Goal: Task Accomplishment & Management: Manage account settings

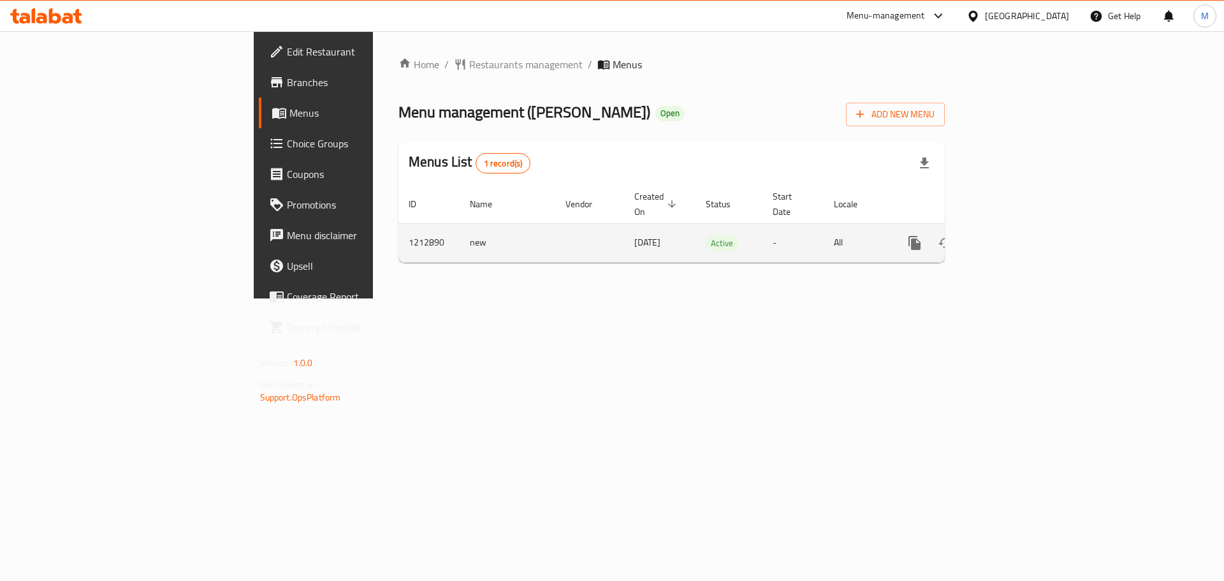
click at [1014, 235] on icon "enhanced table" at bounding box center [1006, 242] width 15 height 15
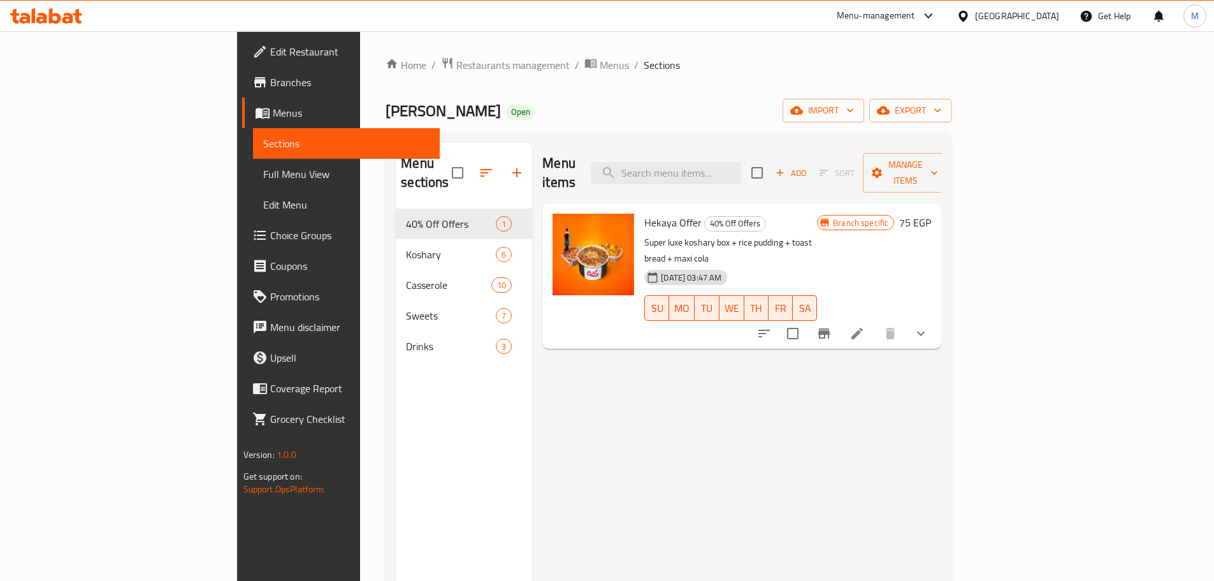
drag, startPoint x: 723, startPoint y: 386, endPoint x: 715, endPoint y: 387, distance: 7.8
click at [722, 386] on div "Menu items Add Sort Manage items Hekaya Offer 40% Off Offers Super luxe koshary…" at bounding box center [736, 433] width 409 height 581
click at [931, 213] on h6 "75 EGP" at bounding box center [915, 222] width 32 height 18
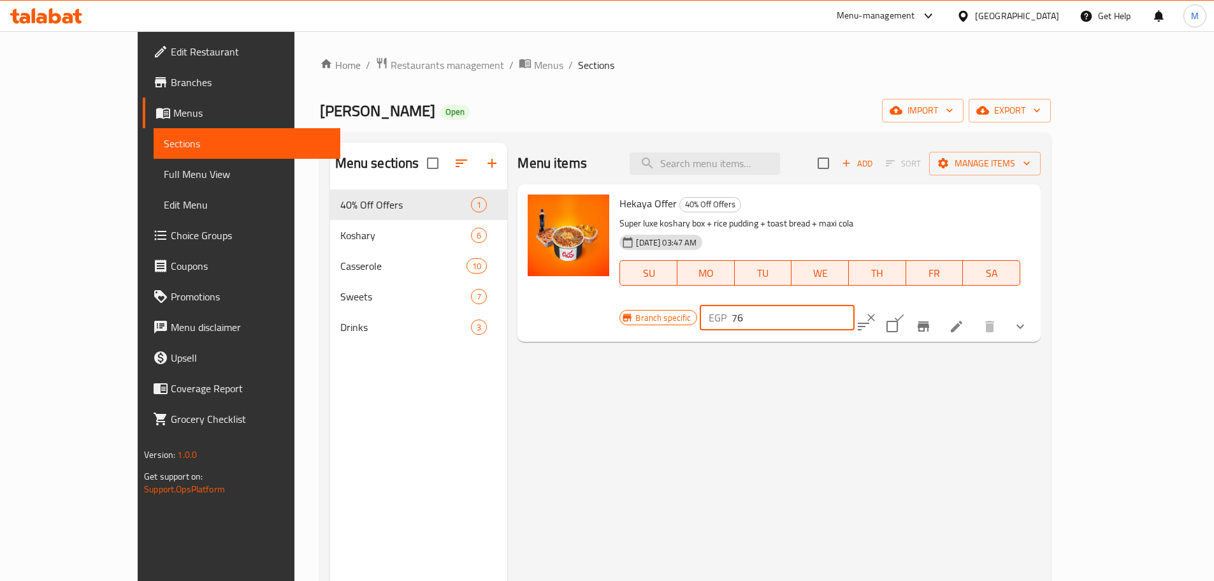
click at [855, 305] on input "76" at bounding box center [793, 317] width 123 height 25
type input "77"
click at [855, 305] on input "77" at bounding box center [793, 317] width 123 height 25
click at [906, 311] on icon "ok" at bounding box center [899, 317] width 13 height 13
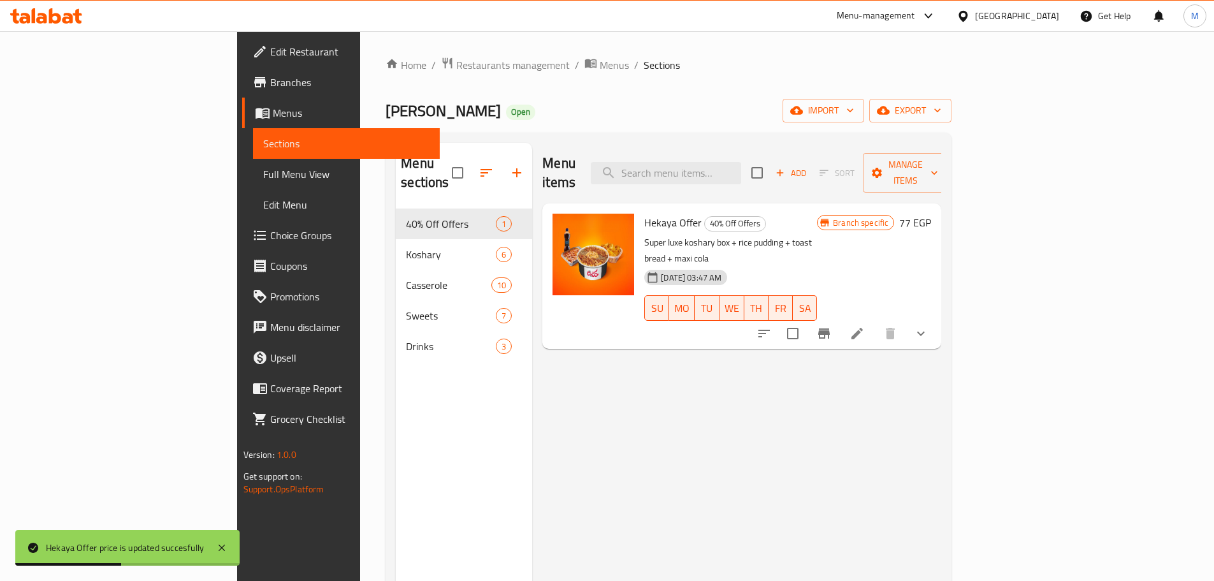
click at [839, 318] on button "Branch-specific-item" at bounding box center [824, 333] width 31 height 31
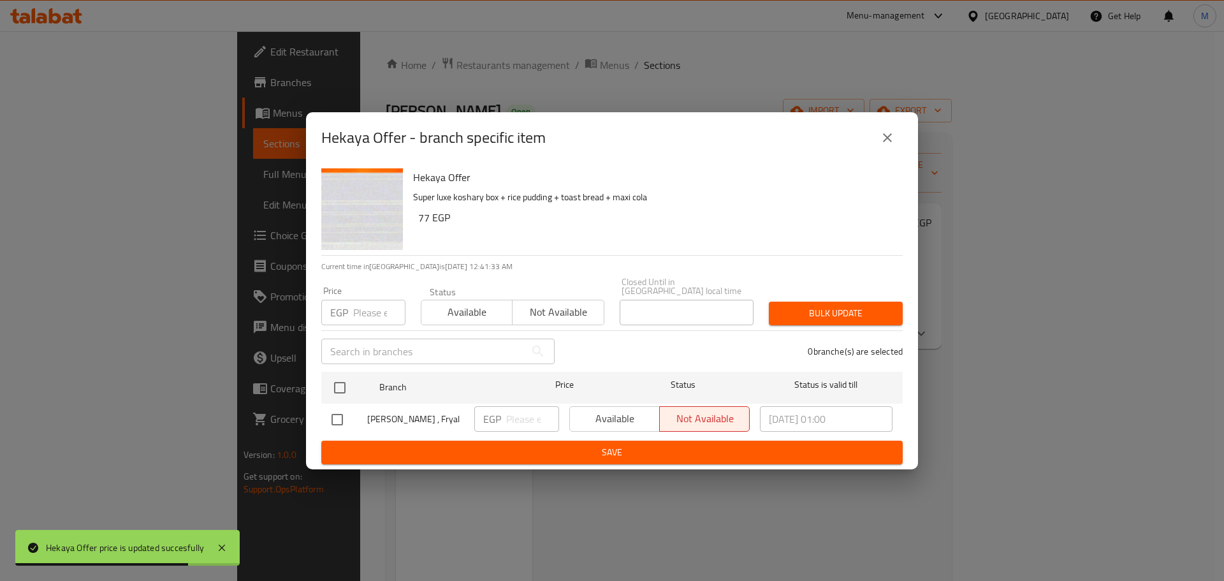
click at [562, 415] on div "EGP ​" at bounding box center [516, 419] width 95 height 37
click at [577, 424] on div "Available Not available" at bounding box center [659, 418] width 180 height 25
click at [617, 407] on div "Available Not available" at bounding box center [659, 418] width 180 height 25
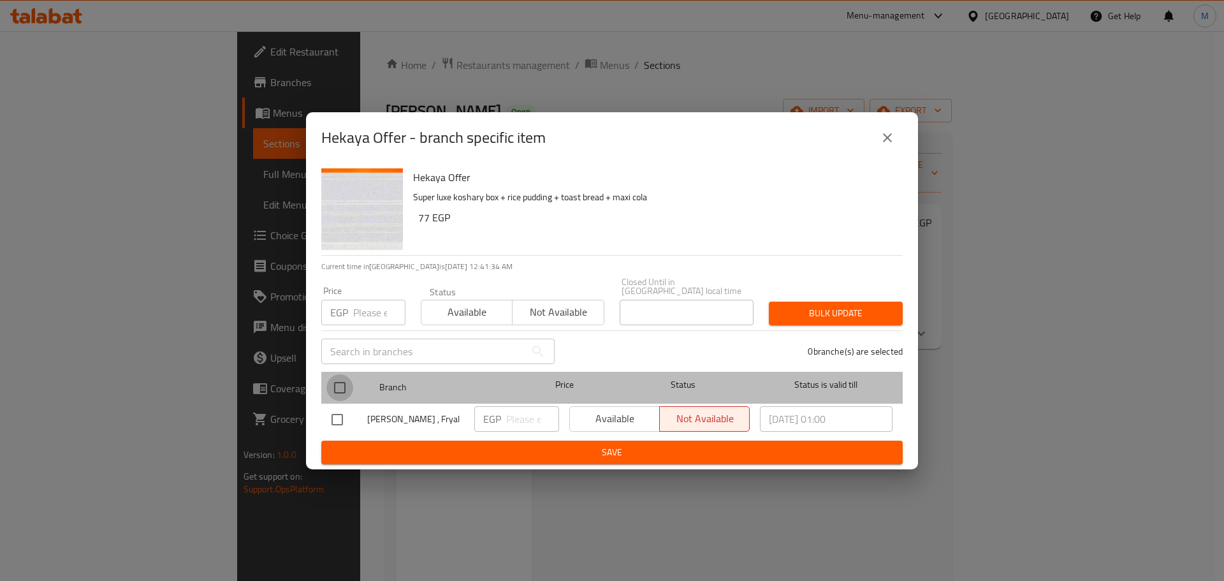
click at [329, 379] on input "checkbox" at bounding box center [339, 387] width 27 height 27
checkbox input "true"
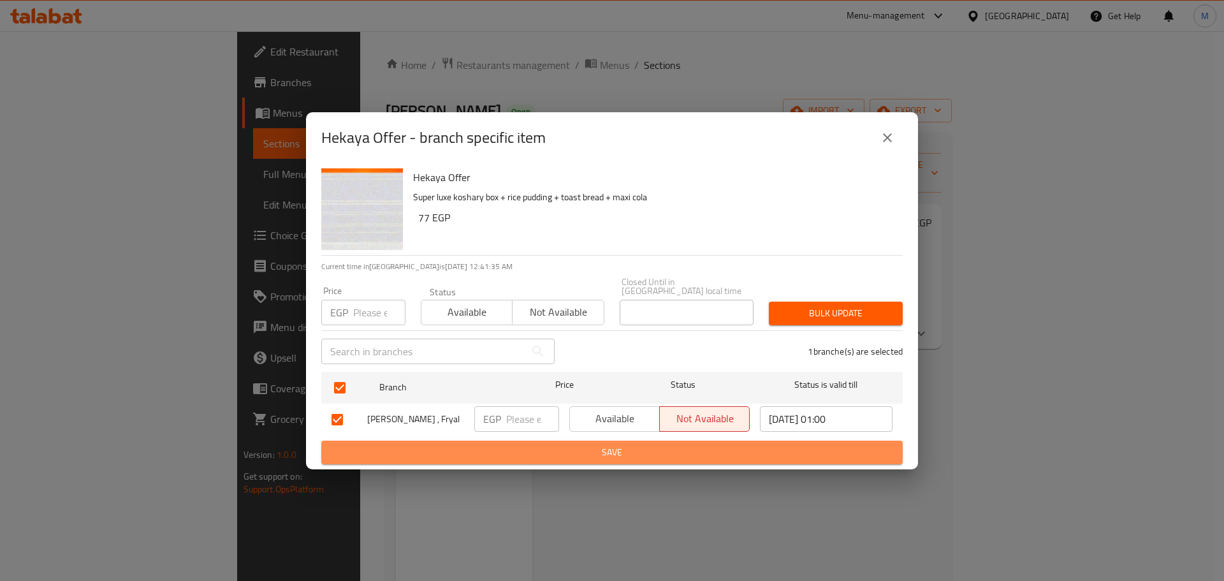
click at [647, 448] on span "Save" at bounding box center [611, 452] width 561 height 16
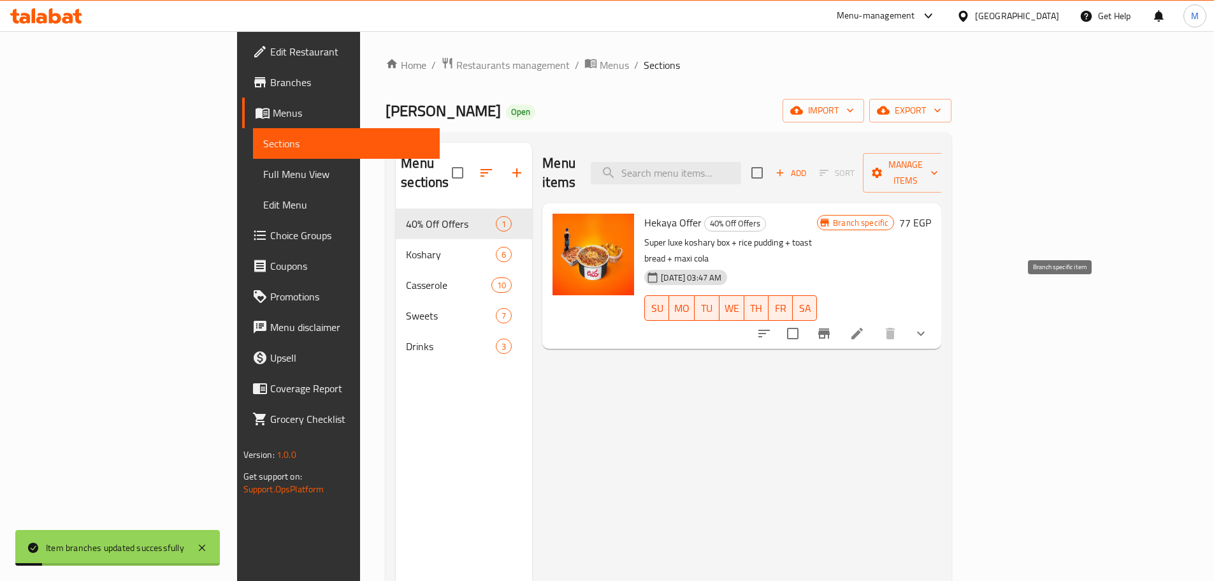
click at [839, 318] on button "Branch-specific-item" at bounding box center [824, 333] width 31 height 31
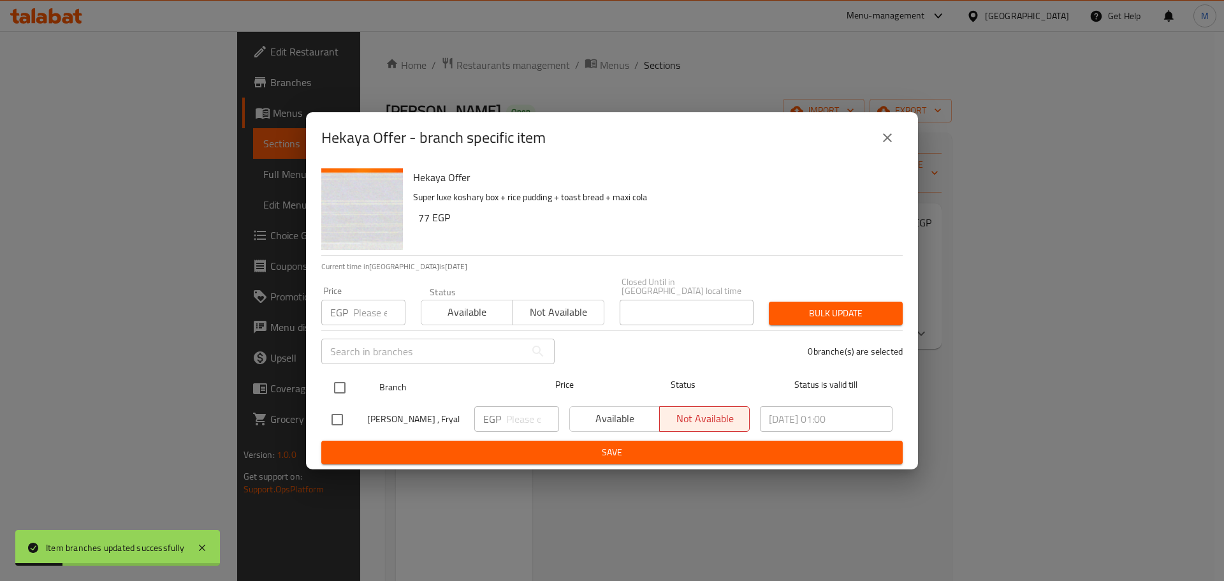
click at [333, 386] on input "checkbox" at bounding box center [339, 387] width 27 height 27
checkbox input "true"
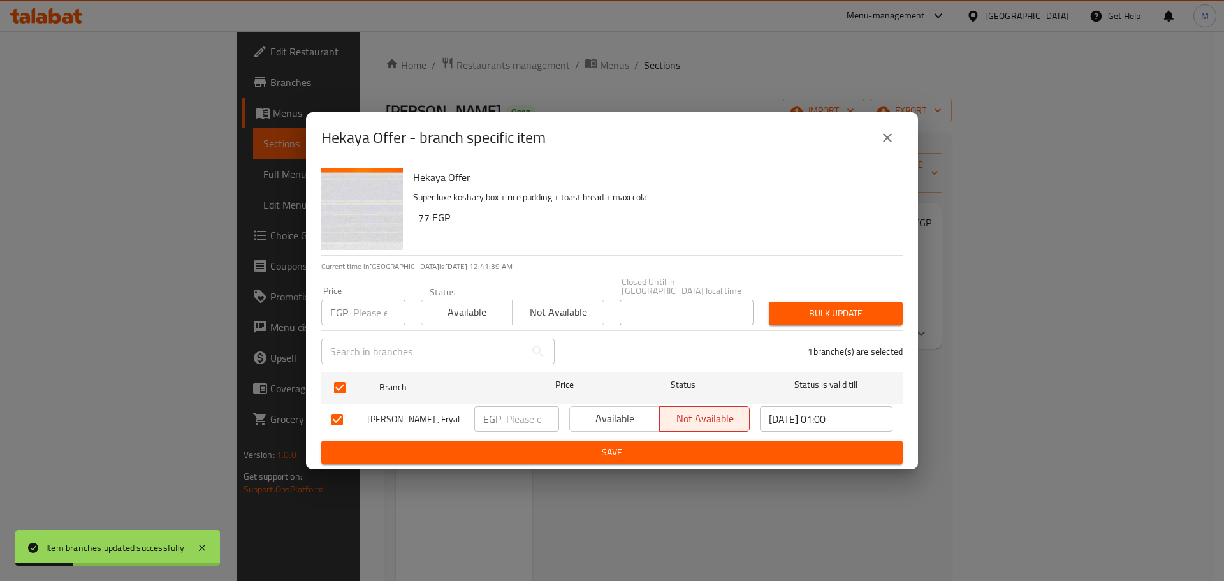
click at [621, 409] on span "Available" at bounding box center [615, 418] width 80 height 18
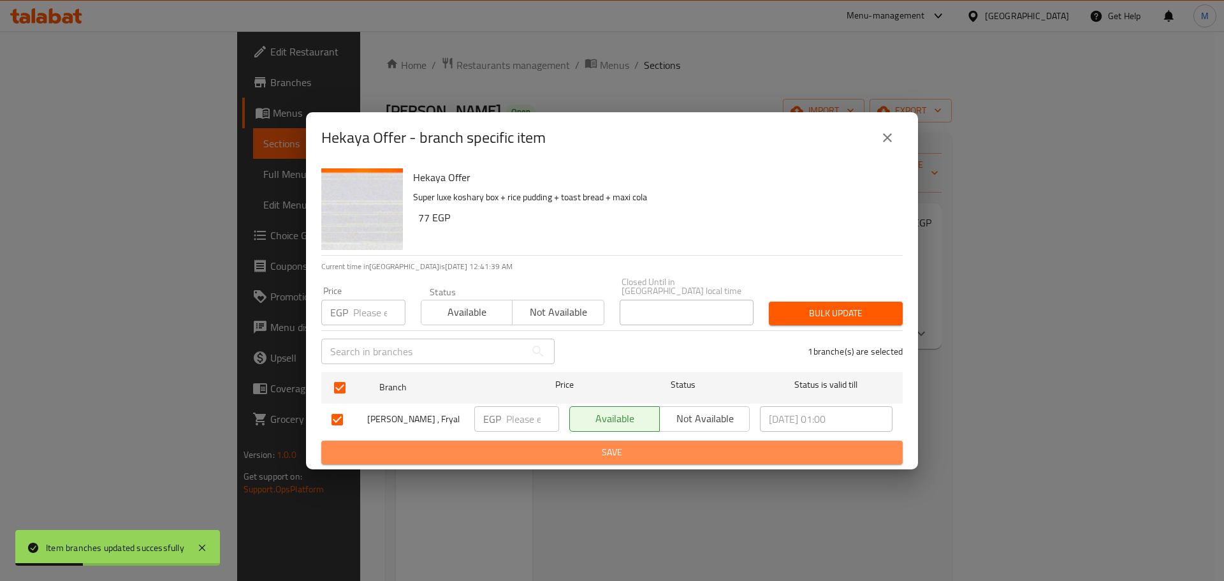
click at [629, 450] on span "Save" at bounding box center [611, 452] width 561 height 16
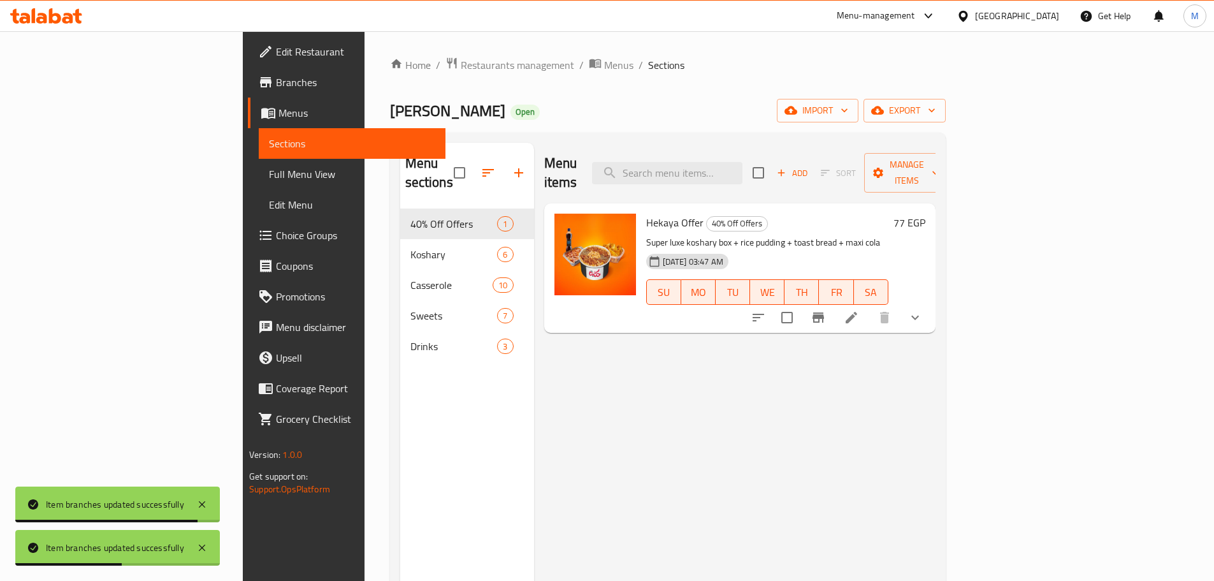
click at [925, 213] on h6 "77 EGP" at bounding box center [909, 222] width 32 height 18
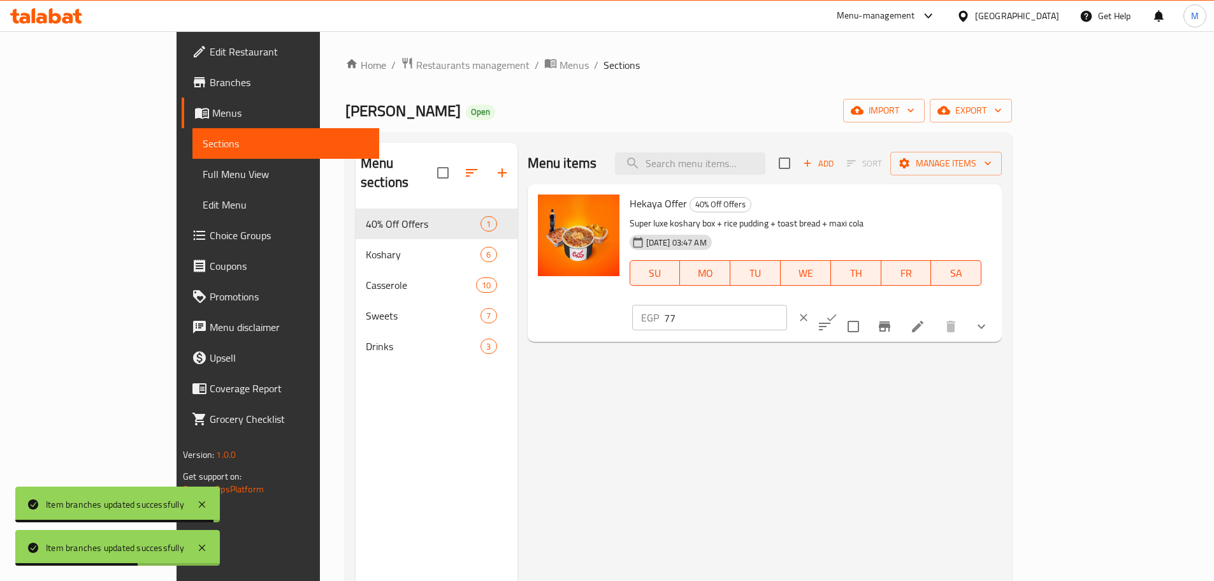
click at [787, 305] on input "77" at bounding box center [725, 317] width 123 height 25
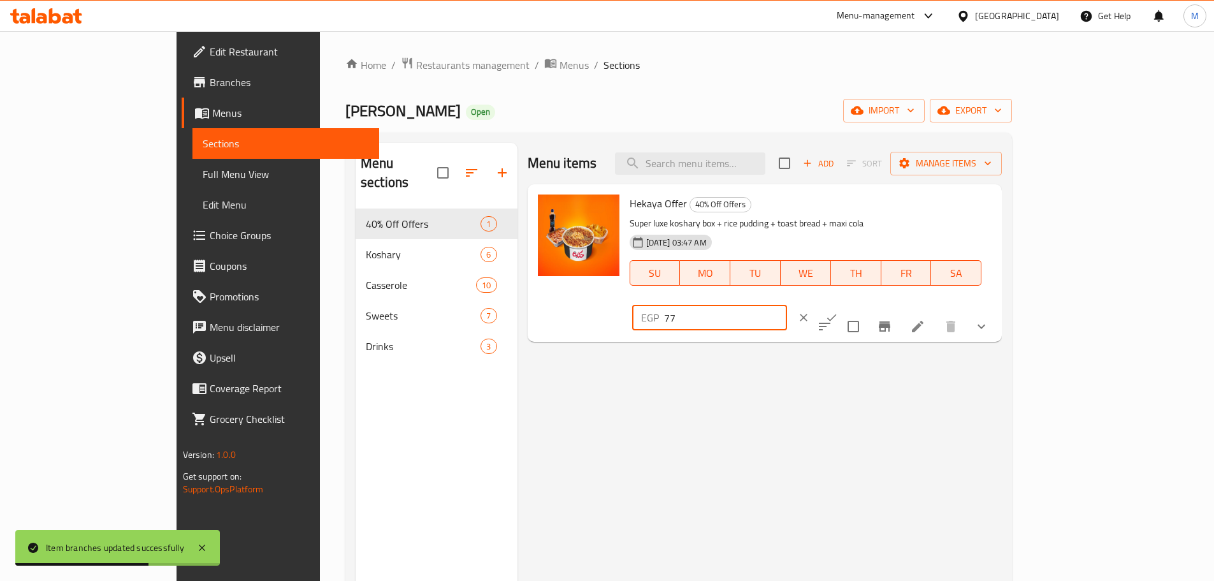
paste input "85"
type input "85"
click at [846, 303] on button "ok" at bounding box center [832, 317] width 28 height 28
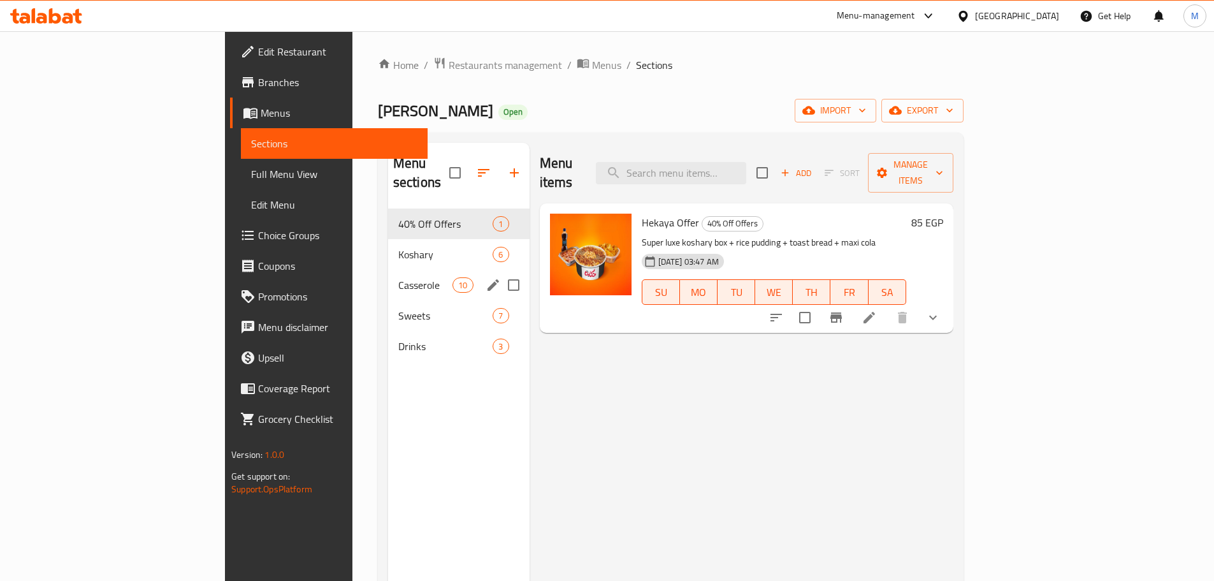
click at [388, 270] on div "Casserole 10" at bounding box center [458, 285] width 141 height 31
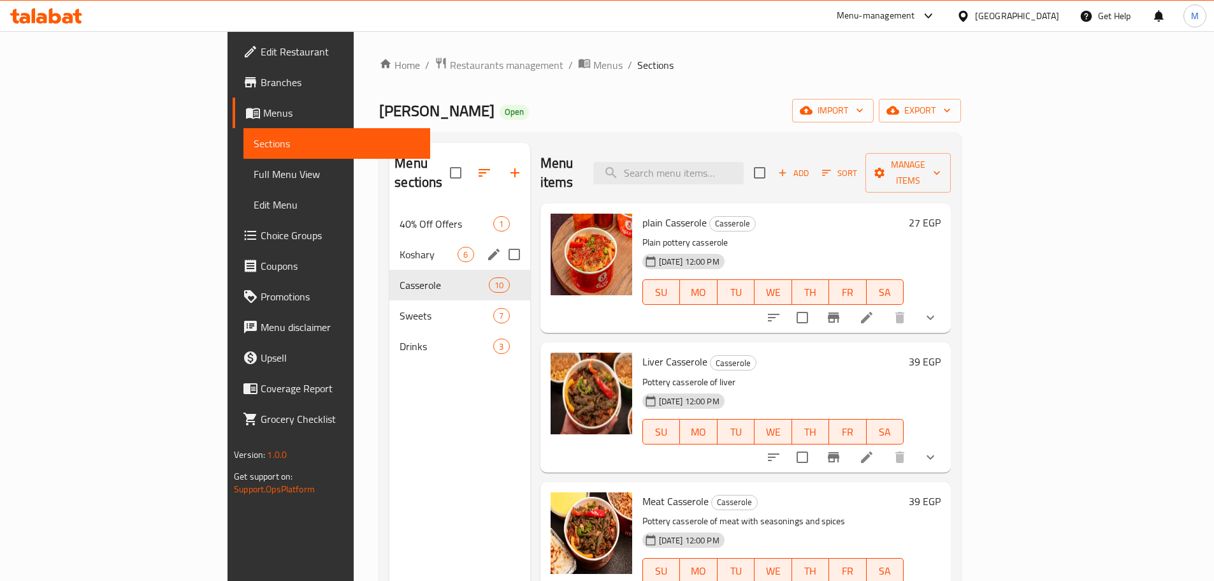
click at [400, 247] on span "Koshary" at bounding box center [429, 254] width 58 height 15
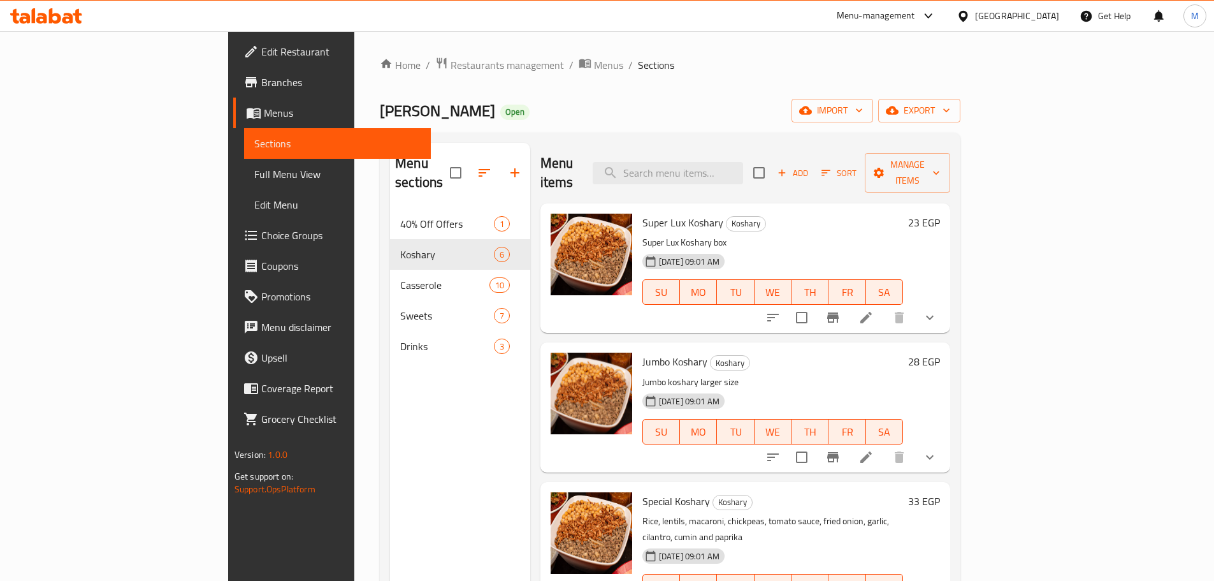
click at [940, 213] on h6 "23 EGP" at bounding box center [924, 222] width 32 height 18
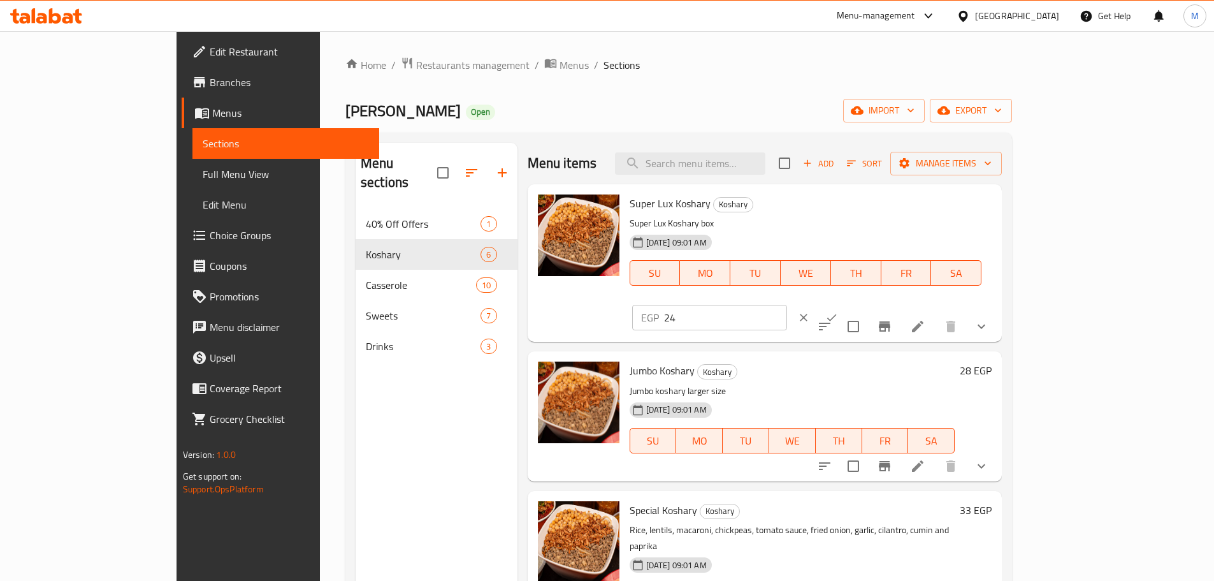
click at [787, 305] on input "24" at bounding box center [725, 317] width 123 height 25
type input "25"
click at [787, 305] on input "25" at bounding box center [725, 317] width 123 height 25
click at [838, 311] on icon "ok" at bounding box center [831, 317] width 13 height 13
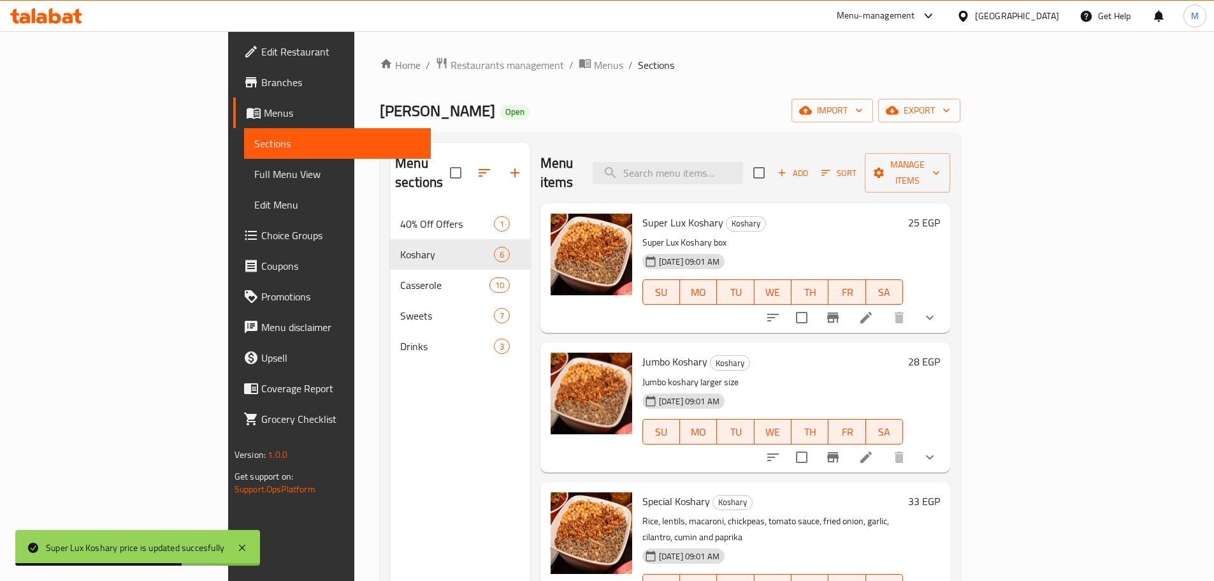
click at [940, 352] on h6 "28 EGP" at bounding box center [924, 361] width 32 height 18
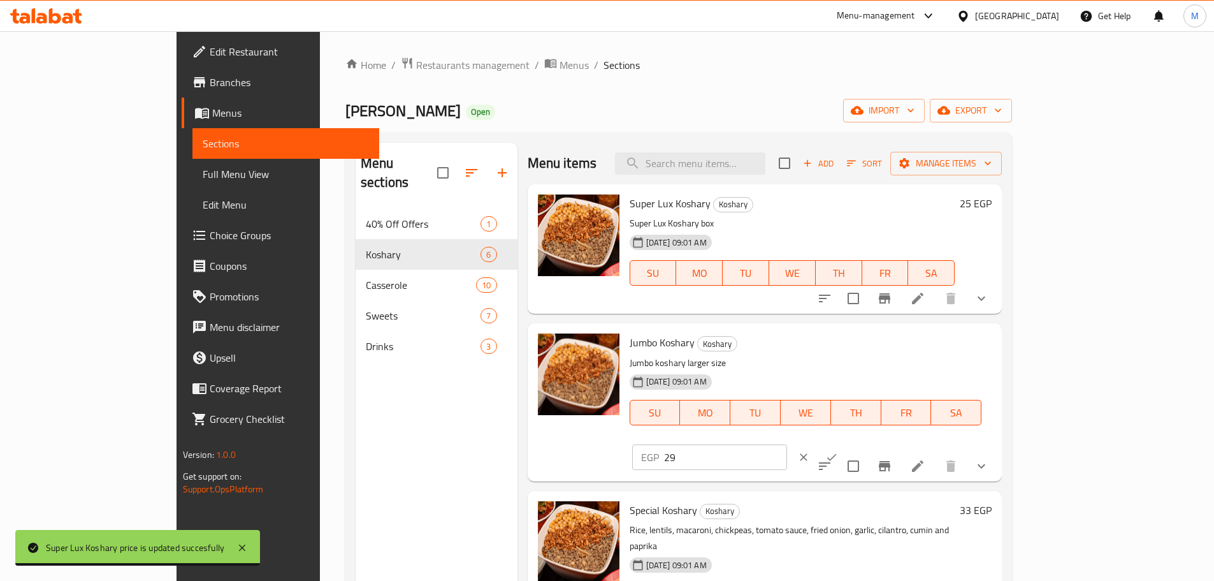
click at [787, 444] on input "29" at bounding box center [725, 456] width 123 height 25
type input "30"
click at [787, 444] on input "30" at bounding box center [725, 456] width 123 height 25
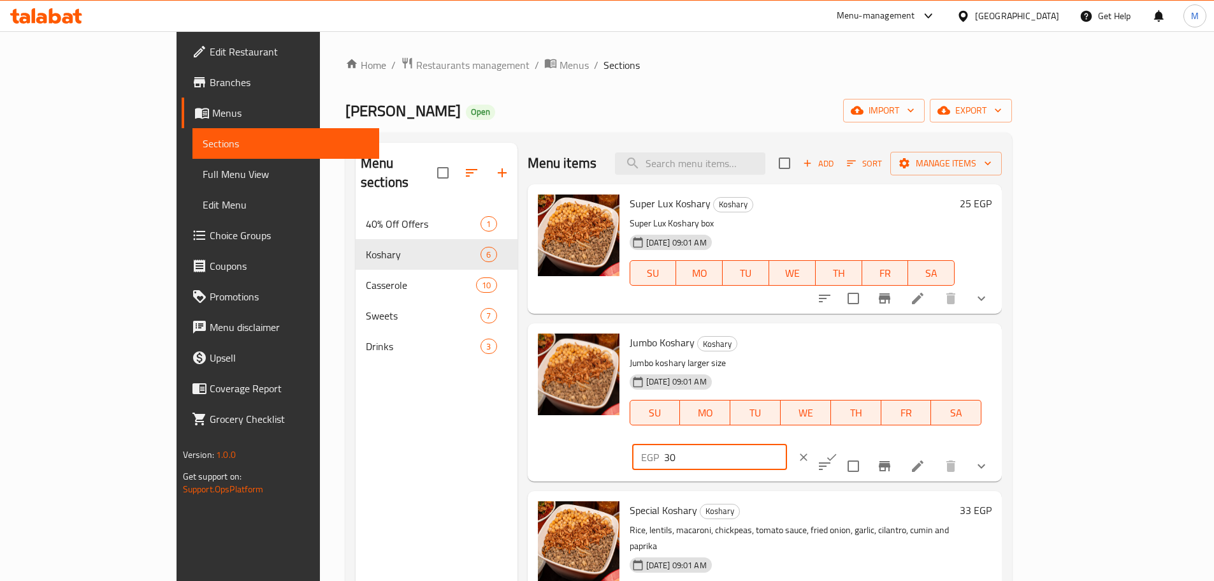
click at [838, 451] on icon "ok" at bounding box center [831, 457] width 13 height 13
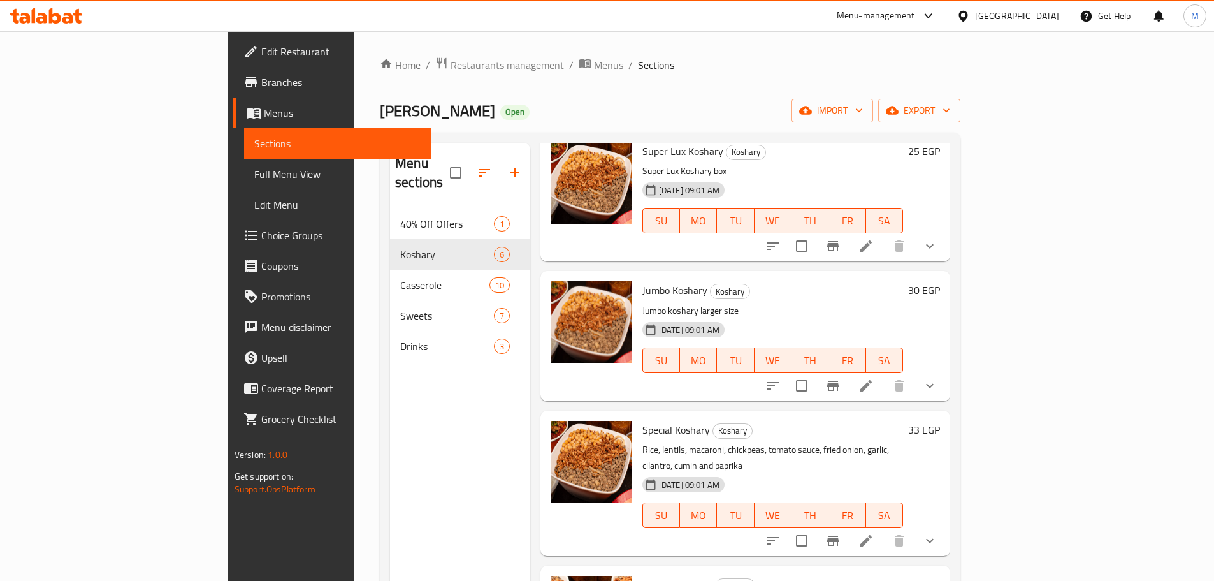
scroll to position [127, 0]
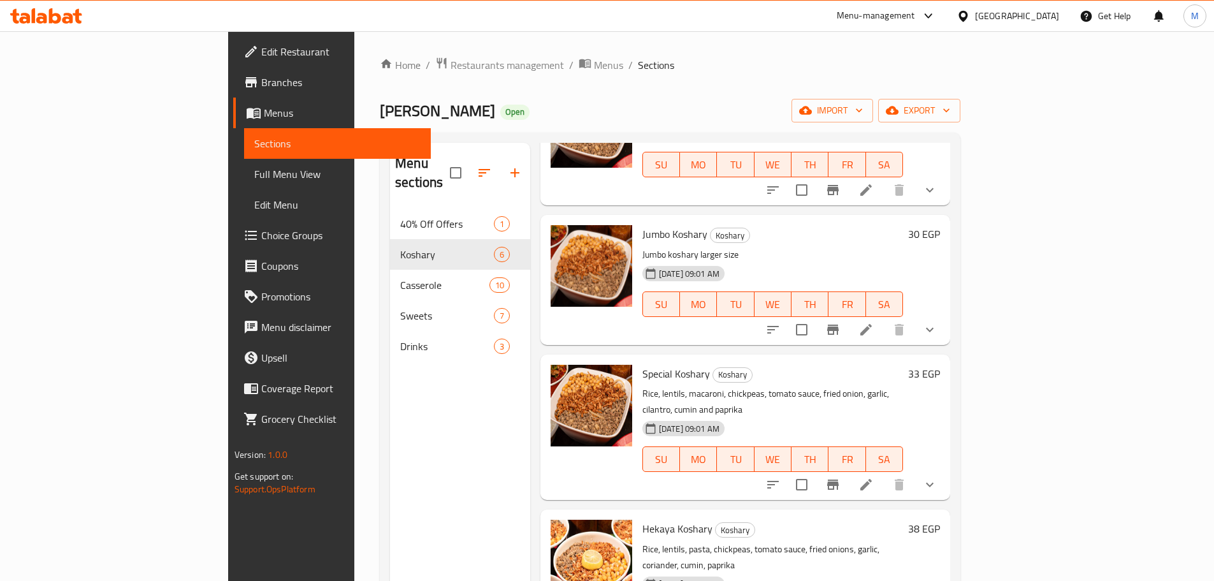
click at [940, 365] on h6 "33 EGP" at bounding box center [924, 374] width 32 height 18
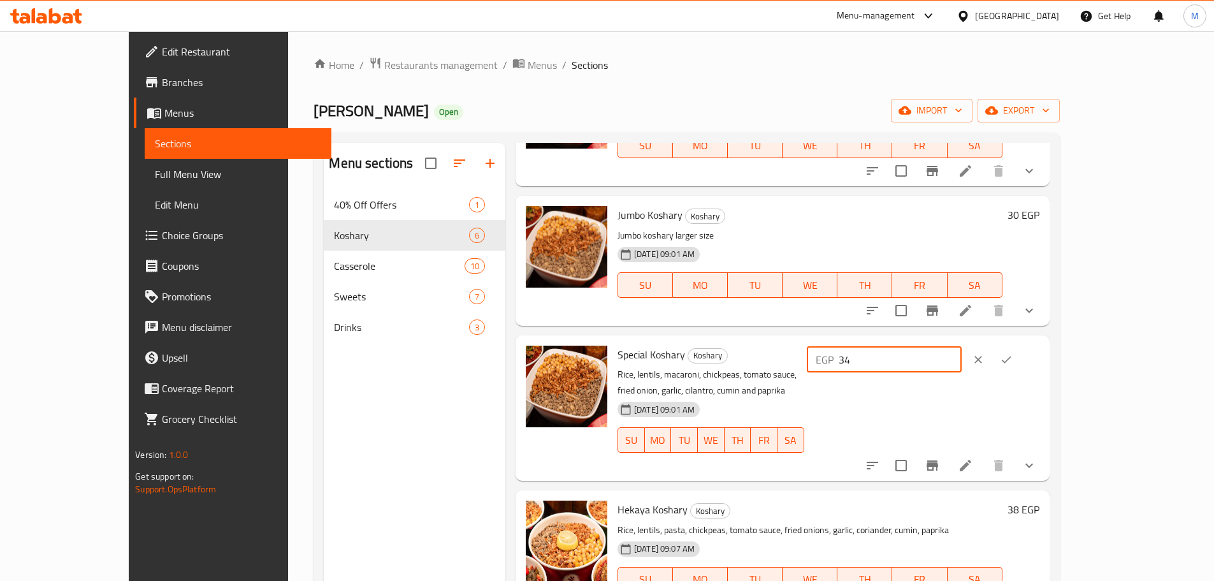
click at [962, 352] on input "34" at bounding box center [900, 359] width 123 height 25
type input "35"
click at [962, 352] on input "35" at bounding box center [900, 359] width 123 height 25
click at [1020, 352] on button "ok" at bounding box center [1006, 359] width 28 height 28
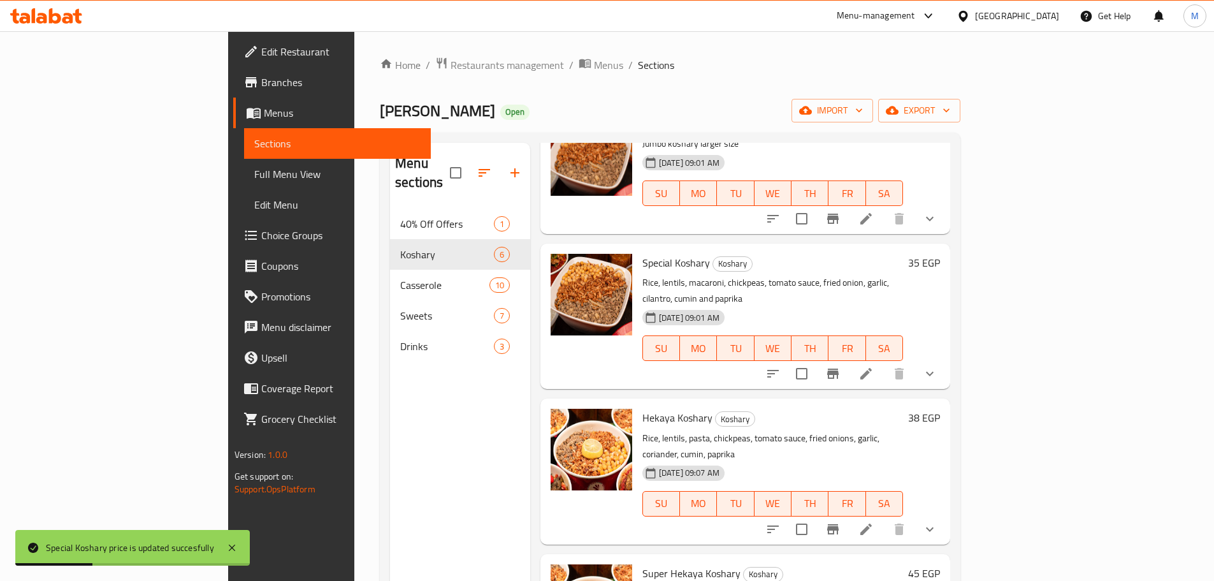
scroll to position [255, 0]
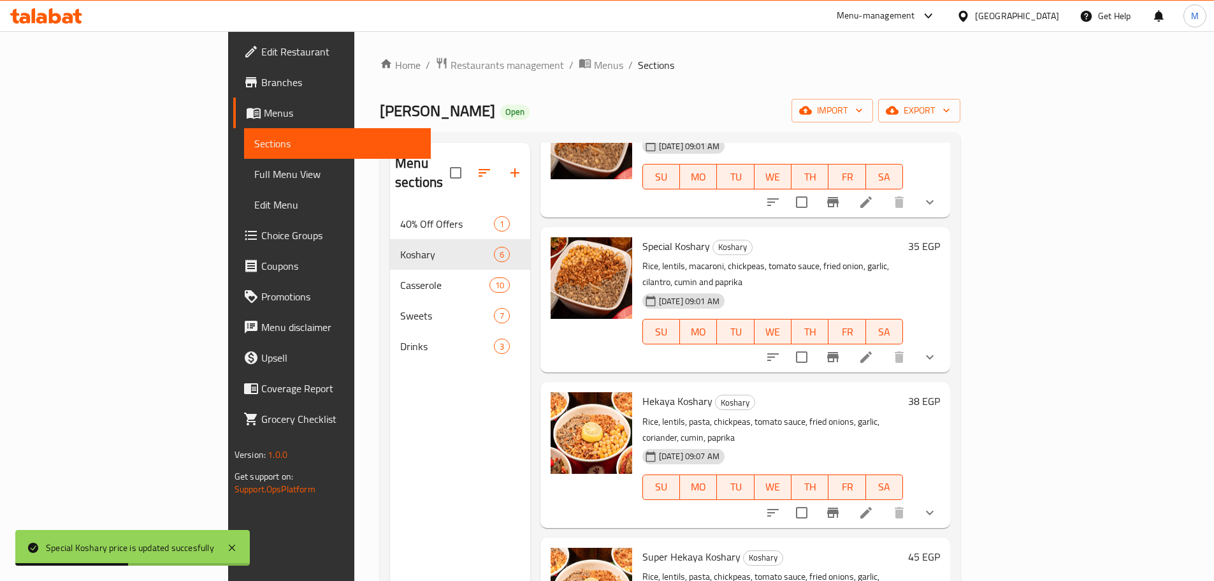
click at [940, 392] on h6 "38 EGP" at bounding box center [924, 401] width 32 height 18
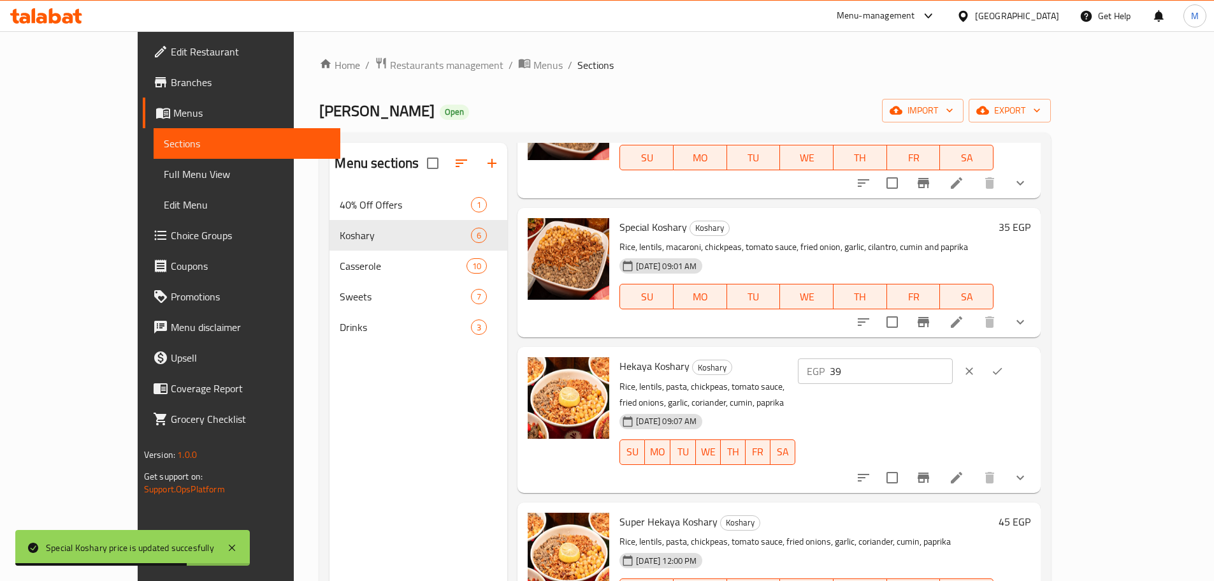
click at [953, 367] on input "39" at bounding box center [891, 370] width 123 height 25
type input "40"
click at [953, 367] on input "40" at bounding box center [891, 370] width 123 height 25
click at [1011, 379] on button "ok" at bounding box center [997, 371] width 28 height 28
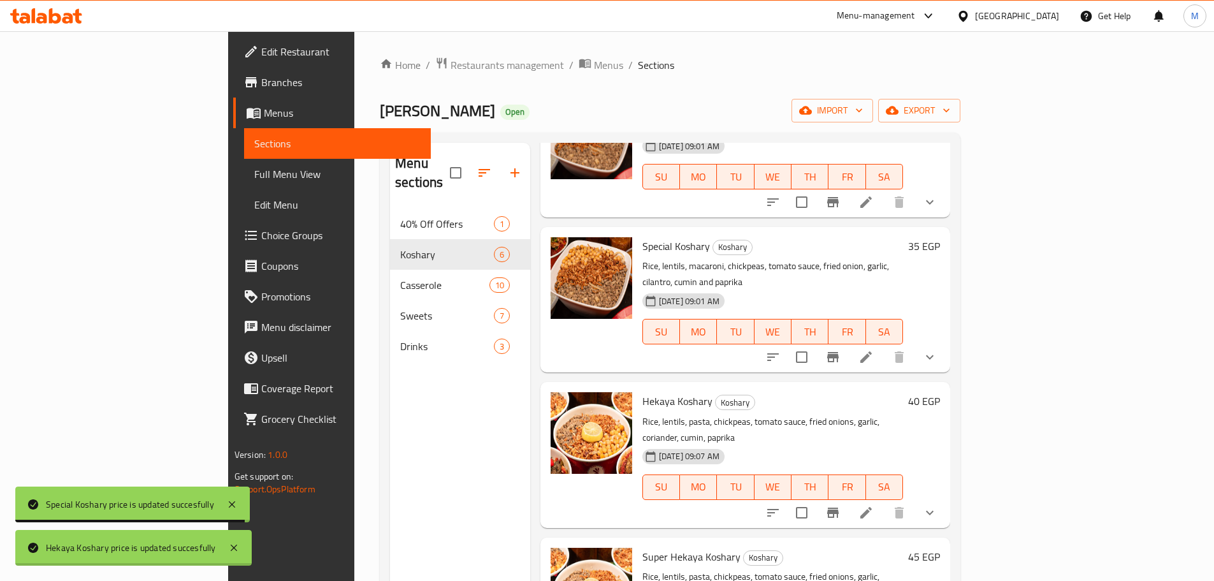
click at [940, 547] on h6 "45 EGP" at bounding box center [924, 556] width 32 height 18
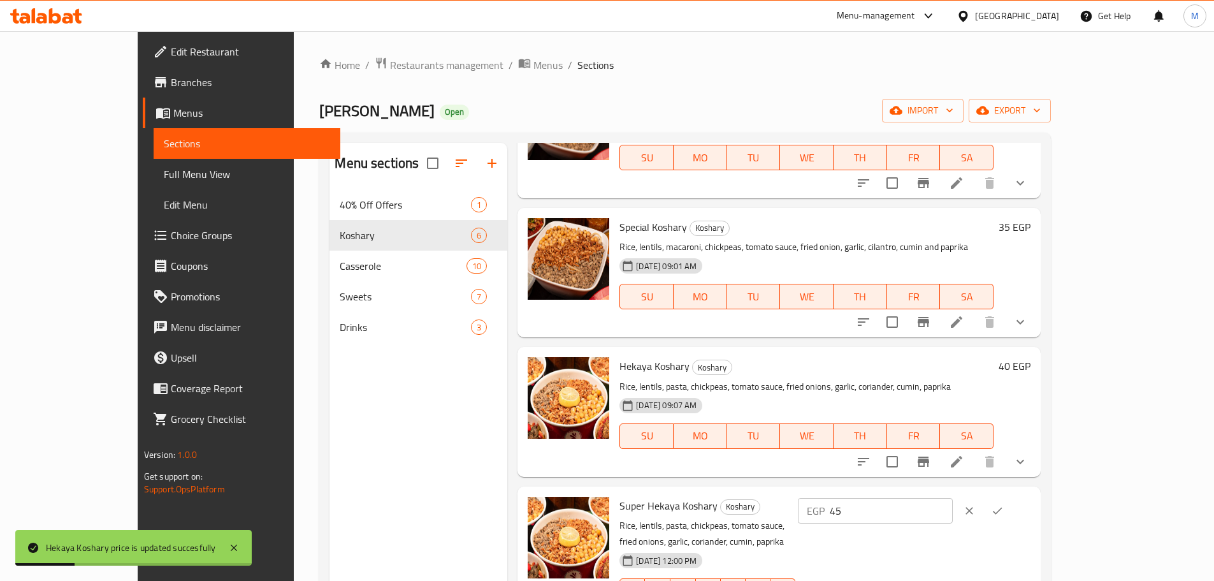
scroll to position [287, 0]
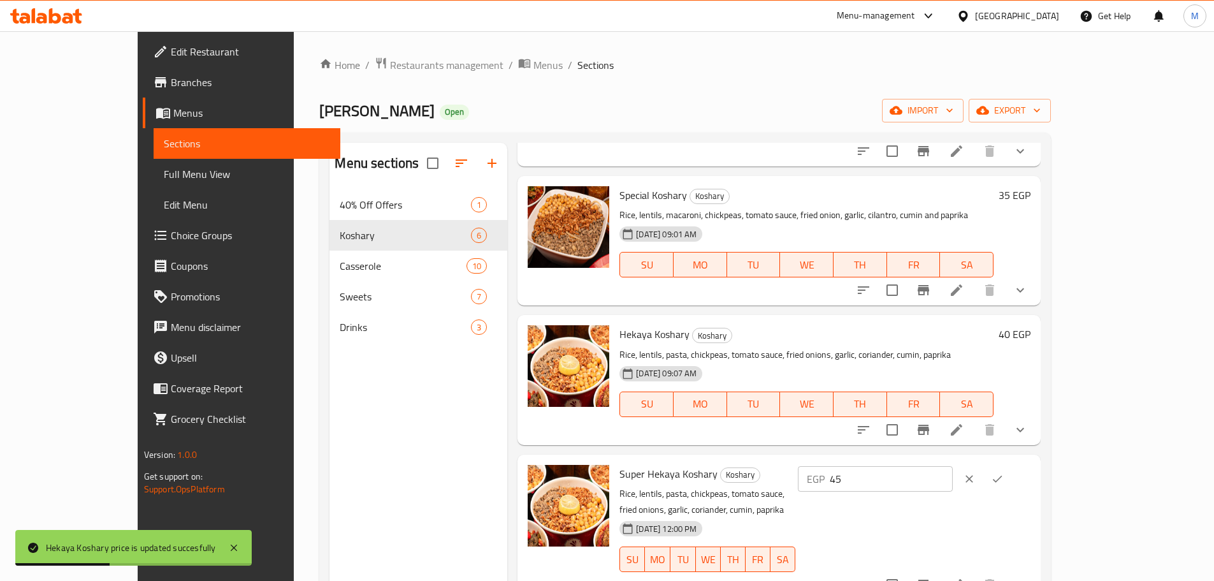
click at [976, 482] on icon "clear" at bounding box center [969, 478] width 13 height 13
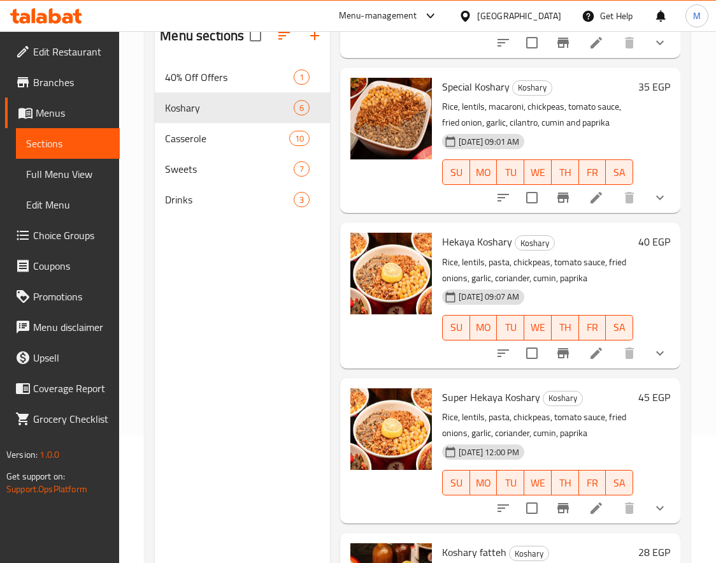
scroll to position [159, 0]
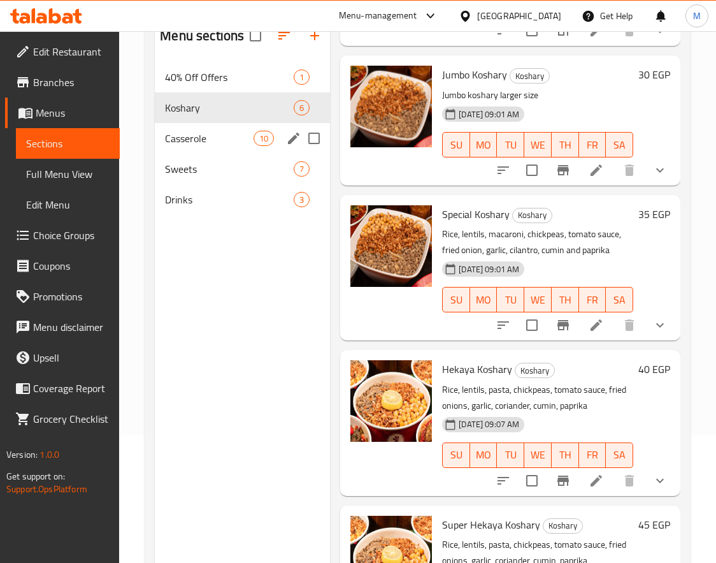
click at [244, 141] on span "Casserole" at bounding box center [209, 138] width 89 height 15
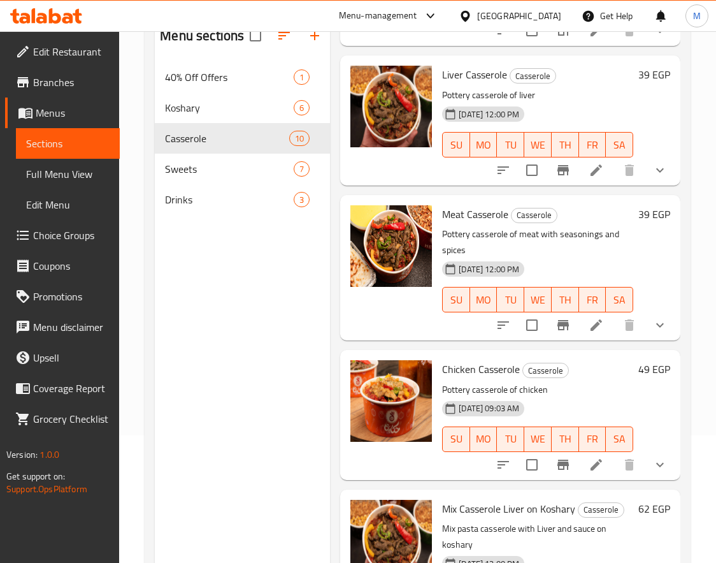
click at [194, 266] on div "Menu sections 40% Off Offers 1 Koshary 6 Casserole 10 Sweets 7 Drinks 3" at bounding box center [242, 296] width 175 height 563
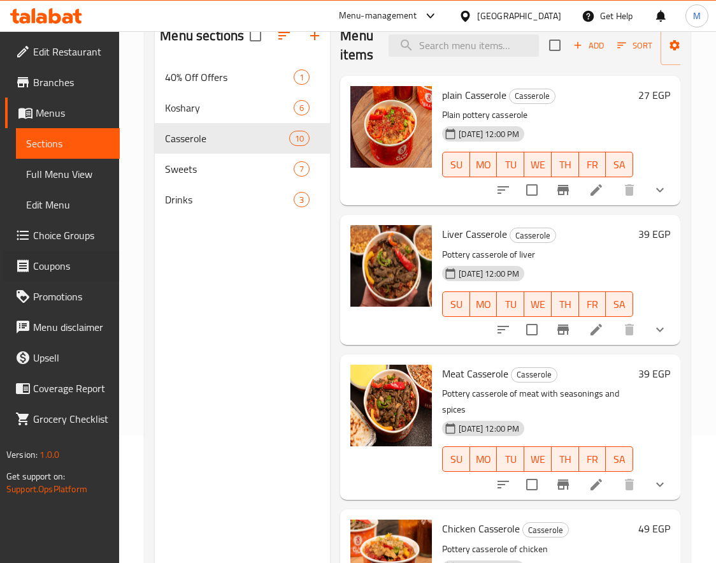
click at [1, 252] on div "Coupons" at bounding box center [54, 265] width 129 height 31
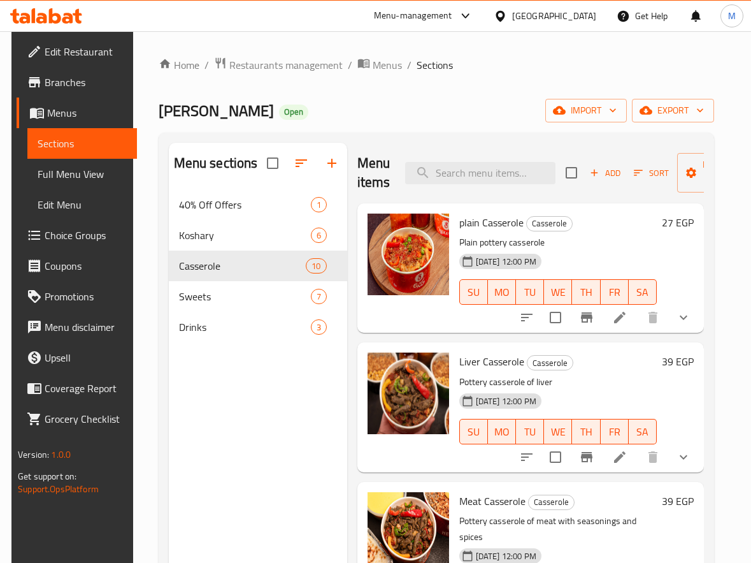
scroll to position [115, 0]
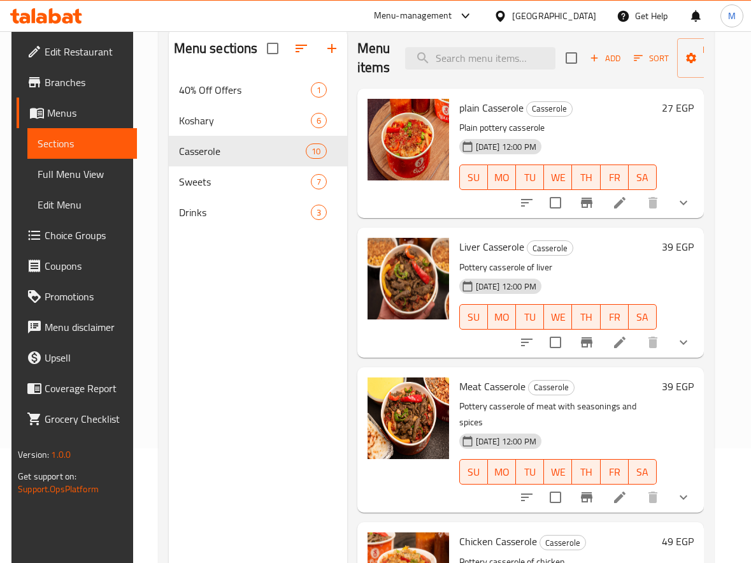
click at [665, 248] on h6 "39 EGP" at bounding box center [678, 247] width 32 height 18
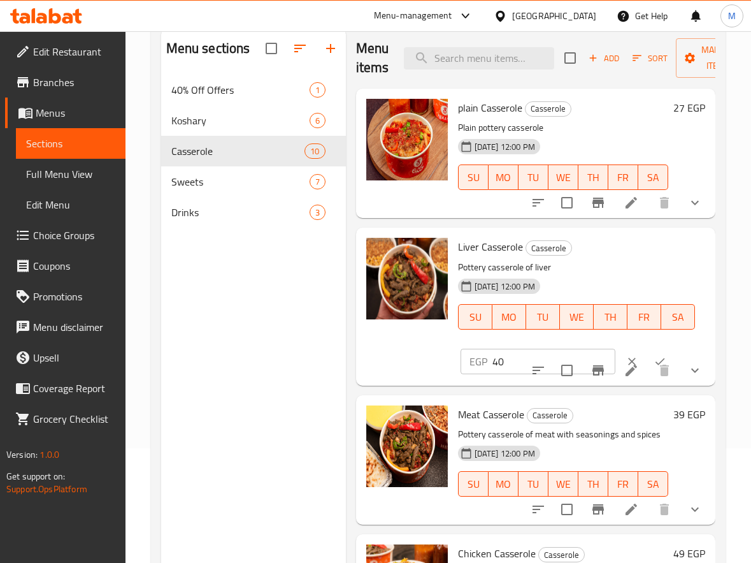
click at [585, 356] on input "40" at bounding box center [554, 361] width 123 height 25
click at [585, 356] on input "41" at bounding box center [554, 361] width 123 height 25
click at [585, 356] on input "42" at bounding box center [554, 361] width 123 height 25
click at [585, 356] on input "43" at bounding box center [554, 361] width 123 height 25
click at [585, 356] on input "44" at bounding box center [554, 361] width 123 height 25
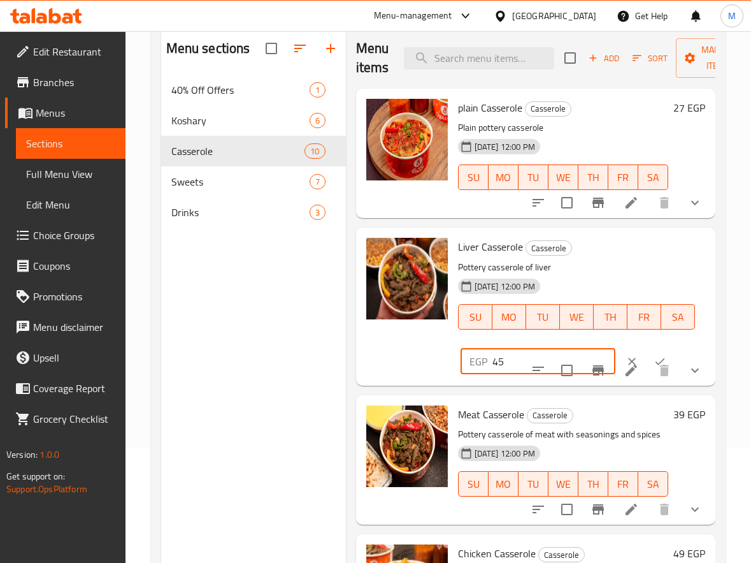
type input "45"
click at [585, 356] on input "45" at bounding box center [554, 361] width 123 height 25
click at [654, 357] on icon "ok" at bounding box center [660, 361] width 13 height 13
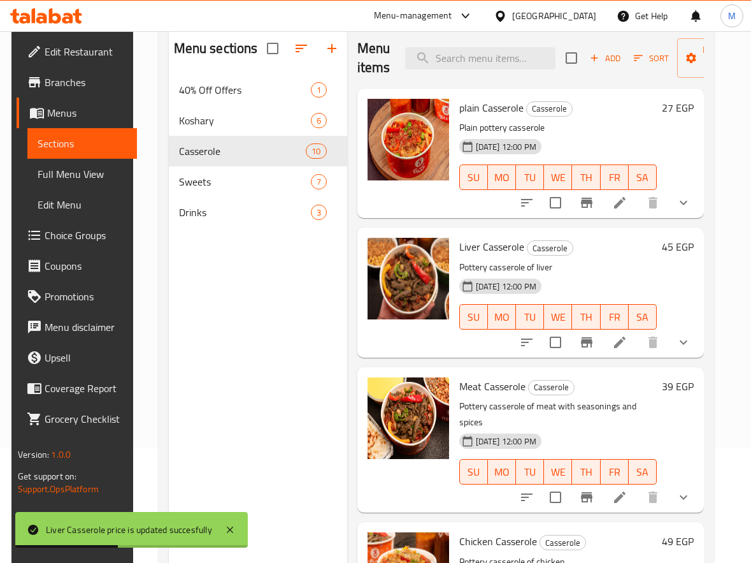
click at [665, 390] on h6 "39 EGP" at bounding box center [678, 386] width 32 height 18
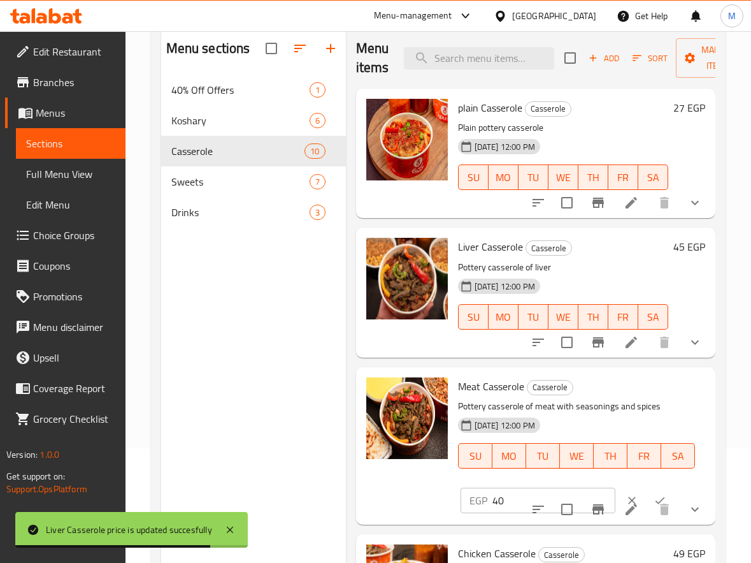
click at [582, 491] on input "40" at bounding box center [554, 500] width 123 height 25
click at [582, 491] on input "41" at bounding box center [554, 500] width 123 height 25
click at [582, 491] on input "42" at bounding box center [554, 500] width 123 height 25
click at [582, 491] on input "43" at bounding box center [554, 500] width 123 height 25
click at [582, 491] on input "44" at bounding box center [554, 500] width 123 height 25
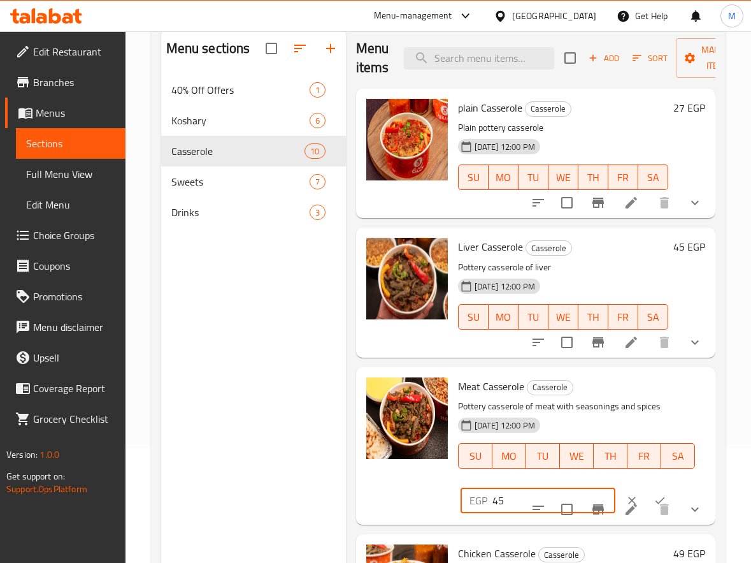
type input "45"
click at [585, 491] on input "45" at bounding box center [554, 500] width 123 height 25
click at [646, 491] on button "ok" at bounding box center [660, 500] width 28 height 28
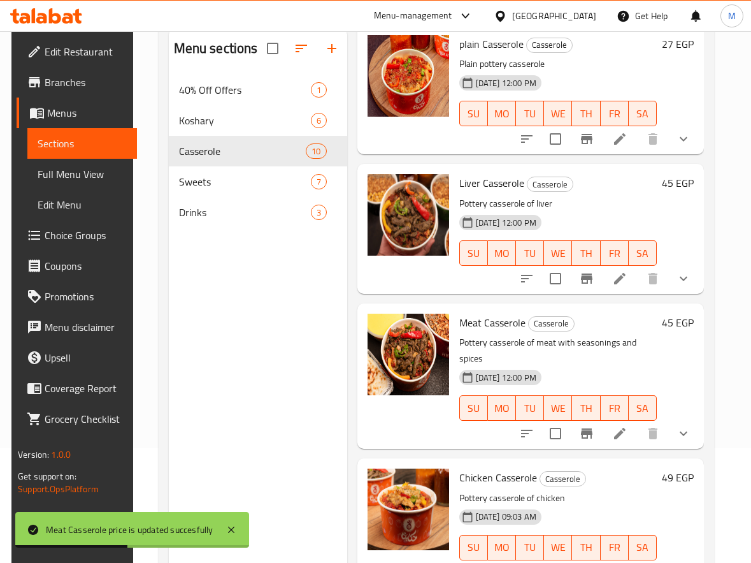
scroll to position [255, 0]
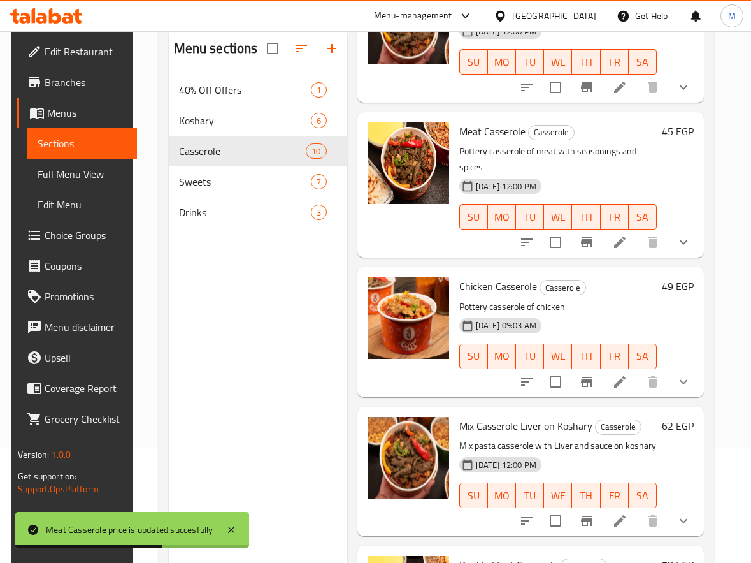
click at [666, 277] on h6 "49 EGP" at bounding box center [678, 286] width 32 height 18
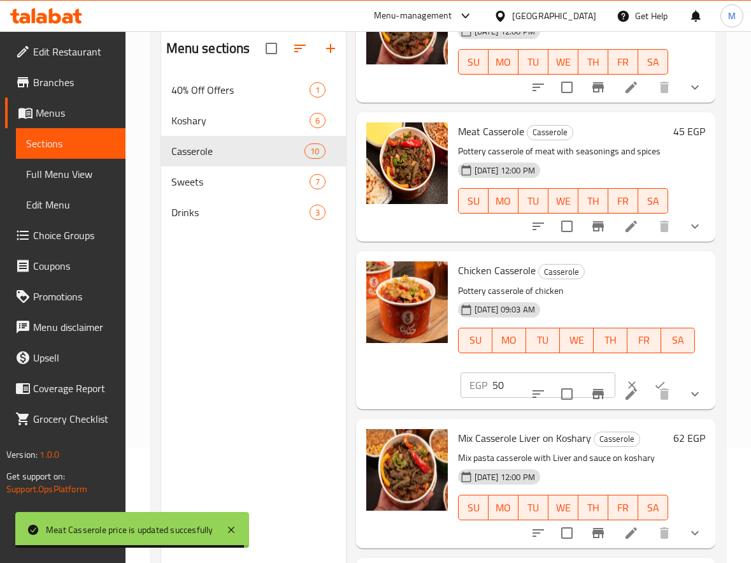
click at [582, 379] on input "50" at bounding box center [554, 384] width 123 height 25
click at [582, 379] on input "51" at bounding box center [554, 384] width 123 height 25
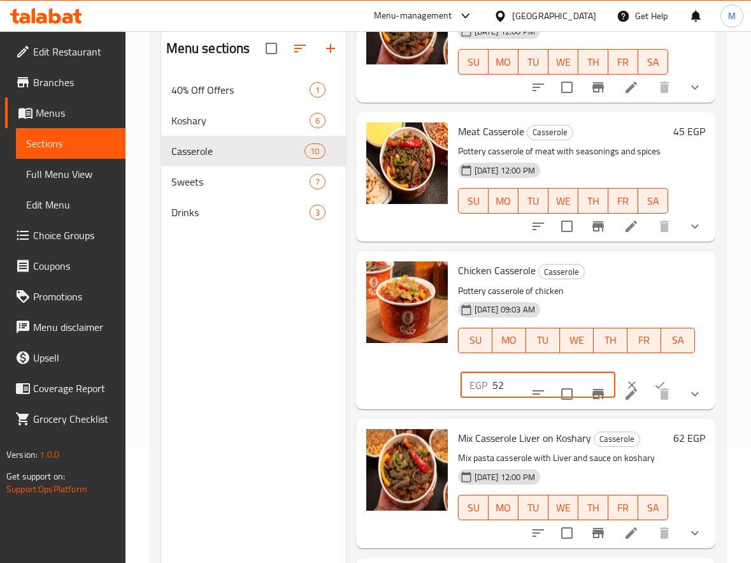
click at [582, 379] on input "52" at bounding box center [554, 384] width 123 height 25
type input "53"
click at [582, 379] on input "53" at bounding box center [554, 384] width 123 height 25
click at [648, 377] on button "ok" at bounding box center [660, 385] width 28 height 28
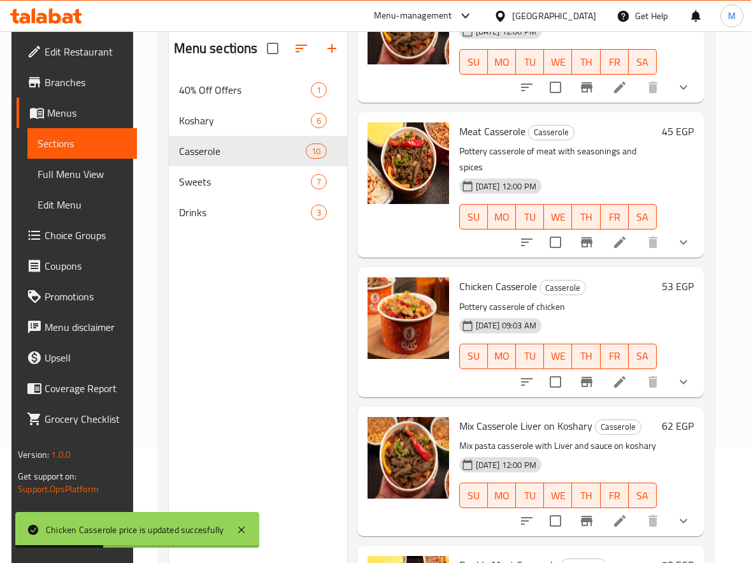
click at [670, 417] on h6 "62 EGP" at bounding box center [678, 426] width 32 height 18
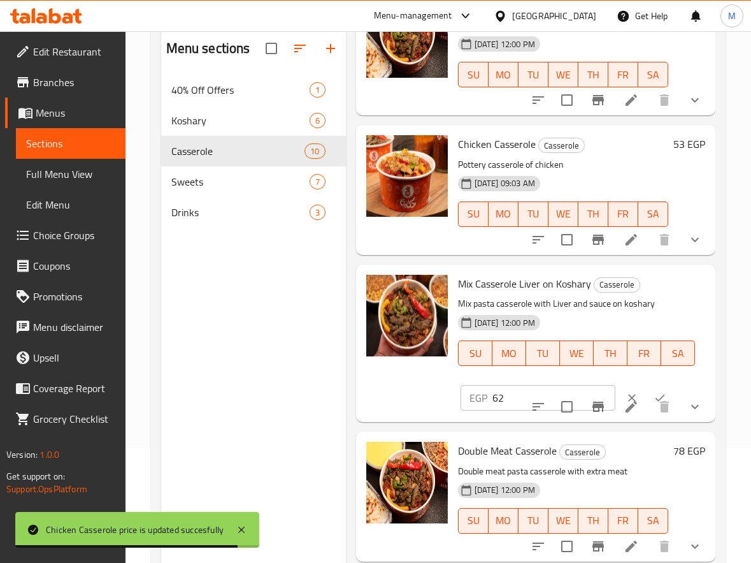
scroll to position [382, 0]
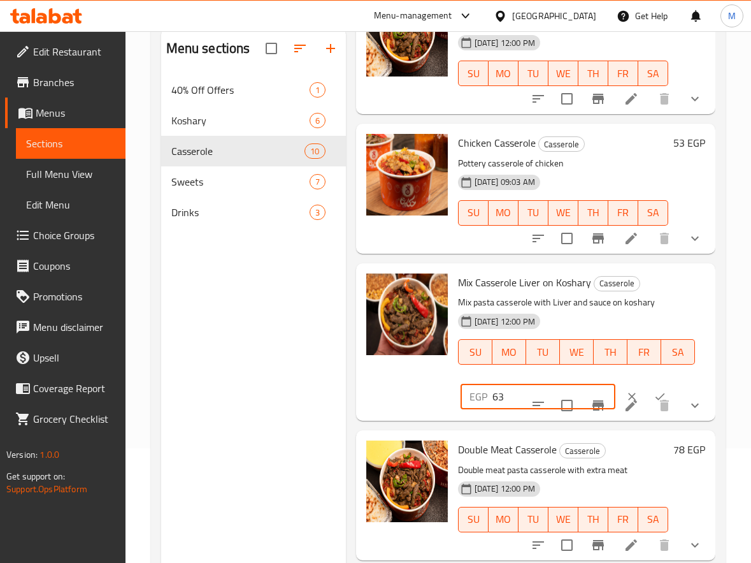
click at [584, 390] on input "63" at bounding box center [554, 396] width 123 height 25
click at [584, 390] on input "64" at bounding box center [554, 396] width 123 height 25
type input "65"
click at [587, 391] on input "65" at bounding box center [554, 396] width 123 height 25
click at [654, 393] on icon "ok" at bounding box center [660, 396] width 13 height 13
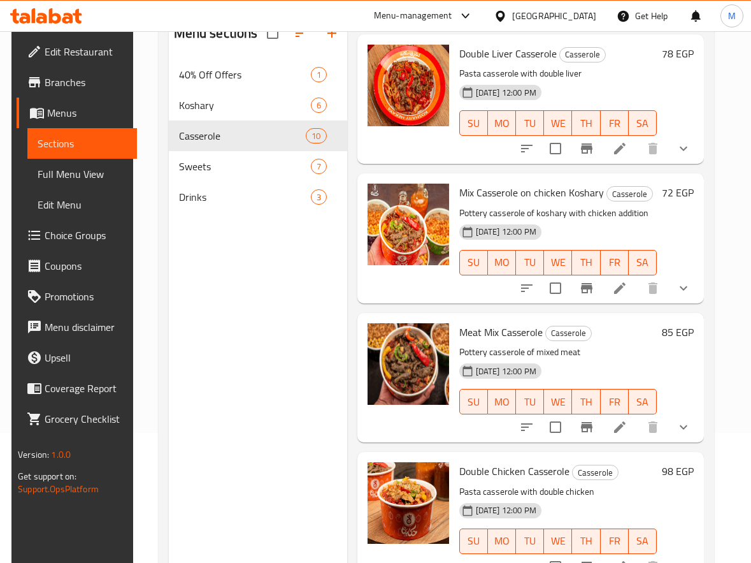
scroll to position [178, 0]
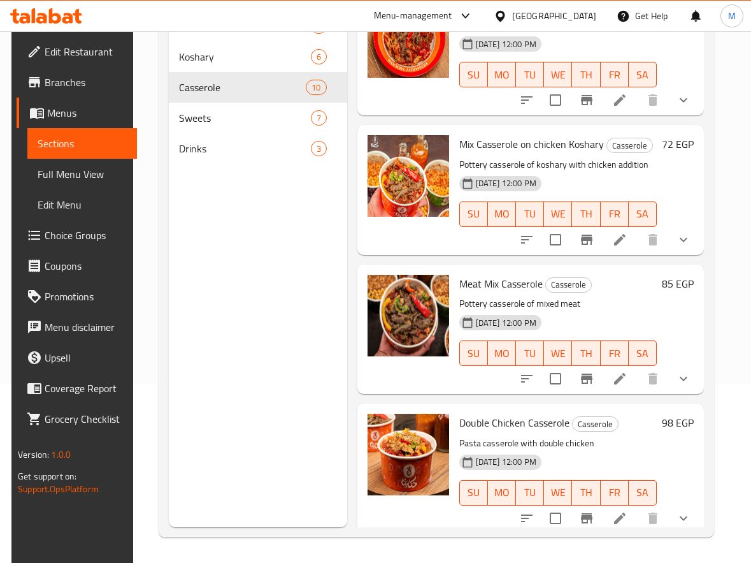
click at [675, 414] on h6 "98 EGP" at bounding box center [678, 423] width 32 height 18
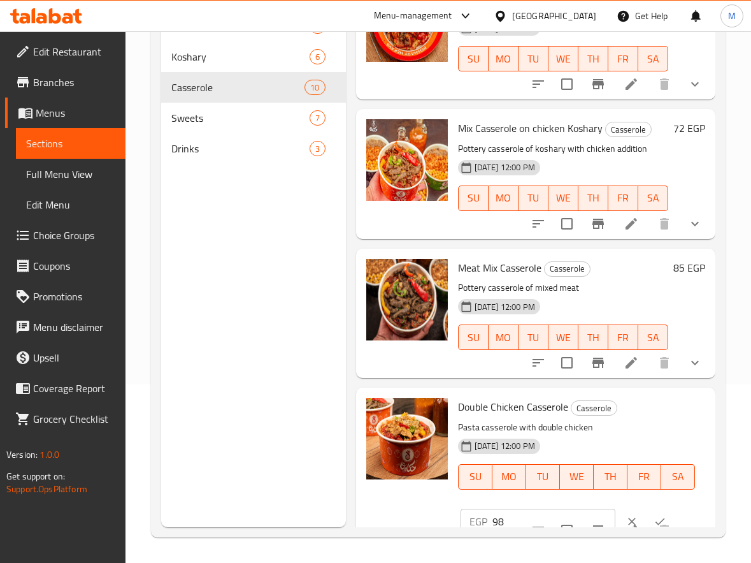
scroll to position [918, 0]
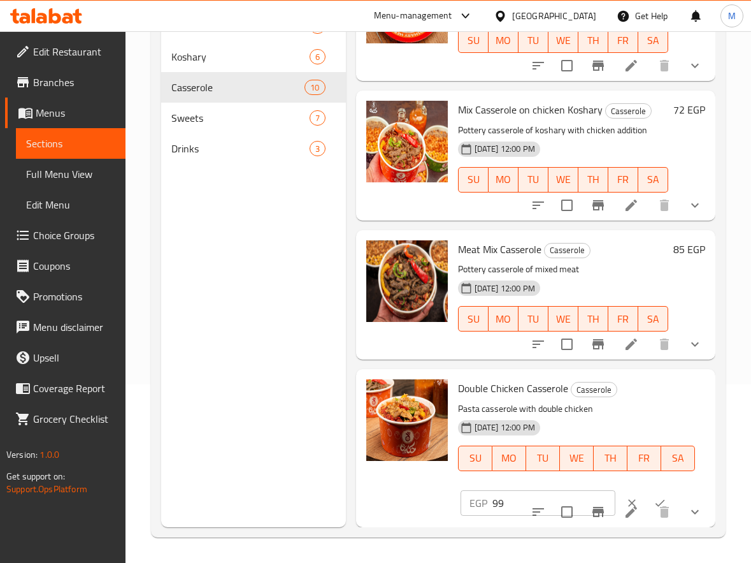
click at [583, 490] on input "99" at bounding box center [554, 502] width 123 height 25
click at [583, 490] on input "100" at bounding box center [554, 502] width 123 height 25
click at [583, 490] on input "101" at bounding box center [554, 502] width 123 height 25
click at [583, 490] on input "102" at bounding box center [554, 502] width 123 height 25
click at [582, 490] on input "103" at bounding box center [554, 502] width 123 height 25
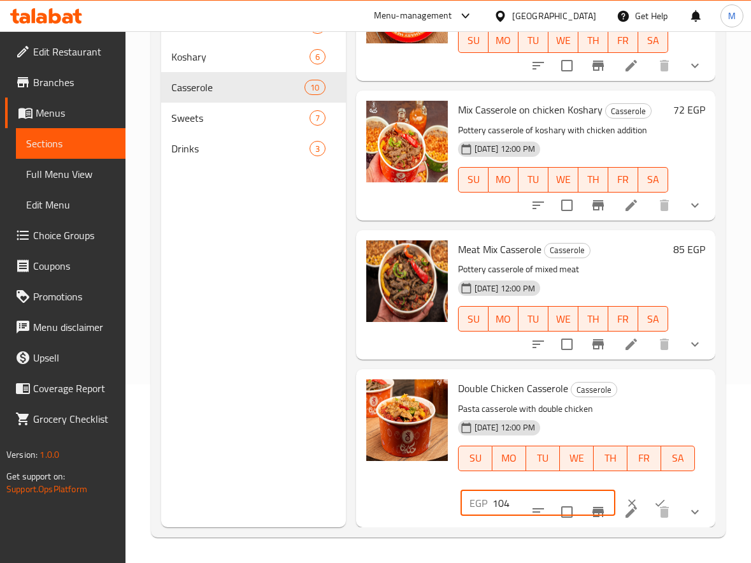
click at [582, 490] on input "104" at bounding box center [554, 502] width 123 height 25
click at [582, 490] on input "105" at bounding box center [554, 502] width 123 height 25
type input "106"
click at [582, 490] on input "106" at bounding box center [554, 502] width 123 height 25
click at [654, 496] on icon "ok" at bounding box center [660, 502] width 13 height 13
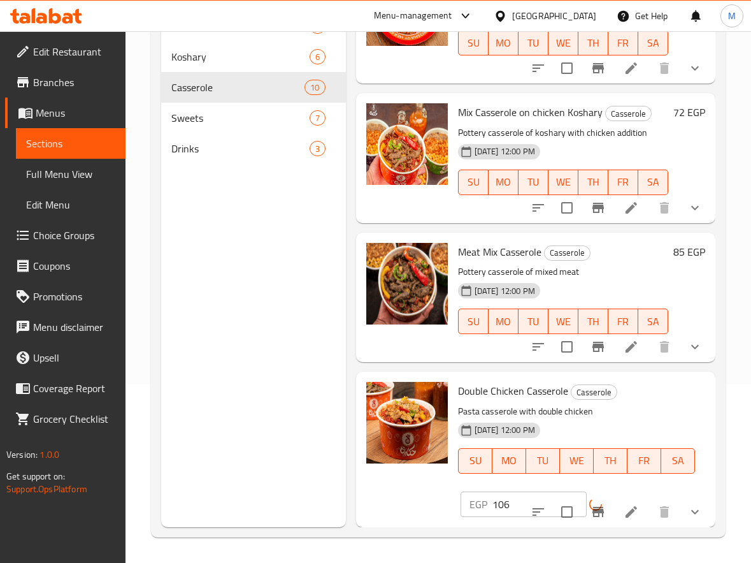
scroll to position [890, 0]
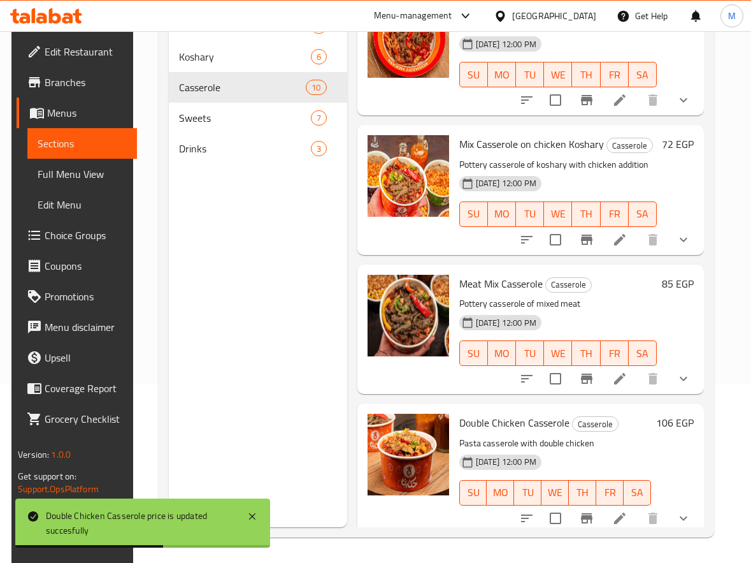
click at [674, 275] on h6 "85 EGP" at bounding box center [678, 284] width 32 height 18
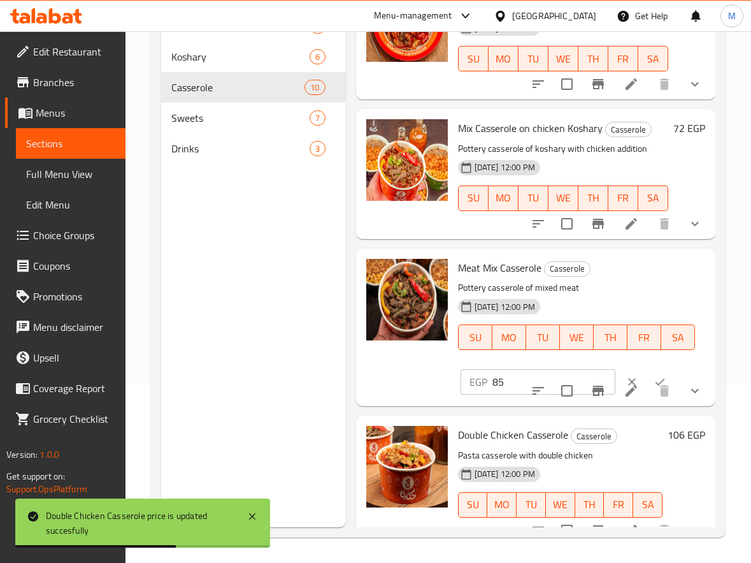
scroll to position [918, 0]
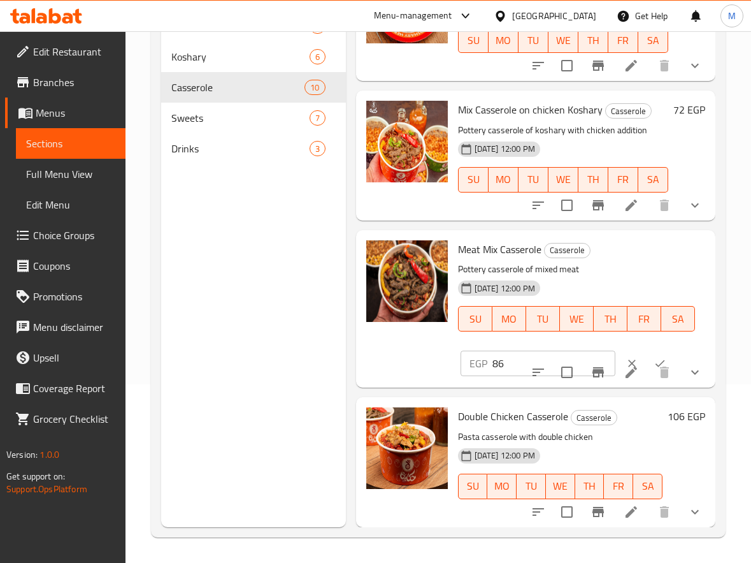
click at [588, 351] on input "86" at bounding box center [554, 363] width 123 height 25
click at [588, 351] on input "87" at bounding box center [554, 363] width 123 height 25
click at [588, 351] on input "88" at bounding box center [554, 363] width 123 height 25
click at [588, 351] on input "89" at bounding box center [554, 363] width 123 height 25
type input "90"
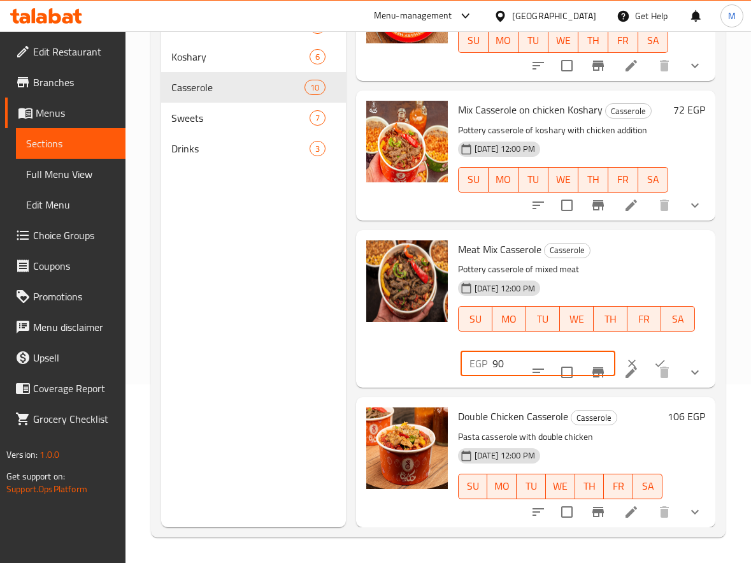
click at [588, 351] on input "90" at bounding box center [554, 363] width 123 height 25
click at [646, 349] on button "ok" at bounding box center [660, 363] width 28 height 28
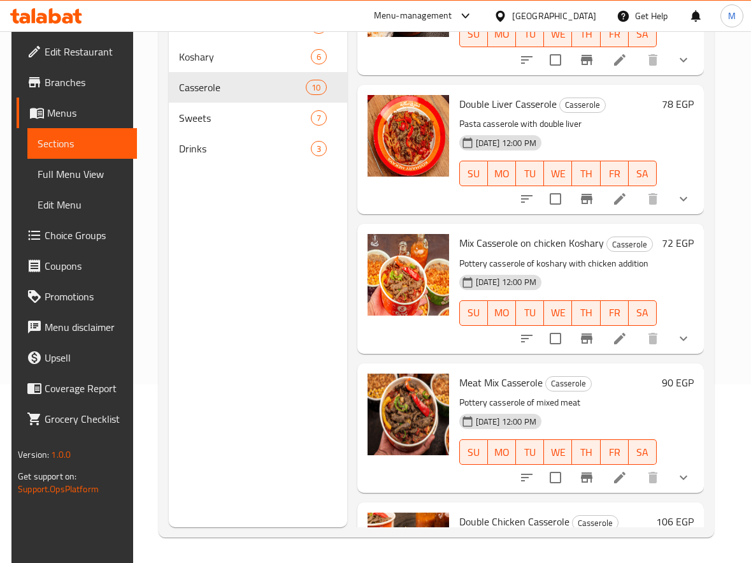
scroll to position [890, 0]
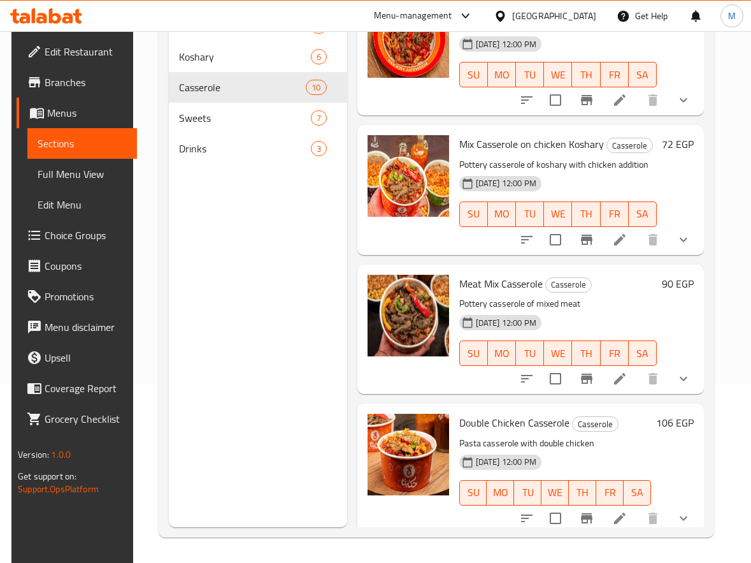
click at [669, 135] on h6 "72 EGP" at bounding box center [678, 144] width 32 height 18
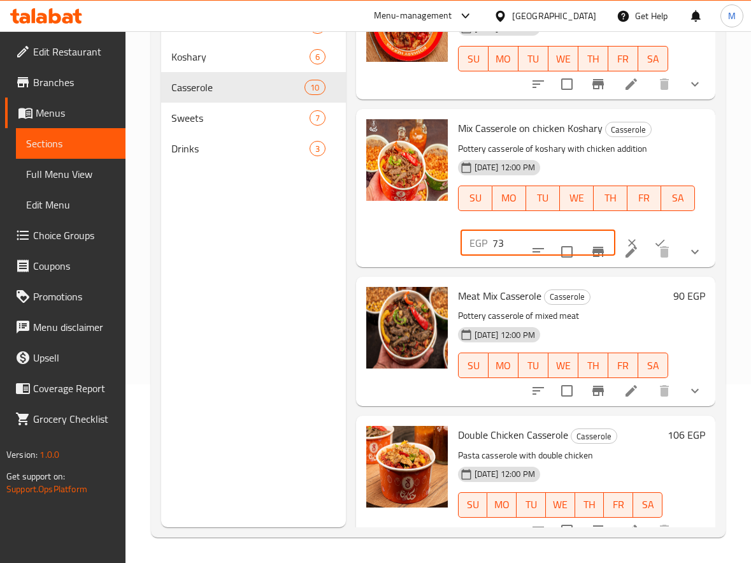
click at [584, 238] on input "73" at bounding box center [554, 242] width 123 height 25
click at [584, 238] on input "74" at bounding box center [554, 242] width 123 height 25
type input "75"
click at [584, 238] on input "75" at bounding box center [554, 242] width 123 height 25
click at [654, 237] on icon "ok" at bounding box center [660, 242] width 13 height 13
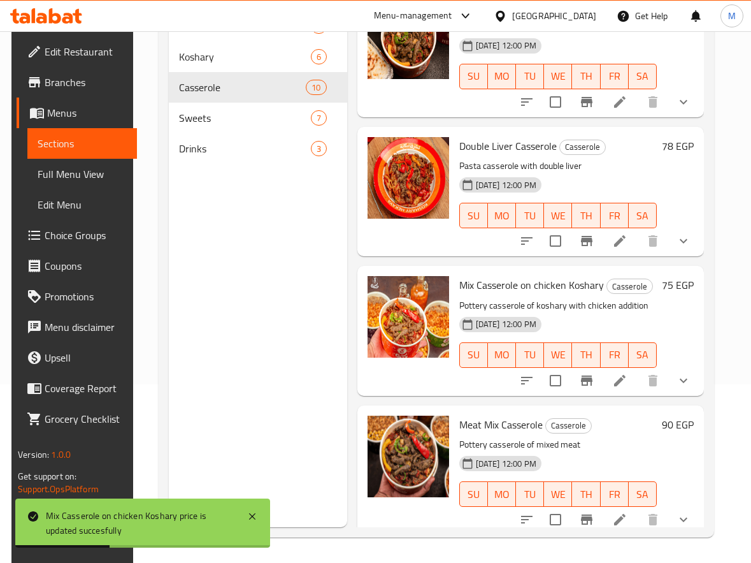
scroll to position [748, 0]
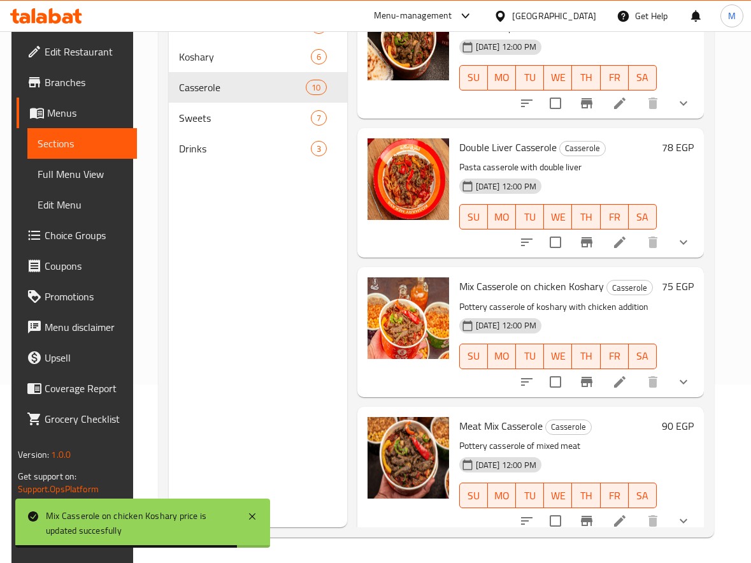
click at [681, 138] on h6 "78 EGP" at bounding box center [678, 147] width 32 height 18
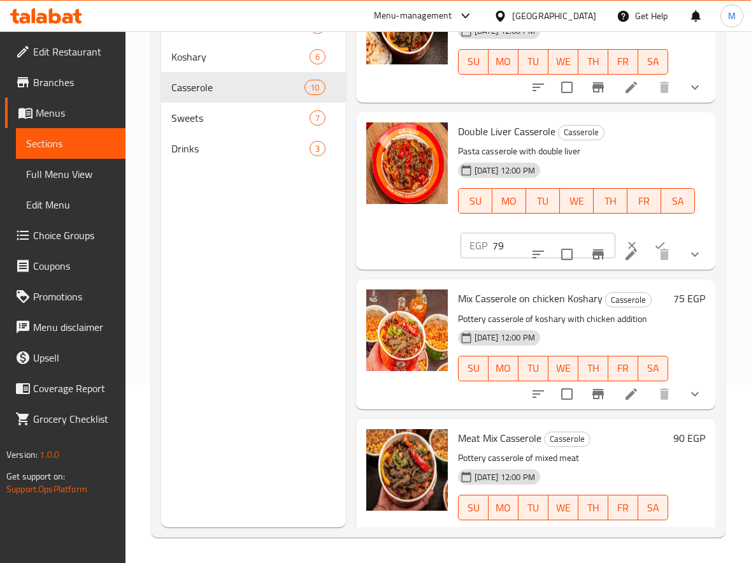
click at [584, 240] on input "79" at bounding box center [554, 245] width 123 height 25
click at [584, 240] on input "80" at bounding box center [554, 245] width 123 height 25
click at [584, 240] on input "81" at bounding box center [554, 245] width 123 height 25
click at [584, 240] on input "82" at bounding box center [554, 245] width 123 height 25
click at [584, 240] on input "83" at bounding box center [554, 245] width 123 height 25
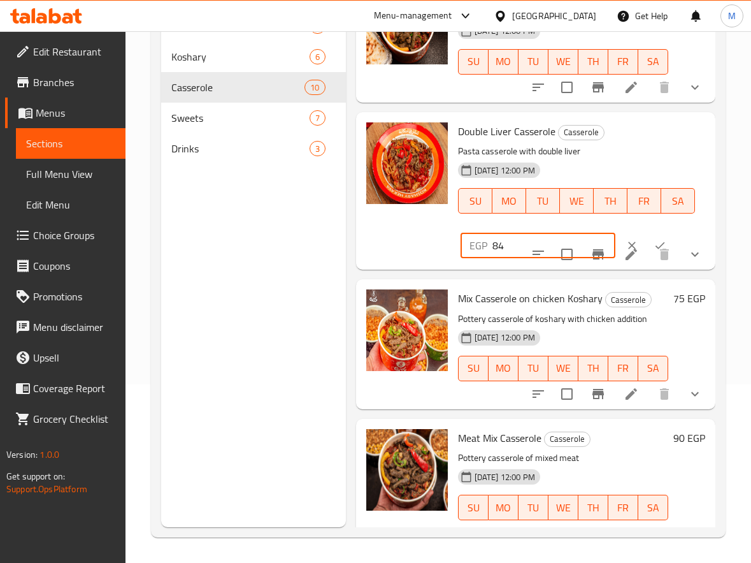
click at [584, 240] on input "84" at bounding box center [554, 245] width 123 height 25
click at [584, 240] on input "85" at bounding box center [554, 245] width 123 height 25
click at [584, 240] on input "86" at bounding box center [554, 245] width 123 height 25
click at [584, 240] on input "87" at bounding box center [554, 245] width 123 height 25
click at [584, 240] on input "88" at bounding box center [554, 245] width 123 height 25
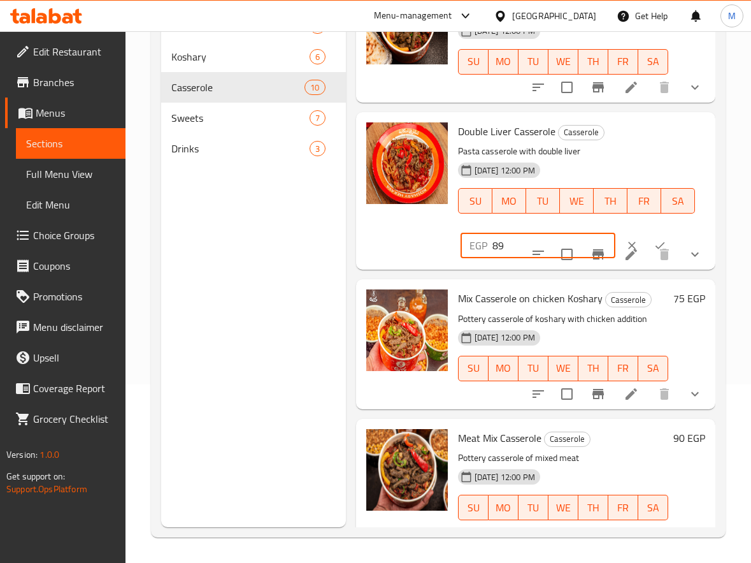
click at [584, 240] on input "89" at bounding box center [554, 245] width 123 height 25
type input "90"
click at [584, 240] on input "90" at bounding box center [554, 245] width 123 height 25
click at [647, 234] on button "ok" at bounding box center [660, 245] width 28 height 28
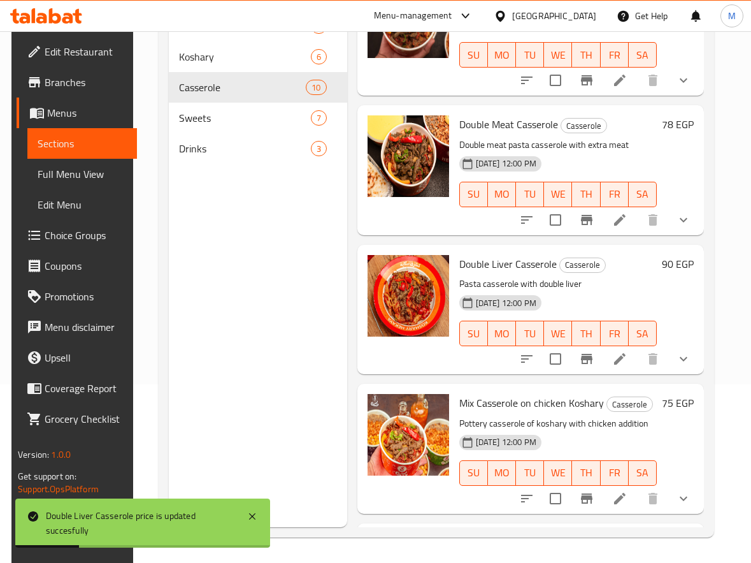
scroll to position [630, 0]
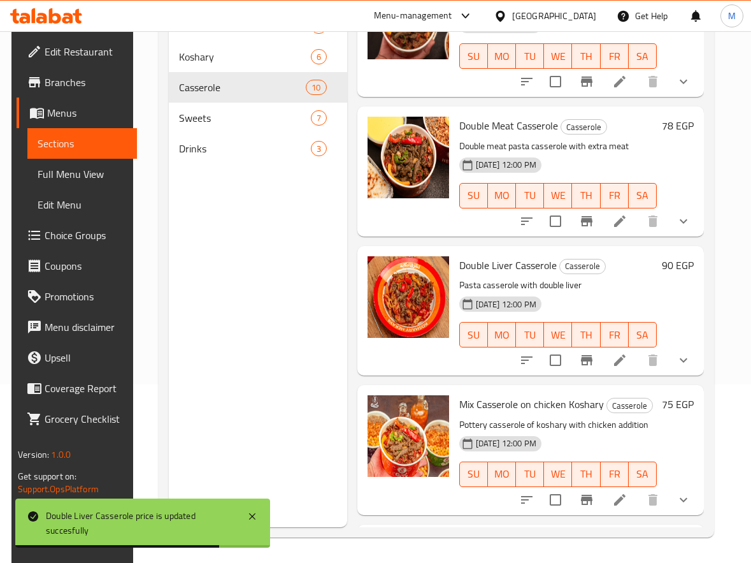
click at [665, 117] on h6 "78 EGP" at bounding box center [678, 126] width 32 height 18
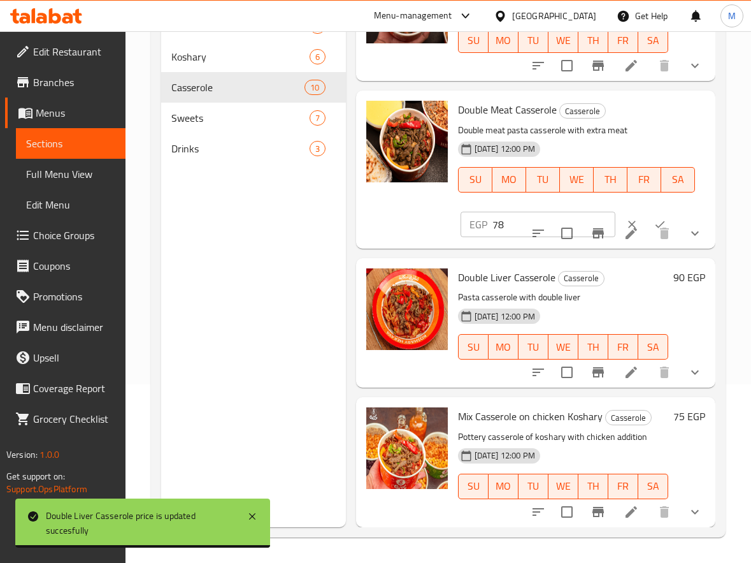
click at [590, 219] on input "78" at bounding box center [554, 224] width 123 height 25
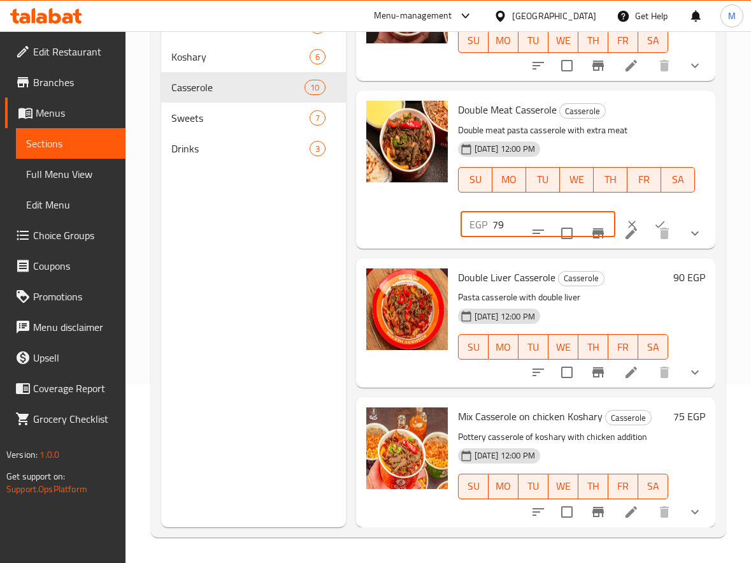
click at [586, 218] on input "79" at bounding box center [554, 224] width 123 height 25
click at [586, 218] on input "80" at bounding box center [554, 224] width 123 height 25
click at [586, 218] on input "81" at bounding box center [554, 224] width 123 height 25
click at [586, 218] on input "82" at bounding box center [554, 224] width 123 height 25
click at [586, 218] on input "83" at bounding box center [554, 224] width 123 height 25
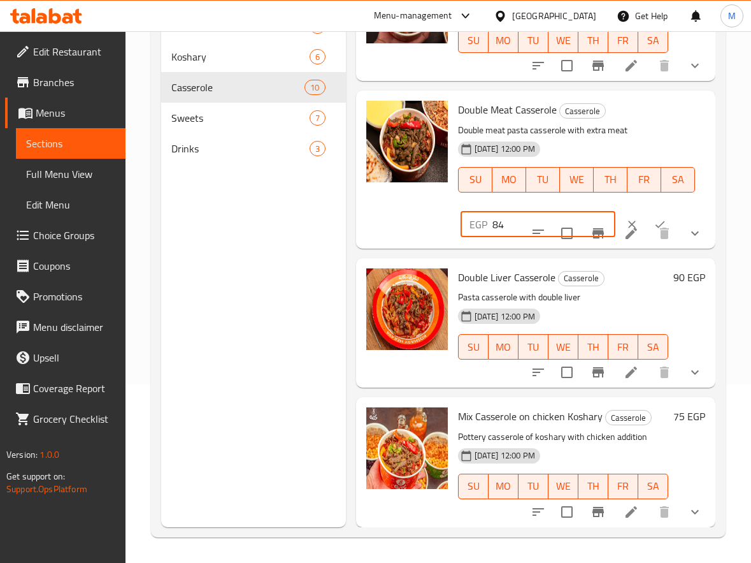
click at [586, 218] on input "84" at bounding box center [554, 224] width 123 height 25
click at [586, 218] on input "85" at bounding box center [554, 224] width 123 height 25
click at [586, 218] on input "86" at bounding box center [554, 224] width 123 height 25
click at [586, 218] on input "87" at bounding box center [554, 224] width 123 height 25
click at [586, 218] on input "88" at bounding box center [554, 224] width 123 height 25
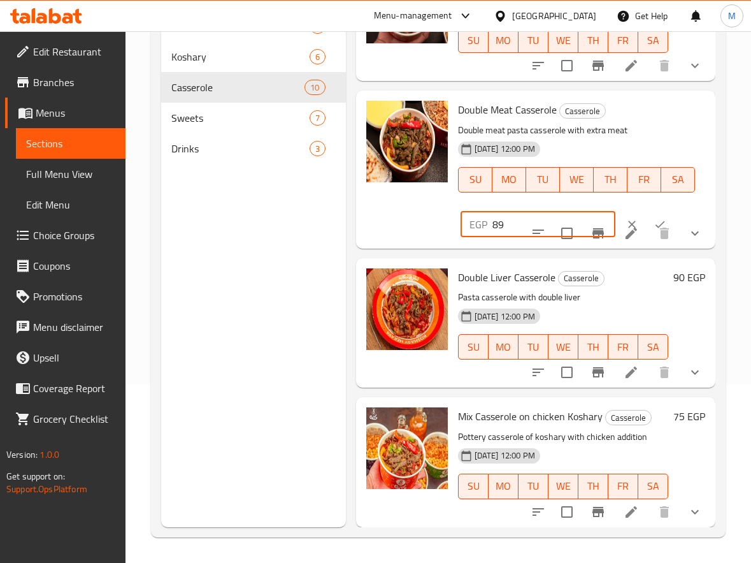
click at [586, 218] on input "89" at bounding box center [554, 224] width 123 height 25
type input "90"
click at [586, 218] on input "90" at bounding box center [554, 224] width 123 height 25
click at [654, 218] on icon "ok" at bounding box center [660, 224] width 13 height 13
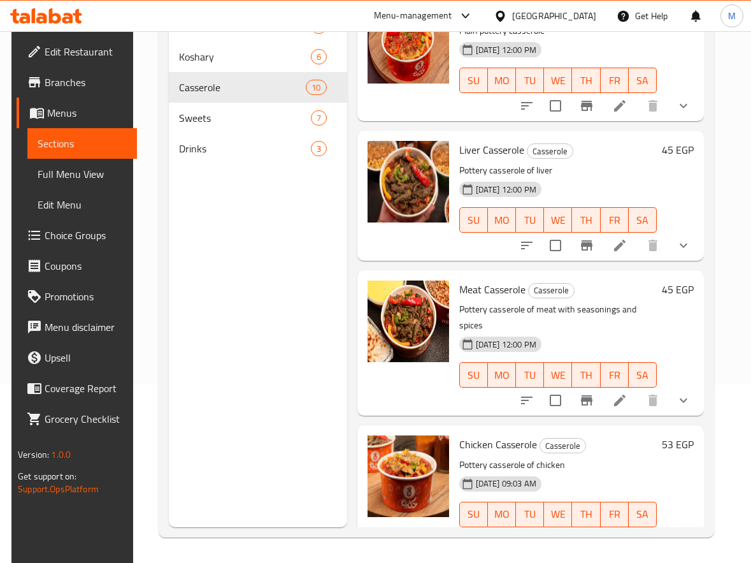
scroll to position [0, 0]
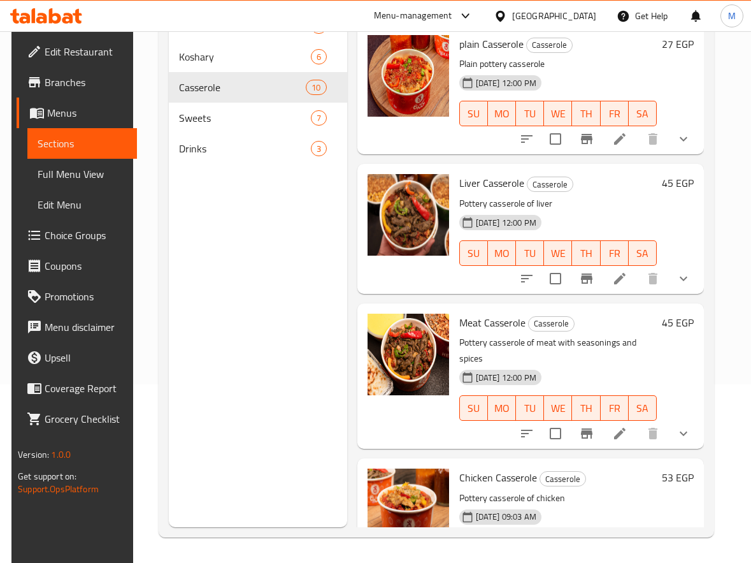
drag, startPoint x: 720, startPoint y: 77, endPoint x: 720, endPoint y: 36, distance: 41.4
click at [714, 36] on div "Menu sections 40% Off Offers 1 Koshary 6 Casserole 10 Sweets 7 Drinks 3 Menu it…" at bounding box center [437, 245] width 556 height 583
click at [72, 231] on span "Choice Groups" at bounding box center [86, 235] width 82 height 15
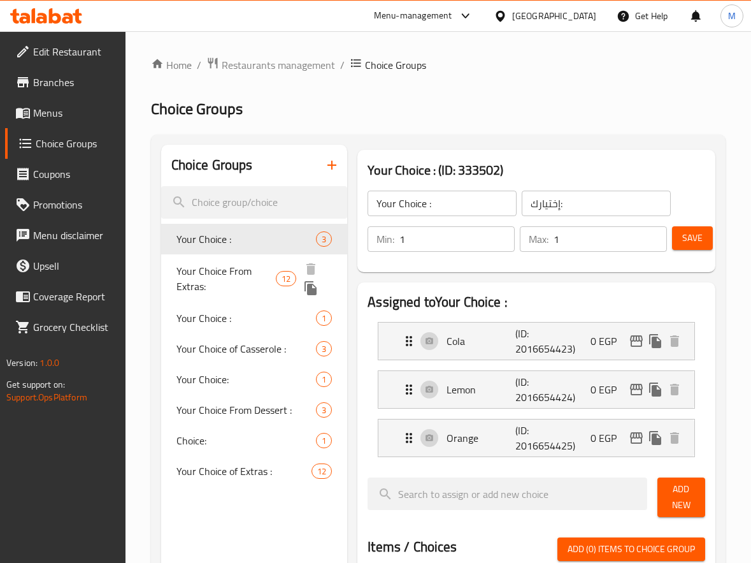
click at [270, 278] on span "Your Choice From Extras:" at bounding box center [227, 278] width 100 height 31
type input "Your Choice From Extras:"
type input "إختيارك من الإضافات:"
type input "0"
type input "9"
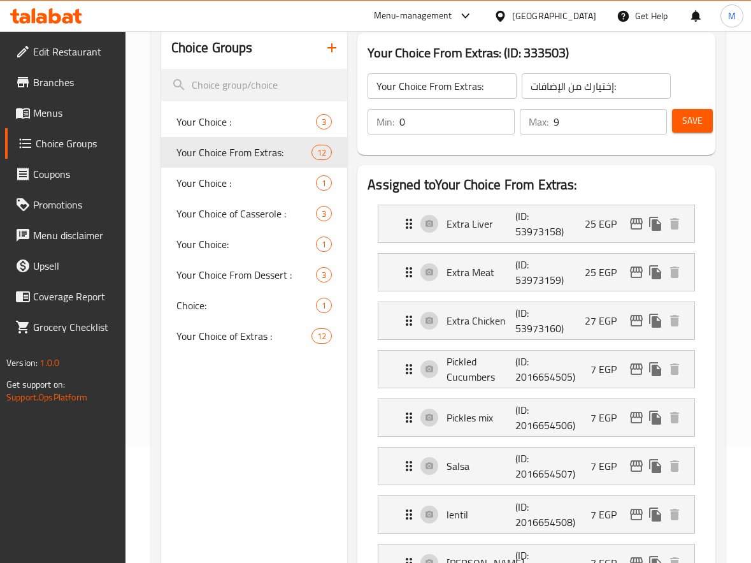
scroll to position [127, 0]
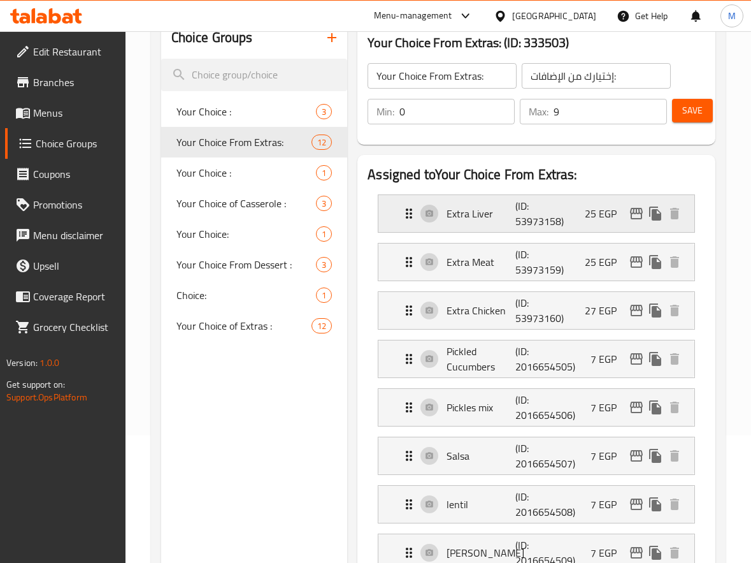
click at [569, 224] on div "Extra Liver (ID: 53973158) 25 EGP" at bounding box center [541, 213] width 278 height 37
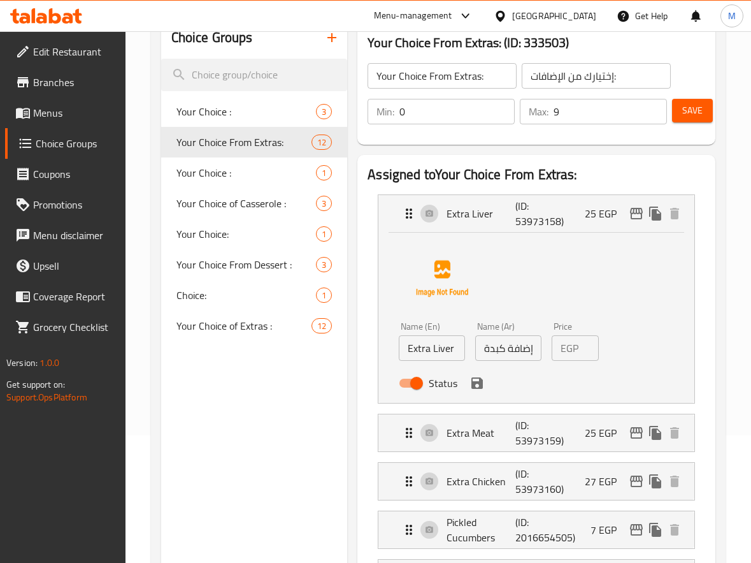
click at [590, 344] on input "26" at bounding box center [591, 347] width 15 height 25
click at [590, 344] on input "27" at bounding box center [591, 347] width 15 height 25
click at [590, 344] on input "28" at bounding box center [591, 347] width 15 height 25
click at [476, 387] on icon "save" at bounding box center [477, 382] width 11 height 11
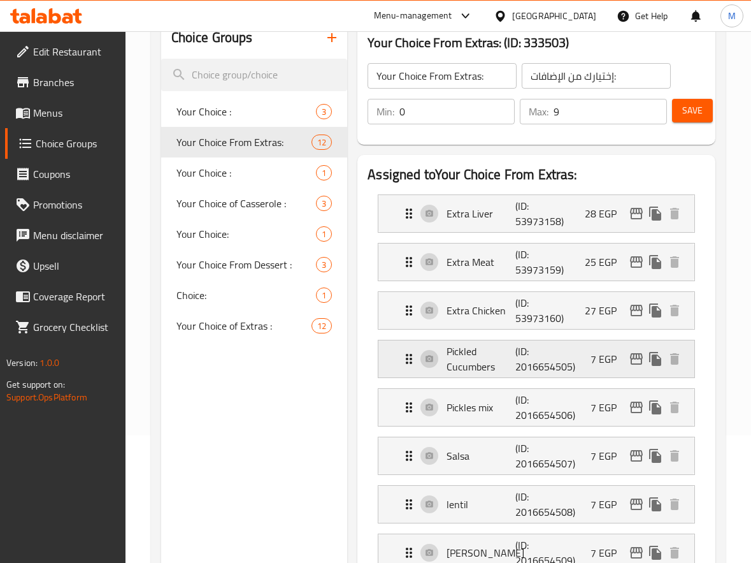
scroll to position [0, 0]
click at [612, 228] on div "Extra Liver (ID: 53973158) 28 EGP" at bounding box center [541, 213] width 278 height 37
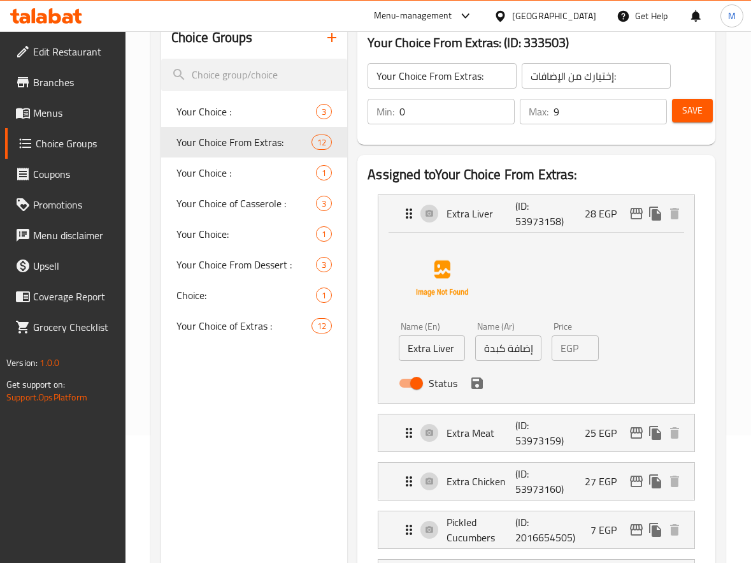
click at [479, 389] on icon "save" at bounding box center [477, 382] width 15 height 15
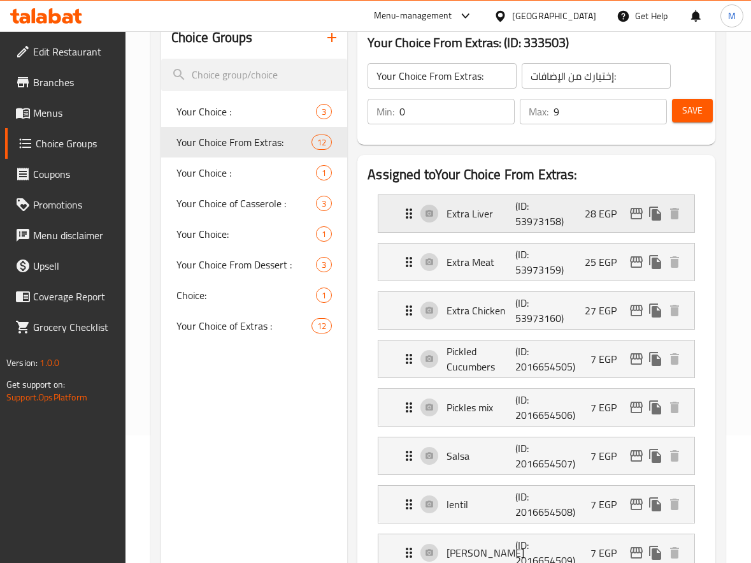
click at [602, 223] on div "Extra Liver (ID: 53973158) 28 EGP" at bounding box center [541, 213] width 278 height 37
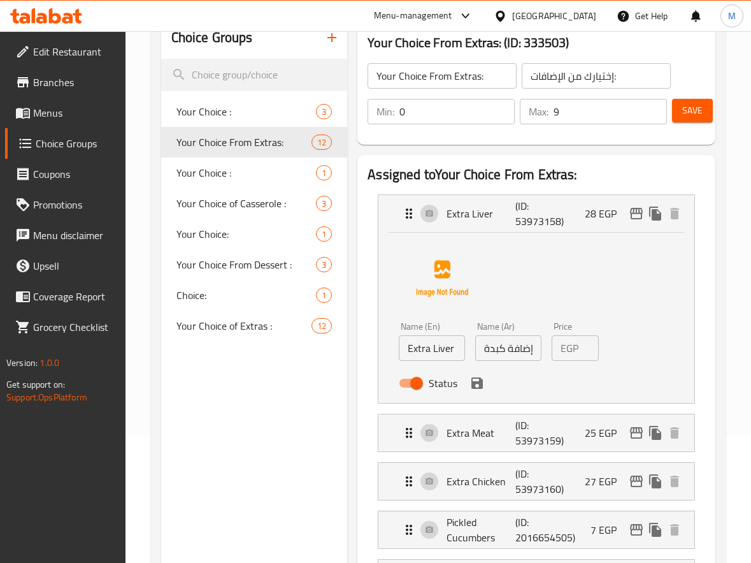
click at [588, 355] on input "27" at bounding box center [591, 347] width 15 height 25
click at [588, 355] on input "26" at bounding box center [591, 347] width 15 height 25
type input "27"
click at [589, 345] on input "27" at bounding box center [591, 347] width 15 height 25
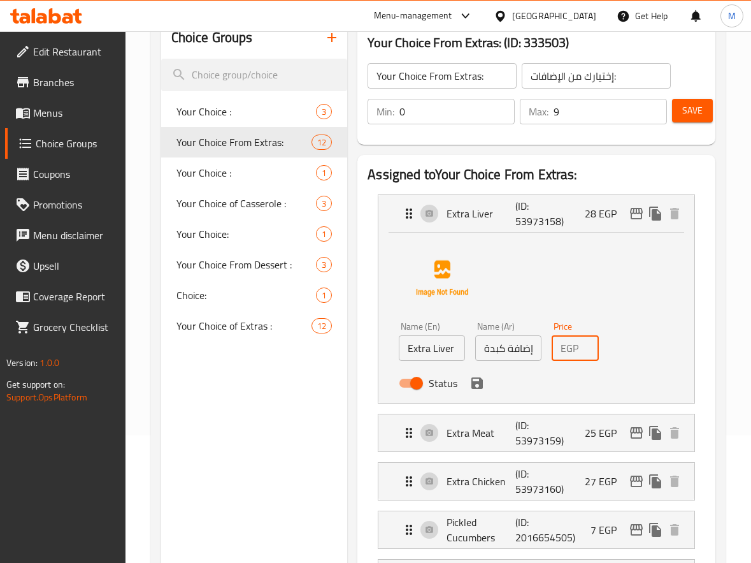
click at [473, 381] on icon "save" at bounding box center [477, 382] width 11 height 11
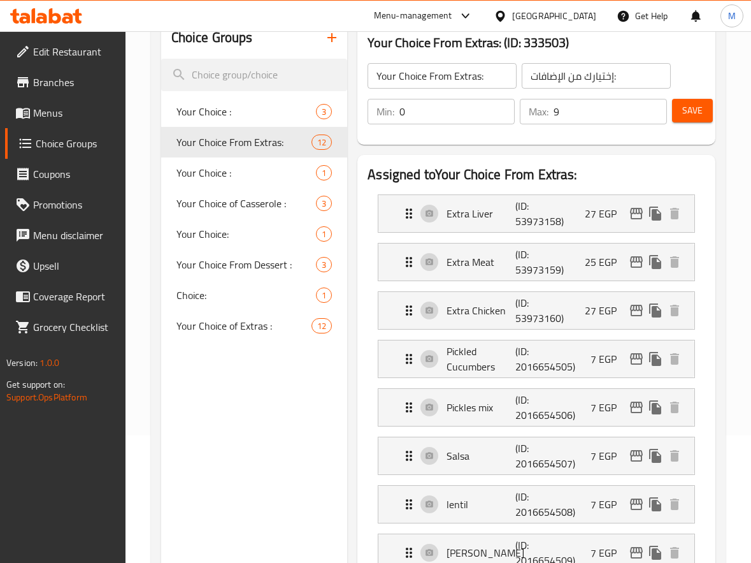
scroll to position [0, 0]
click at [593, 269] on p "25 EGP" at bounding box center [606, 261] width 42 height 15
click at [593, 263] on p "25 EGP" at bounding box center [606, 261] width 42 height 15
click at [603, 261] on p "25 EGP" at bounding box center [606, 261] width 42 height 15
click at [612, 268] on p "25 EGP" at bounding box center [606, 261] width 42 height 15
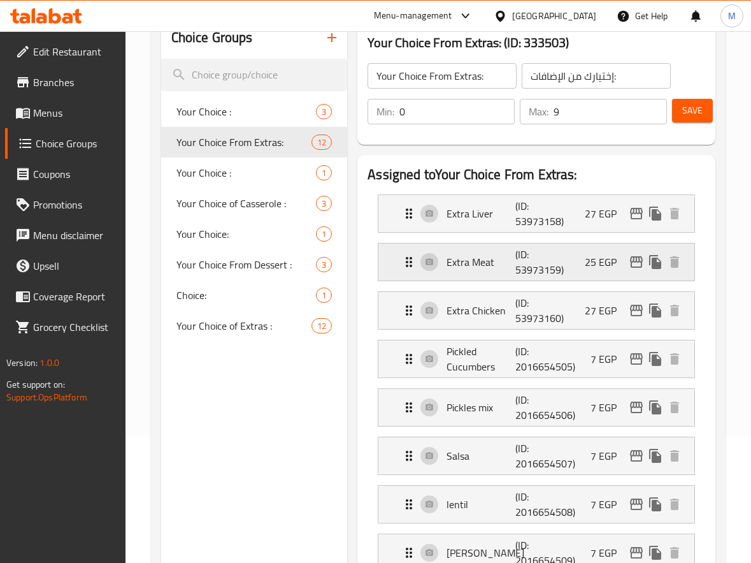
click at [604, 263] on p "25 EGP" at bounding box center [606, 261] width 42 height 15
click at [600, 221] on p "27 EGP" at bounding box center [606, 213] width 42 height 15
click at [600, 281] on li "Extra Meat (ID: 53973159) 25 EGP Name (En) Extra Meat Name (En) Name (Ar) إضافة…" at bounding box center [537, 262] width 338 height 48
click at [600, 276] on div "Extra Meat (ID: 53973159) 25 EGP" at bounding box center [541, 261] width 278 height 37
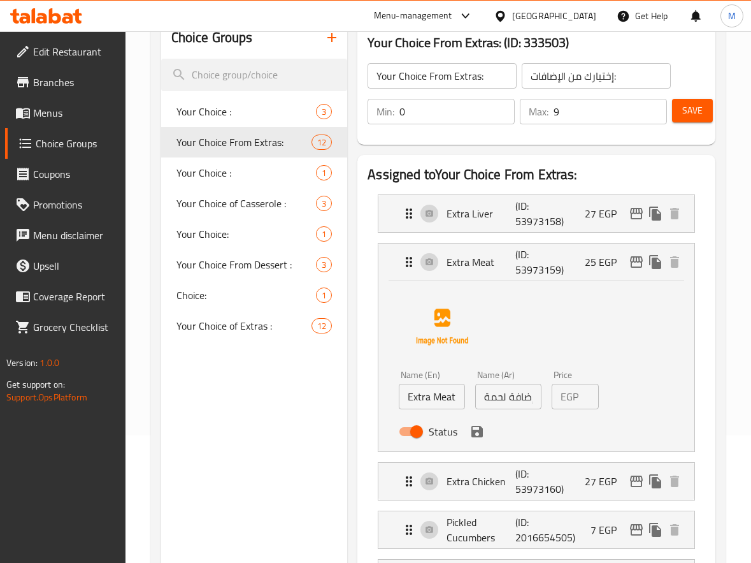
click at [588, 391] on input "26" at bounding box center [591, 396] width 15 height 25
type input "27"
click at [588, 391] on input "27" at bounding box center [591, 396] width 15 height 25
click at [478, 432] on icon "save" at bounding box center [477, 431] width 11 height 11
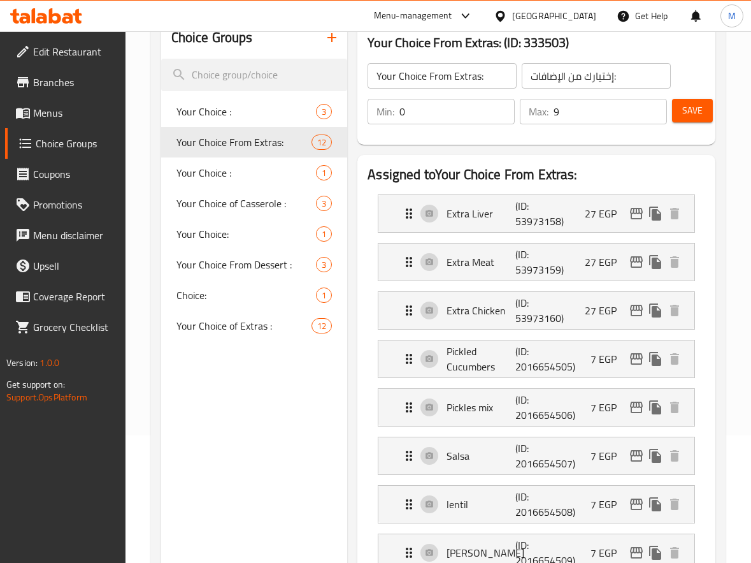
scroll to position [0, 0]
click at [614, 320] on div "Extra Chicken (ID: 53973160) 27 EGP" at bounding box center [541, 310] width 278 height 37
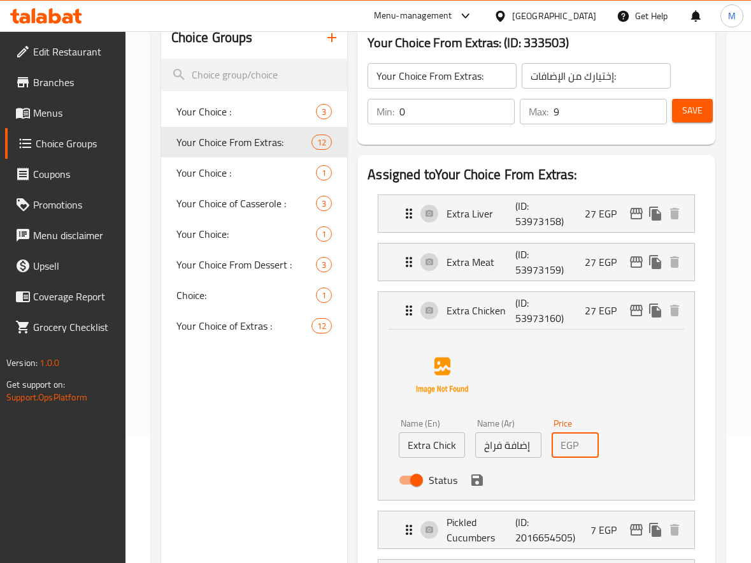
click at [591, 441] on input "28" at bounding box center [591, 444] width 15 height 25
click at [591, 441] on input "29" at bounding box center [591, 444] width 15 height 25
type input "30"
click at [591, 441] on input "30" at bounding box center [591, 444] width 15 height 25
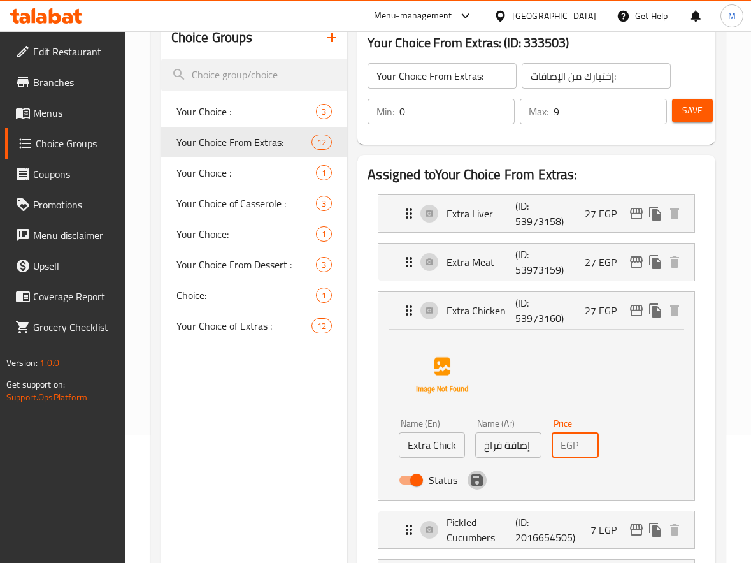
click at [478, 484] on icon "save" at bounding box center [477, 479] width 11 height 11
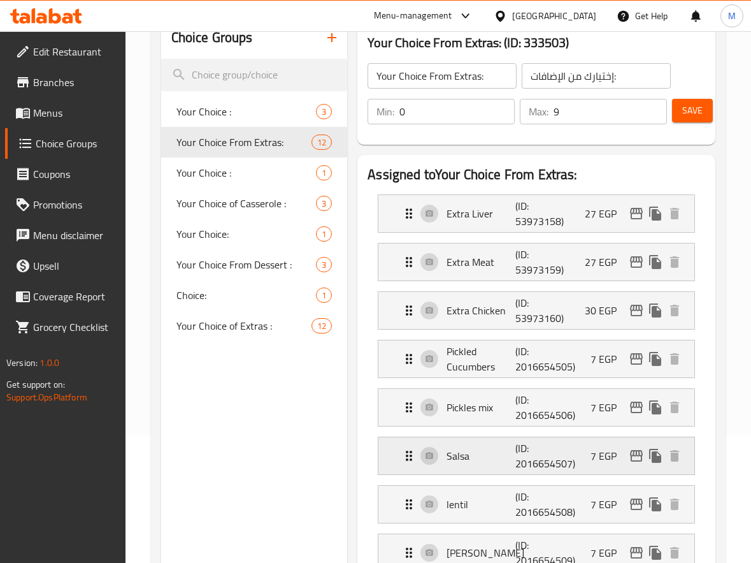
scroll to position [0, 0]
click at [577, 356] on div "Pickled Cucumbers (ID: 2016654505) 7 EGP" at bounding box center [541, 358] width 278 height 37
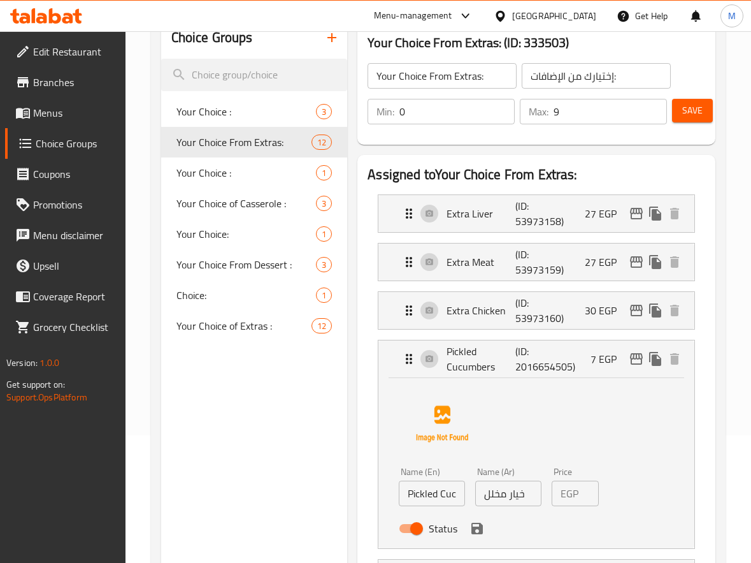
click at [585, 489] on input "8" at bounding box center [591, 493] width 15 height 25
click at [585, 489] on input "9" at bounding box center [591, 493] width 15 height 25
type input "10"
click at [585, 489] on input "10" at bounding box center [591, 493] width 15 height 25
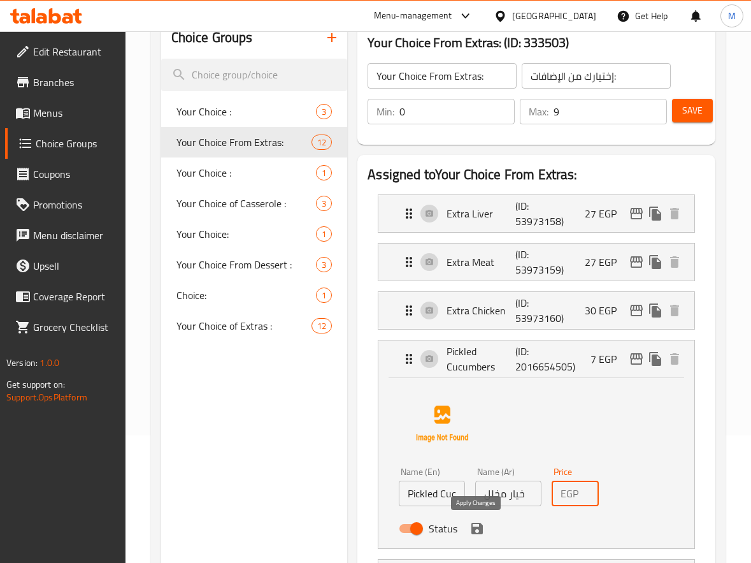
click at [478, 527] on icon "save" at bounding box center [477, 528] width 11 height 11
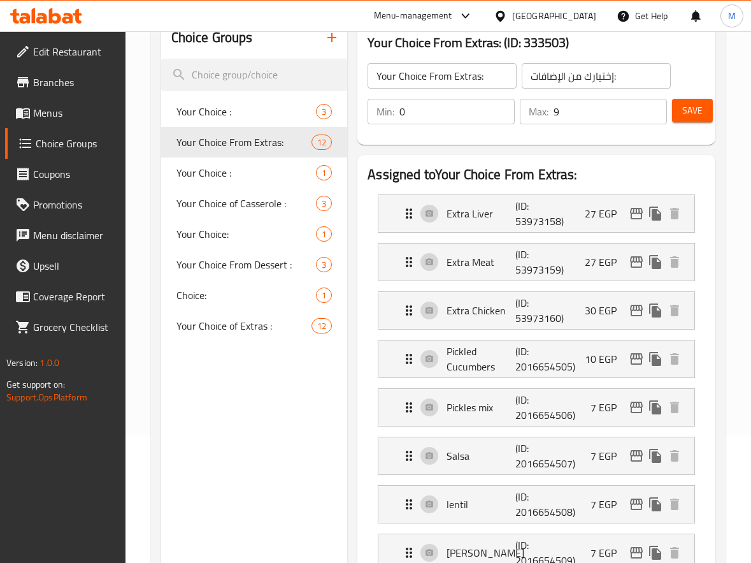
scroll to position [0, 0]
click at [581, 410] on div "Pickles mix (ID: 2016654506) 7 EGP" at bounding box center [541, 407] width 278 height 37
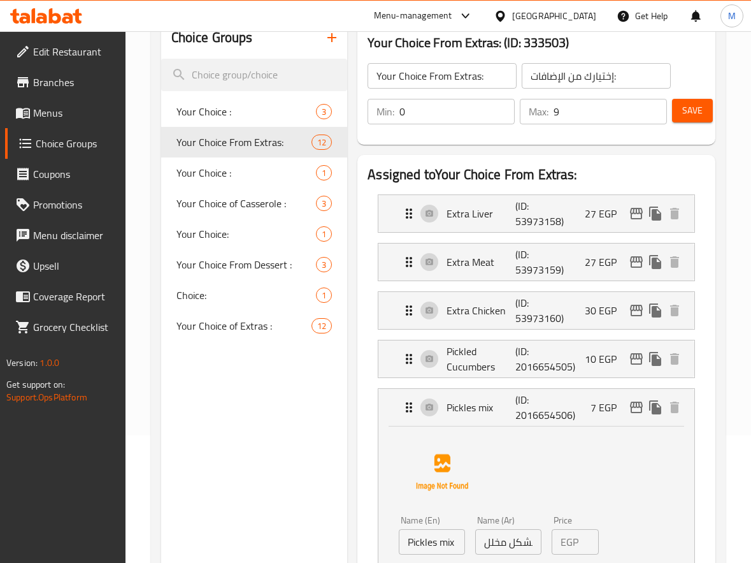
click at [591, 534] on input "8" at bounding box center [591, 541] width 15 height 25
click at [591, 534] on input "9" at bounding box center [591, 541] width 15 height 25
type input "10"
click at [591, 534] on input "10" at bounding box center [591, 541] width 15 height 25
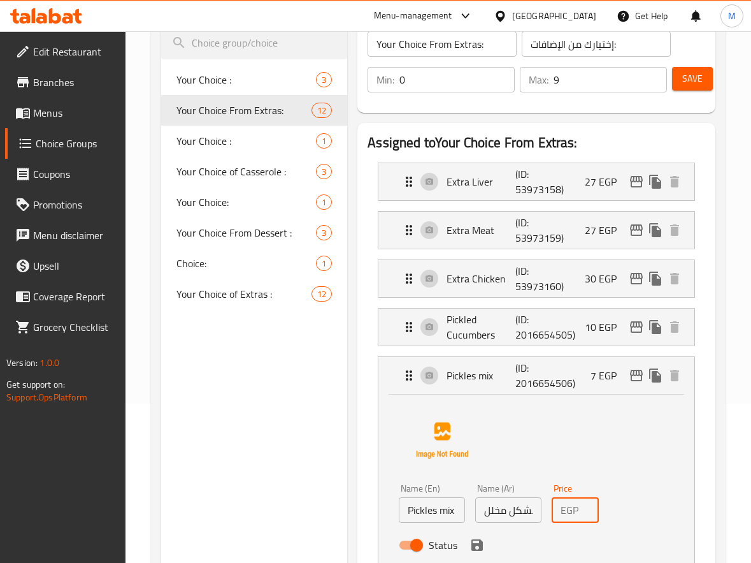
scroll to position [191, 0]
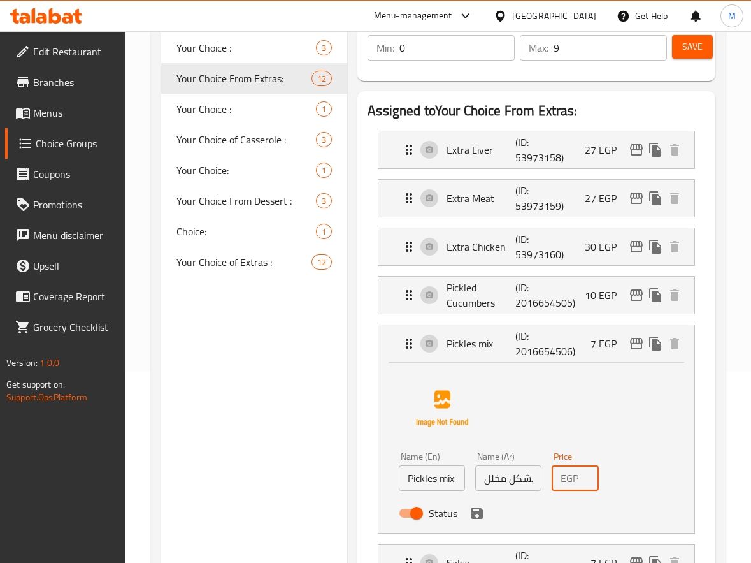
click at [476, 514] on icon "save" at bounding box center [477, 512] width 15 height 15
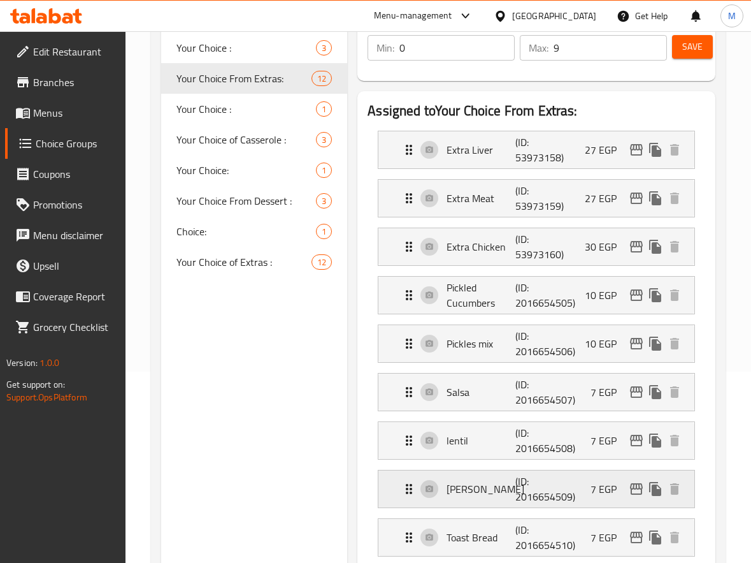
scroll to position [0, 0]
click at [551, 398] on p "(ID: 2016654507)" at bounding box center [539, 392] width 46 height 31
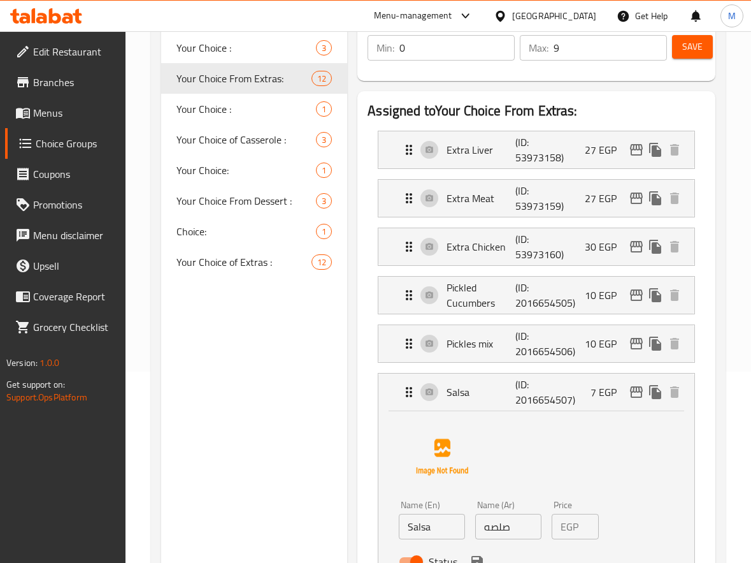
scroll to position [0, 5]
click at [591, 522] on input "8" at bounding box center [591, 526] width 15 height 25
click at [591, 522] on input "9" at bounding box center [591, 526] width 15 height 25
type input "10"
click at [590, 522] on input "10" at bounding box center [591, 526] width 15 height 25
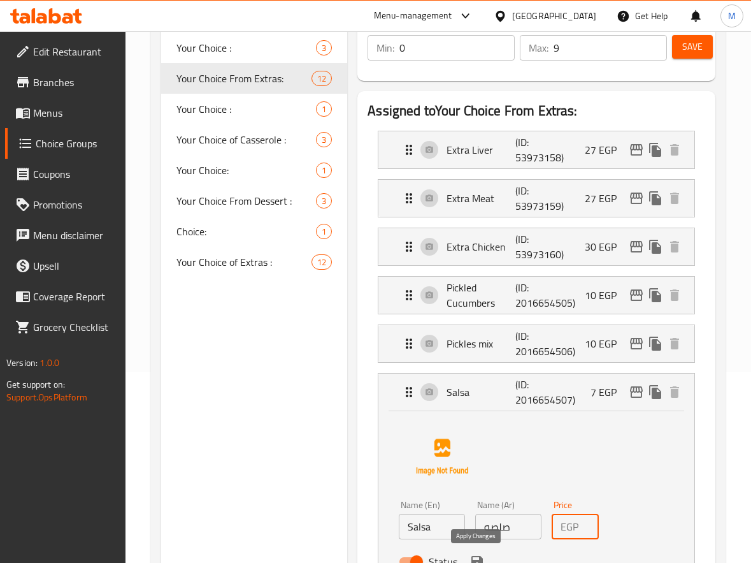
click at [475, 558] on icon "save" at bounding box center [477, 561] width 15 height 15
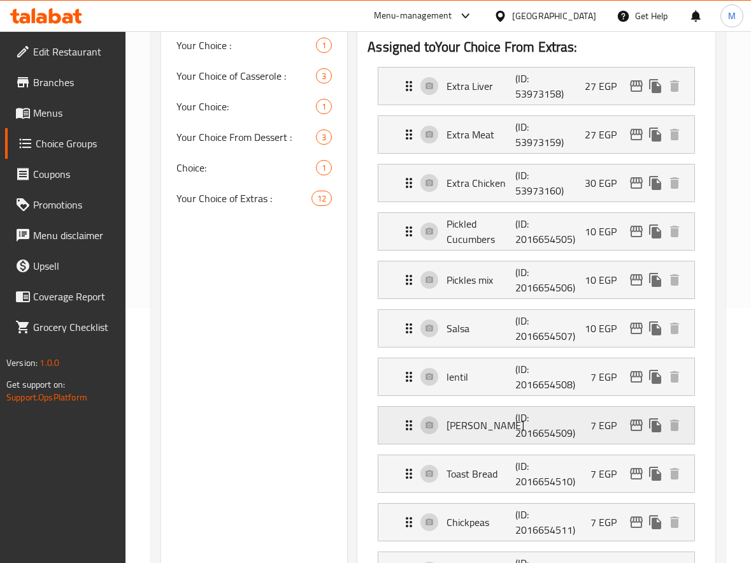
scroll to position [510, 0]
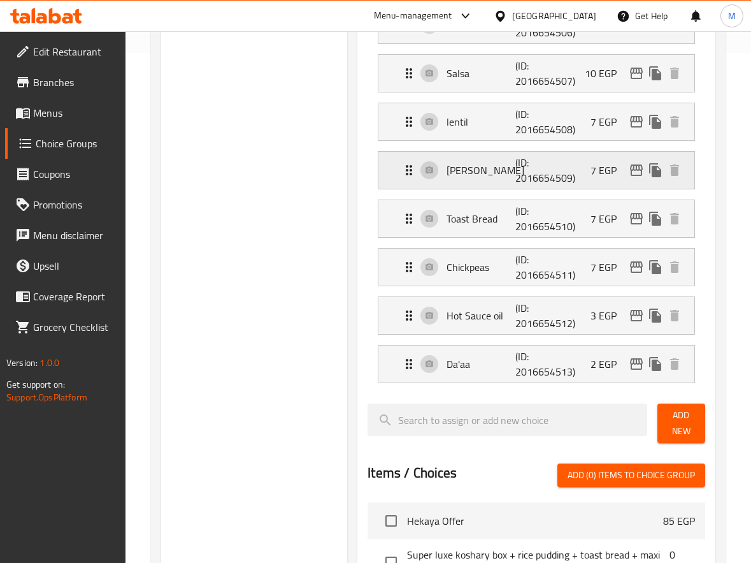
click at [606, 163] on p "7 EGP" at bounding box center [609, 170] width 36 height 15
click at [614, 169] on p "7 EGP" at bounding box center [609, 170] width 36 height 15
click at [593, 178] on p "7 EGP" at bounding box center [609, 170] width 36 height 15
click at [593, 169] on p "7 EGP" at bounding box center [609, 170] width 36 height 15
click at [595, 182] on div "Ward (ID: 2016654509) 7 EGP" at bounding box center [541, 170] width 278 height 37
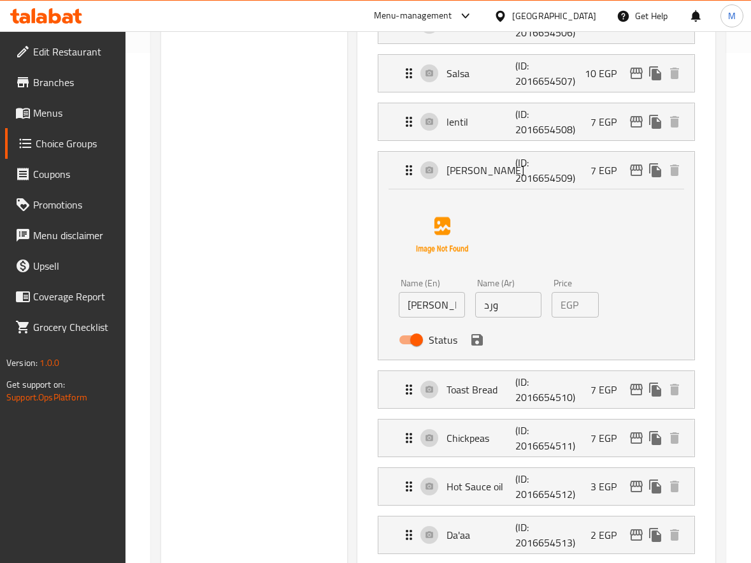
click at [591, 301] on input "8" at bounding box center [591, 304] width 15 height 25
click at [591, 301] on input "9" at bounding box center [591, 304] width 15 height 25
type input "10"
click at [591, 301] on input "10" at bounding box center [591, 304] width 15 height 25
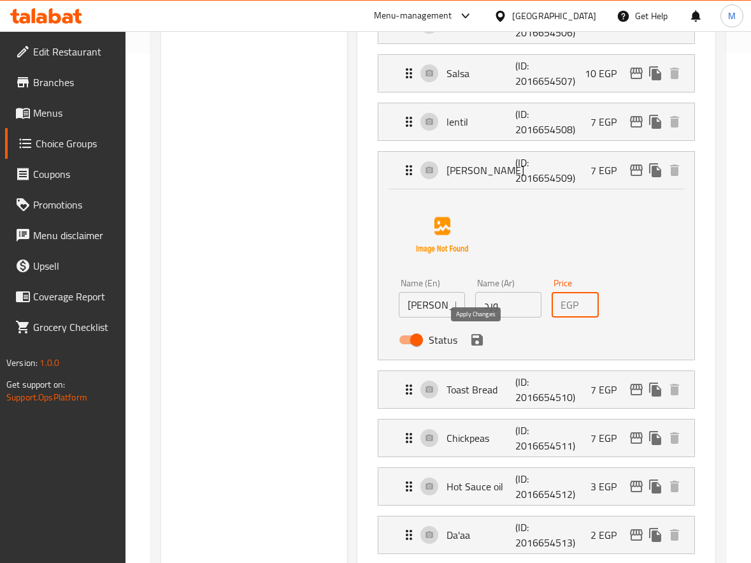
click at [472, 336] on icon "save" at bounding box center [477, 339] width 11 height 11
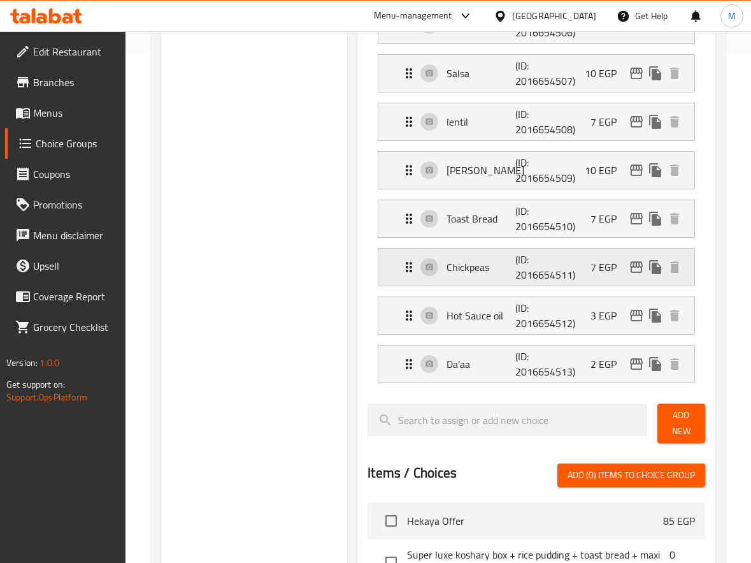
scroll to position [0, 0]
click at [587, 221] on div "Toast Bread (ID: 2016654510) 7 EGP" at bounding box center [541, 218] width 278 height 37
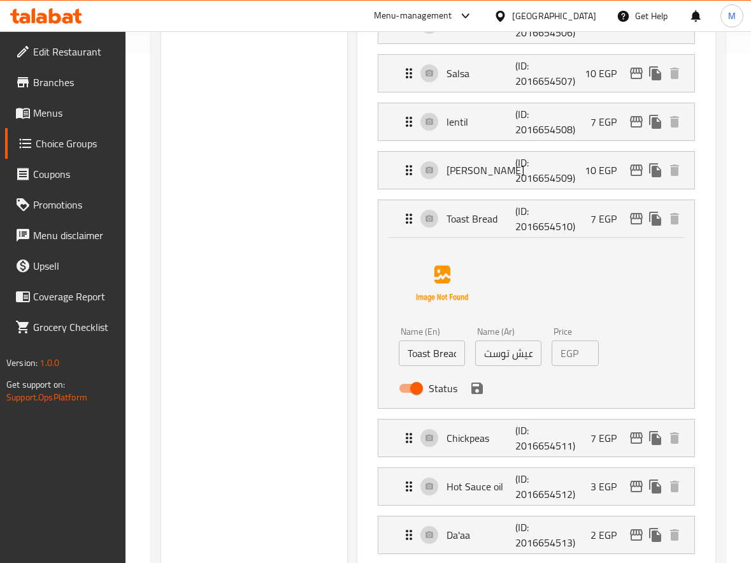
click at [588, 352] on input "8" at bounding box center [591, 352] width 15 height 25
click at [590, 349] on input "9" at bounding box center [591, 352] width 15 height 25
type input "10"
click at [591, 348] on input "10" at bounding box center [591, 352] width 15 height 25
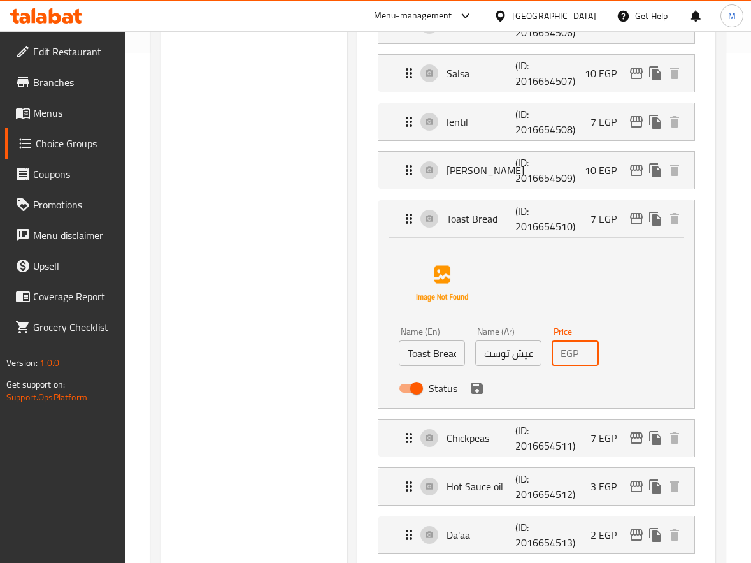
click at [475, 388] on icon "save" at bounding box center [477, 387] width 11 height 11
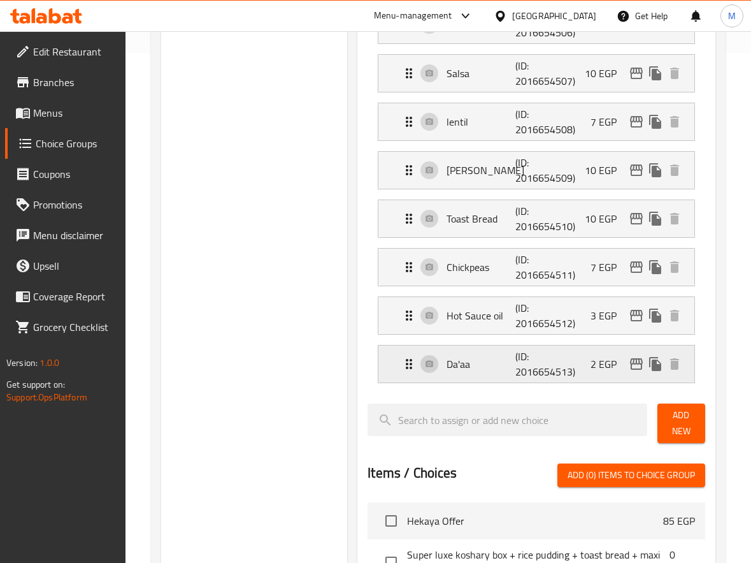
scroll to position [0, 0]
click at [582, 270] on div "Chickpeas (ID: 2016654511) 7 EGP" at bounding box center [541, 267] width 278 height 37
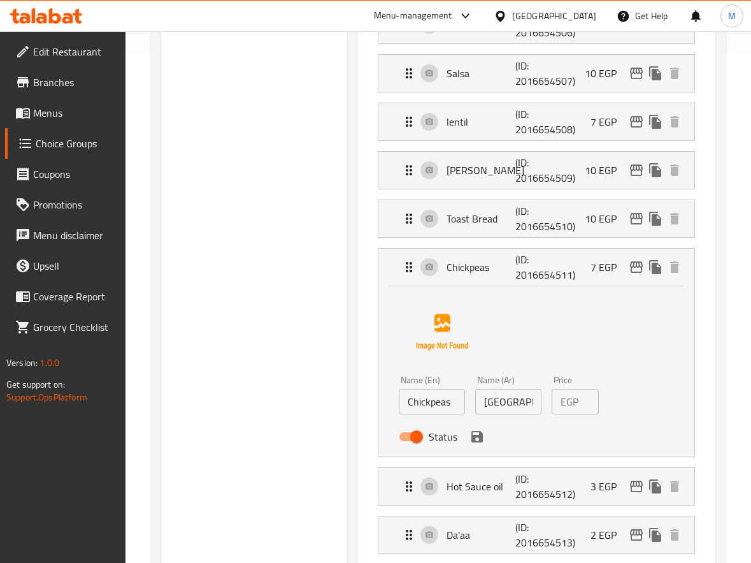
click at [589, 396] on input "8" at bounding box center [591, 401] width 15 height 25
click at [588, 396] on input "9" at bounding box center [591, 401] width 15 height 25
type input "10"
click at [588, 396] on input "10" at bounding box center [591, 401] width 15 height 25
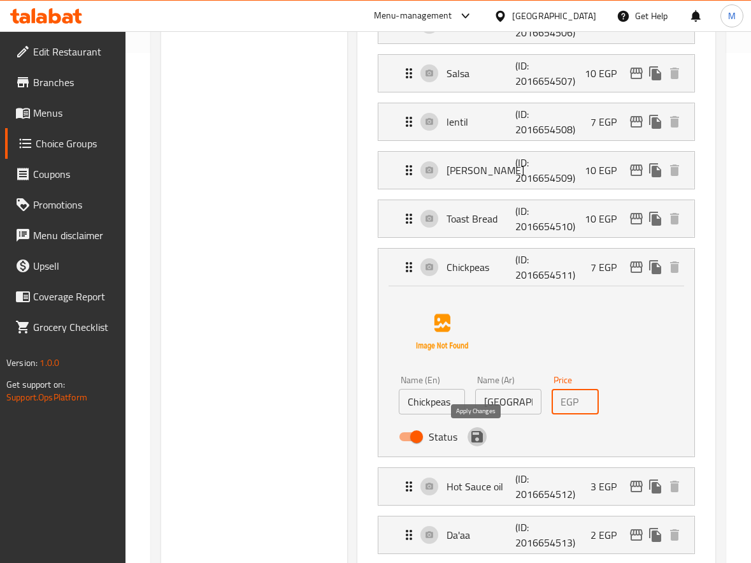
click at [478, 436] on icon "save" at bounding box center [477, 436] width 11 height 11
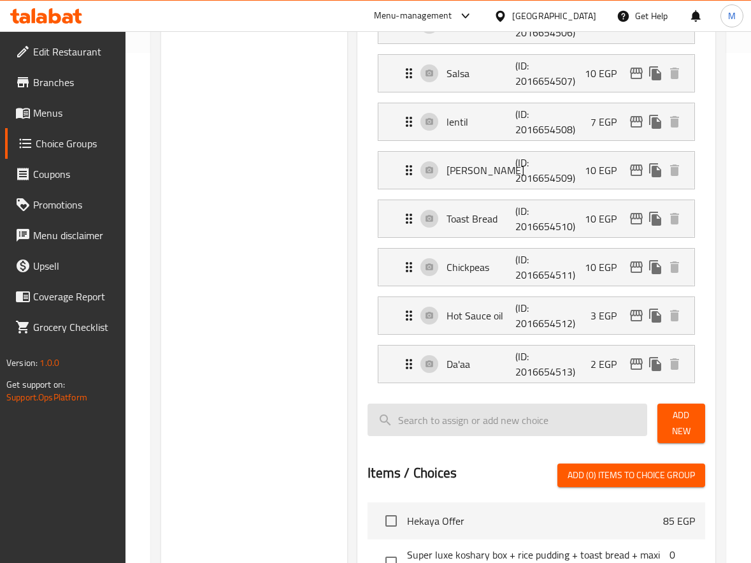
scroll to position [0, 0]
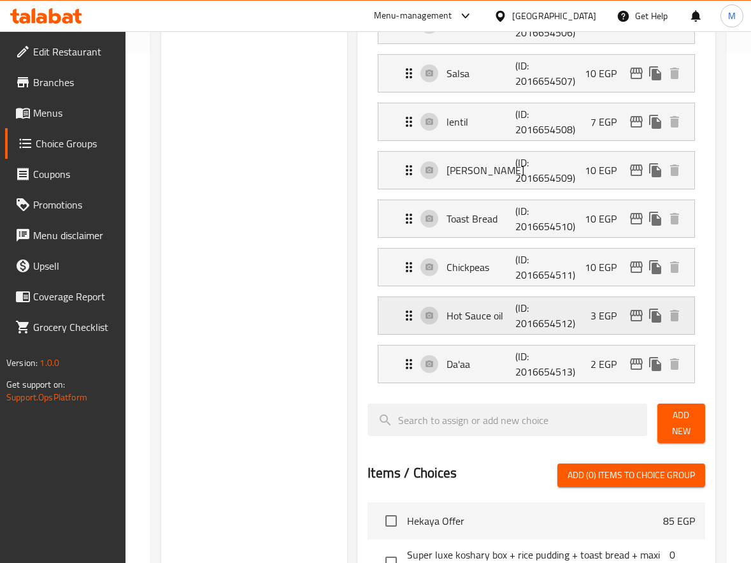
click at [553, 320] on p "(ID: 2016654512)" at bounding box center [539, 315] width 46 height 31
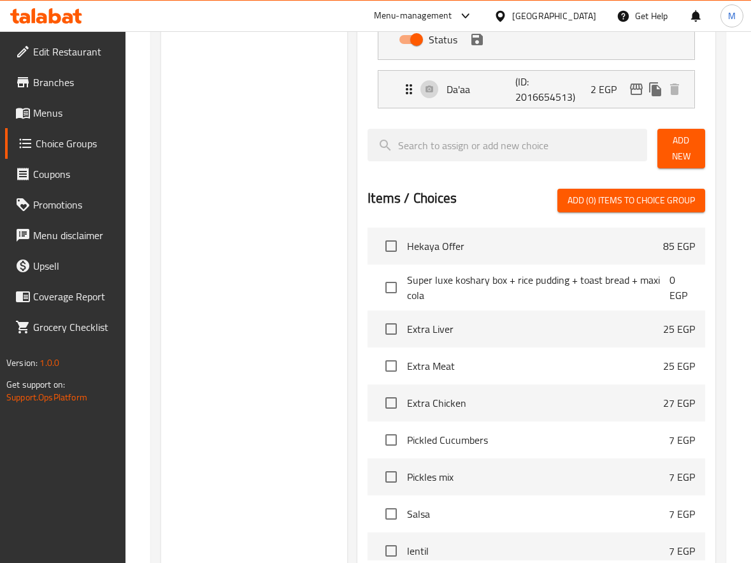
scroll to position [838, 0]
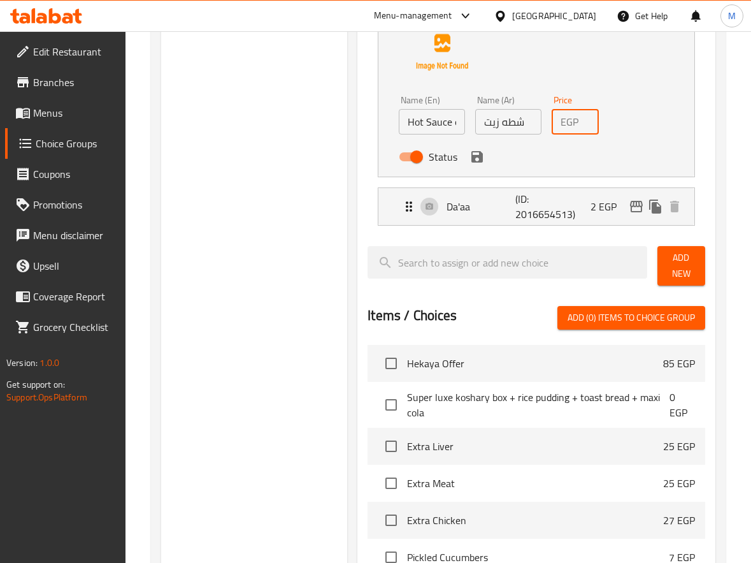
click at [586, 115] on input "4" at bounding box center [591, 121] width 15 height 25
type input "5"
click at [586, 115] on input "5" at bounding box center [591, 121] width 15 height 25
click at [480, 159] on icon "save" at bounding box center [477, 156] width 11 height 11
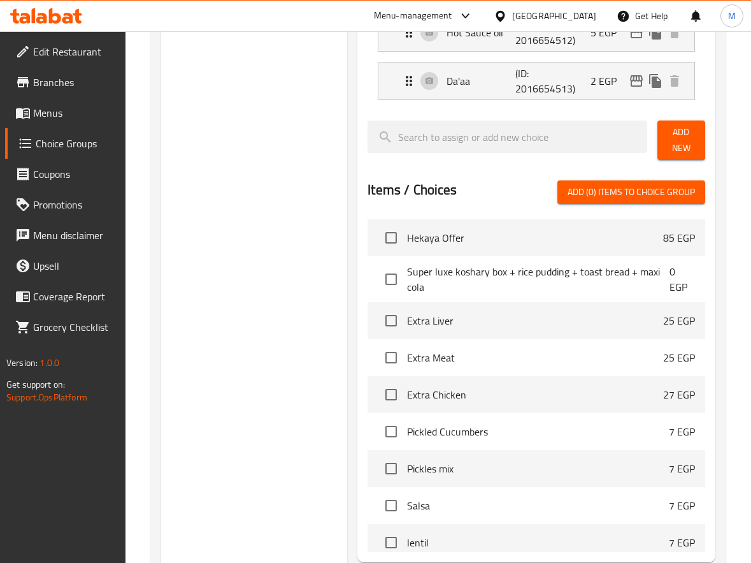
scroll to position [711, 0]
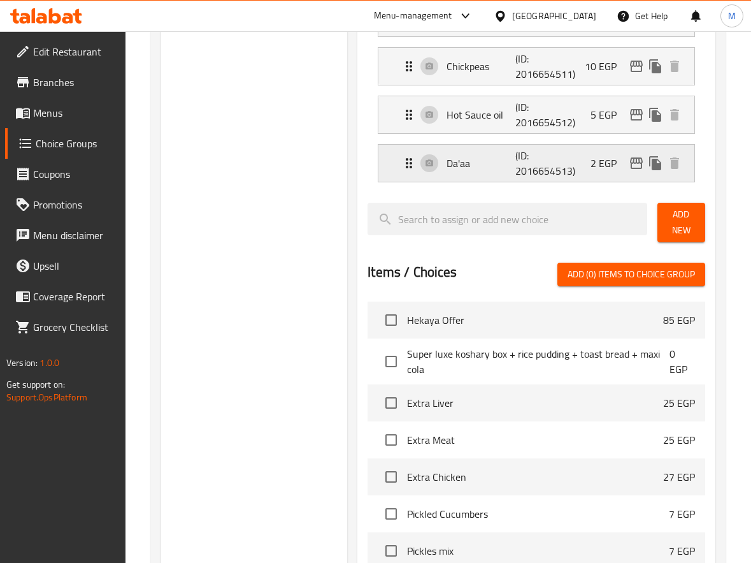
click at [561, 166] on p "(ID: 2016654513)" at bounding box center [539, 163] width 46 height 31
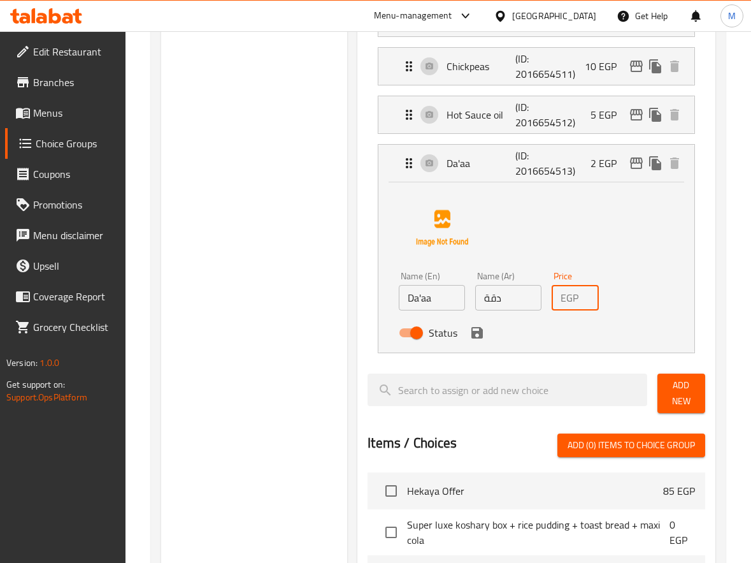
type input "3"
click at [586, 294] on input "3" at bounding box center [591, 297] width 15 height 25
click at [477, 335] on icon "save" at bounding box center [477, 332] width 15 height 15
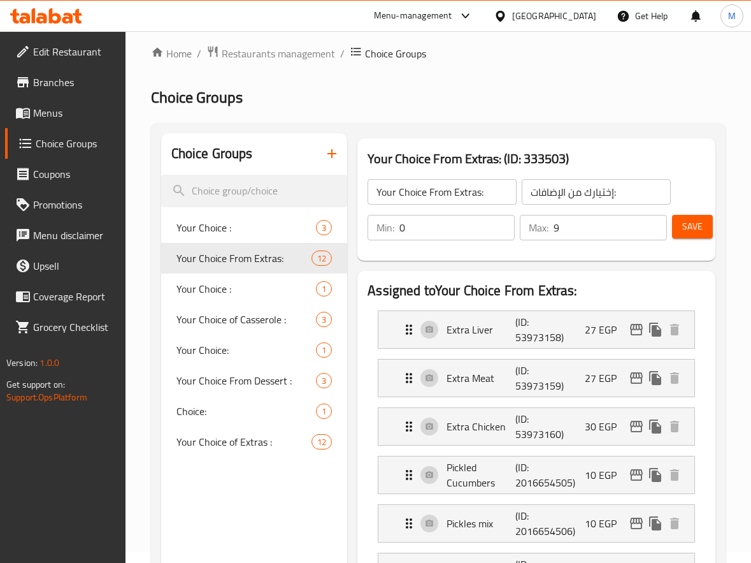
scroll to position [0, 0]
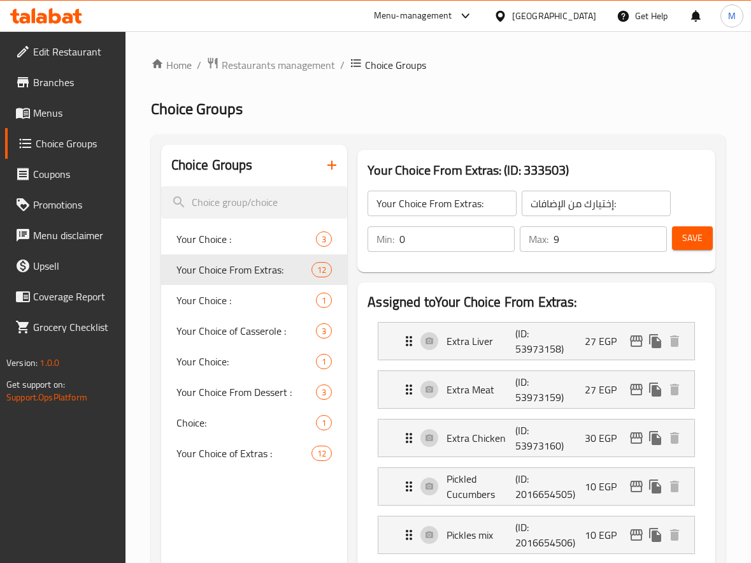
click at [706, 236] on button "Save" at bounding box center [692, 238] width 41 height 24
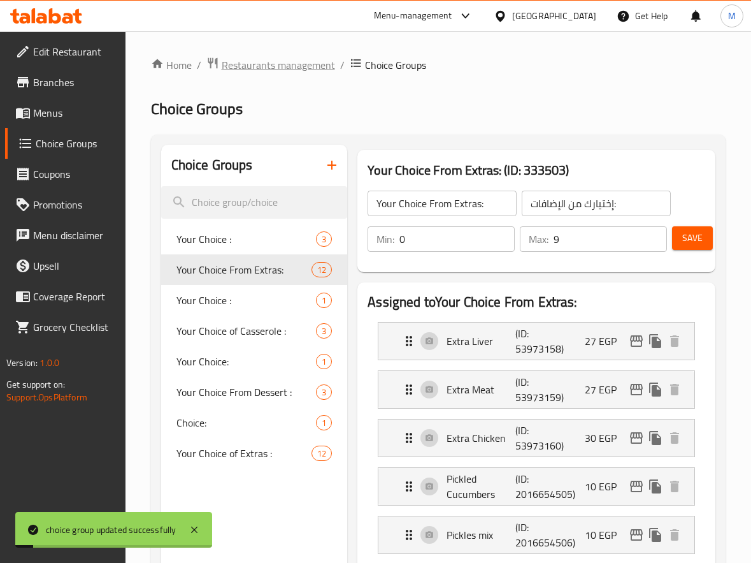
click at [282, 68] on span "Restaurants management" at bounding box center [278, 64] width 113 height 15
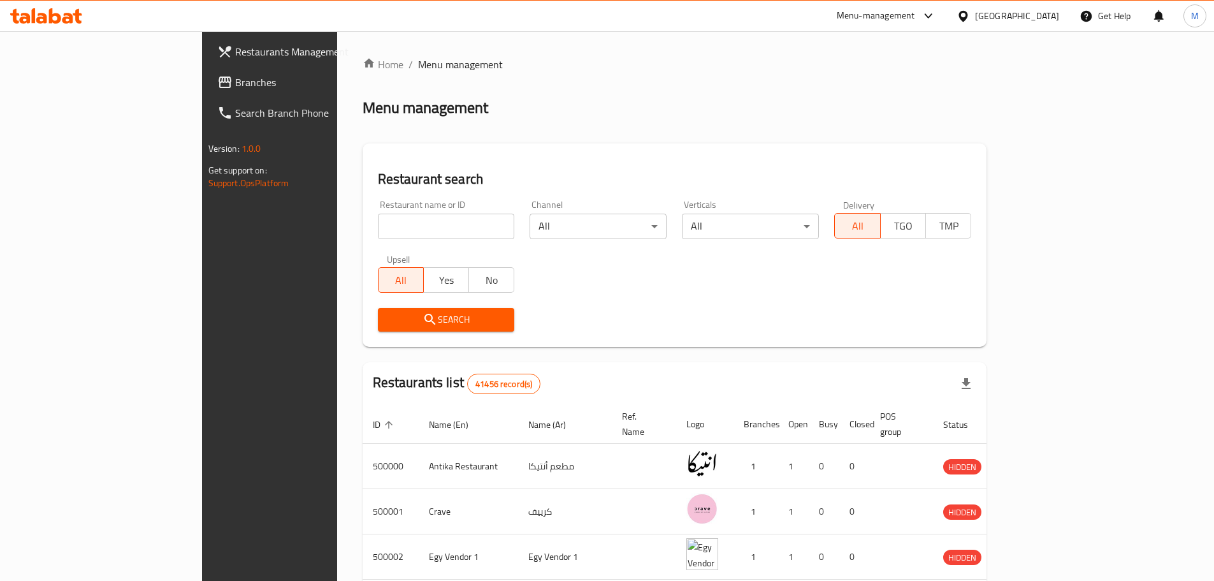
click at [370, 240] on div "Restaurant name or ID Restaurant name or ID" at bounding box center [446, 219] width 152 height 54
click at [378, 231] on input "search" at bounding box center [446, 225] width 137 height 25
paste input "671703"
type input "671703"
click button "Search" at bounding box center [446, 320] width 137 height 24
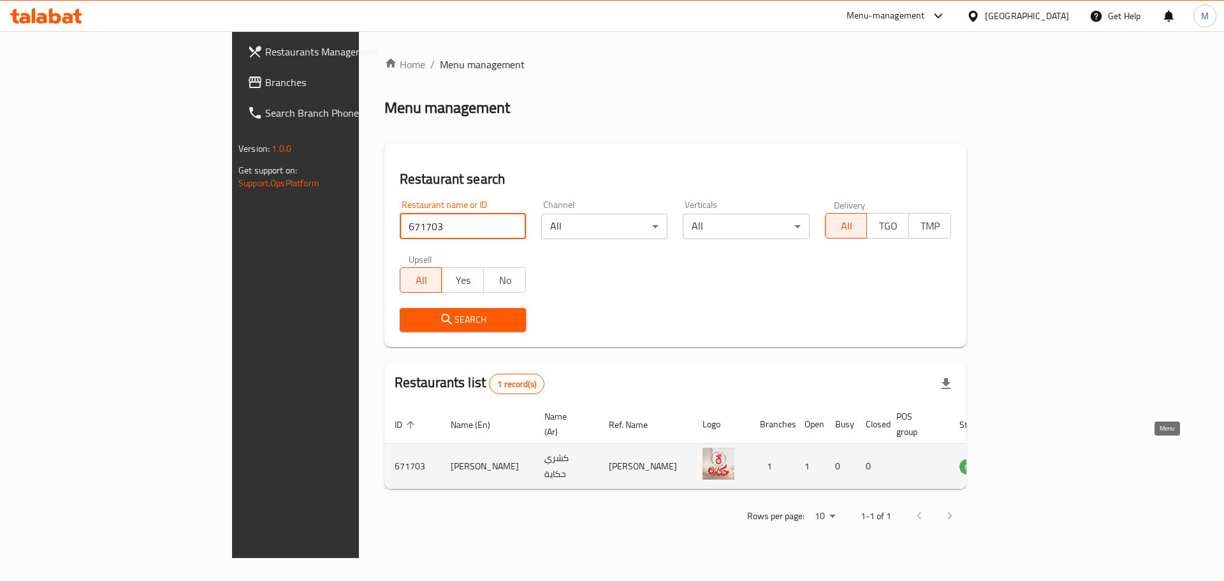
click at [1050, 458] on link "enhanced table" at bounding box center [1038, 465] width 24 height 15
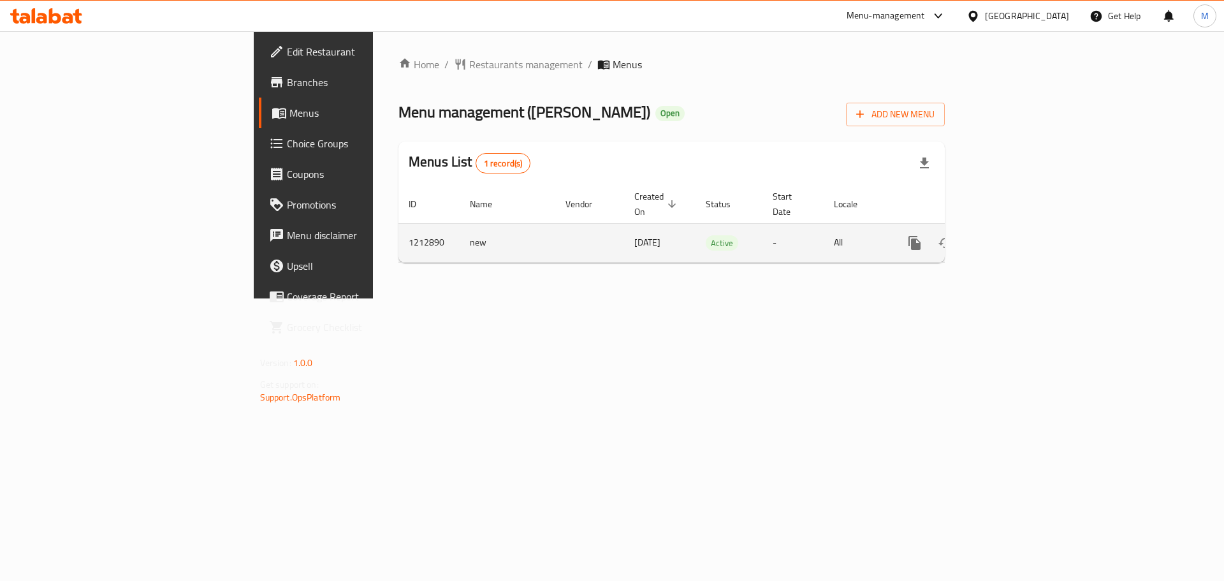
click at [1022, 228] on link "enhanced table" at bounding box center [1006, 243] width 31 height 31
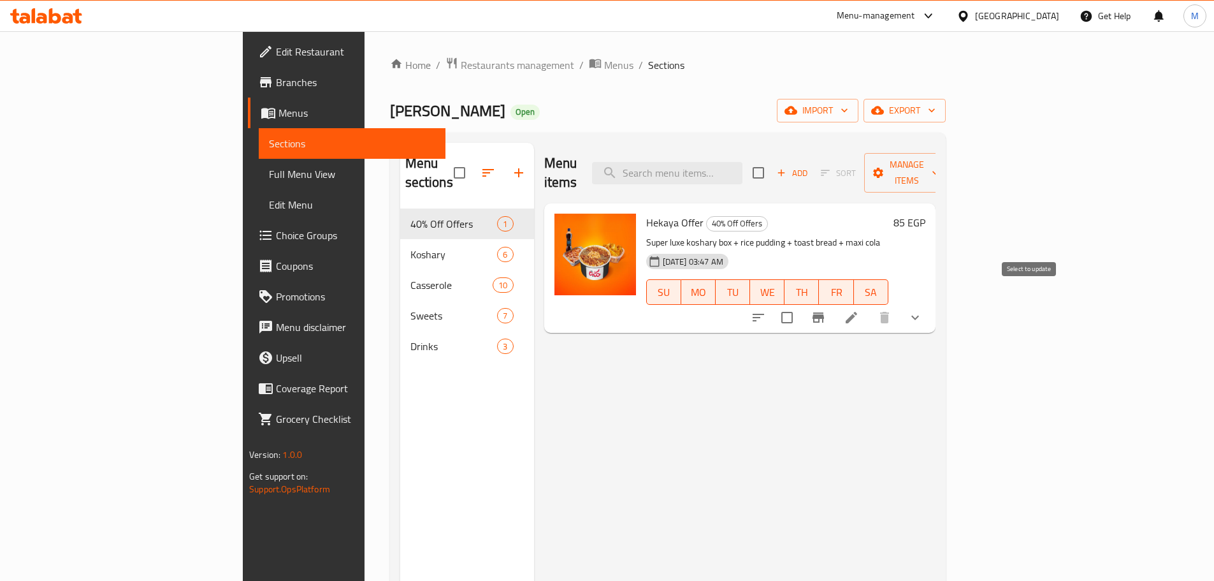
click at [800, 304] on input "checkbox" at bounding box center [787, 317] width 27 height 27
checkbox input "true"
click at [942, 166] on icon "button" at bounding box center [935, 172] width 13 height 13
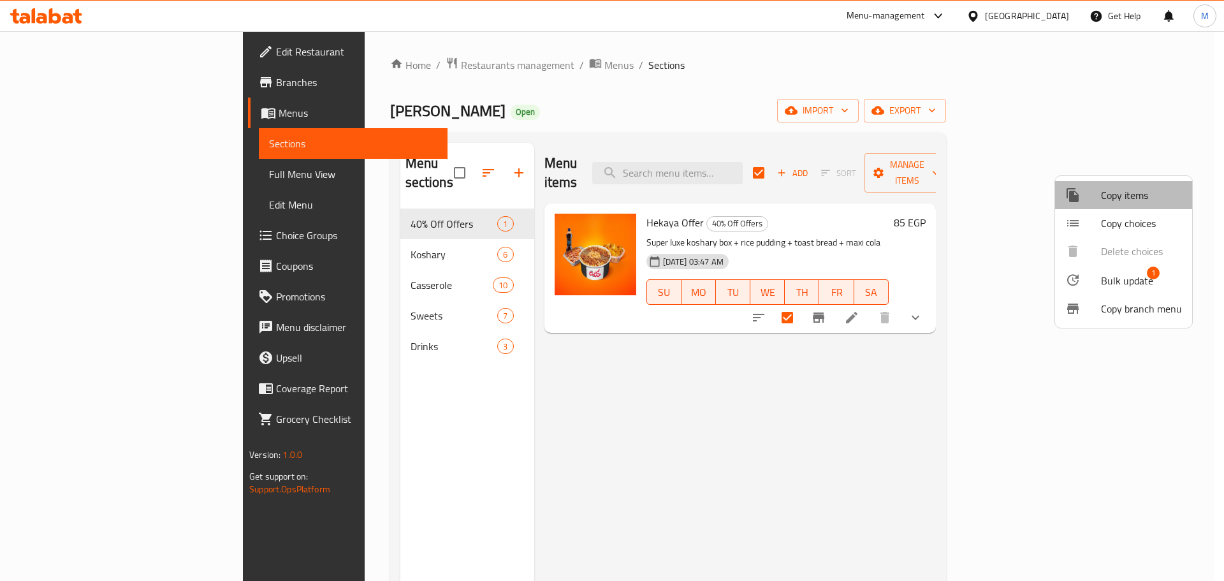
click at [1124, 196] on span "Copy items" at bounding box center [1141, 194] width 81 height 15
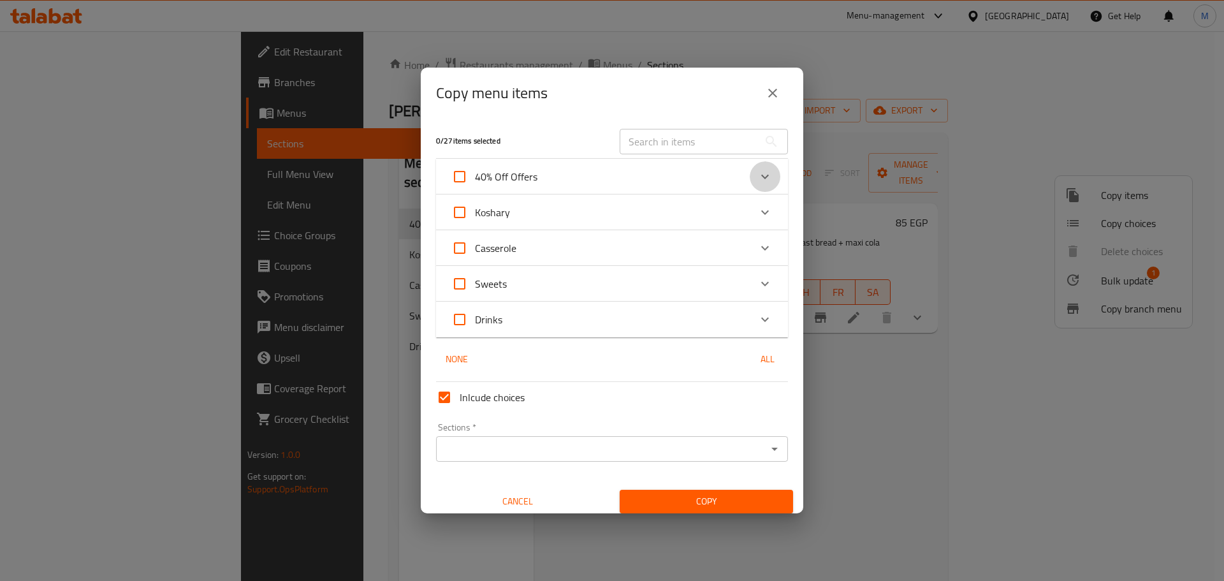
click at [759, 165] on div "Expand" at bounding box center [764, 176] width 31 height 31
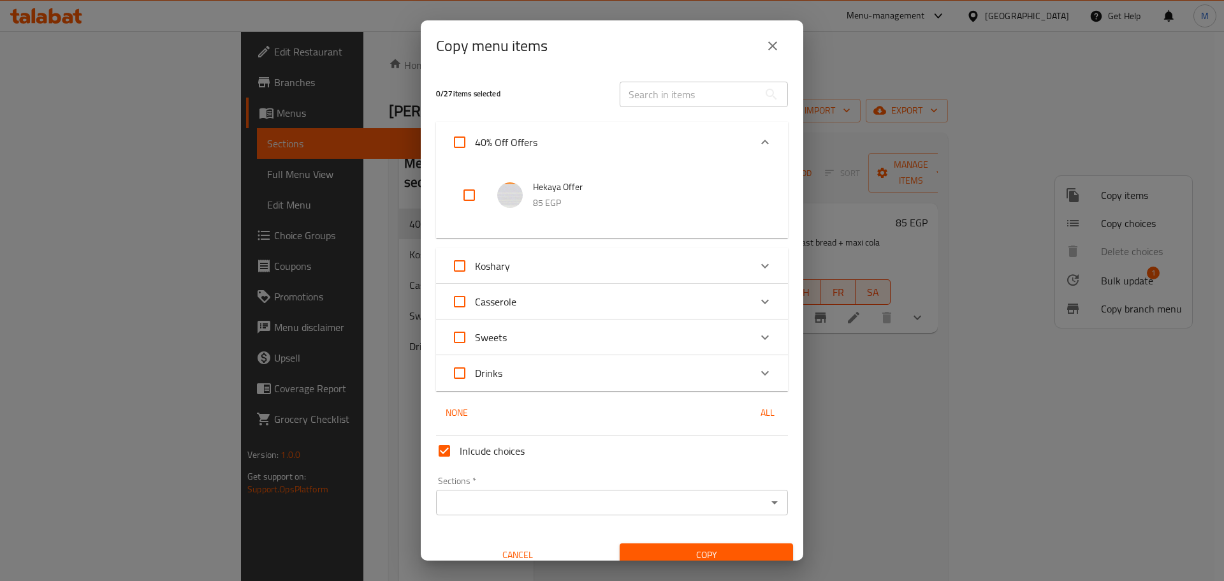
click at [463, 200] on input "checkbox" at bounding box center [469, 195] width 31 height 31
checkbox input "true"
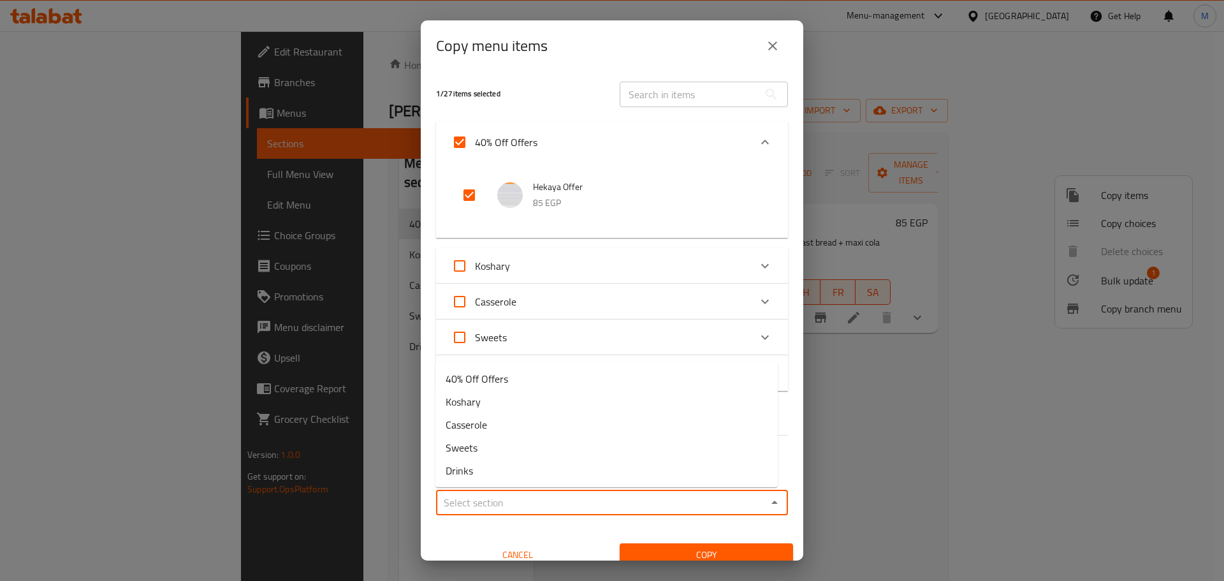
click at [528, 496] on input "Sections   *" at bounding box center [601, 502] width 323 height 18
click at [542, 466] on li "Drinks" at bounding box center [606, 470] width 342 height 23
type input "Drinks"
click at [736, 552] on span "Copy" at bounding box center [706, 555] width 153 height 16
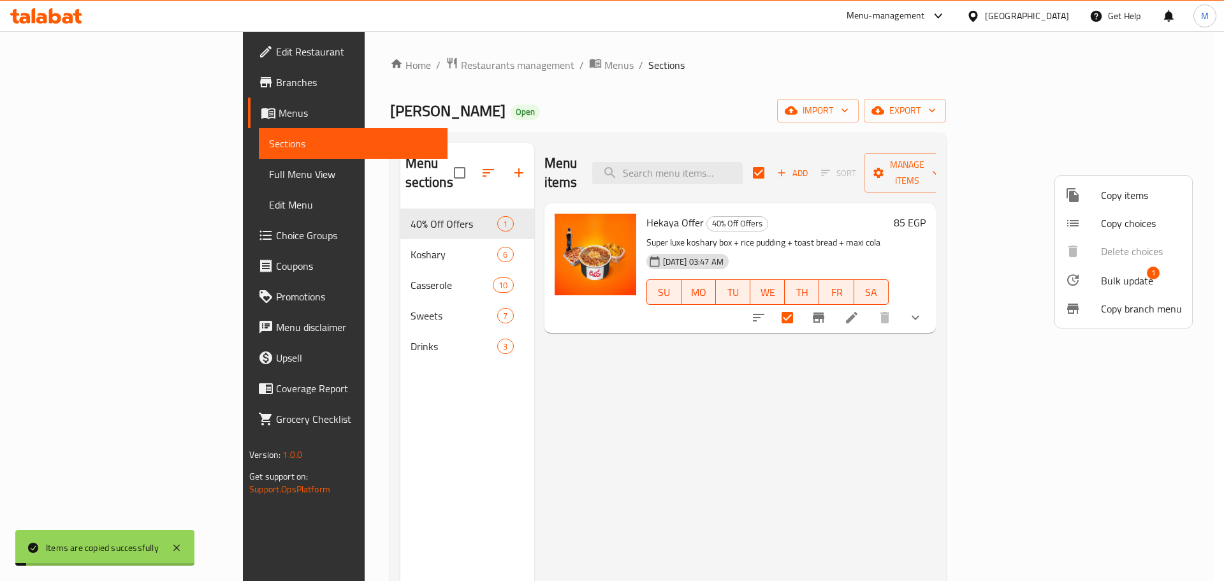
click at [963, 489] on div at bounding box center [612, 290] width 1224 height 581
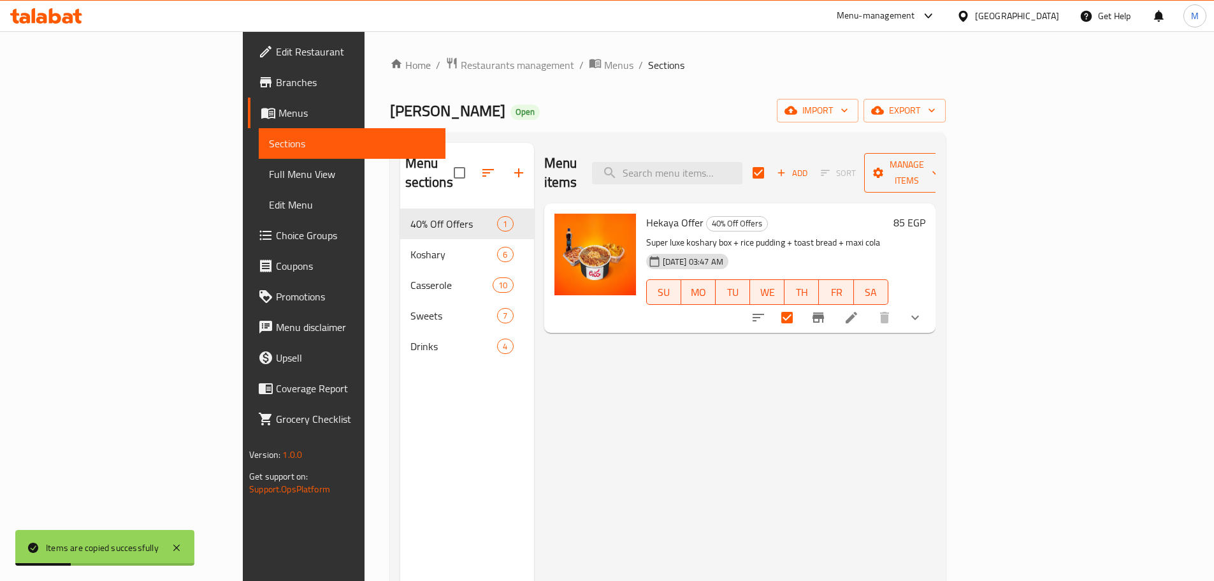
click at [939, 157] on span "Manage items" at bounding box center [906, 173] width 65 height 32
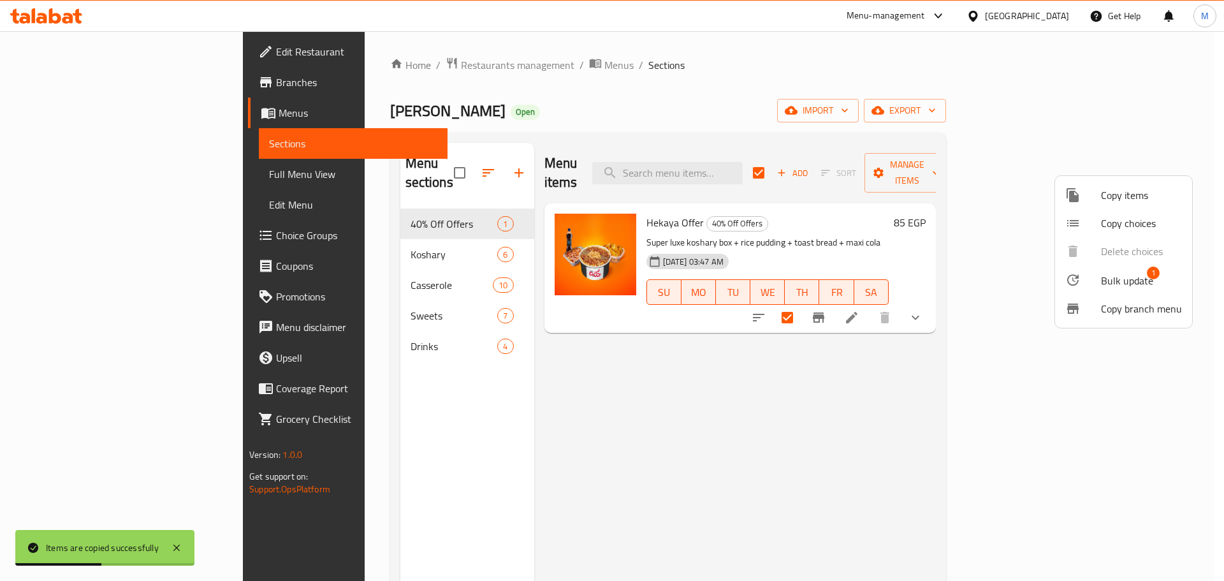
click at [1110, 291] on li "Bulk update 1" at bounding box center [1123, 279] width 137 height 29
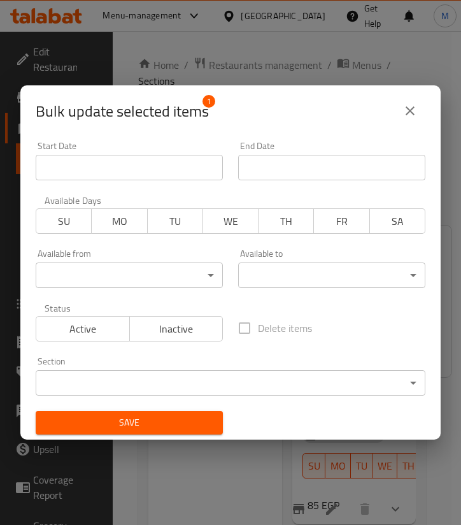
click at [331, 463] on div "Bulk update selected items 1 Start Date Start Date End Date End Date Available …" at bounding box center [230, 262] width 461 height 525
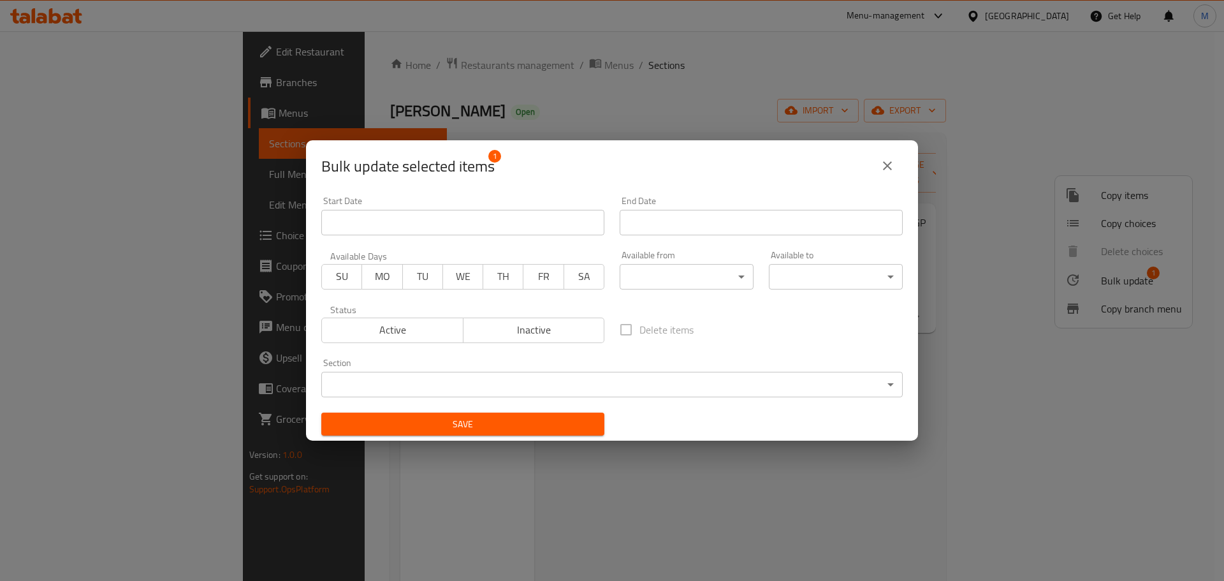
click at [857, 493] on div "Bulk update selected items 1 Start Date Start Date End Date End Date Available …" at bounding box center [612, 290] width 1224 height 581
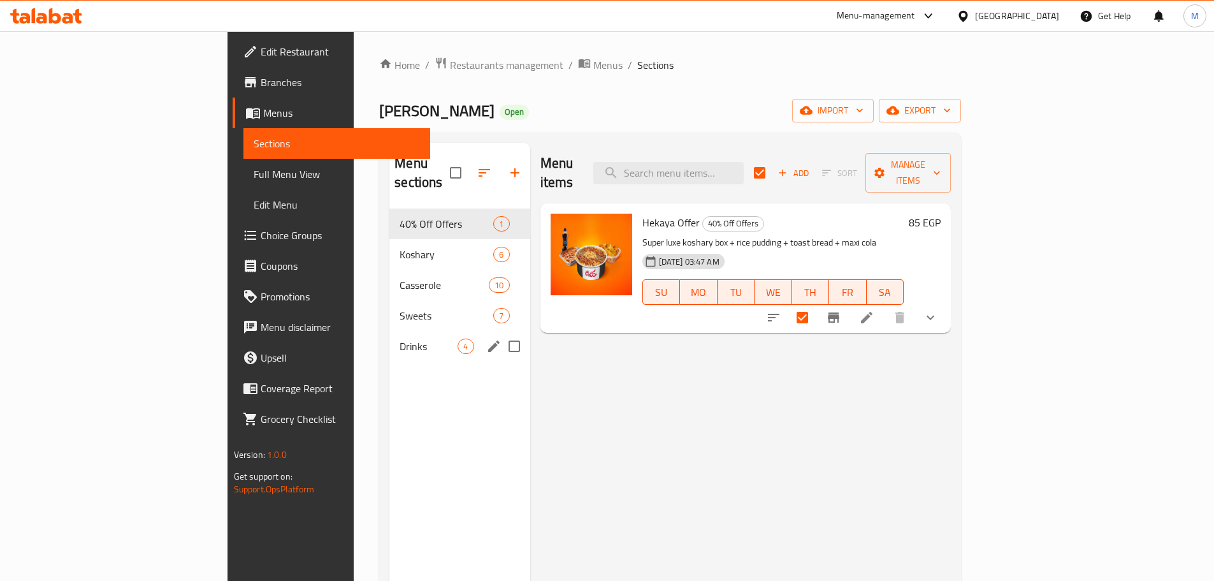
click at [389, 335] on div "Drinks 4" at bounding box center [459, 346] width 140 height 31
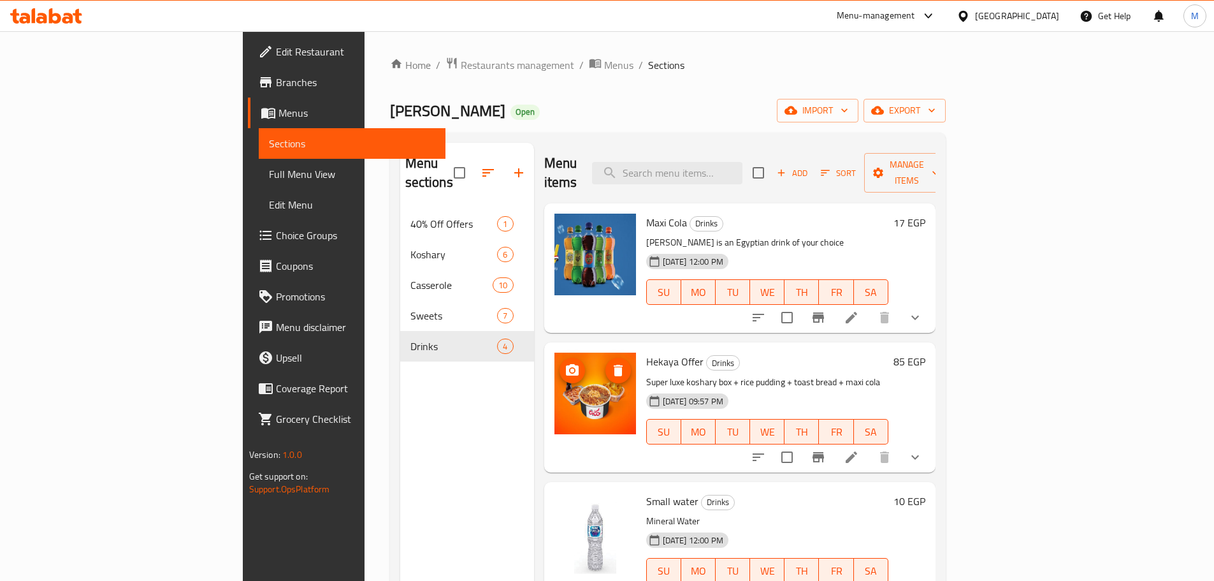
scroll to position [8, 0]
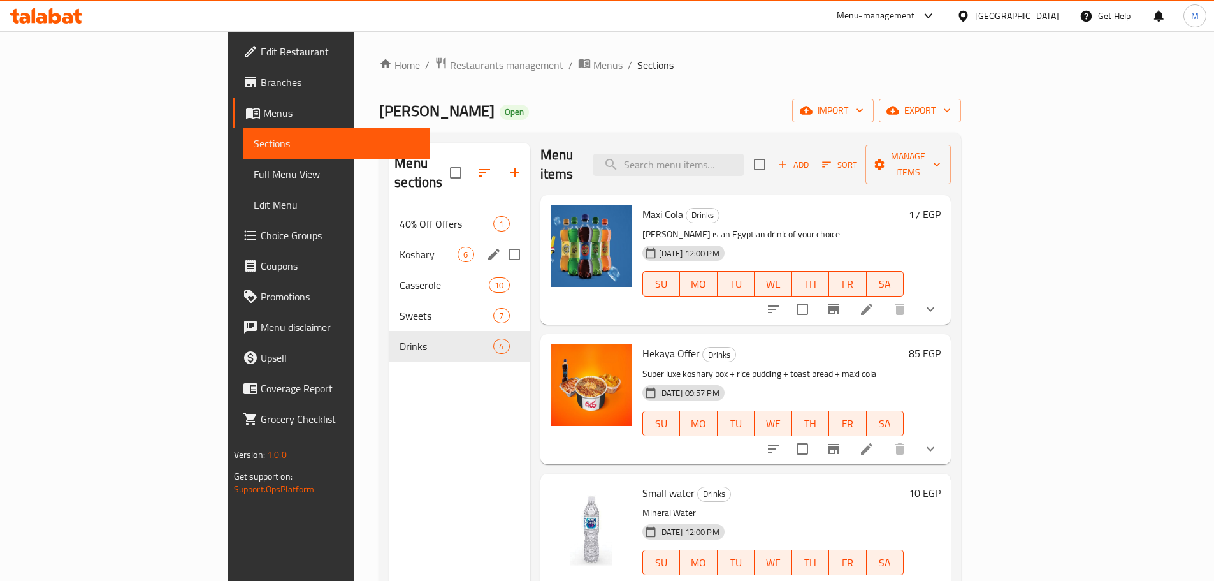
click at [389, 239] on div "Koshary 6" at bounding box center [459, 254] width 140 height 31
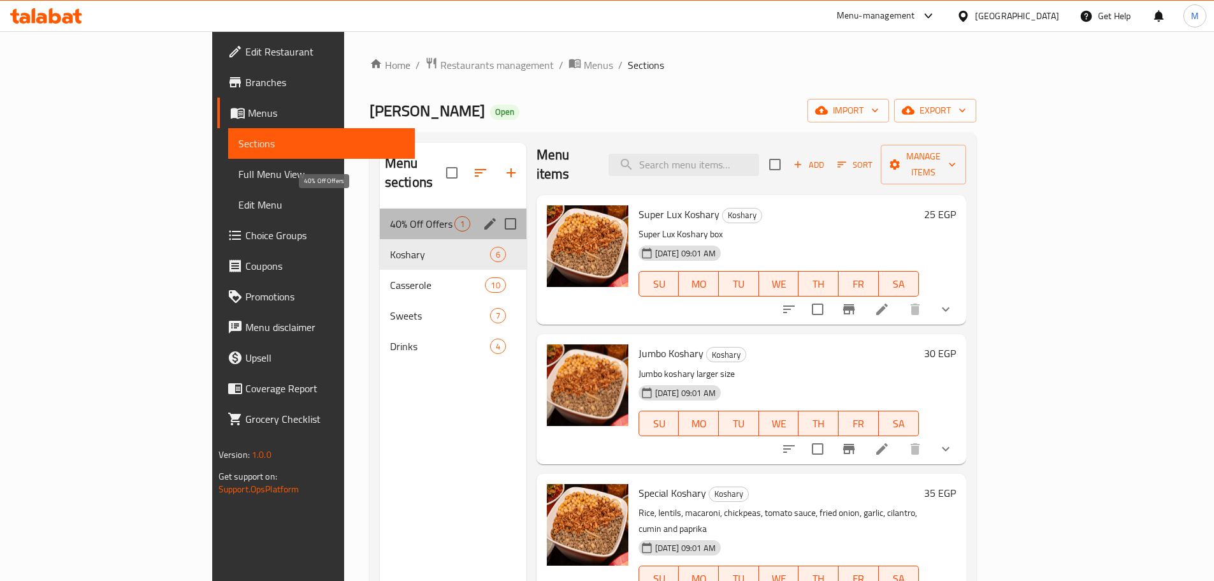
click at [390, 216] on span "40% Off Offers" at bounding box center [422, 223] width 64 height 15
checkbox input "true"
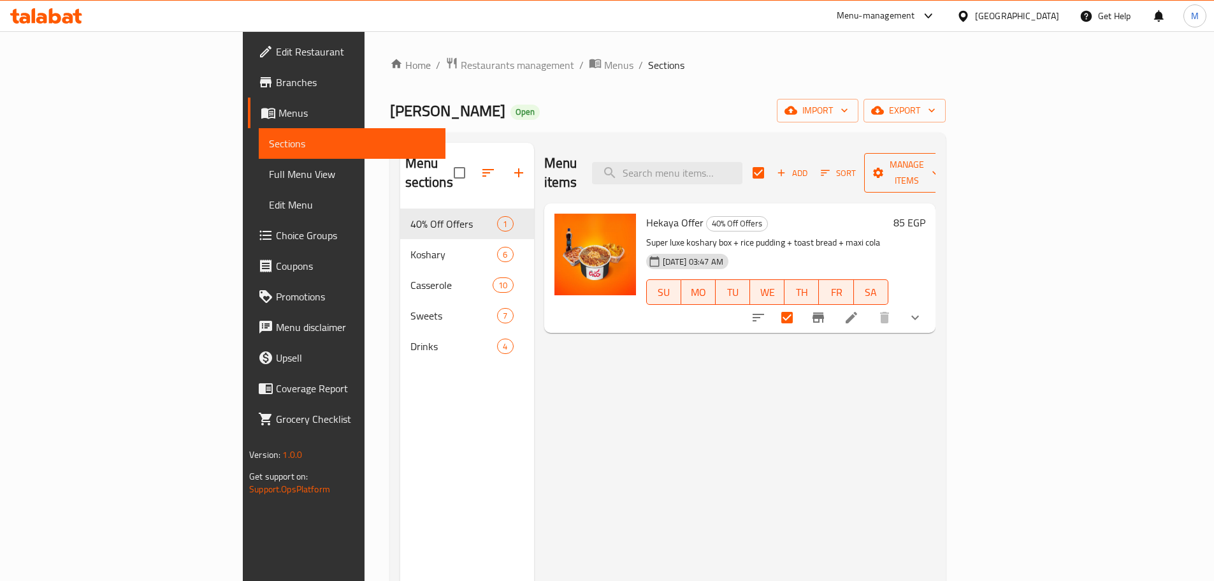
click at [950, 171] on button "Manage items" at bounding box center [906, 173] width 85 height 40
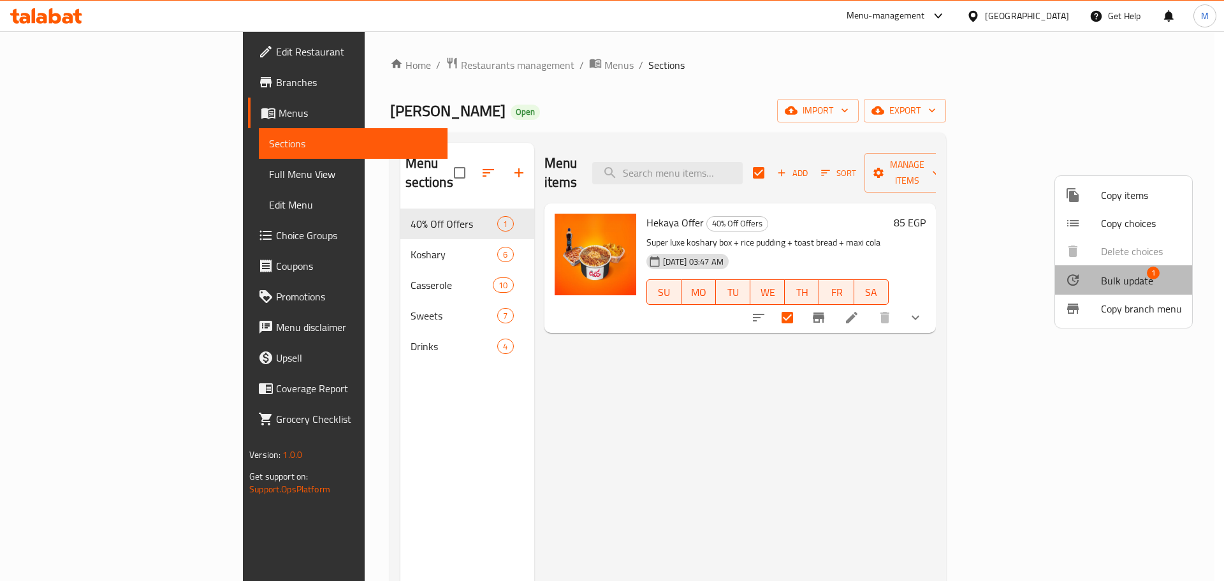
click at [1138, 284] on span "Bulk update" at bounding box center [1127, 280] width 52 height 15
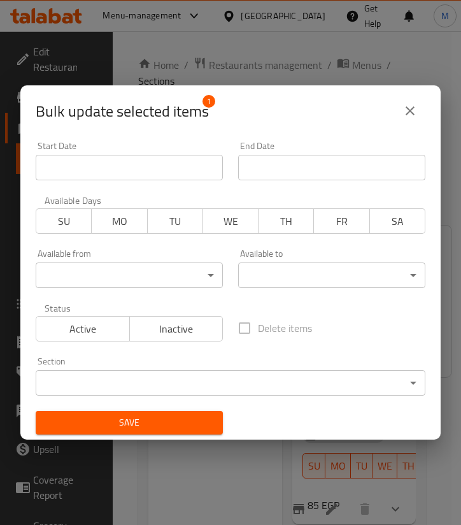
click at [312, 331] on span "Delete items" at bounding box center [285, 328] width 54 height 15
click at [258, 331] on input "Delete items" at bounding box center [244, 328] width 27 height 27
checkbox input "true"
click at [199, 419] on span "Save" at bounding box center [129, 423] width 167 height 16
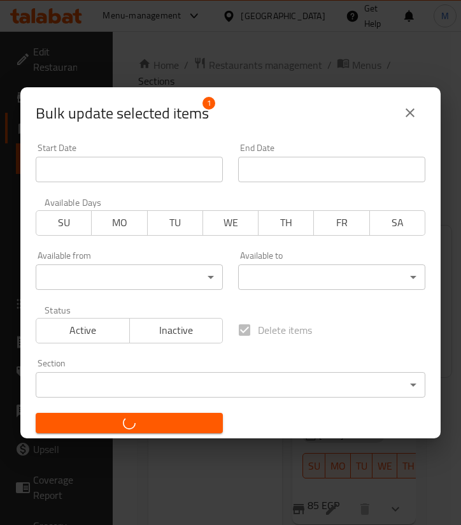
checkbox input "false"
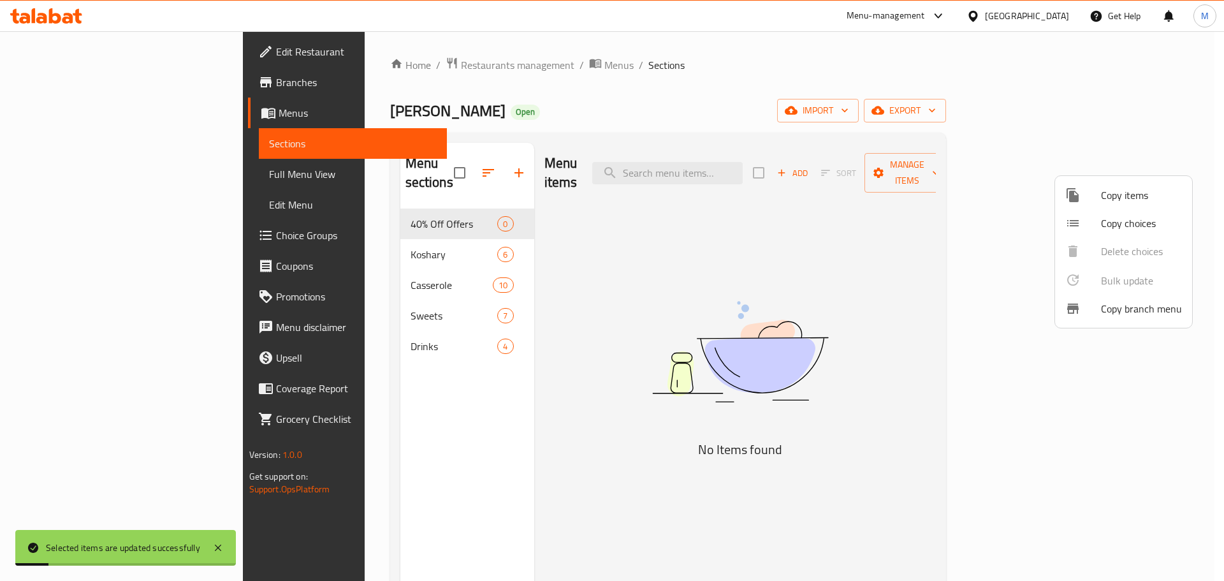
click at [542, 310] on div at bounding box center [612, 290] width 1224 height 581
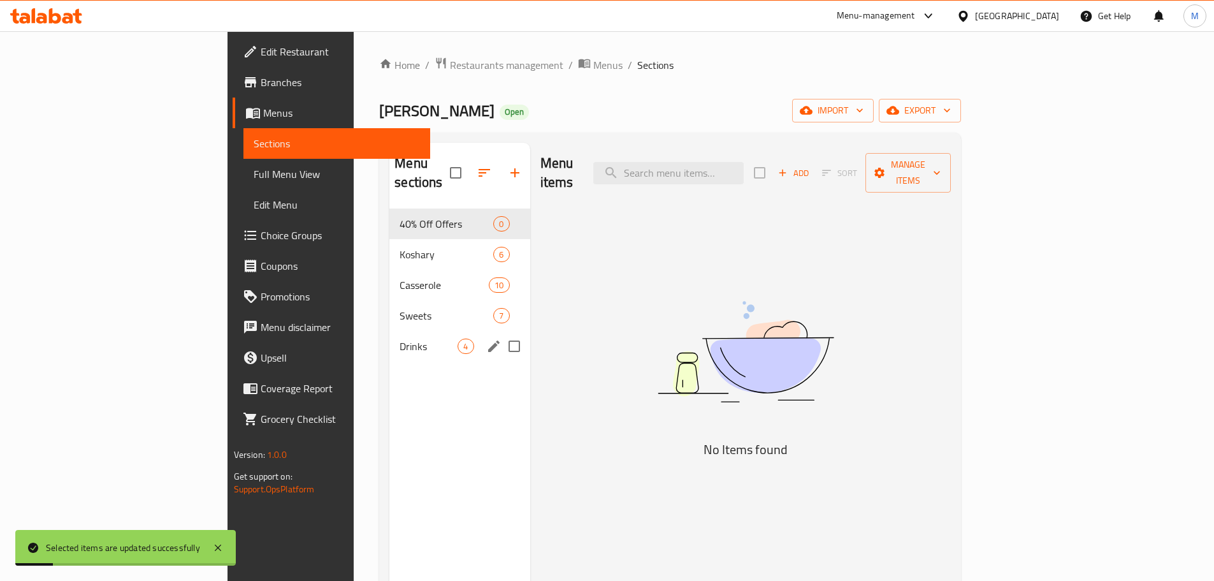
click at [389, 331] on div "Drinks 4" at bounding box center [459, 346] width 140 height 31
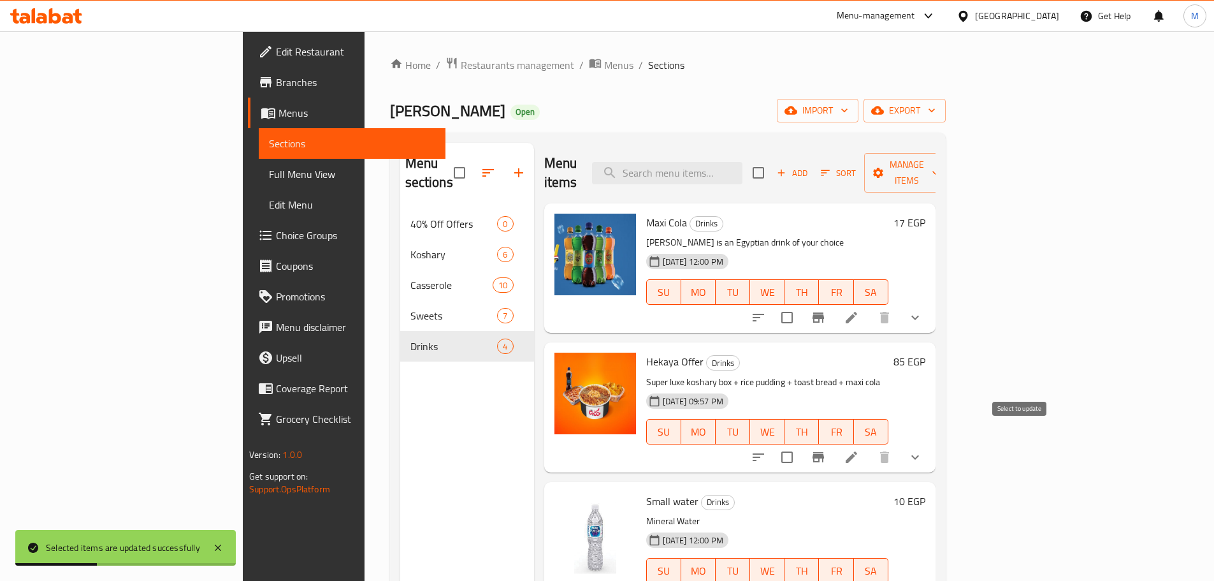
click at [800, 444] on input "checkbox" at bounding box center [787, 457] width 27 height 27
click at [939, 167] on span "Manage items" at bounding box center [906, 173] width 65 height 32
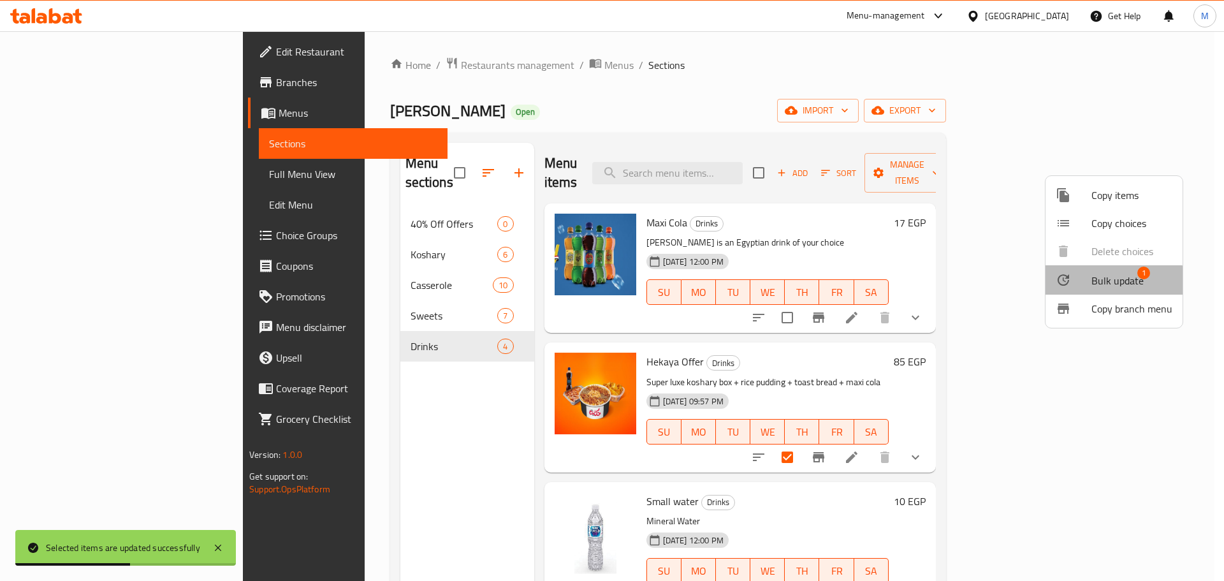
click at [1086, 286] on div at bounding box center [1073, 279] width 36 height 15
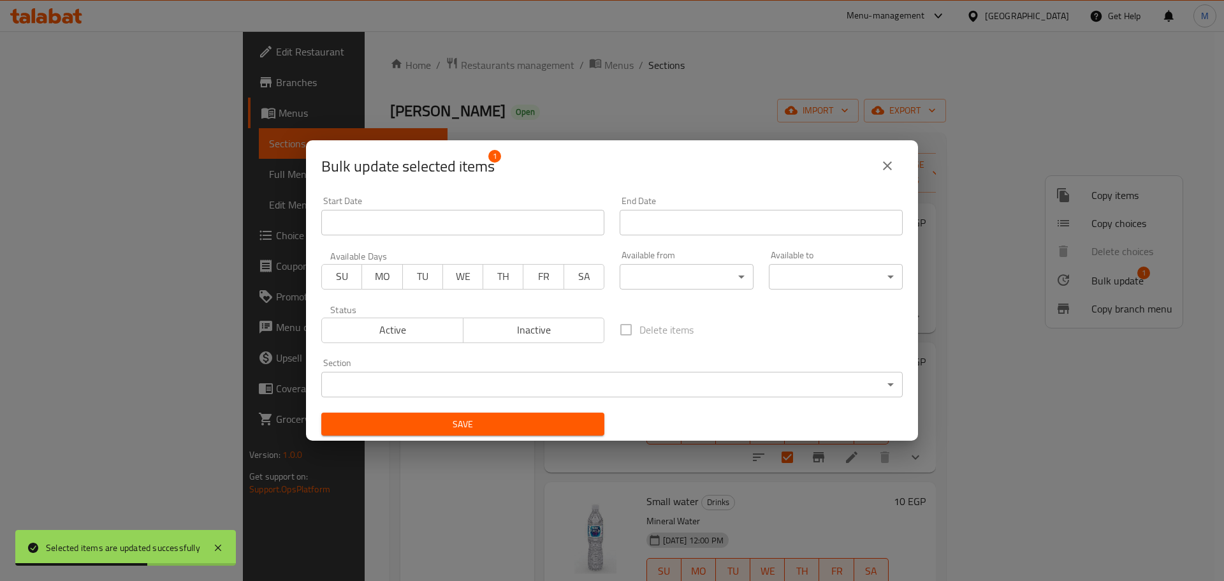
click at [669, 368] on div "Section ​ ​" at bounding box center [611, 377] width 581 height 39
click at [670, 382] on body "Selected items are updated successfully ​ Menu-management [GEOGRAPHIC_DATA] Get…" at bounding box center [612, 305] width 1224 height 549
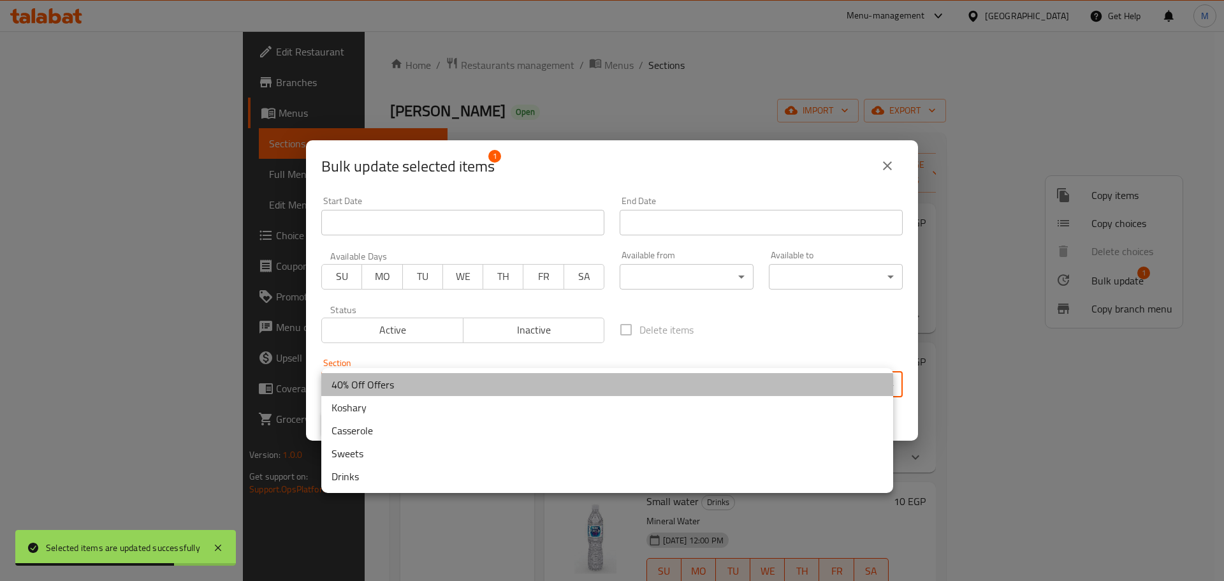
click at [592, 384] on li "40% Off Offers" at bounding box center [607, 384] width 572 height 23
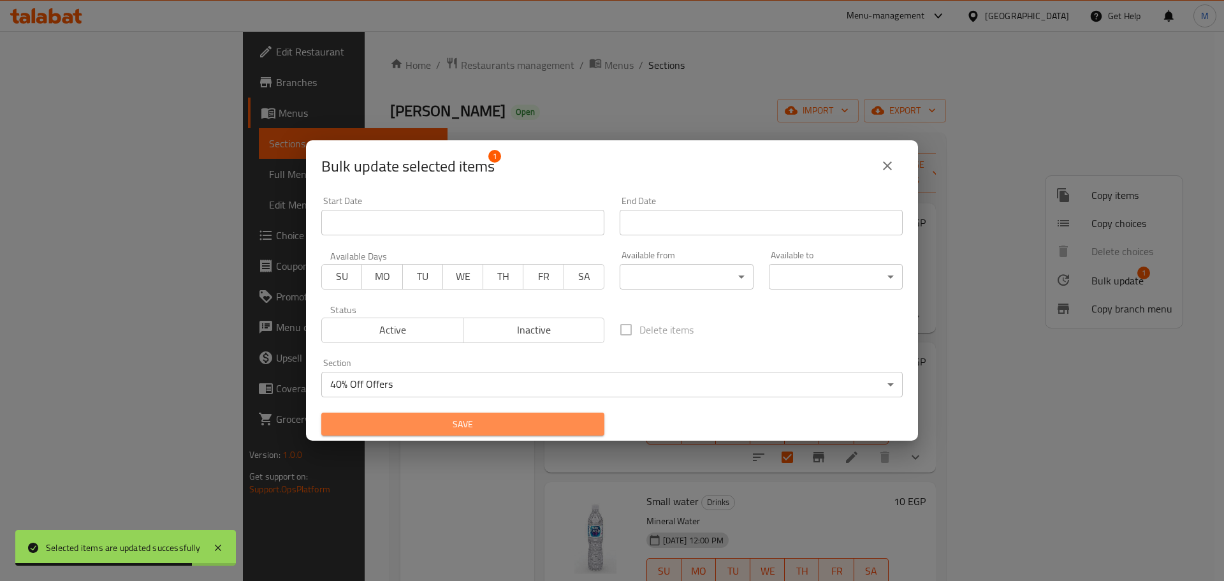
click at [596, 435] on button "Save" at bounding box center [462, 424] width 283 height 24
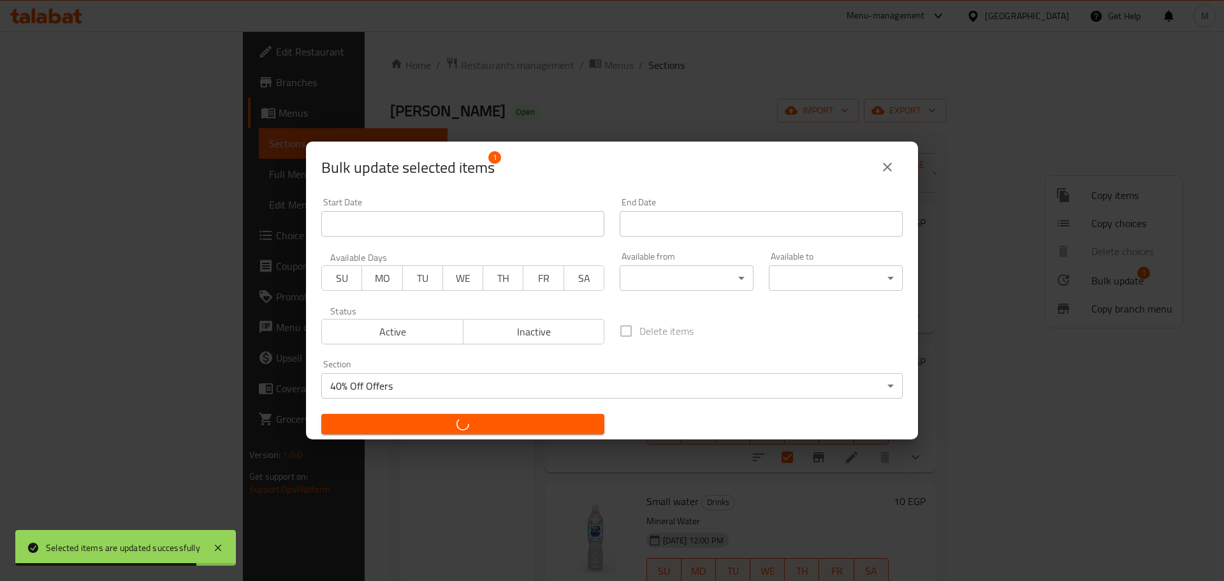
click at [590, 431] on button "button" at bounding box center [462, 424] width 283 height 20
checkbox input "false"
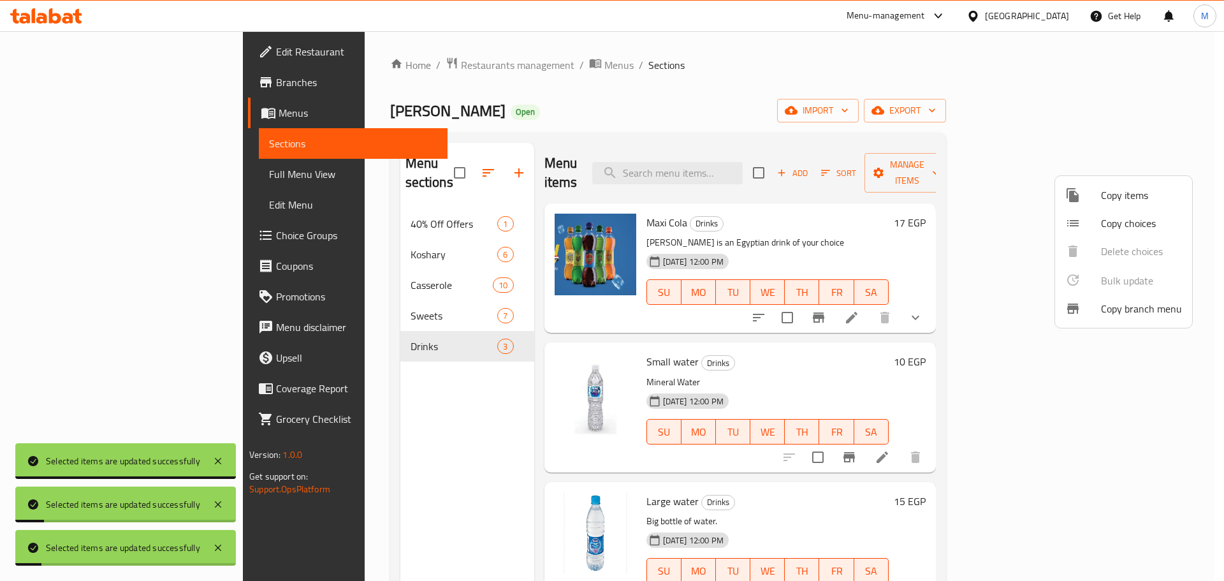
click at [322, 196] on div at bounding box center [612, 290] width 1224 height 581
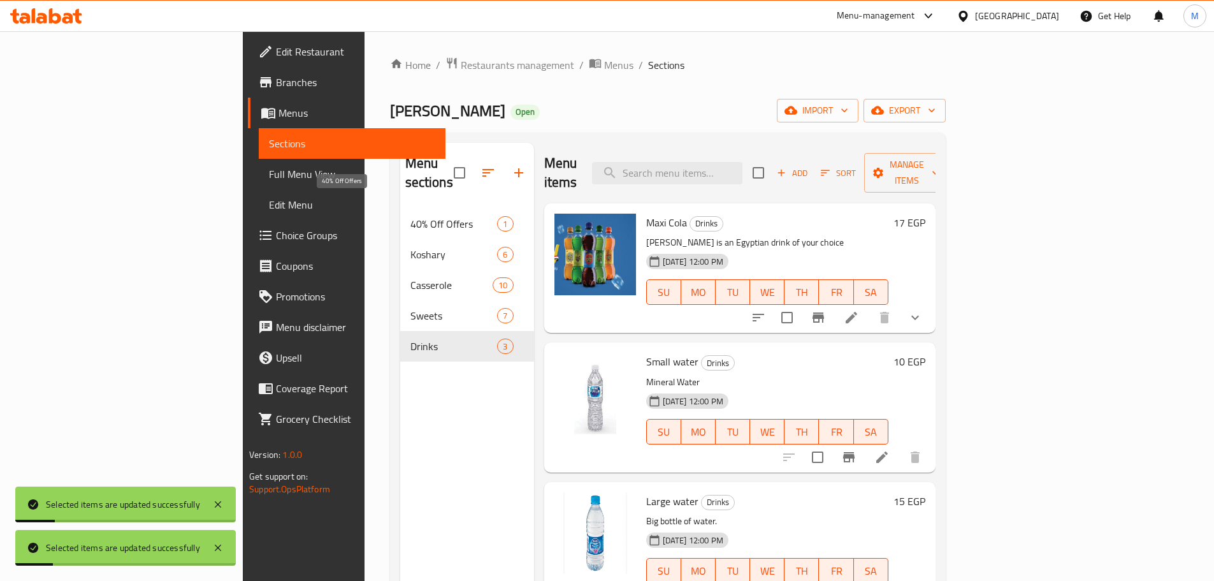
click at [410, 216] on span "40% Off Offers" at bounding box center [453, 223] width 87 height 15
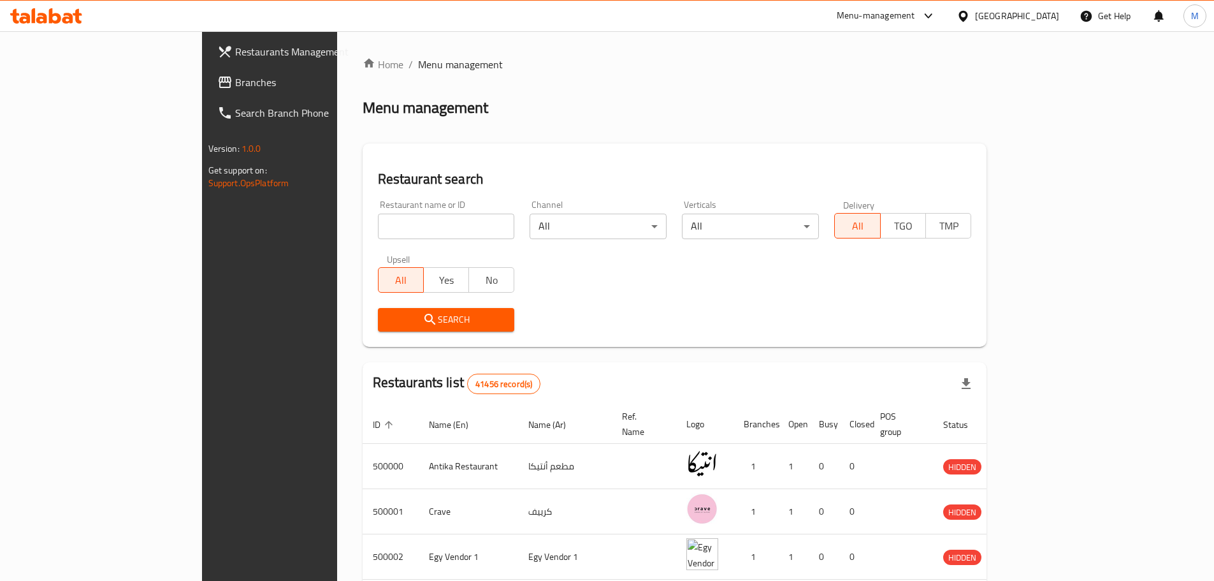
click at [378, 228] on input "search" at bounding box center [446, 225] width 137 height 25
paste input "606977"
type input "606977"
click button "Search" at bounding box center [446, 320] width 137 height 24
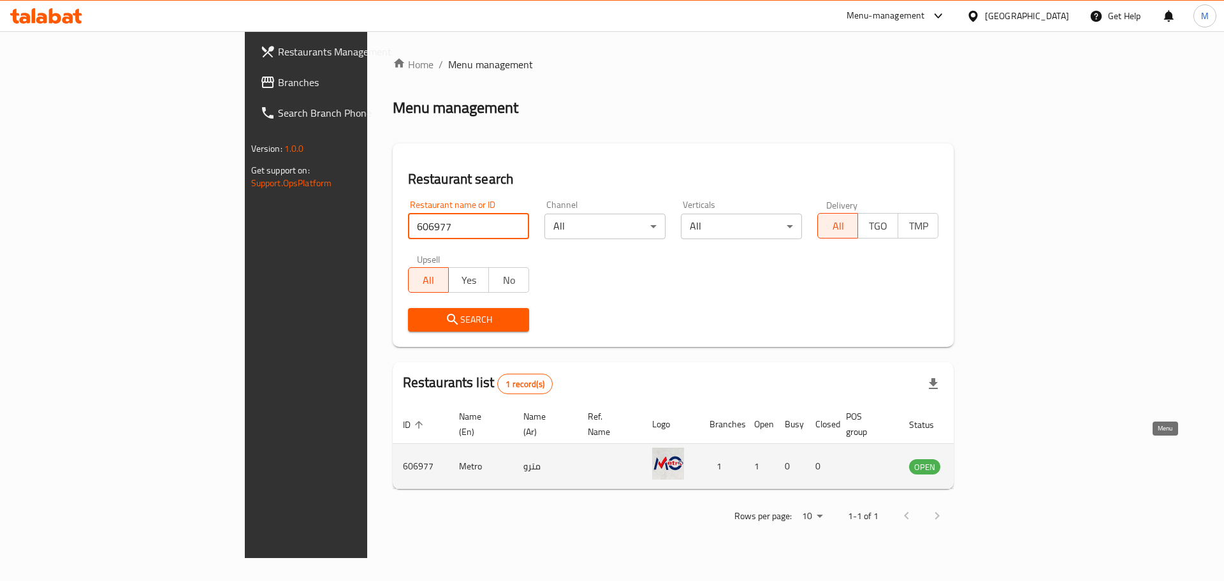
click at [990, 461] on icon "enhanced table" at bounding box center [983, 466] width 14 height 11
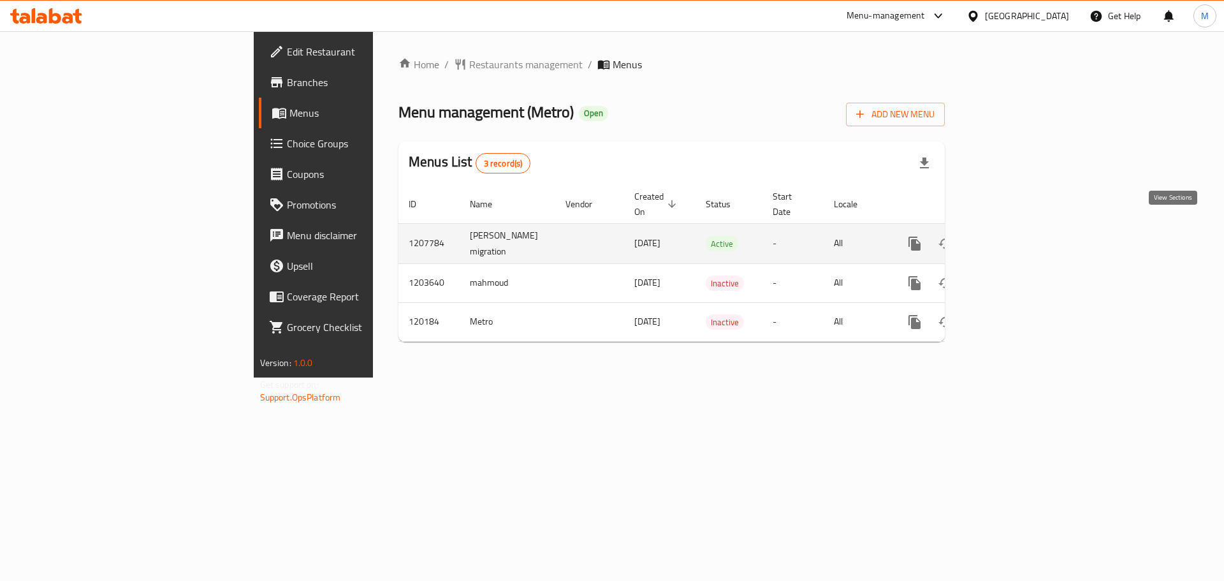
click at [1022, 232] on link "enhanced table" at bounding box center [1006, 243] width 31 height 31
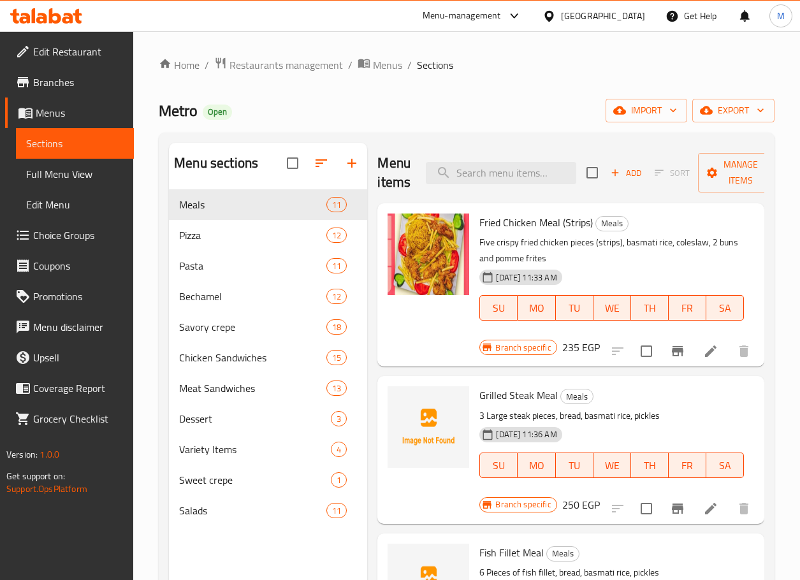
click at [693, 349] on li at bounding box center [711, 351] width 36 height 23
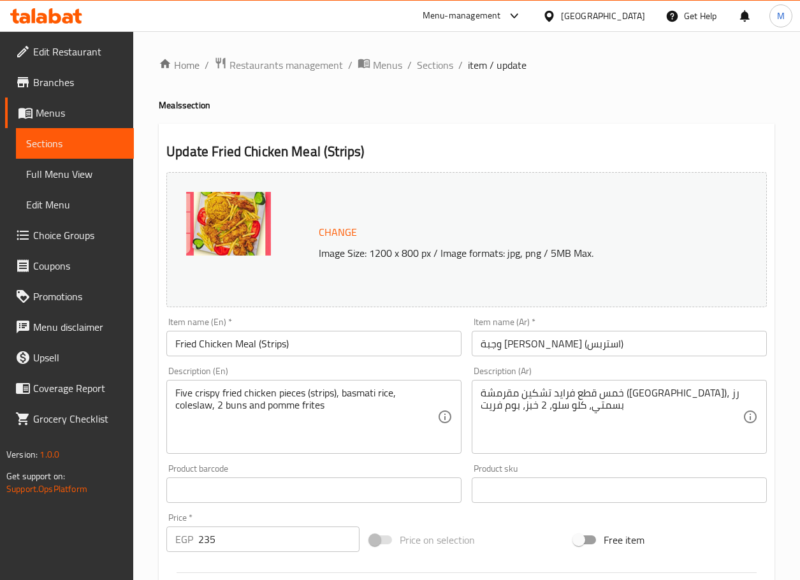
click at [604, 124] on div "Update Fried Chicken Meal (Strips) Change Image Size: 1200 x 800 px / Image for…" at bounding box center [467, 504] width 616 height 760
click at [428, 73] on span "Sections" at bounding box center [435, 64] width 36 height 15
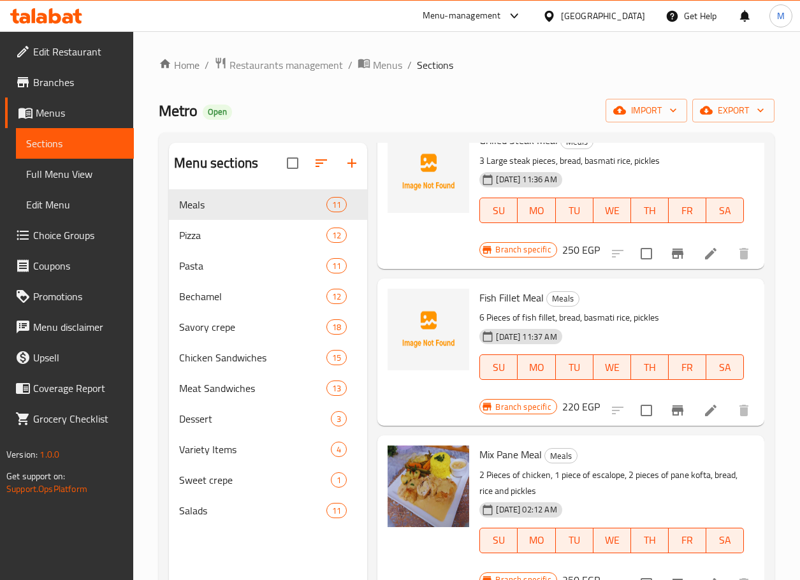
scroll to position [1240, 0]
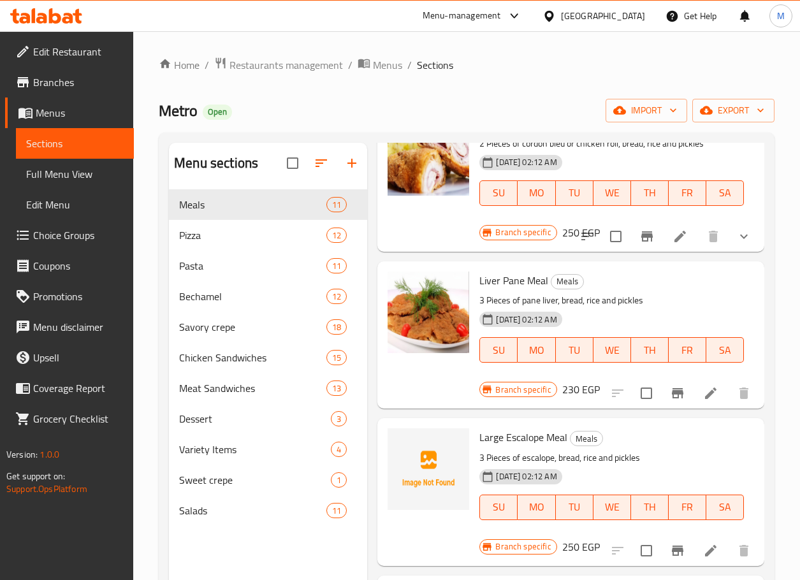
click at [702, 307] on div "24-11-2023 02:12 AM SU MO TU WE TH FR SA" at bounding box center [611, 341] width 275 height 69
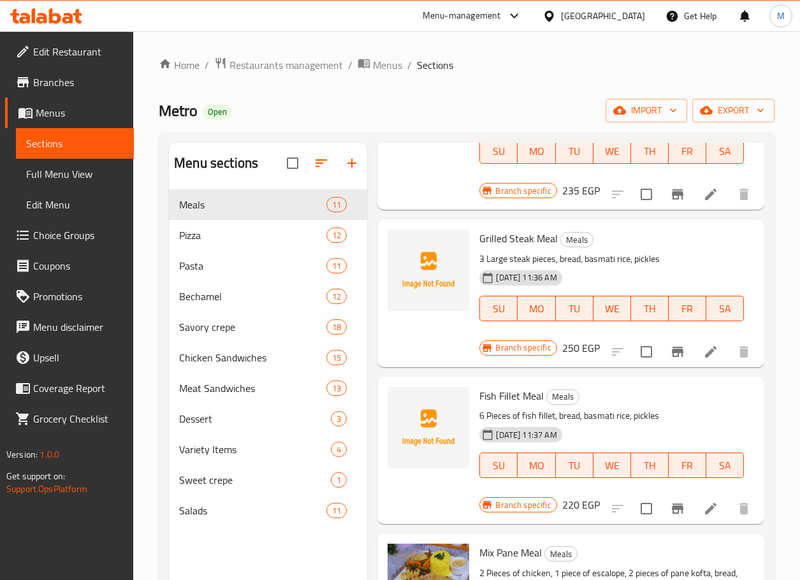
scroll to position [0, 0]
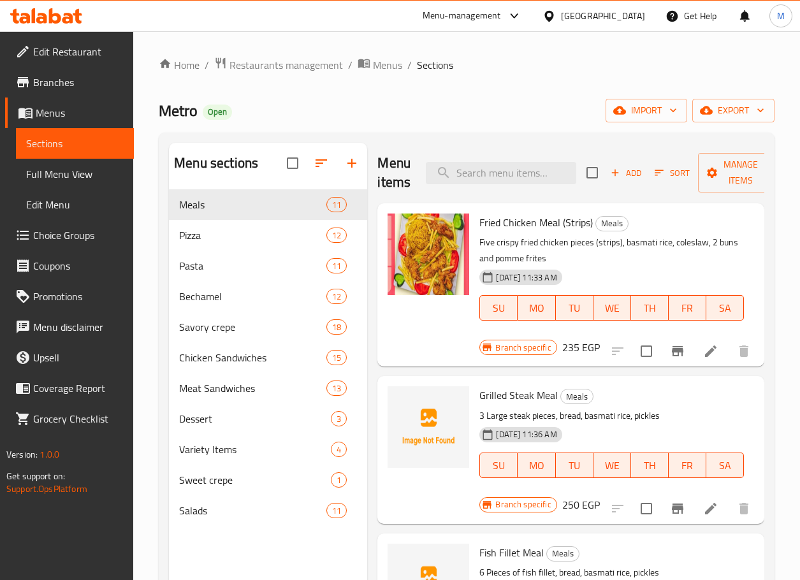
click at [567, 355] on h6 "235 EGP" at bounding box center [581, 347] width 38 height 18
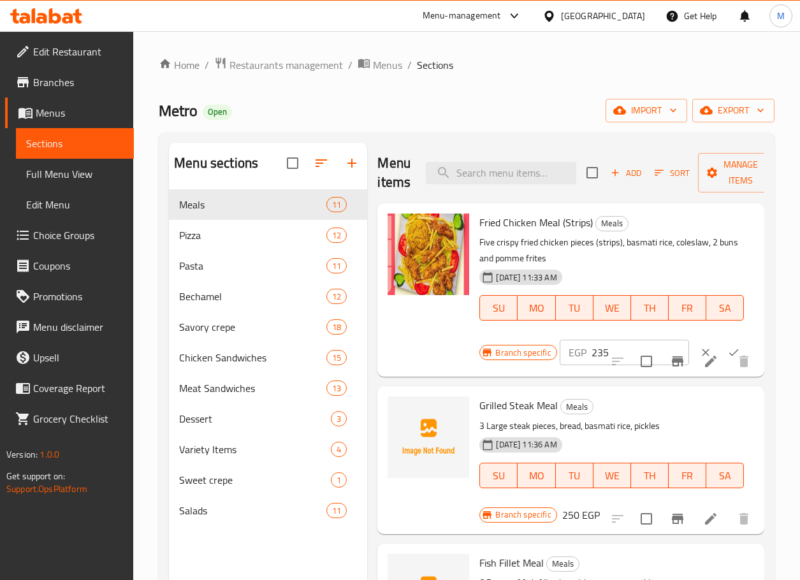
click at [592, 355] on input "235" at bounding box center [640, 352] width 98 height 25
paste input "43.7"
type input "243.75"
click at [735, 344] on button "ok" at bounding box center [734, 352] width 28 height 28
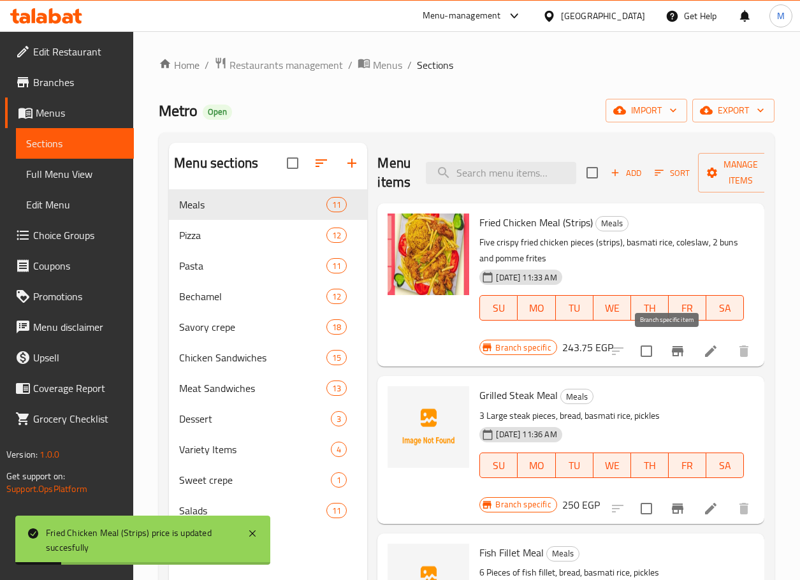
click at [662, 352] on button "Branch-specific-item" at bounding box center [677, 351] width 31 height 31
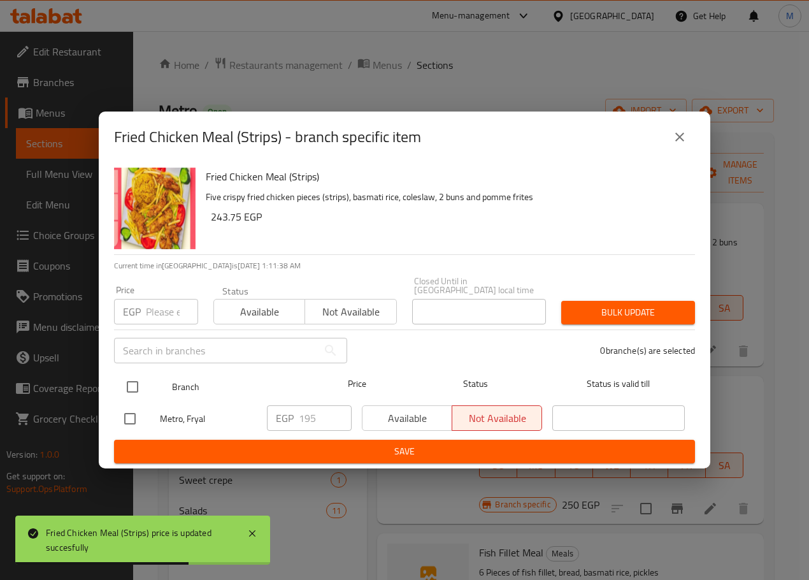
click at [138, 380] on input "checkbox" at bounding box center [132, 386] width 27 height 27
checkbox input "true"
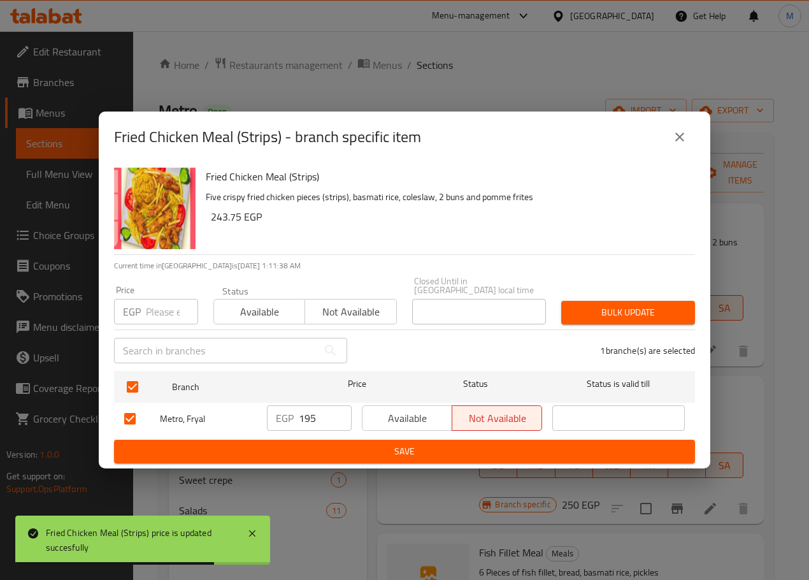
click at [317, 415] on input "195" at bounding box center [325, 417] width 53 height 25
click at [317, 414] on input "195" at bounding box center [325, 417] width 53 height 25
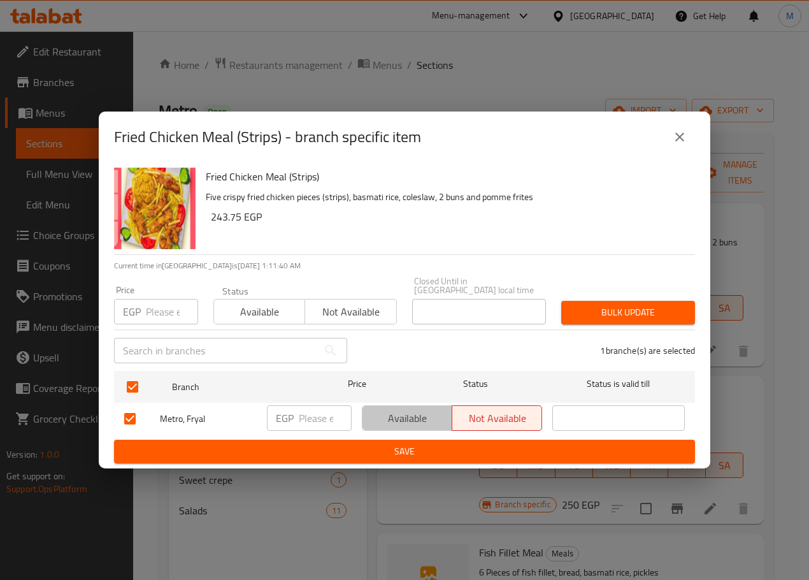
click at [405, 409] on span "Available" at bounding box center [408, 418] width 80 height 18
click at [402, 451] on span "Save" at bounding box center [404, 452] width 561 height 16
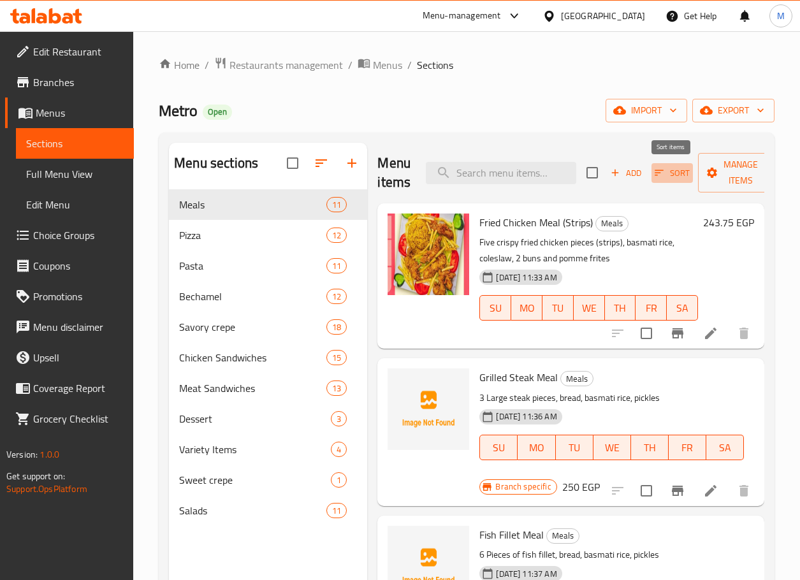
click at [662, 173] on icon "button" at bounding box center [658, 172] width 11 height 11
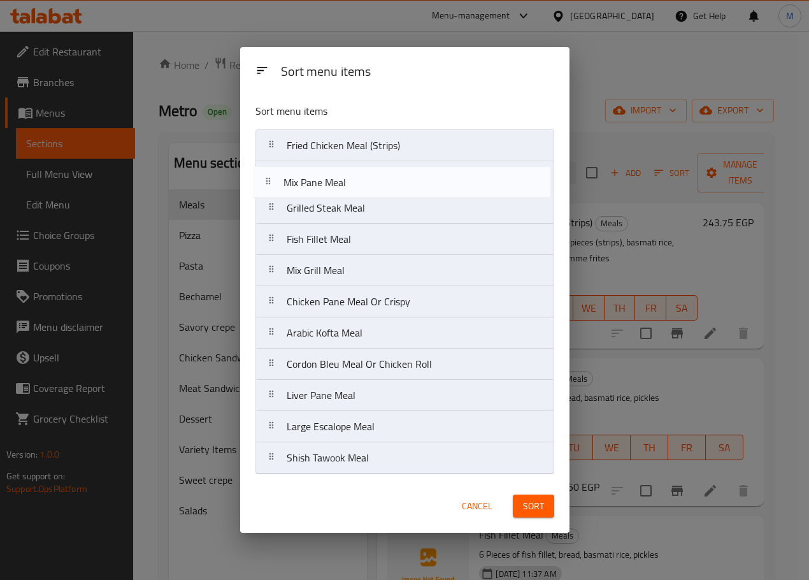
drag, startPoint x: 373, startPoint y: 248, endPoint x: 370, endPoint y: 188, distance: 60.0
click at [370, 188] on nav "Fried Chicken Meal (Strips) Grilled Steak Meal Fish Fillet Meal Mix Pane Meal M…" at bounding box center [405, 301] width 299 height 345
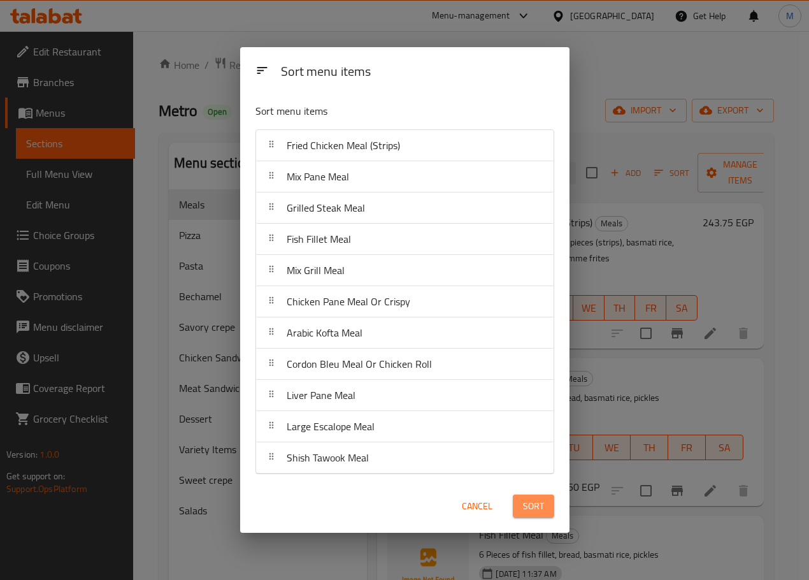
click at [540, 504] on span "Sort" at bounding box center [533, 506] width 21 height 16
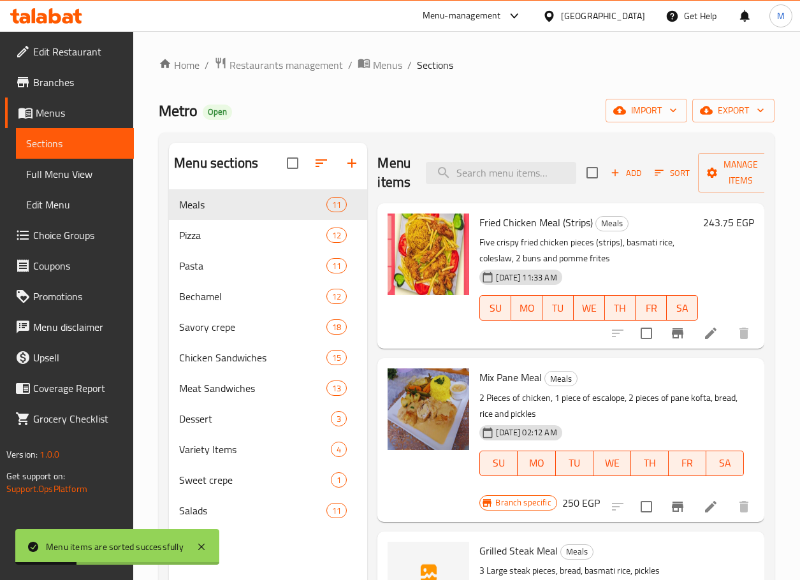
click at [519, 377] on span "Mix Pane Meal" at bounding box center [510, 377] width 62 height 19
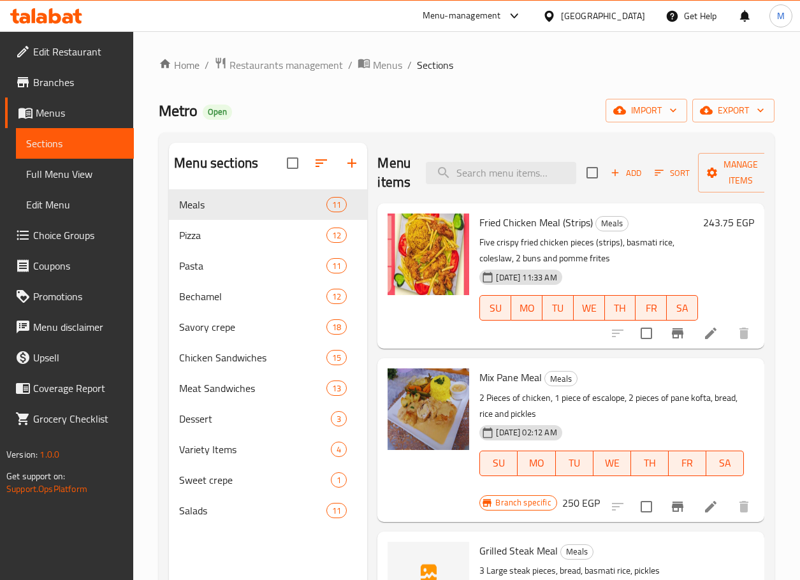
click at [683, 430] on div "24-11-2023 02:12 AM SU MO TU WE TH FR SA" at bounding box center [611, 454] width 275 height 69
click at [582, 500] on h6 "250 EGP" at bounding box center [581, 503] width 38 height 18
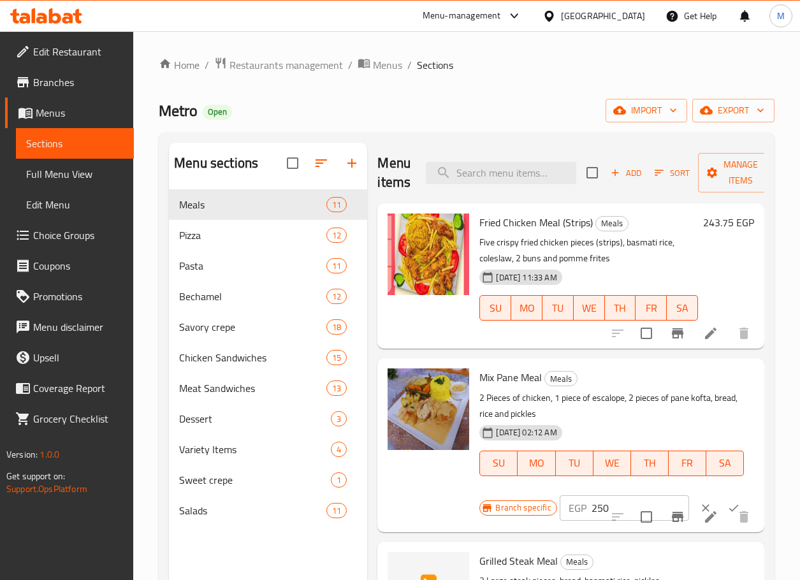
click at [569, 512] on p "EGP" at bounding box center [577, 507] width 18 height 15
click at [601, 512] on input "250" at bounding box center [640, 507] width 98 height 25
paste input "62.5"
type input "262.5"
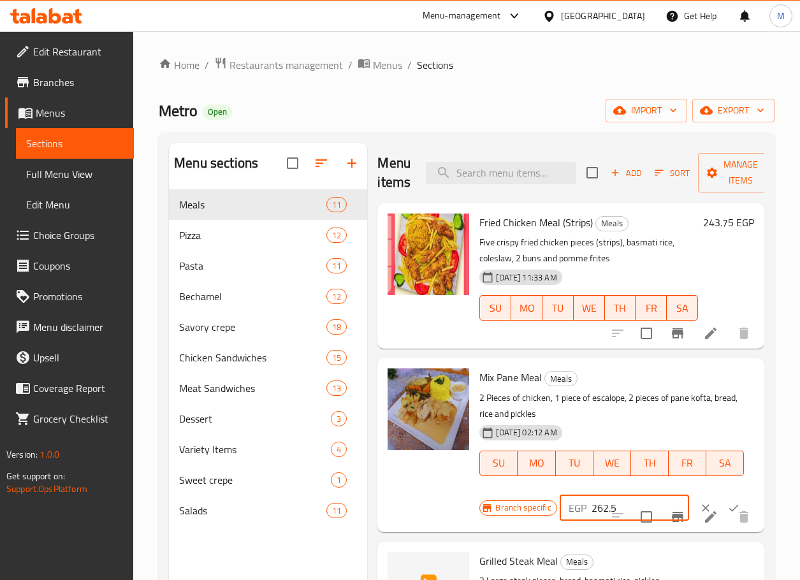
click at [727, 505] on icon "ok" at bounding box center [733, 508] width 13 height 13
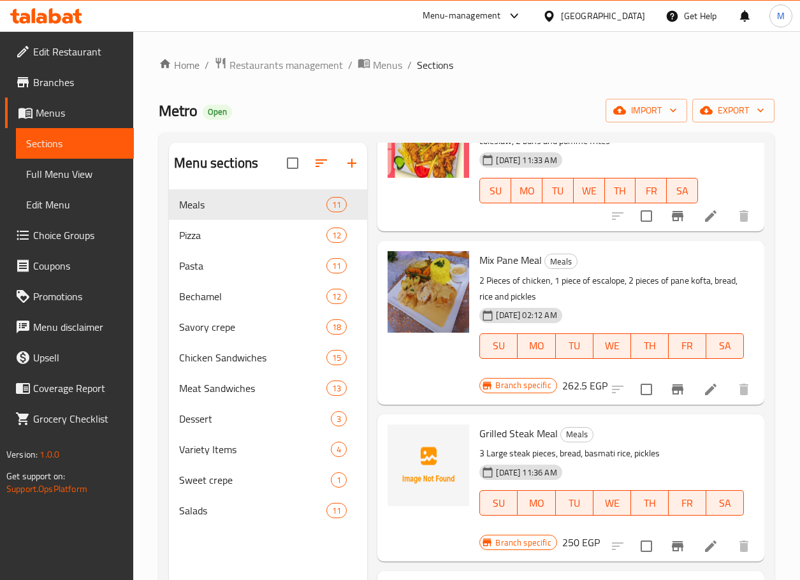
scroll to position [191, 0]
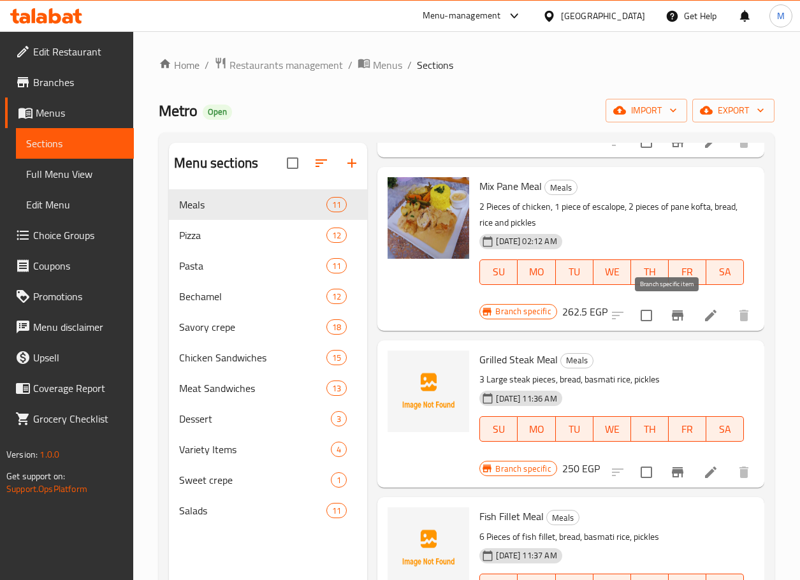
click at [670, 312] on icon "Branch-specific-item" at bounding box center [677, 315] width 15 height 15
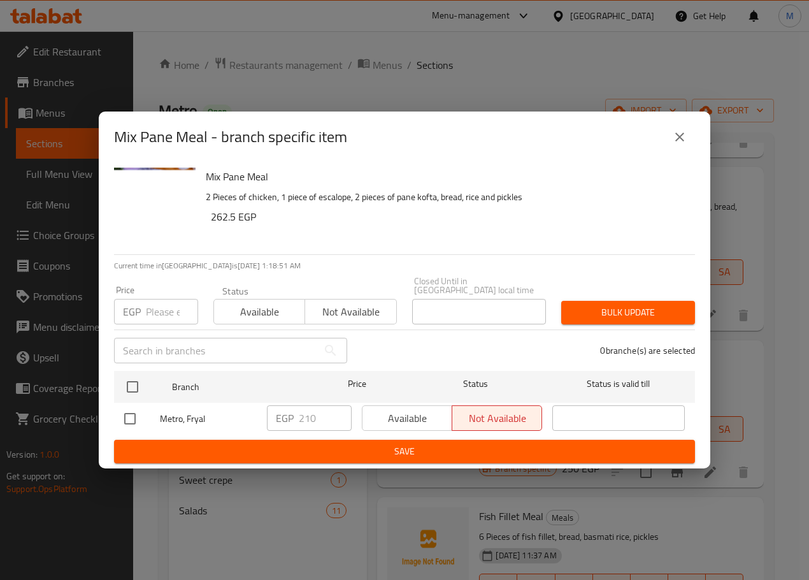
click at [155, 416] on div at bounding box center [142, 418] width 36 height 27
click at [135, 415] on input "checkbox" at bounding box center [130, 418] width 27 height 27
checkbox input "true"
click at [386, 409] on span "Available" at bounding box center [408, 418] width 80 height 18
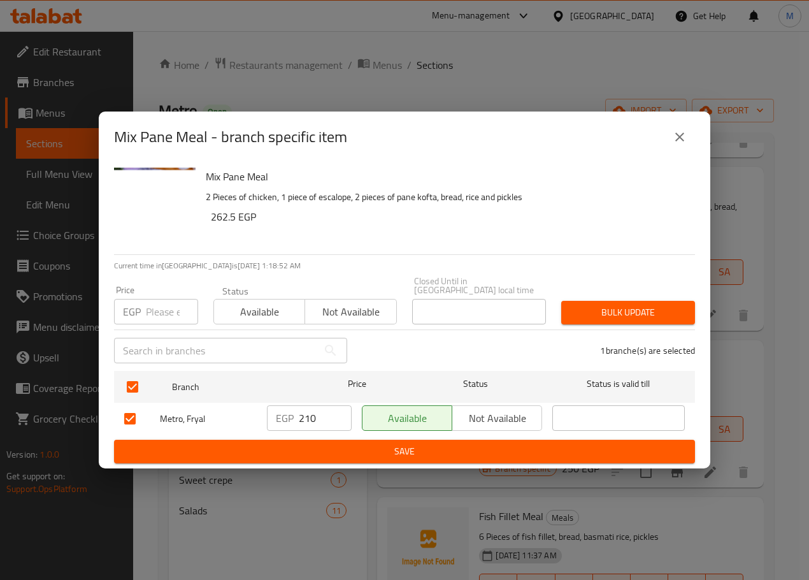
click at [402, 449] on span "Save" at bounding box center [404, 452] width 561 height 16
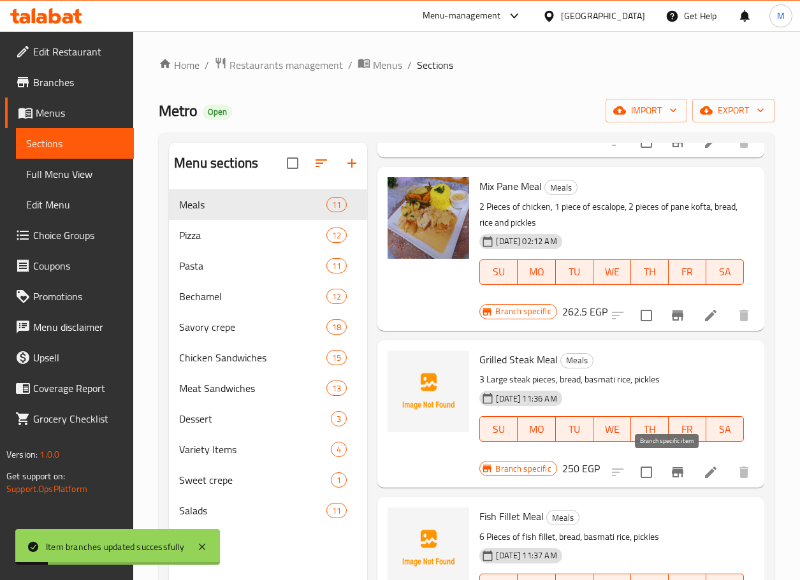
click at [672, 471] on icon "Branch-specific-item" at bounding box center [677, 472] width 11 height 10
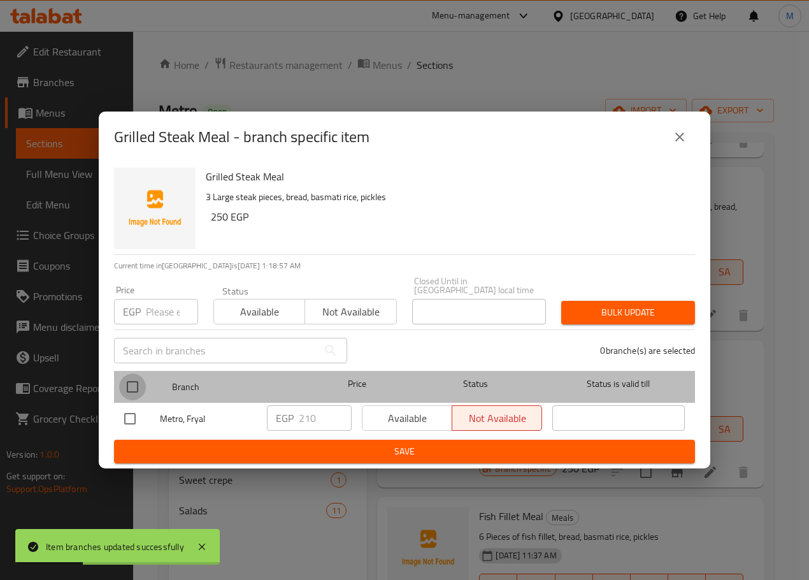
click at [129, 386] on input "checkbox" at bounding box center [132, 386] width 27 height 27
checkbox input "true"
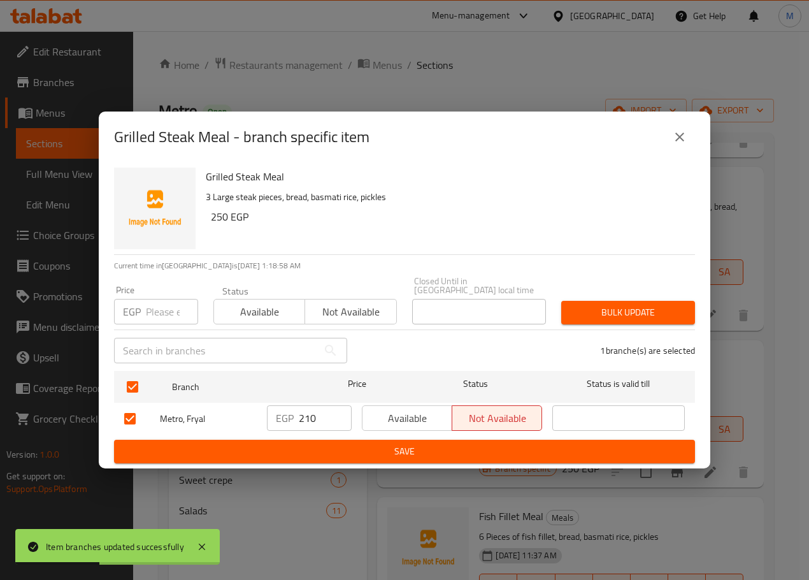
click at [317, 417] on input "210" at bounding box center [325, 417] width 53 height 25
click at [337, 431] on div "EGP ​" at bounding box center [309, 418] width 95 height 37
click at [344, 444] on span "Save" at bounding box center [404, 452] width 561 height 16
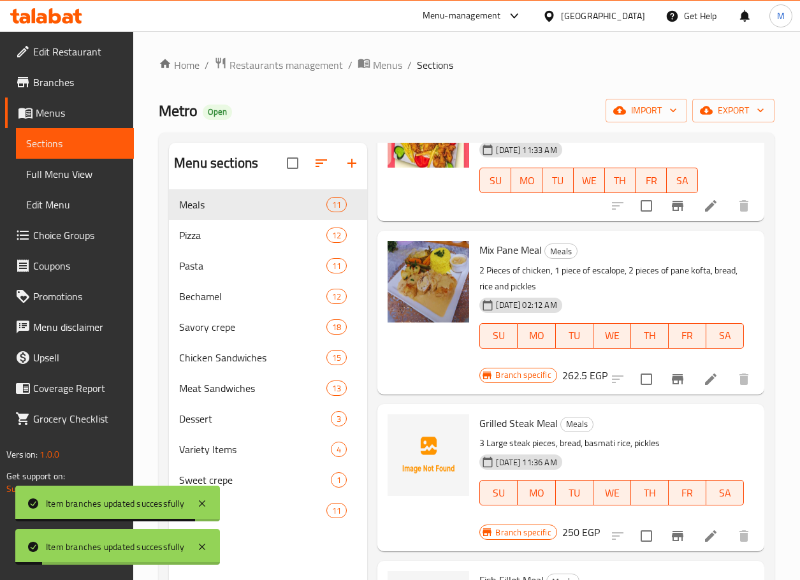
scroll to position [64, 0]
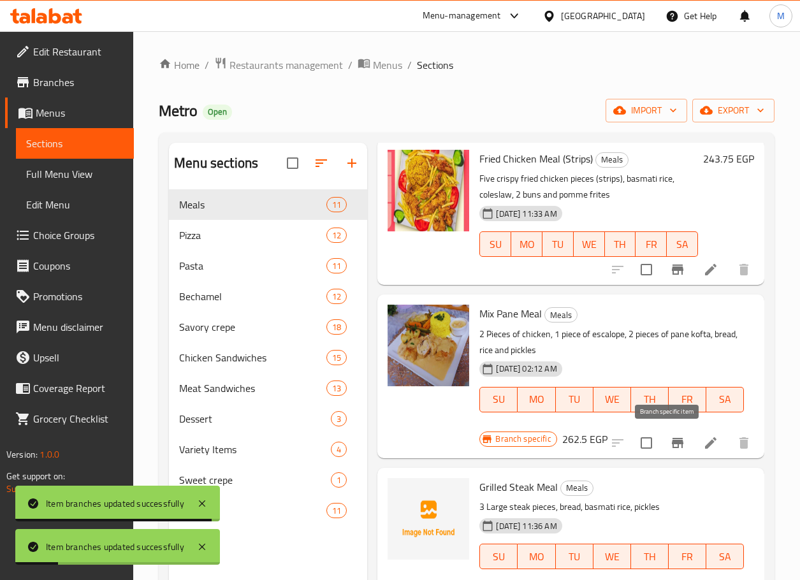
click at [675, 438] on icon "Branch-specific-item" at bounding box center [677, 442] width 15 height 15
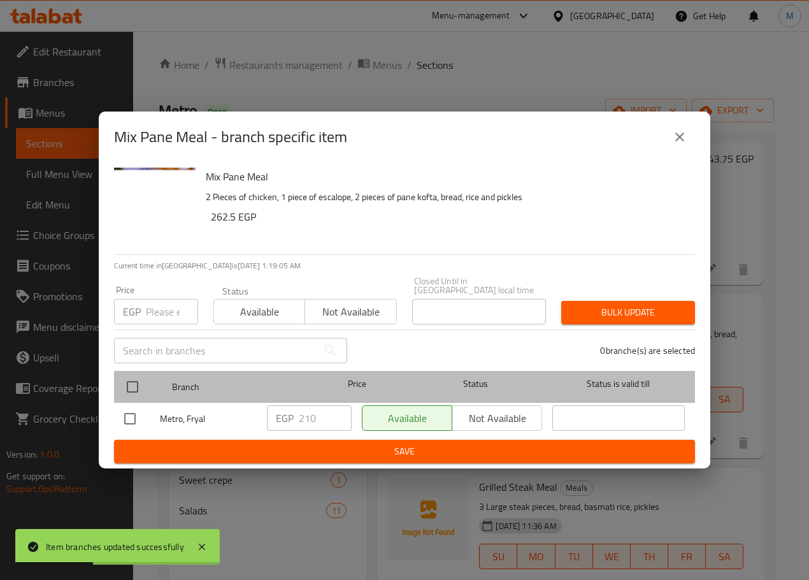
click at [148, 379] on div at bounding box center [143, 386] width 48 height 37
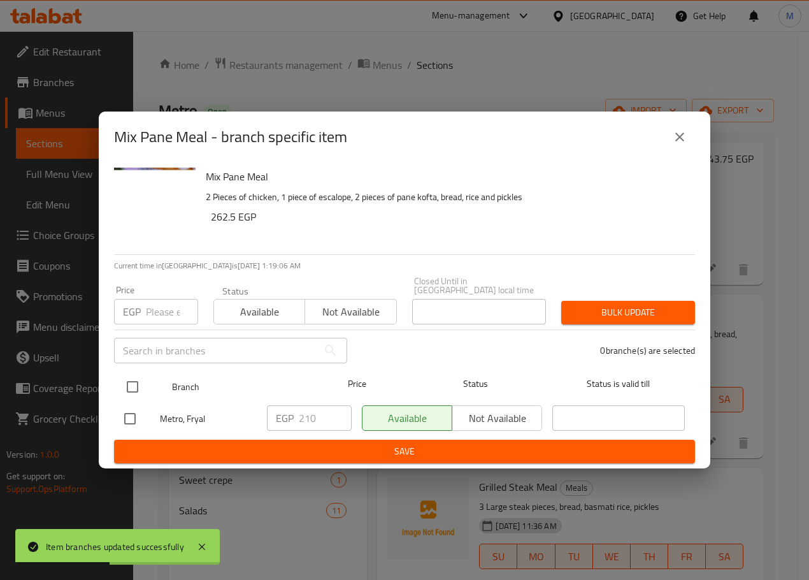
click at [133, 376] on input "checkbox" at bounding box center [132, 386] width 27 height 27
checkbox input "true"
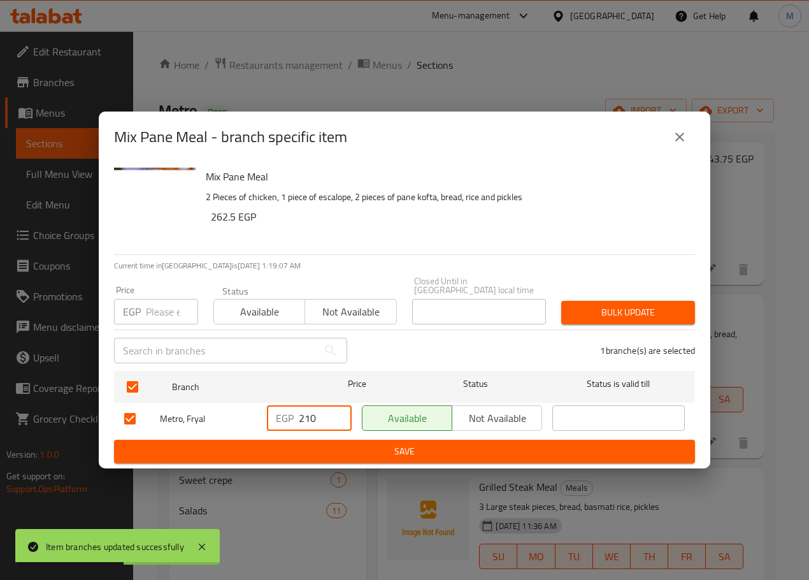
click at [312, 420] on input "210" at bounding box center [325, 417] width 53 height 25
click at [336, 444] on span "Save" at bounding box center [404, 452] width 561 height 16
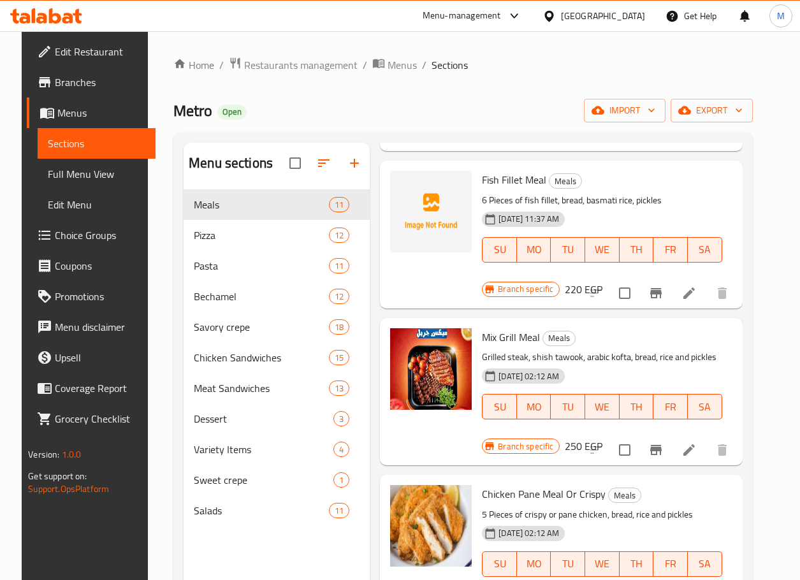
scroll to position [0, 0]
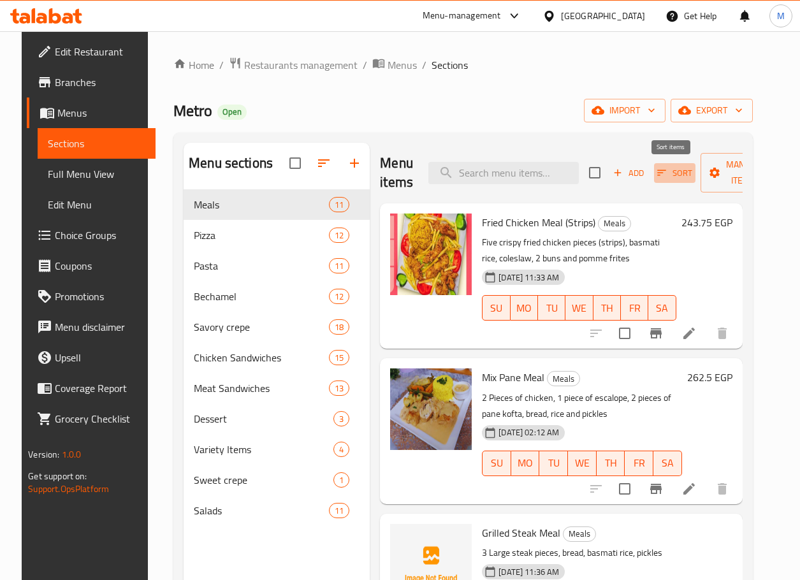
click at [669, 178] on span "Sort" at bounding box center [674, 173] width 35 height 15
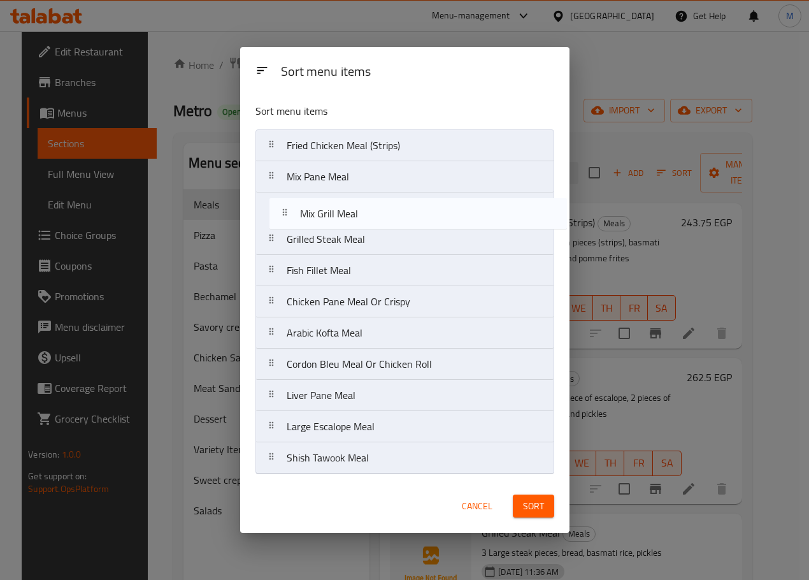
drag, startPoint x: 386, startPoint y: 273, endPoint x: 399, endPoint y: 203, distance: 70.7
click at [399, 203] on nav "Fried Chicken Meal (Strips) Mix Pane Meal Grilled Steak Meal Fish Fillet Meal M…" at bounding box center [405, 301] width 299 height 345
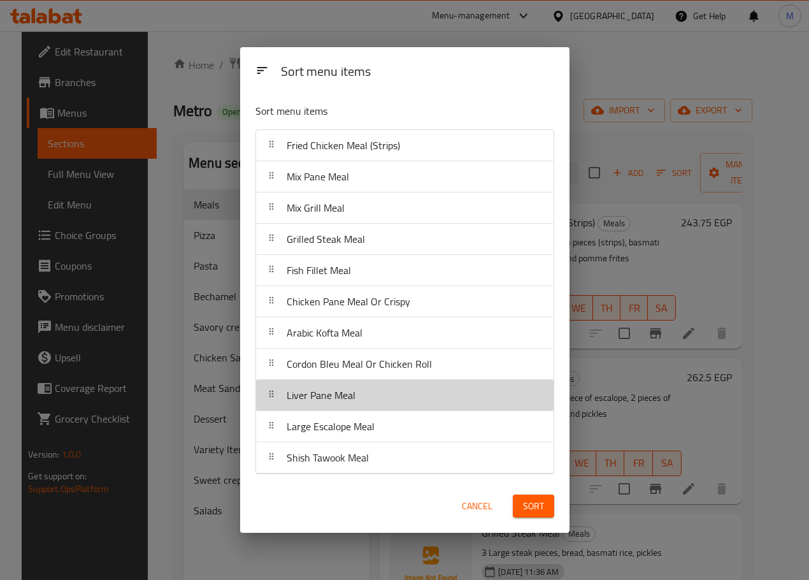
click at [383, 398] on div "Liver Pane Meal" at bounding box center [404, 395] width 287 height 31
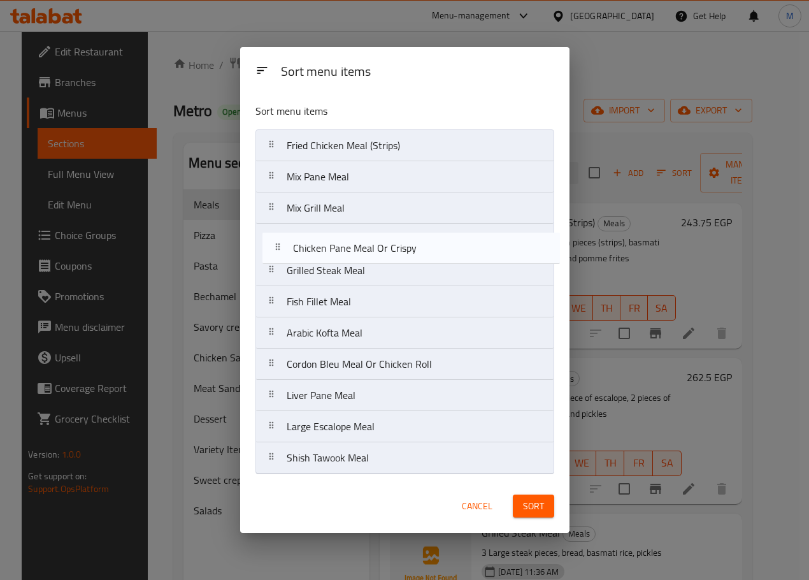
drag, startPoint x: 396, startPoint y: 311, endPoint x: 403, endPoint y: 244, distance: 67.4
click at [403, 244] on nav "Fried Chicken Meal (Strips) Mix Pane Meal Mix Grill Meal Grilled Steak Meal Fis…" at bounding box center [405, 301] width 299 height 345
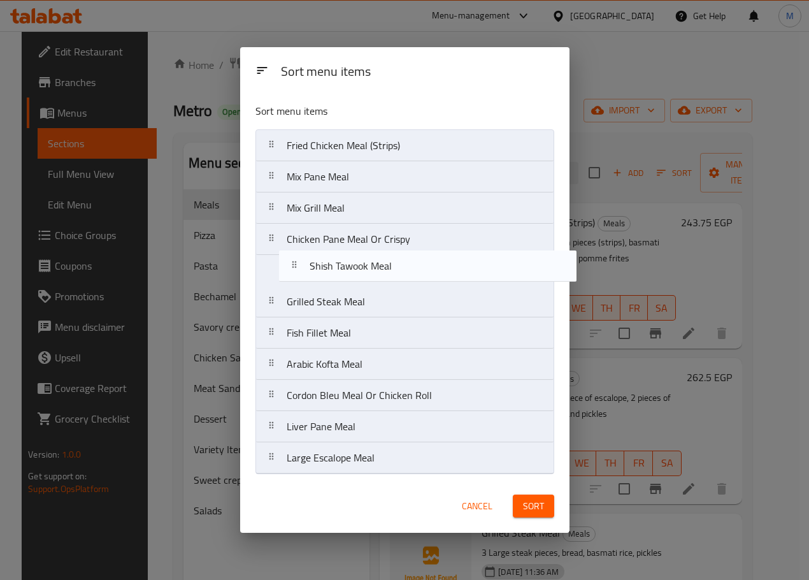
drag, startPoint x: 386, startPoint y: 461, endPoint x: 409, endPoint y: 249, distance: 212.8
click at [409, 249] on nav "Fried Chicken Meal (Strips) Mix Pane Meal Mix Grill Meal Chicken Pane Meal Or C…" at bounding box center [405, 301] width 299 height 345
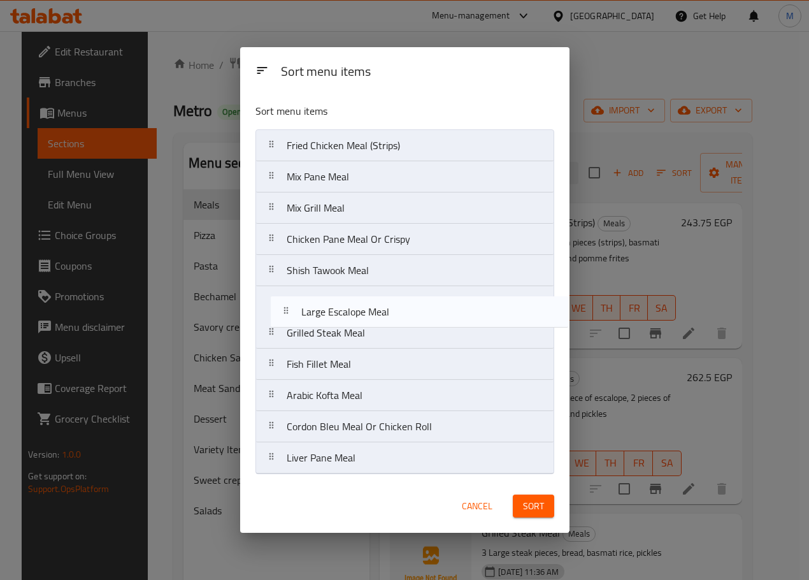
drag, startPoint x: 384, startPoint y: 457, endPoint x: 398, endPoint y: 307, distance: 151.1
click at [398, 307] on nav "Fried Chicken Meal (Strips) Mix Pane Meal Mix Grill Meal Chicken Pane Meal Or C…" at bounding box center [405, 301] width 299 height 345
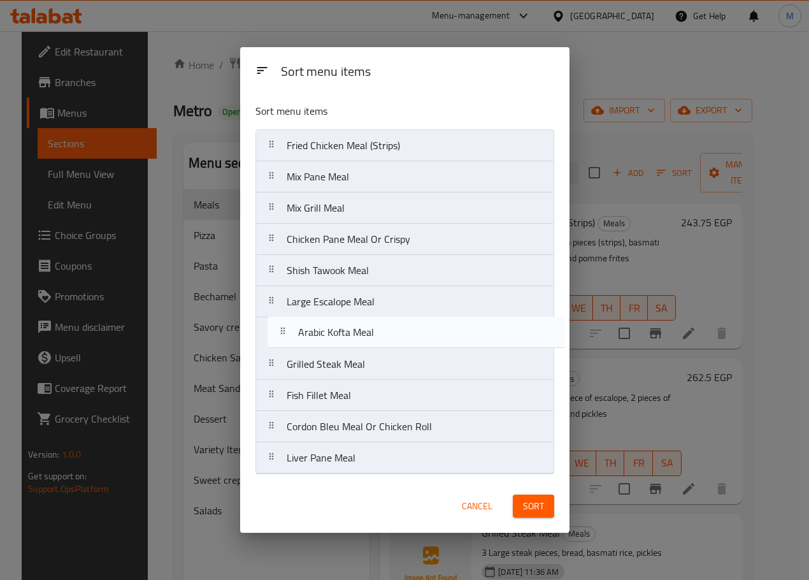
drag, startPoint x: 372, startPoint y: 398, endPoint x: 384, endPoint y: 329, distance: 70.4
click at [384, 329] on nav "Fried Chicken Meal (Strips) Mix Pane Meal Mix Grill Meal Chicken Pane Meal Or C…" at bounding box center [405, 301] width 299 height 345
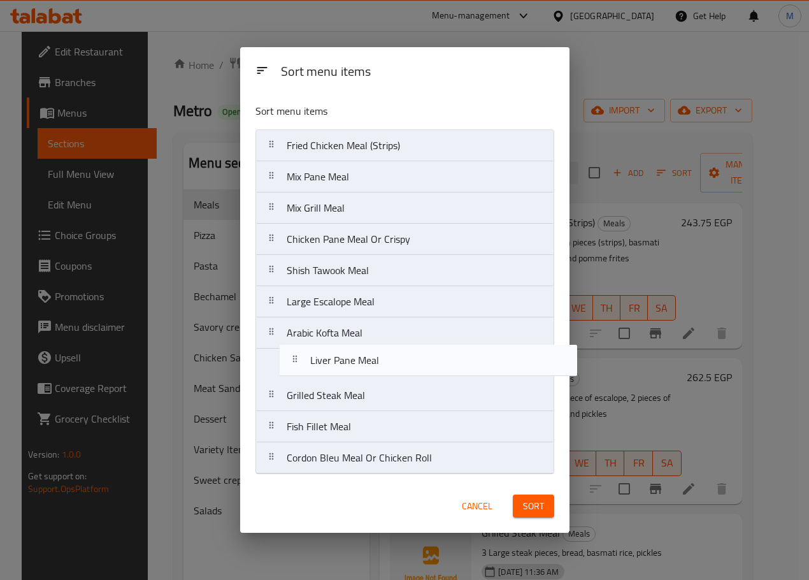
drag, startPoint x: 363, startPoint y: 449, endPoint x: 391, endPoint y: 338, distance: 115.0
click at [391, 338] on nav "Fried Chicken Meal (Strips) Mix Pane Meal Mix Grill Meal Chicken Pane Meal Or C…" at bounding box center [405, 301] width 299 height 345
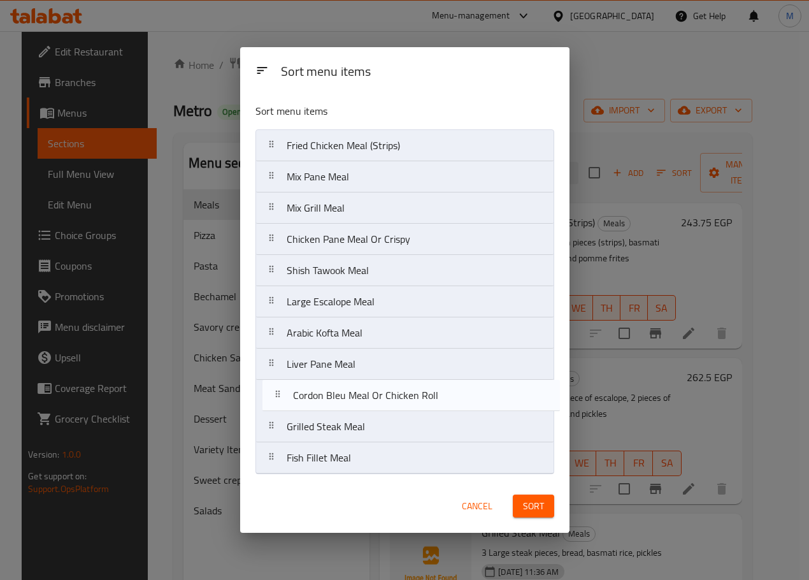
drag, startPoint x: 419, startPoint y: 461, endPoint x: 426, endPoint y: 392, distance: 69.2
click at [426, 392] on nav "Fried Chicken Meal (Strips) Mix Pane Meal Mix Grill Meal Chicken Pane Meal Or C…" at bounding box center [405, 301] width 299 height 345
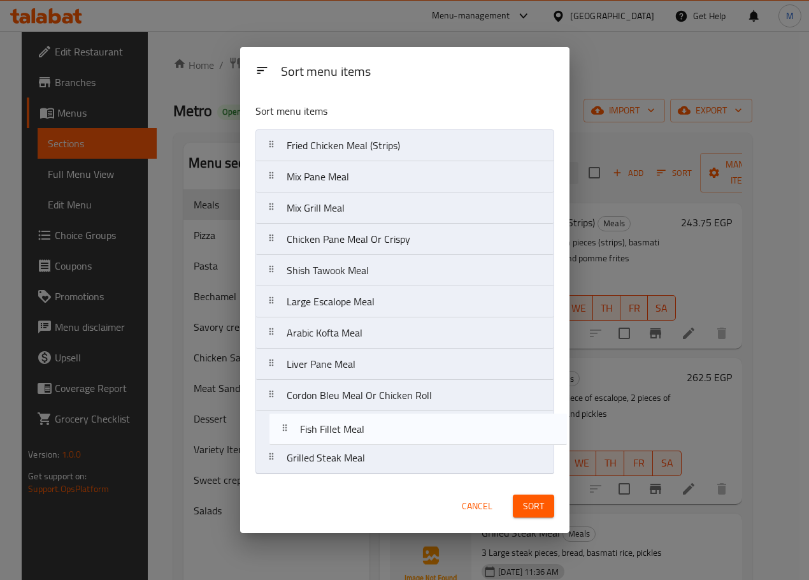
drag, startPoint x: 414, startPoint y: 447, endPoint x: 429, endPoint y: 416, distance: 34.5
click at [429, 416] on nav "Fried Chicken Meal (Strips) Mix Pane Meal Mix Grill Meal Chicken Pane Meal Or C…" at bounding box center [405, 301] width 299 height 345
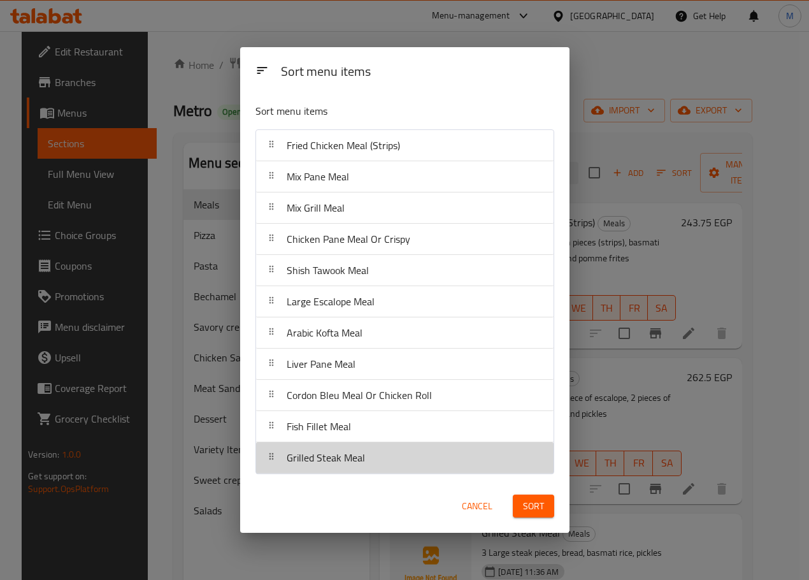
drag, startPoint x: 419, startPoint y: 448, endPoint x: 427, endPoint y: 412, distance: 36.6
click at [427, 412] on nav "Fried Chicken Meal (Strips) Mix Pane Meal Mix Grill Meal Chicken Pane Meal Or C…" at bounding box center [405, 301] width 299 height 345
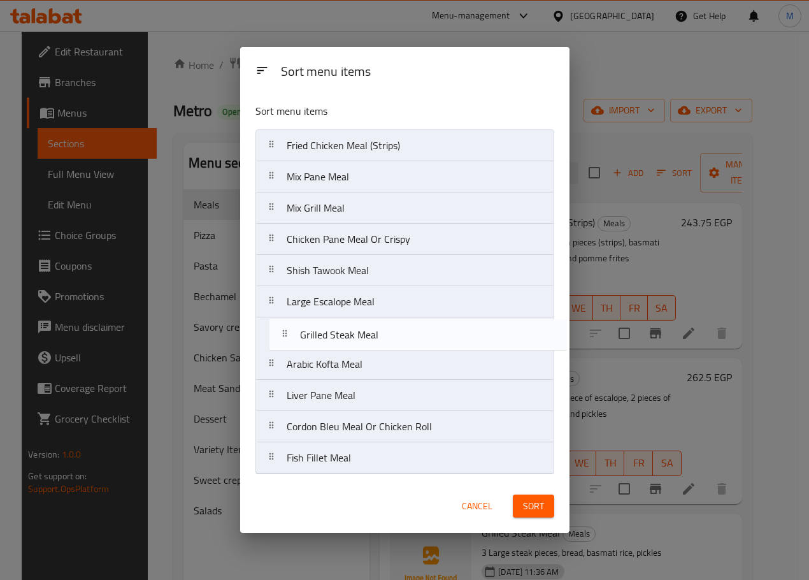
drag, startPoint x: 397, startPoint y: 460, endPoint x: 412, endPoint y: 328, distance: 132.7
click at [412, 328] on nav "Fried Chicken Meal (Strips) Mix Pane Meal Mix Grill Meal Chicken Pane Meal Or C…" at bounding box center [405, 301] width 299 height 345
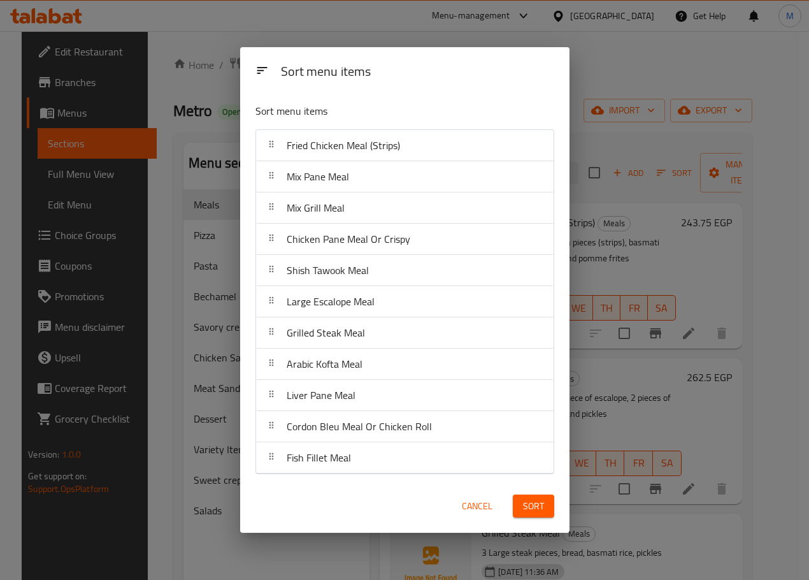
click at [521, 513] on button "Sort" at bounding box center [533, 507] width 41 height 24
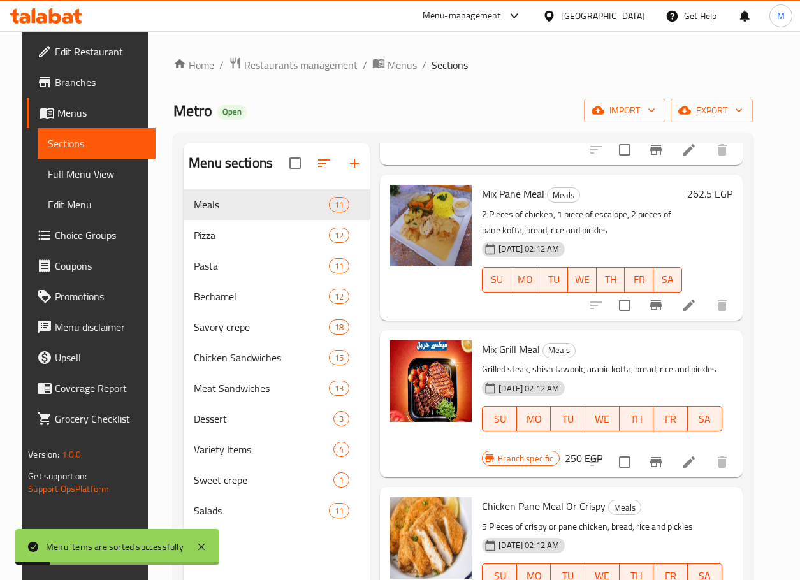
scroll to position [191, 0]
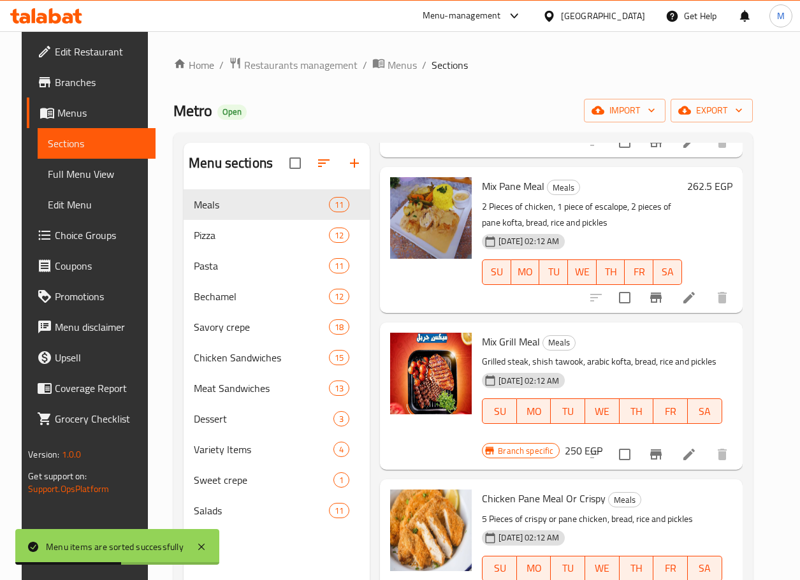
click at [709, 188] on h6 "262.5 EGP" at bounding box center [709, 186] width 45 height 18
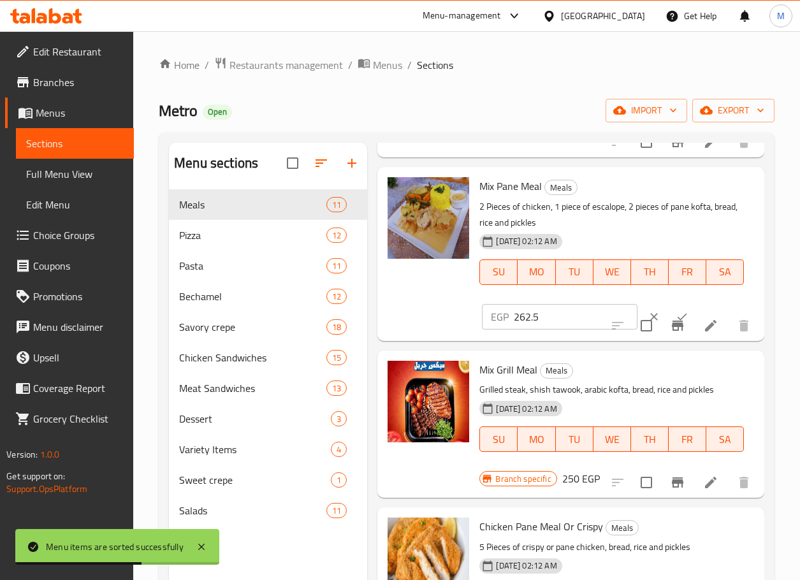
click at [530, 319] on input "262.5" at bounding box center [575, 316] width 123 height 25
click at [579, 472] on h6 "250 EGP" at bounding box center [581, 479] width 38 height 18
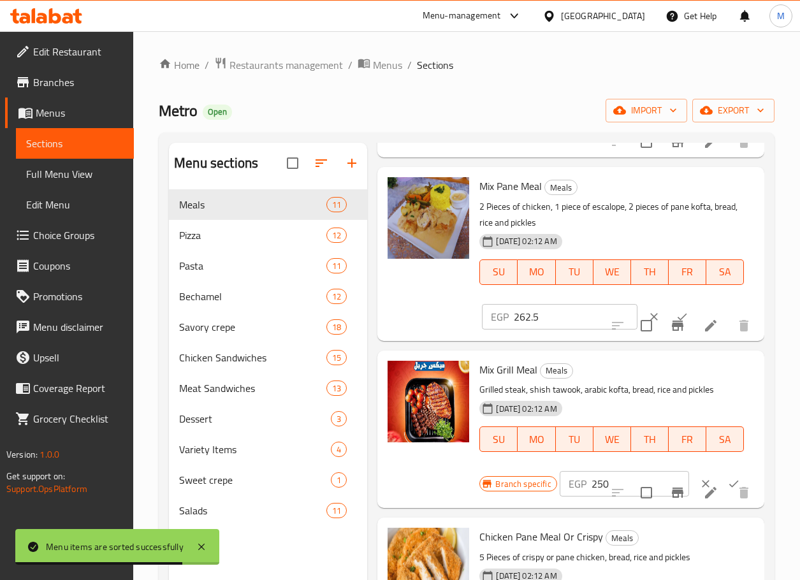
click at [605, 482] on input "250" at bounding box center [640, 483] width 98 height 25
paste input "62.5"
type input "262.5"
click at [720, 482] on button "ok" at bounding box center [734, 484] width 28 height 28
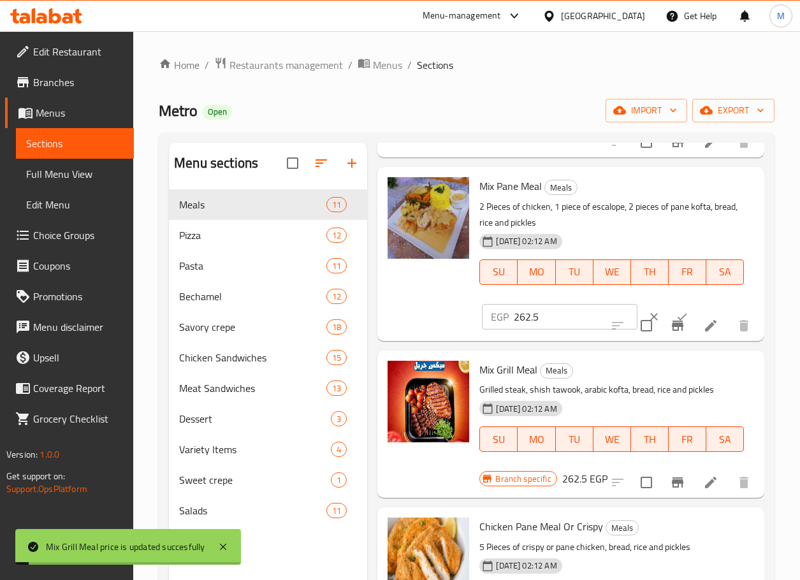
click at [670, 486] on icon "Branch-specific-item" at bounding box center [677, 482] width 15 height 15
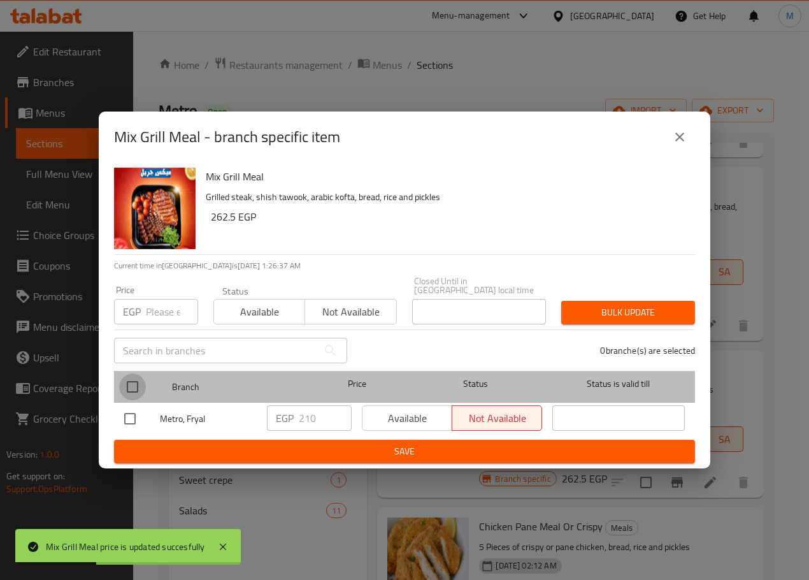
click at [128, 385] on input "checkbox" at bounding box center [132, 386] width 27 height 27
checkbox input "true"
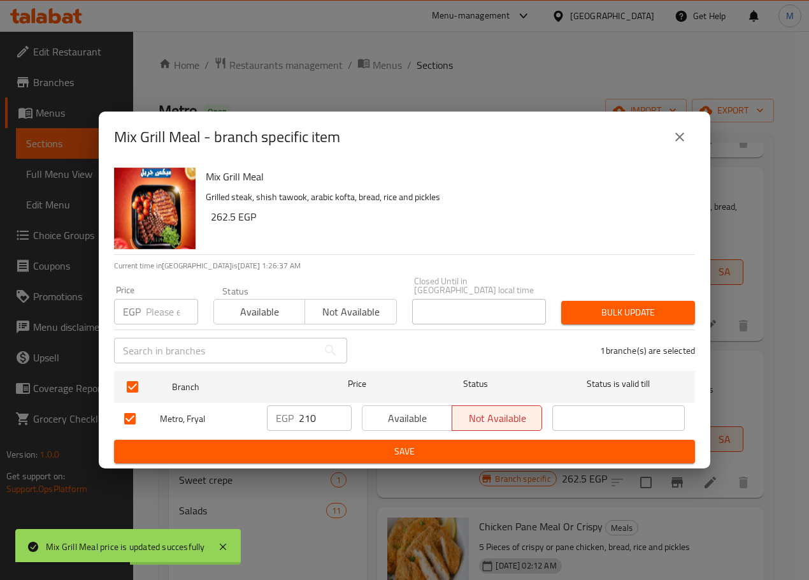
click at [331, 421] on input "210" at bounding box center [325, 417] width 53 height 25
click at [426, 444] on span "Save" at bounding box center [404, 452] width 561 height 16
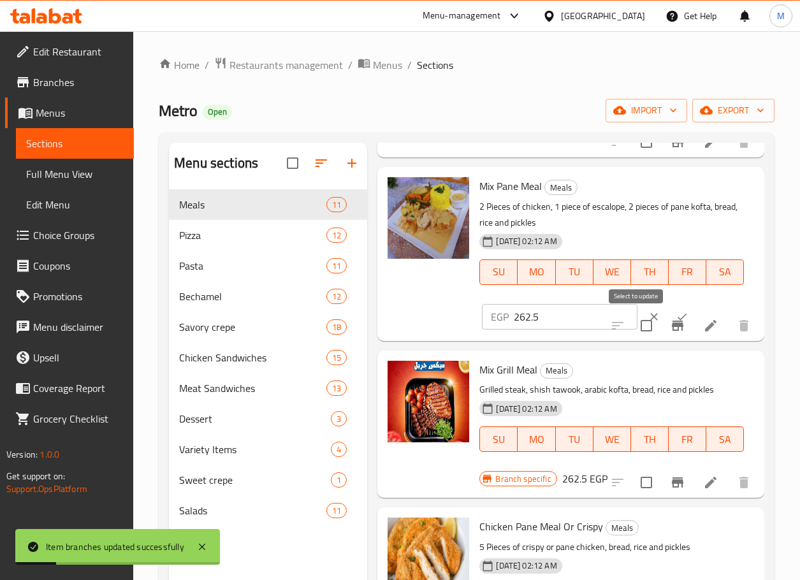
click at [644, 312] on input "checkbox" at bounding box center [646, 325] width 27 height 27
checkbox input "false"
click at [641, 304] on button "clear" at bounding box center [654, 317] width 28 height 28
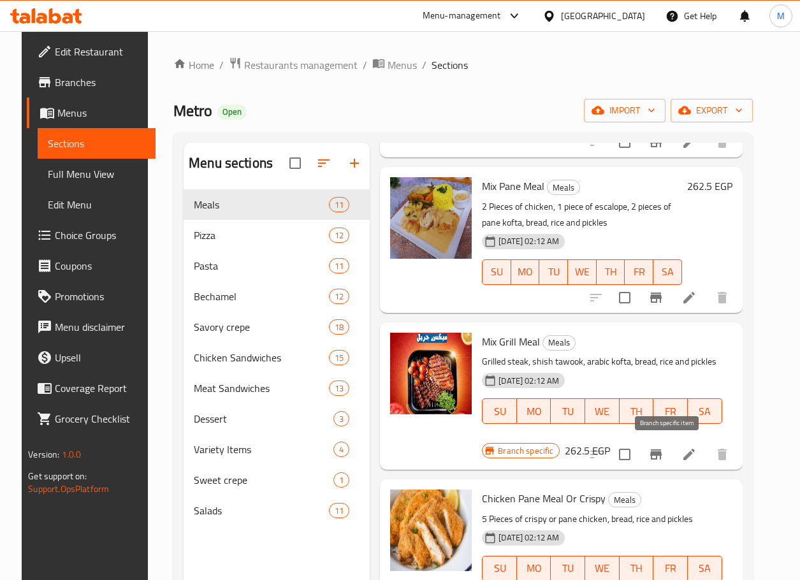
click at [660, 451] on icon "Branch-specific-item" at bounding box center [655, 454] width 15 height 15
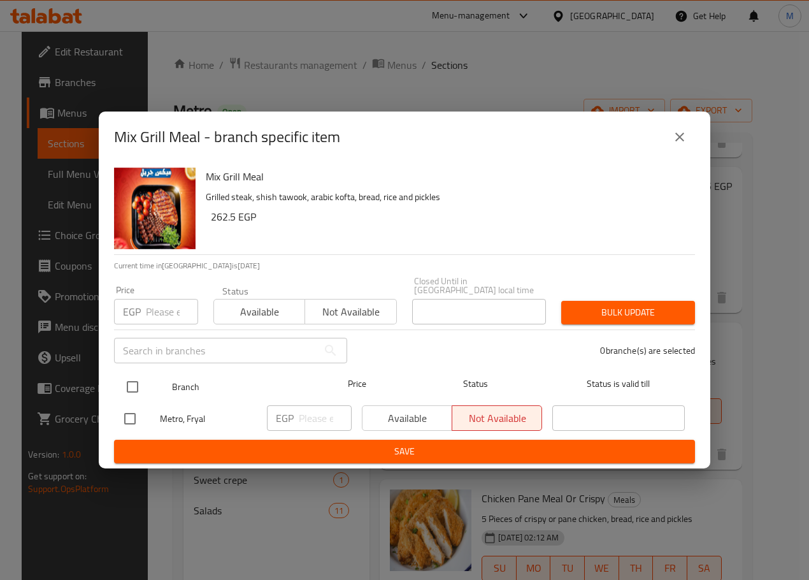
click at [135, 381] on input "checkbox" at bounding box center [132, 386] width 27 height 27
checkbox input "true"
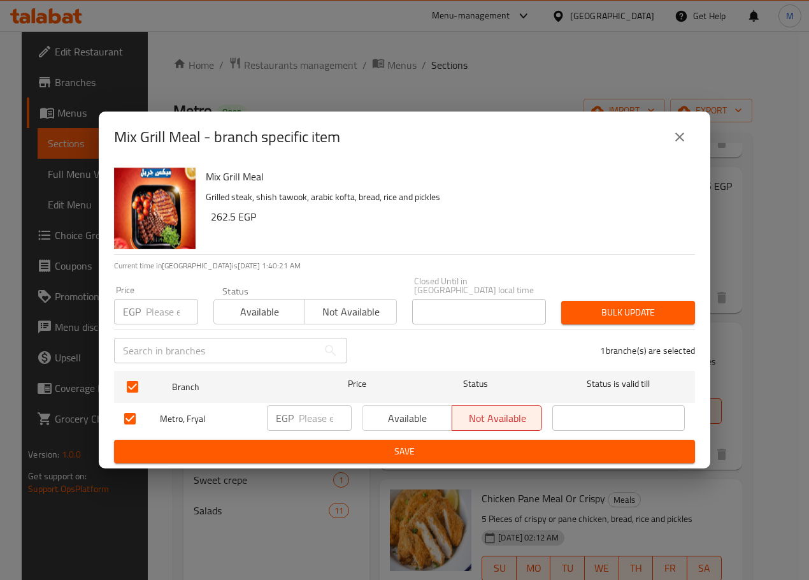
click at [396, 415] on span "Available" at bounding box center [408, 418] width 80 height 18
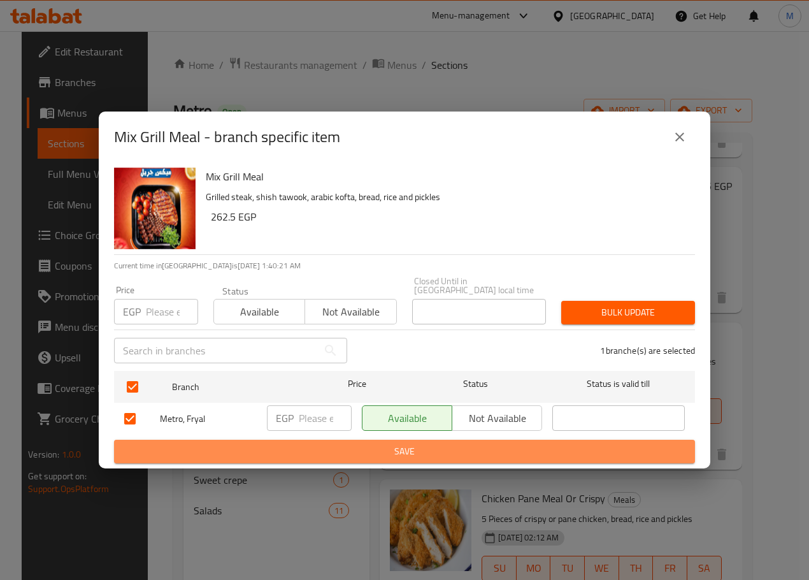
click at [399, 444] on span "Save" at bounding box center [404, 452] width 561 height 16
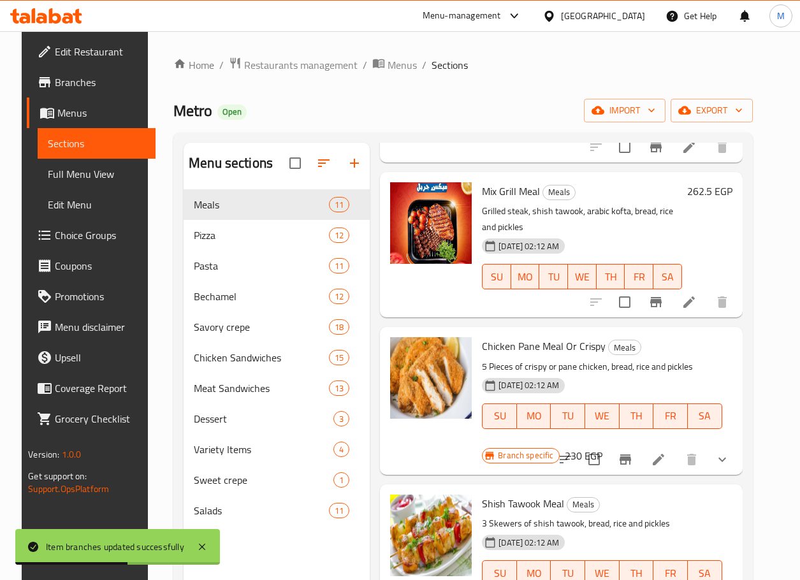
scroll to position [371, 0]
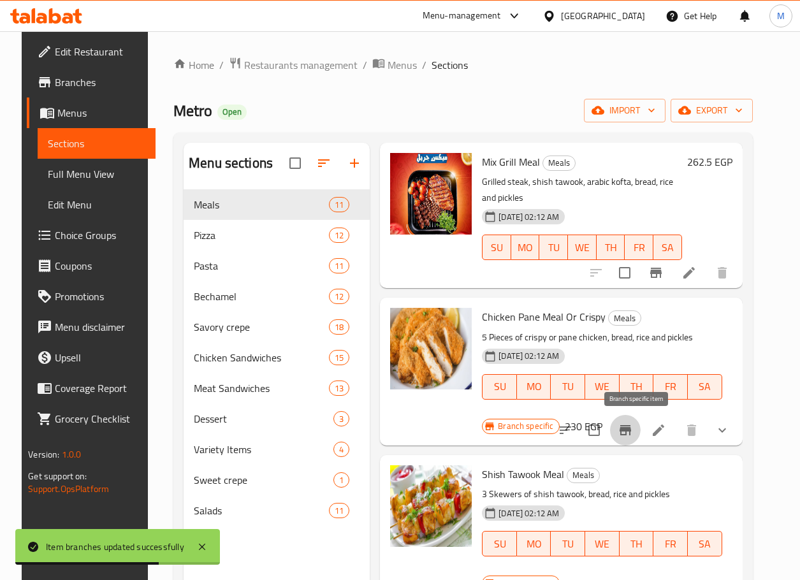
click at [631, 430] on icon "Branch-specific-item" at bounding box center [624, 430] width 11 height 10
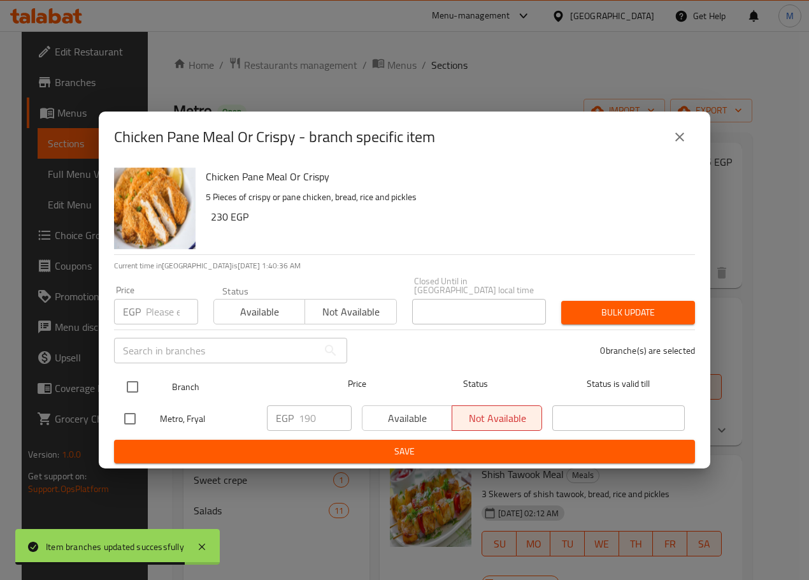
click at [143, 373] on input "checkbox" at bounding box center [132, 386] width 27 height 27
checkbox input "true"
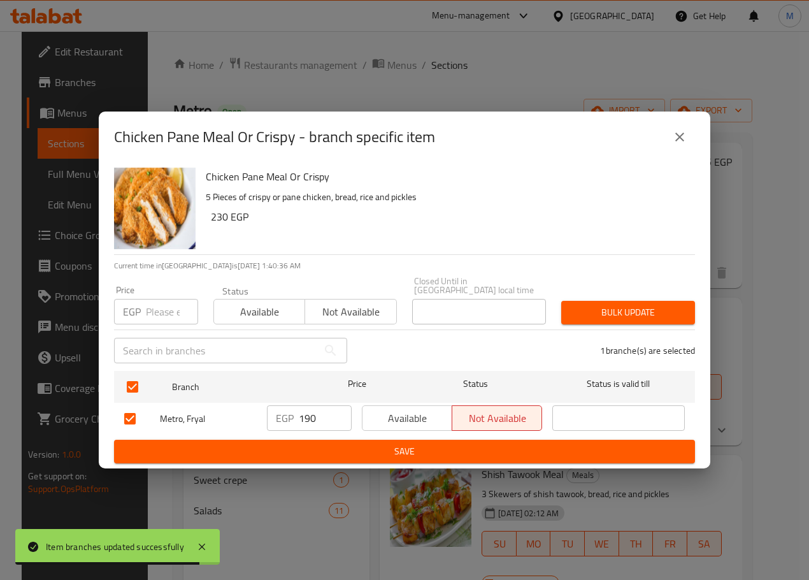
click at [312, 417] on input "190" at bounding box center [325, 417] width 53 height 25
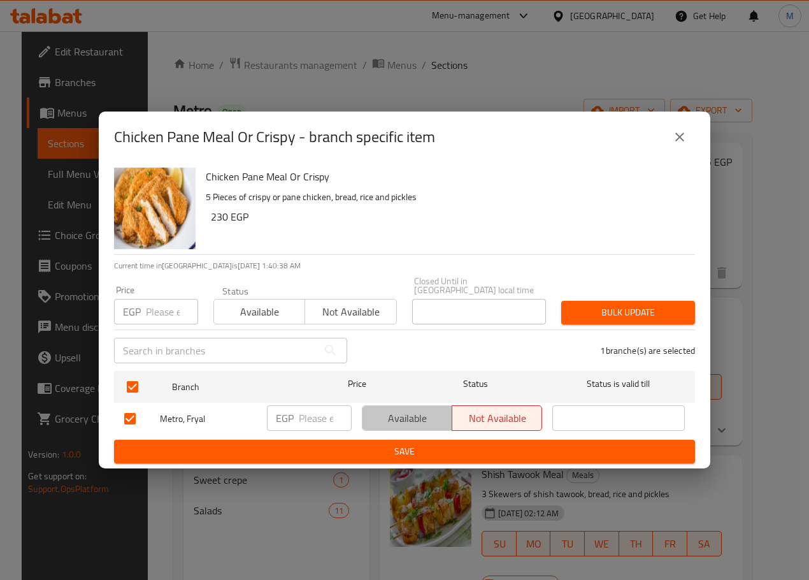
click at [426, 405] on button "Available" at bounding box center [407, 417] width 90 height 25
click at [405, 445] on span "Save" at bounding box center [404, 452] width 561 height 16
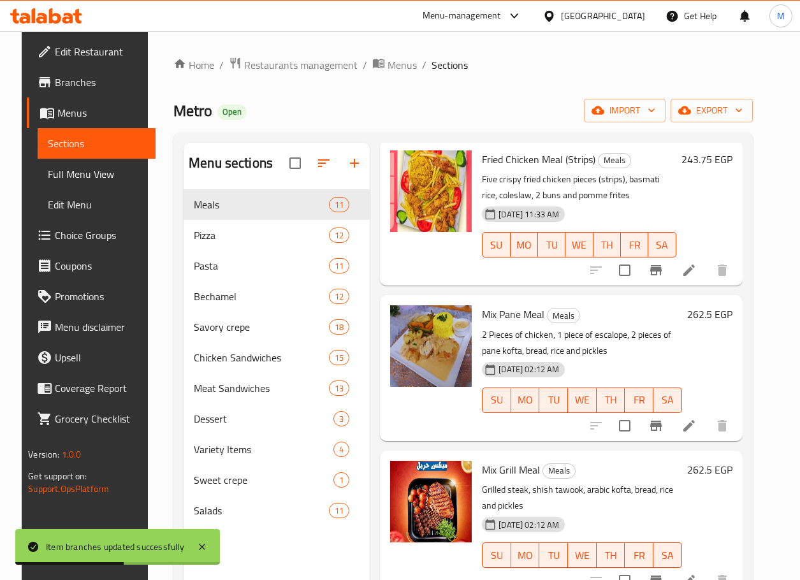
scroll to position [191, 0]
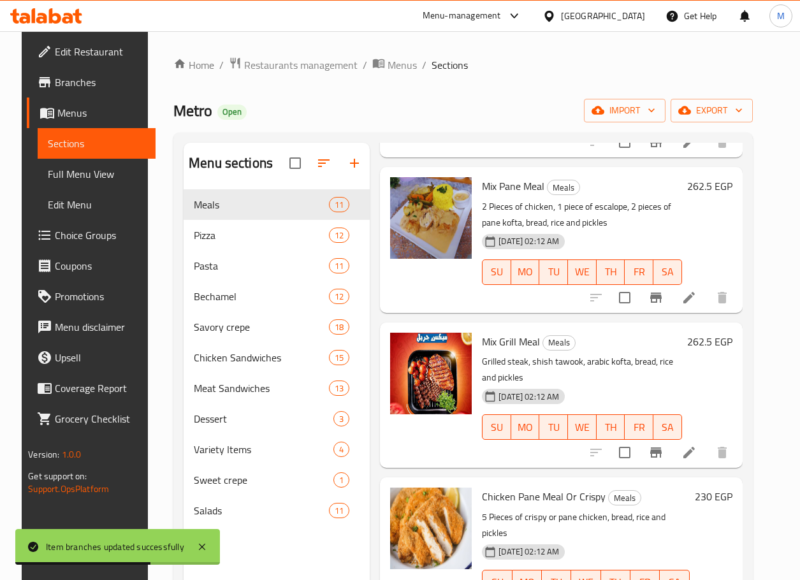
click at [558, 498] on span "Chicken Pane Meal Or Crispy" at bounding box center [544, 496] width 124 height 19
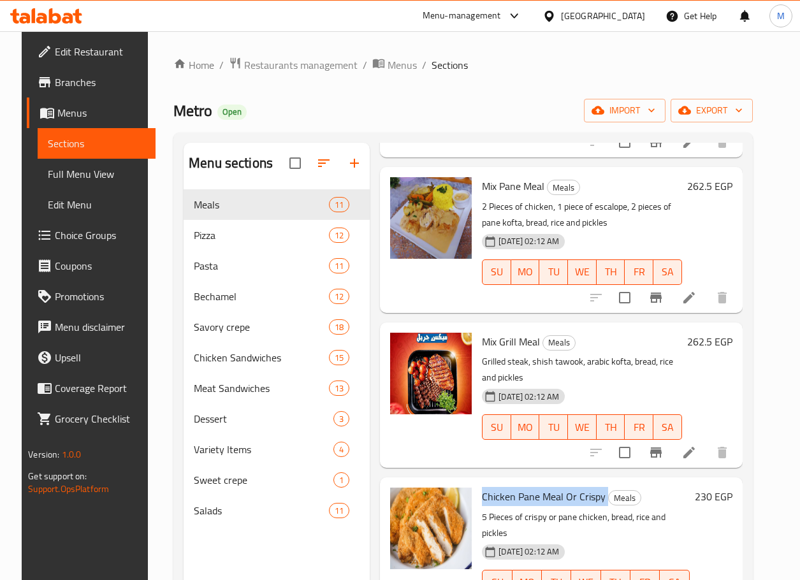
click at [689, 494] on h6 "Chicken Pane Meal Or Crispy Meals" at bounding box center [585, 497] width 207 height 18
click at [717, 495] on h6 "230 EGP" at bounding box center [714, 497] width 38 height 18
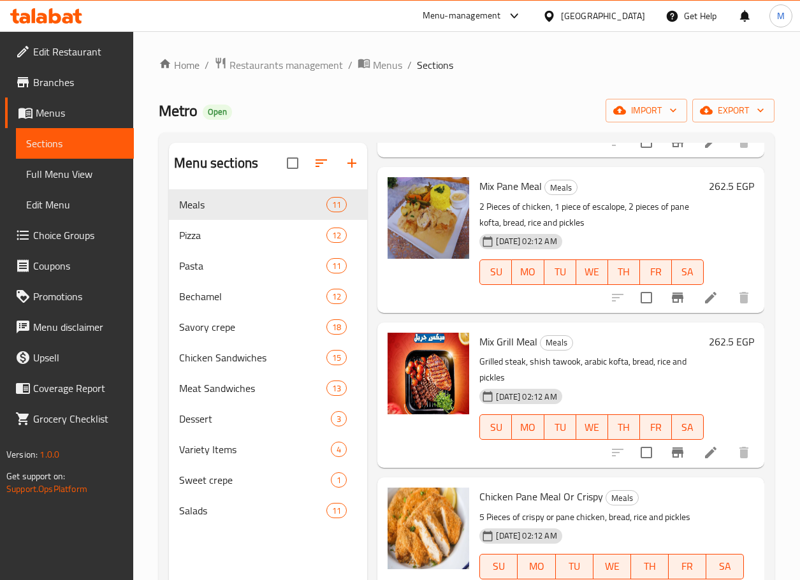
scroll to position [382, 0]
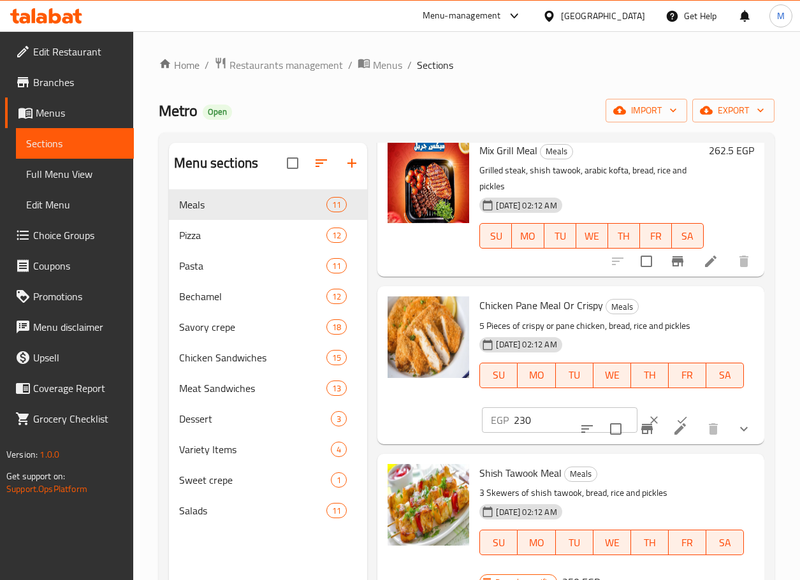
click at [533, 428] on input "230" at bounding box center [575, 419] width 123 height 25
paste input "7.5"
type input "237.5"
click at [669, 411] on button "ok" at bounding box center [682, 420] width 28 height 28
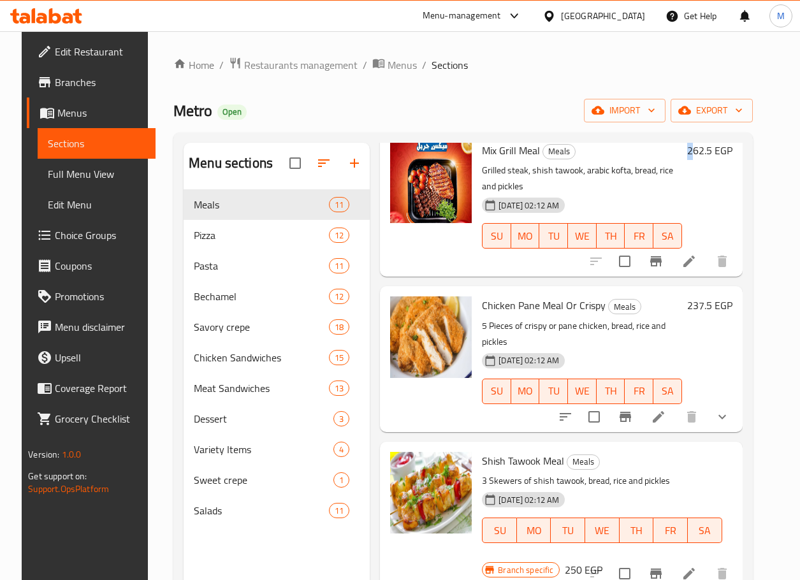
scroll to position [373, 0]
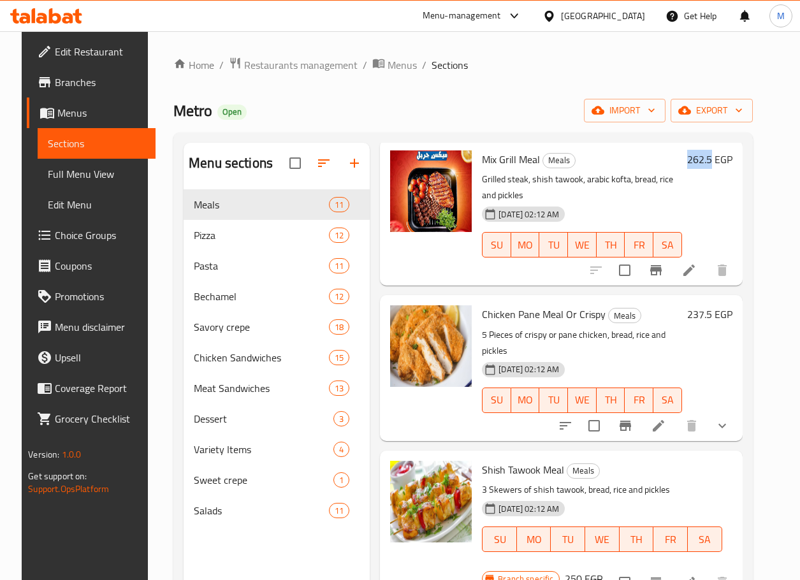
drag, startPoint x: 700, startPoint y: 154, endPoint x: 723, endPoint y: 159, distance: 23.4
click at [723, 159] on div "262.5 EGP" at bounding box center [707, 159] width 50 height 18
copy h6 "262.5"
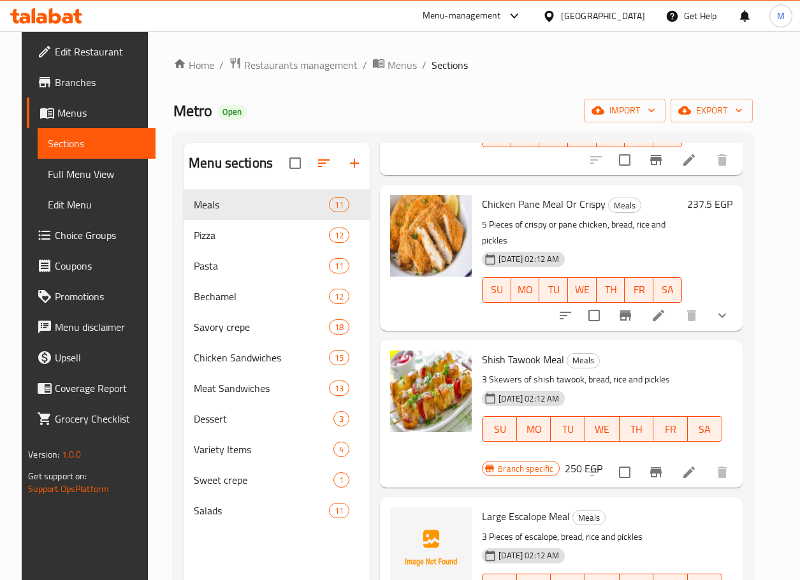
scroll to position [525, 0]
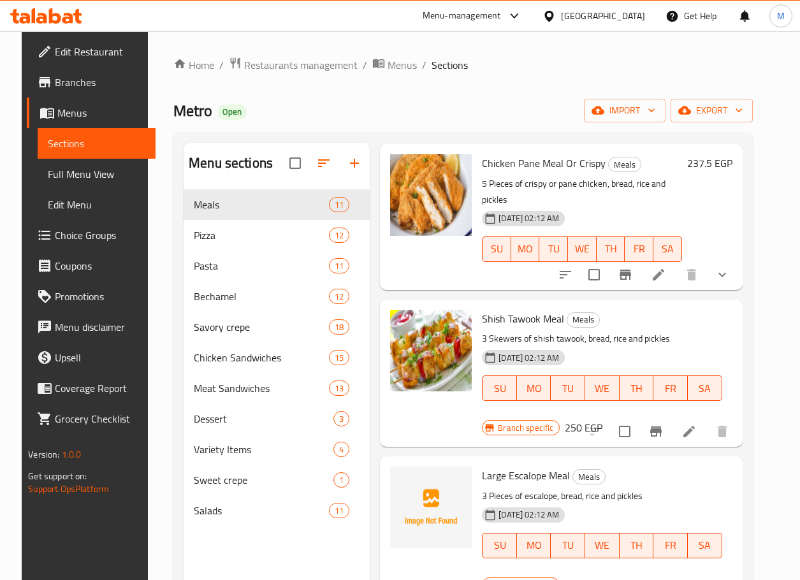
click at [576, 419] on h6 "250 EGP" at bounding box center [584, 428] width 38 height 18
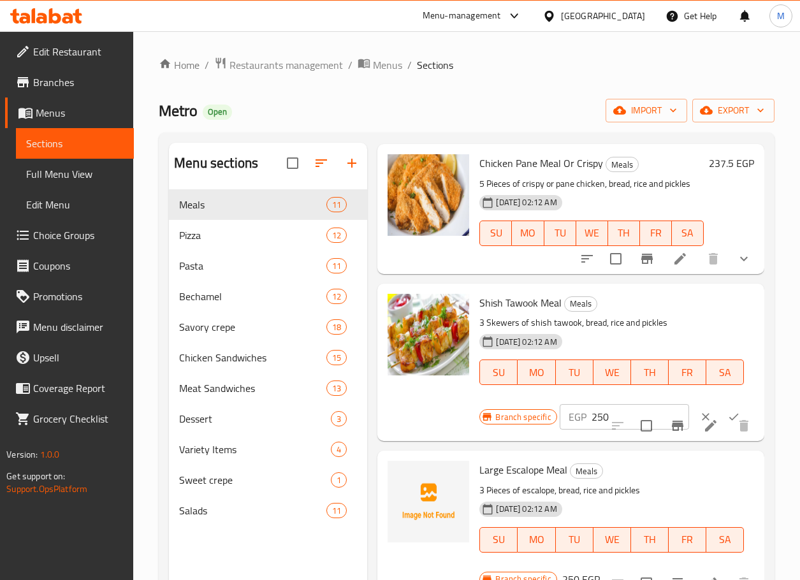
click at [577, 419] on p "EGP" at bounding box center [577, 416] width 18 height 15
click at [591, 417] on input "250" at bounding box center [640, 416] width 98 height 25
paste input "62.5"
type input "262.5"
click at [720, 406] on button "ok" at bounding box center [734, 417] width 28 height 28
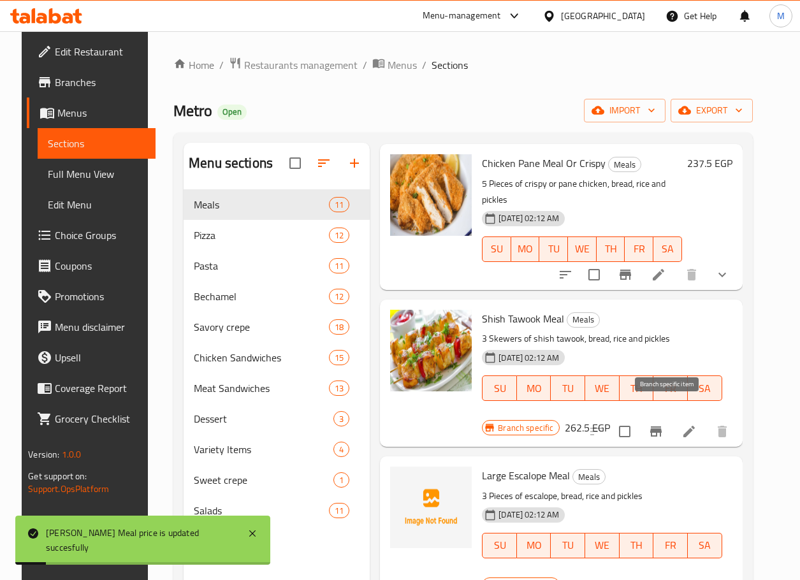
click at [662, 426] on icon "Branch-specific-item" at bounding box center [655, 431] width 11 height 10
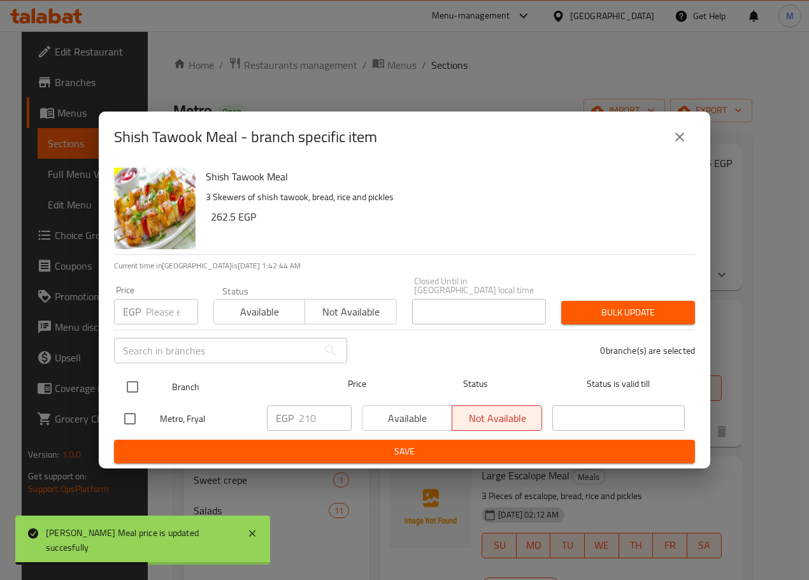
click at [139, 386] on input "checkbox" at bounding box center [132, 386] width 27 height 27
checkbox input "true"
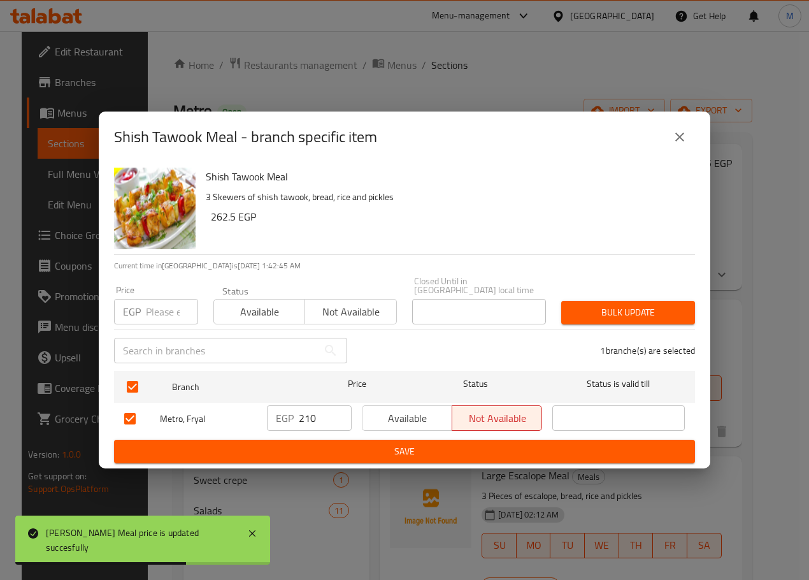
click at [317, 409] on input "210" at bounding box center [325, 417] width 53 height 25
click at [316, 409] on input "210" at bounding box center [325, 417] width 53 height 25
click at [375, 412] on span "Available" at bounding box center [408, 418] width 80 height 18
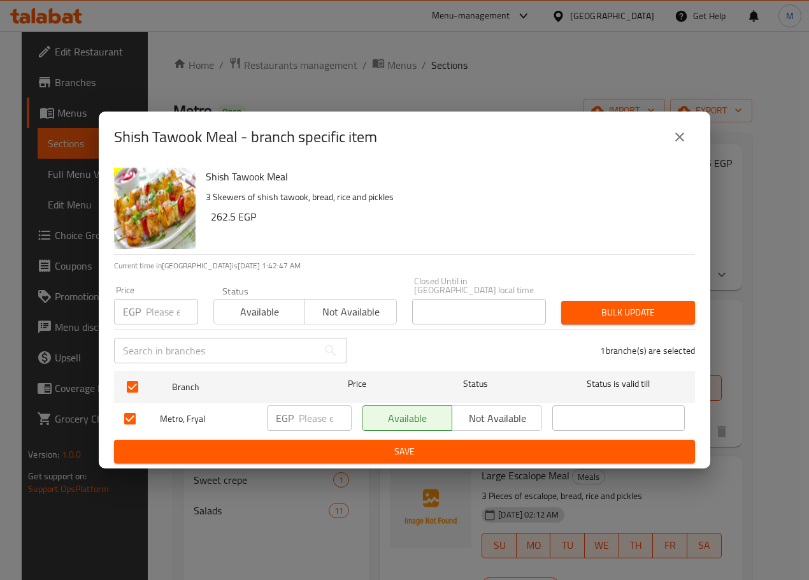
click at [402, 461] on div "Shish Tawook Meal 3 Skewers of shish tawook, bread, rice and pickles 262.5 EGP …" at bounding box center [405, 316] width 612 height 306
click at [403, 458] on button "Save" at bounding box center [404, 452] width 581 height 24
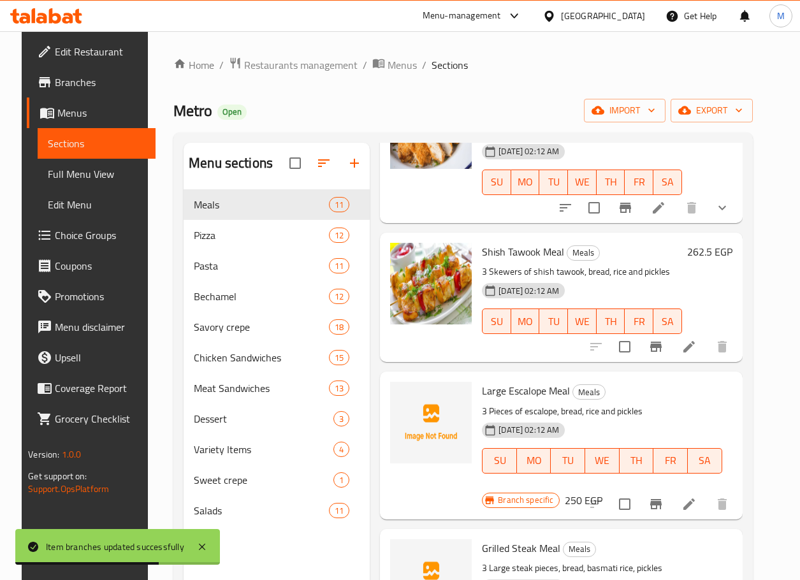
scroll to position [595, 0]
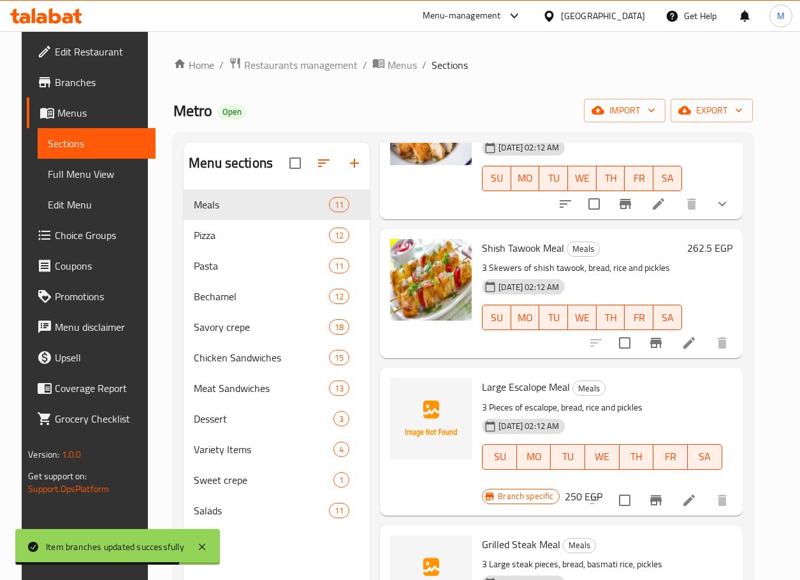
click at [528, 377] on span "Large Escalope Meal" at bounding box center [526, 386] width 88 height 19
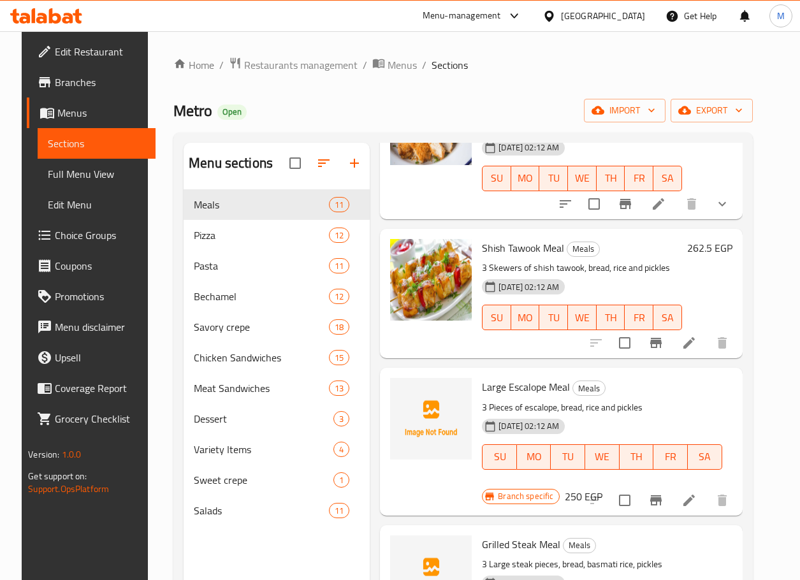
click at [712, 239] on h6 "262.5 EGP" at bounding box center [709, 248] width 45 height 18
click at [681, 239] on h6 "Shish Tawook Meal Meals" at bounding box center [581, 248] width 199 height 18
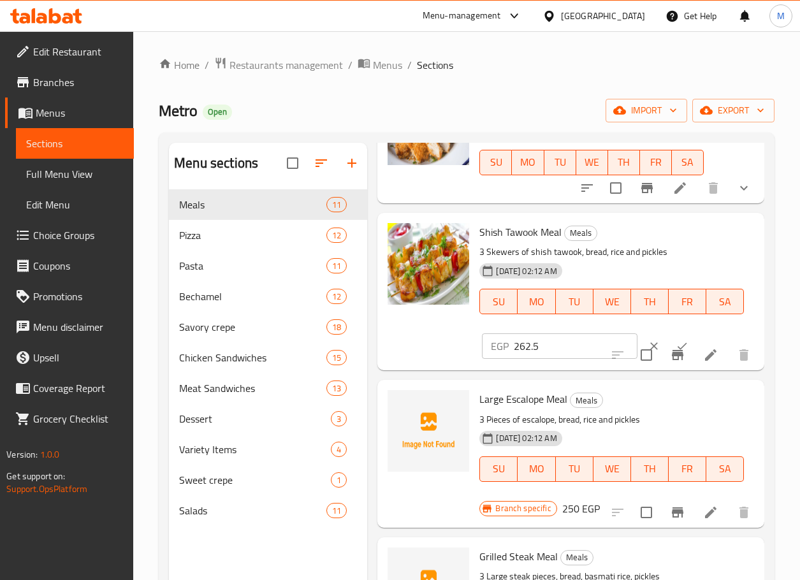
click at [568, 349] on input "262.5" at bounding box center [575, 345] width 123 height 25
click at [633, 347] on input "checkbox" at bounding box center [646, 355] width 27 height 27
click at [640, 335] on button "clear" at bounding box center [654, 346] width 28 height 28
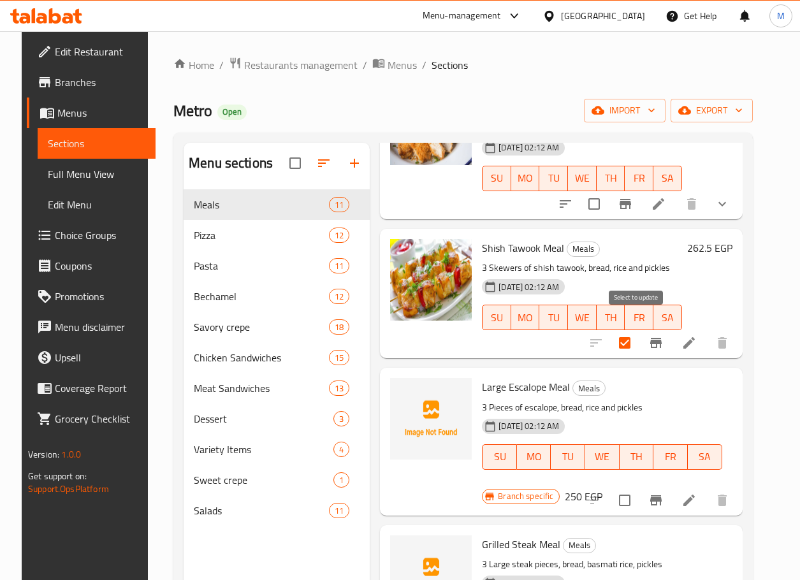
click at [638, 331] on input "checkbox" at bounding box center [624, 342] width 27 height 27
checkbox input "false"
click at [565, 488] on h6 "250 EGP" at bounding box center [584, 497] width 38 height 18
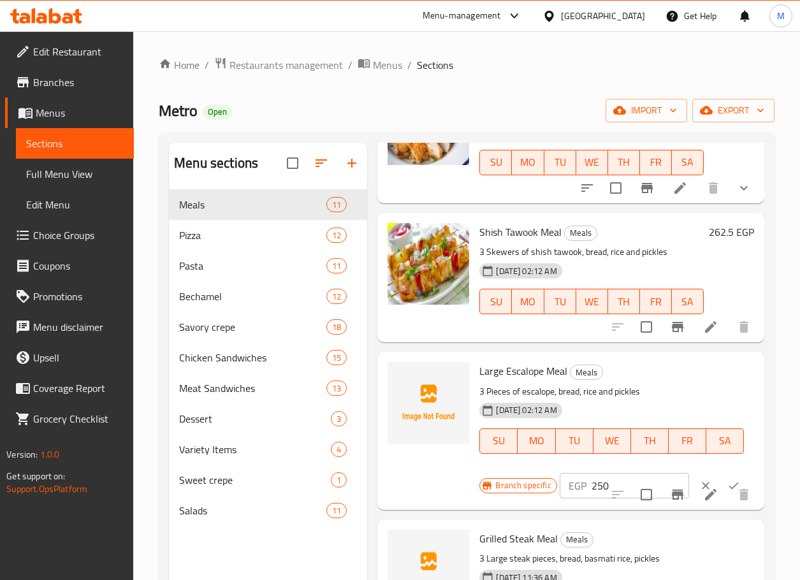
click at [600, 477] on input "250" at bounding box center [640, 485] width 98 height 25
paste input "62.5"
type input "262.5"
click at [727, 481] on icon "ok" at bounding box center [733, 485] width 13 height 13
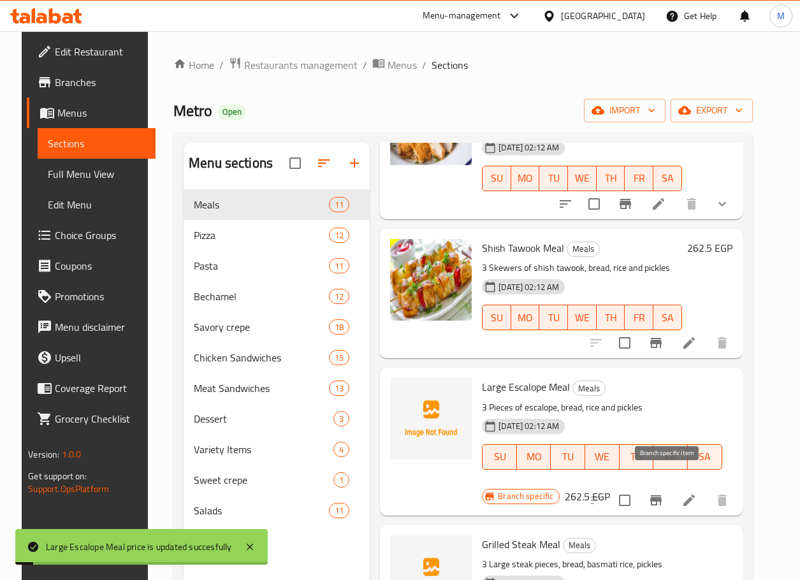
click at [663, 493] on icon "Branch-specific-item" at bounding box center [655, 500] width 15 height 15
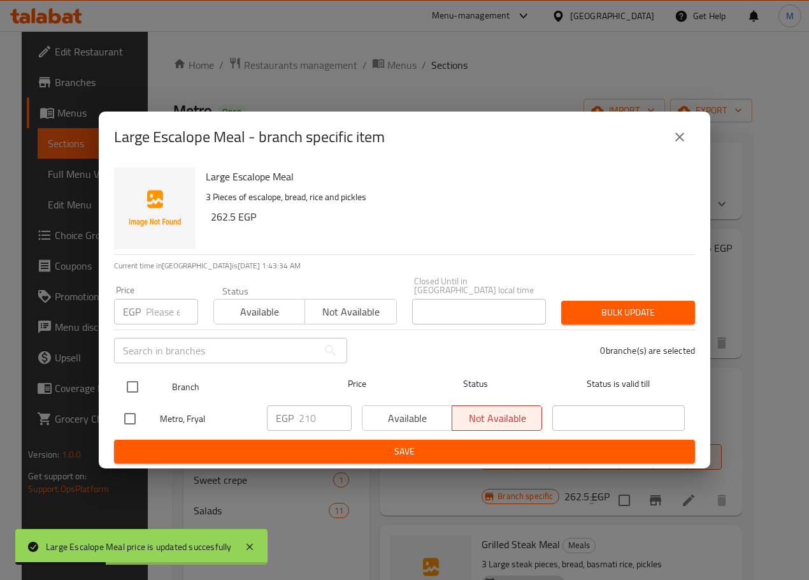
click at [130, 387] on input "checkbox" at bounding box center [132, 386] width 27 height 27
checkbox input "true"
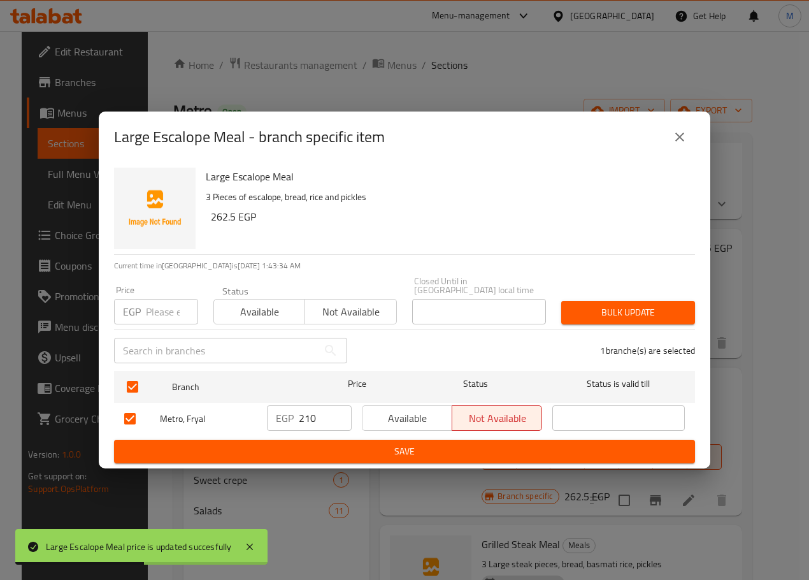
click at [314, 416] on input "210" at bounding box center [325, 417] width 53 height 25
type input "2"
click at [420, 409] on span "Available" at bounding box center [408, 418] width 80 height 18
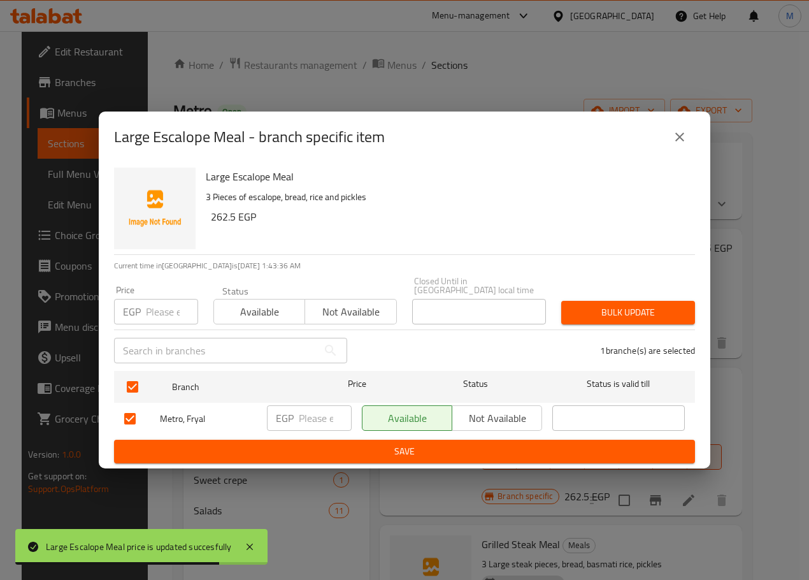
click at [403, 445] on span "Save" at bounding box center [404, 452] width 561 height 16
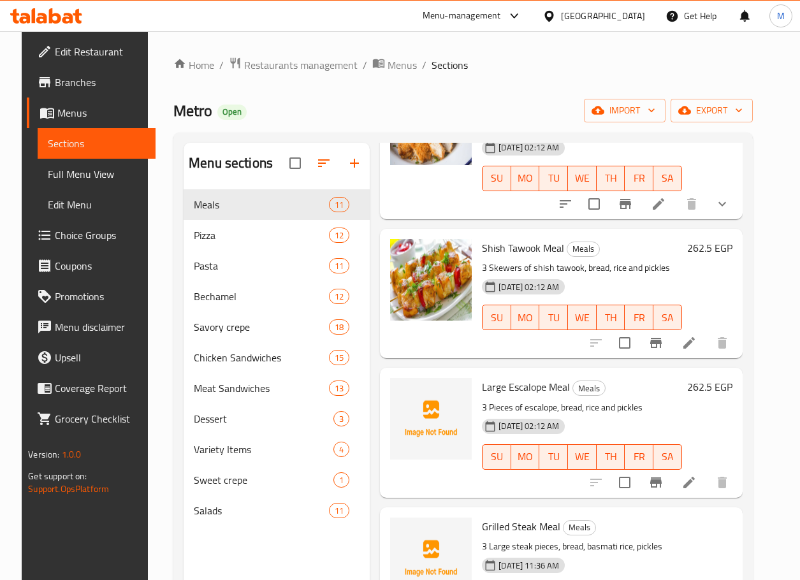
click at [370, 319] on div "Menu items Add Sort Manage items Fried Chicken Meal (Strips) Meals Five crispy …" at bounding box center [556, 433] width 372 height 580
click at [492, 126] on div "Home / Restaurants management / Menus / Sections Metro Open import export Menu …" at bounding box center [462, 395] width 579 height 676
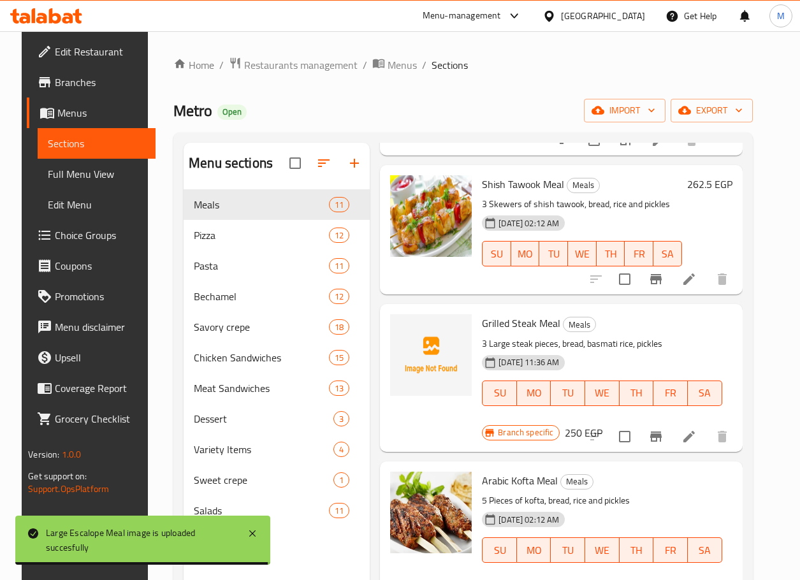
scroll to position [723, 0]
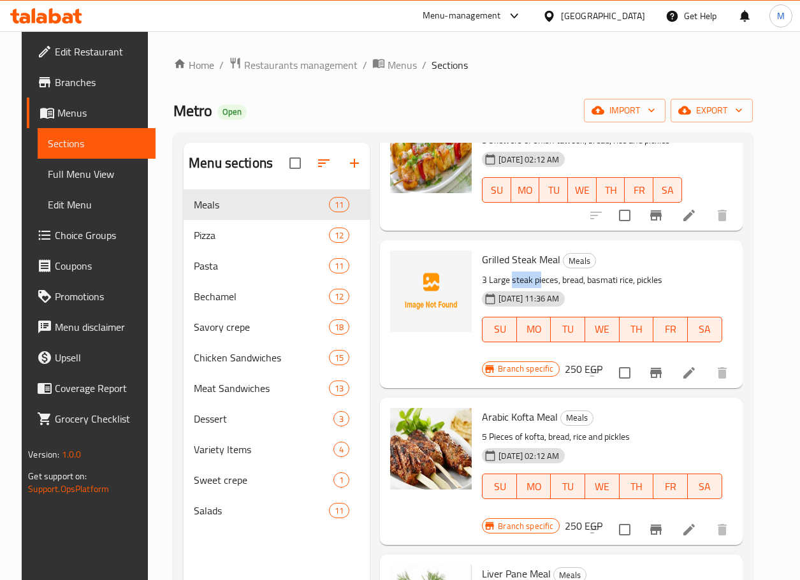
drag, startPoint x: 509, startPoint y: 265, endPoint x: 538, endPoint y: 266, distance: 28.7
click at [538, 272] on p "3 Large steak pieces, bread, basmati rice, pickles" at bounding box center [602, 280] width 240 height 16
click at [505, 272] on p "3 Large steak pieces, bread, basmati rice, pickles" at bounding box center [602, 280] width 240 height 16
drag, startPoint x: 483, startPoint y: 264, endPoint x: 535, endPoint y: 268, distance: 52.4
click at [535, 272] on p "3 Large steak pieces, bread, basmati rice, pickles" at bounding box center [602, 280] width 240 height 16
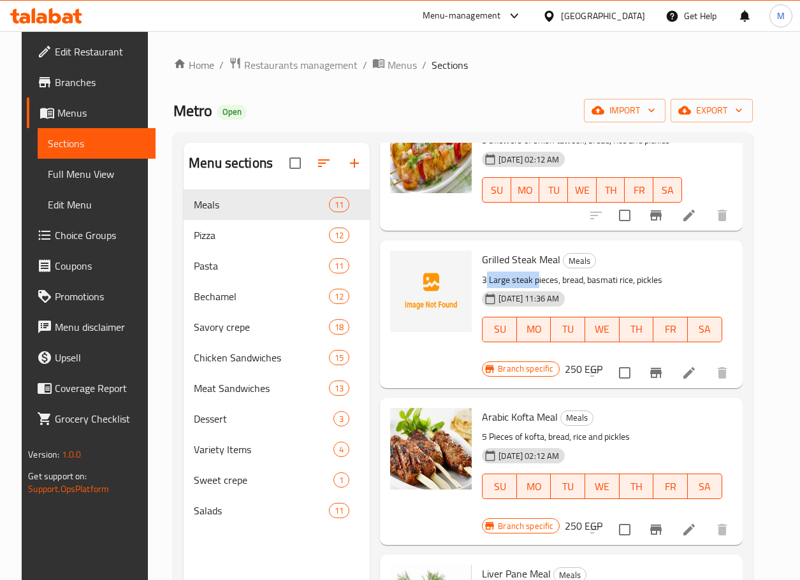
click at [535, 272] on p "3 Large steak pieces, bread, basmati rice, pickles" at bounding box center [602, 280] width 240 height 16
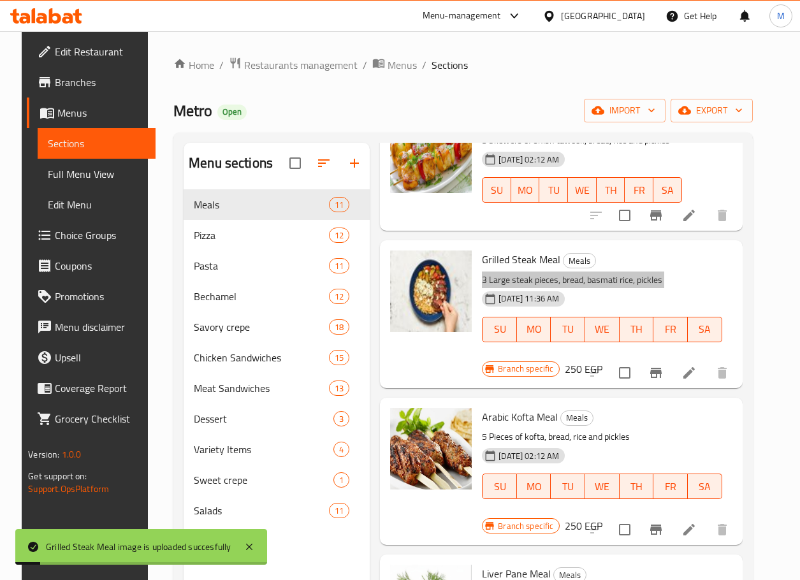
scroll to position [134, 0]
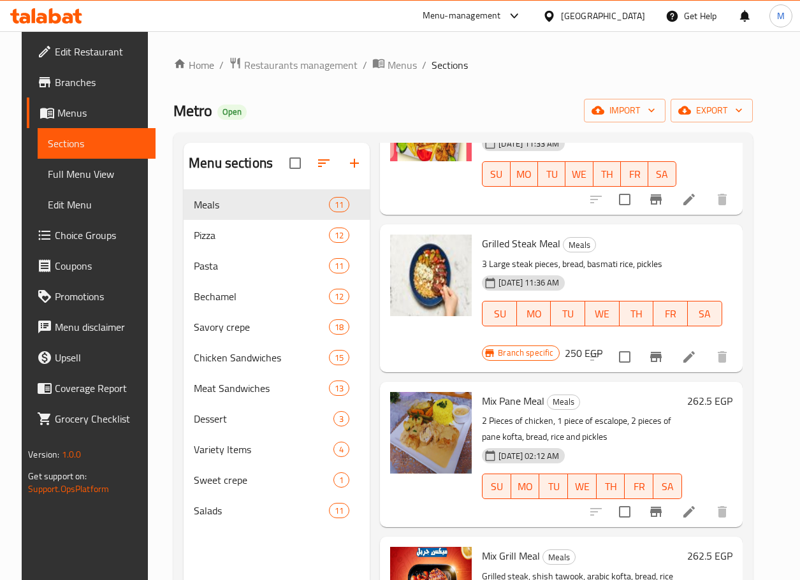
click at [566, 336] on div "27-03-2025 11:36 AM SU MO TU WE TH FR SA" at bounding box center [602, 304] width 250 height 69
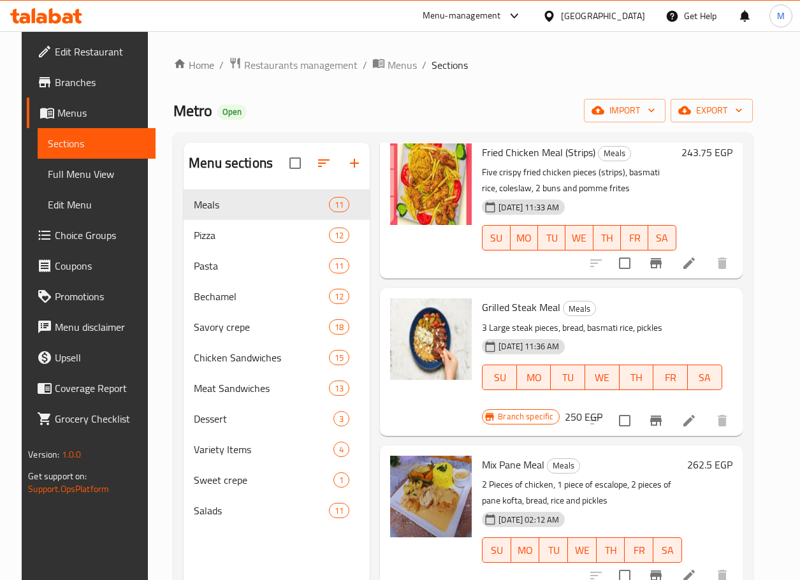
scroll to position [6, 0]
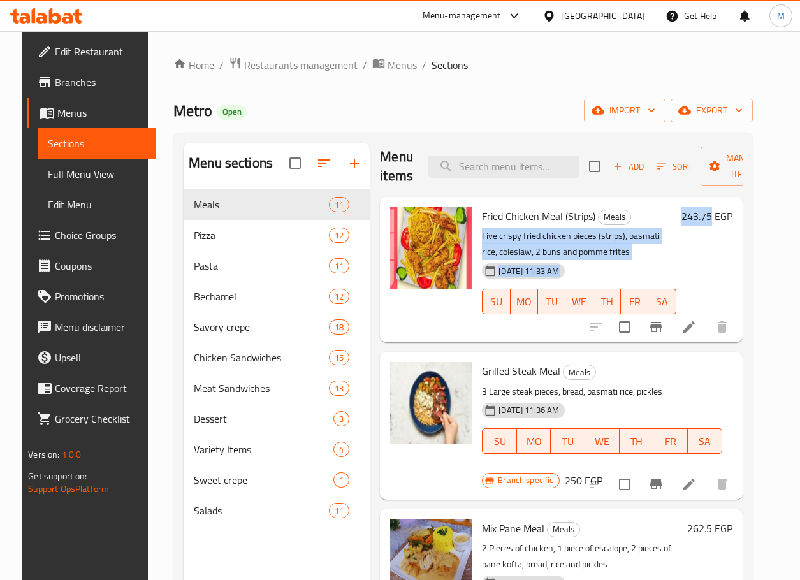
drag, startPoint x: 687, startPoint y: 221, endPoint x: 721, endPoint y: 217, distance: 34.6
click at [721, 217] on div "Fried Chicken Meal (Strips) Meals Five crispy fried chicken pieces (strips), ba…" at bounding box center [607, 269] width 260 height 135
click at [704, 247] on div "243.75 EGP" at bounding box center [704, 269] width 56 height 125
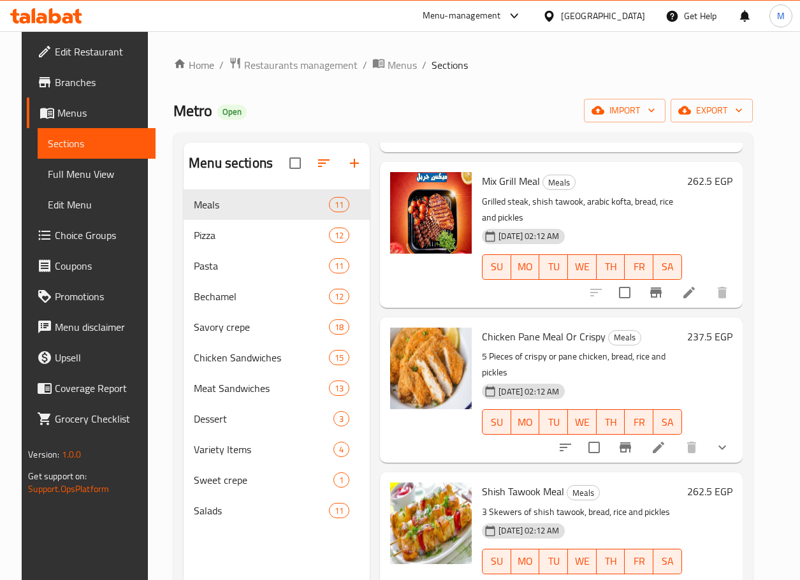
scroll to position [510, 0]
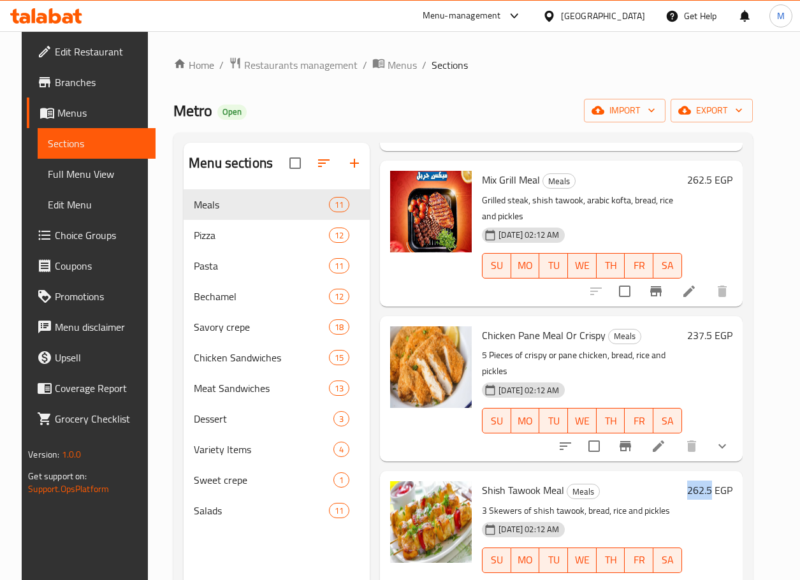
drag, startPoint x: 701, startPoint y: 472, endPoint x: 722, endPoint y: 472, distance: 21.0
click at [722, 481] on h6 "262.5 EGP" at bounding box center [709, 490] width 45 height 18
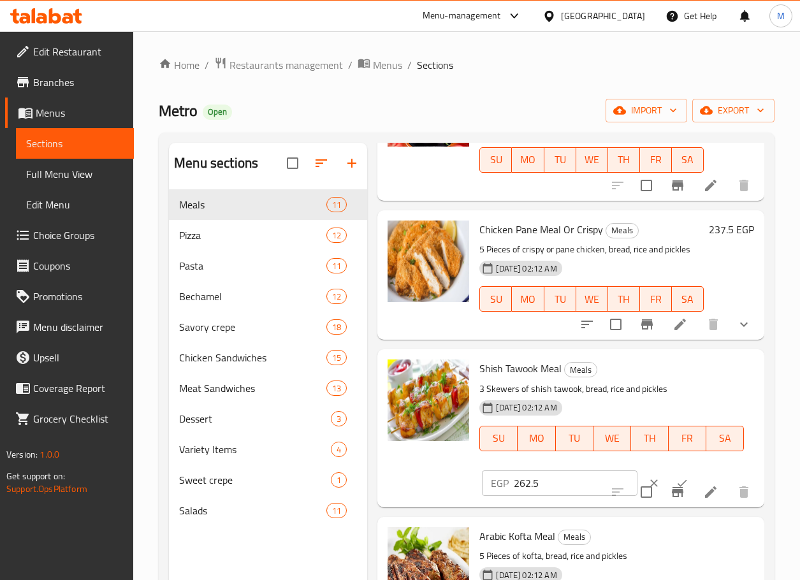
scroll to position [637, 0]
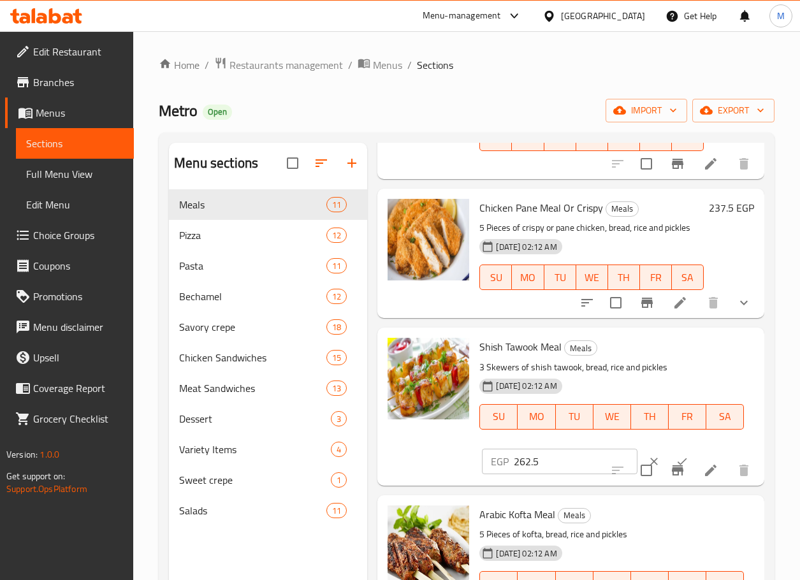
click at [718, 525] on div "Arabic Kofta Meal Meals 5 Pieces of kofta, bread, rice and pickles 24-11-2023 0…" at bounding box center [611, 559] width 275 height 119
click at [640, 454] on button "clear" at bounding box center [654, 461] width 28 height 28
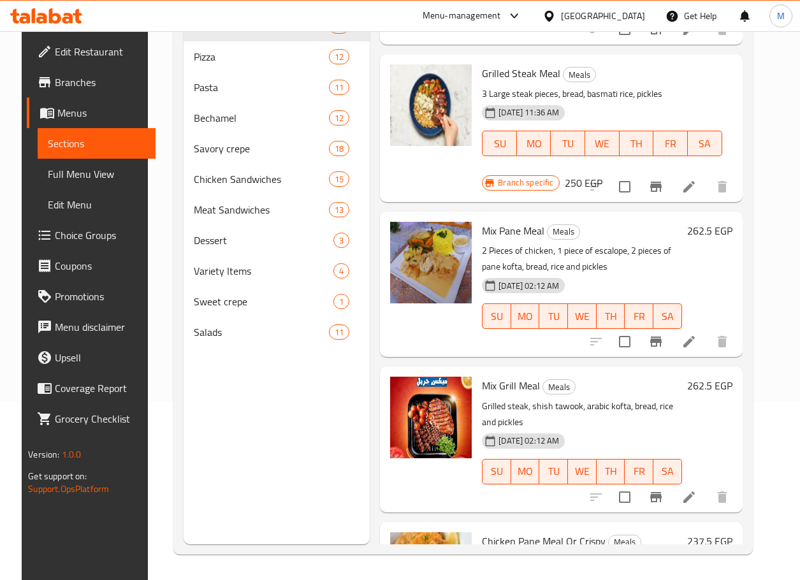
scroll to position [83, 0]
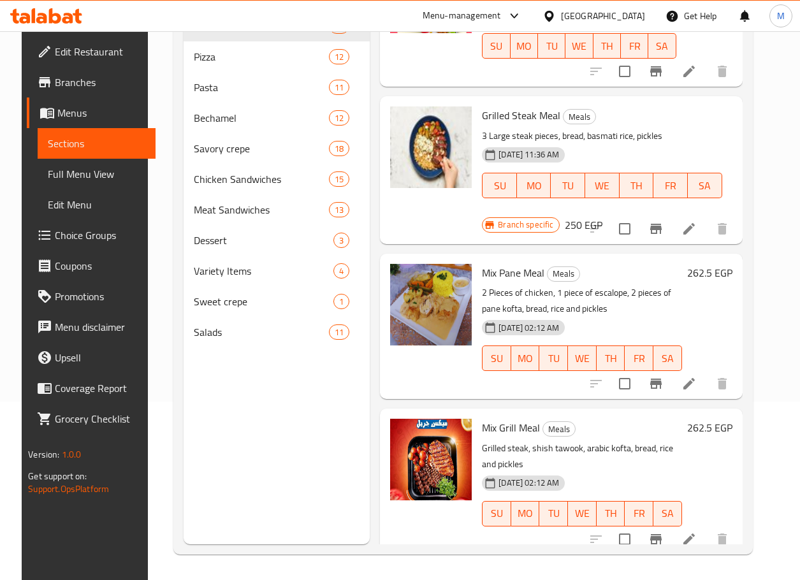
click at [566, 229] on h6 "250 EGP" at bounding box center [584, 225] width 38 height 18
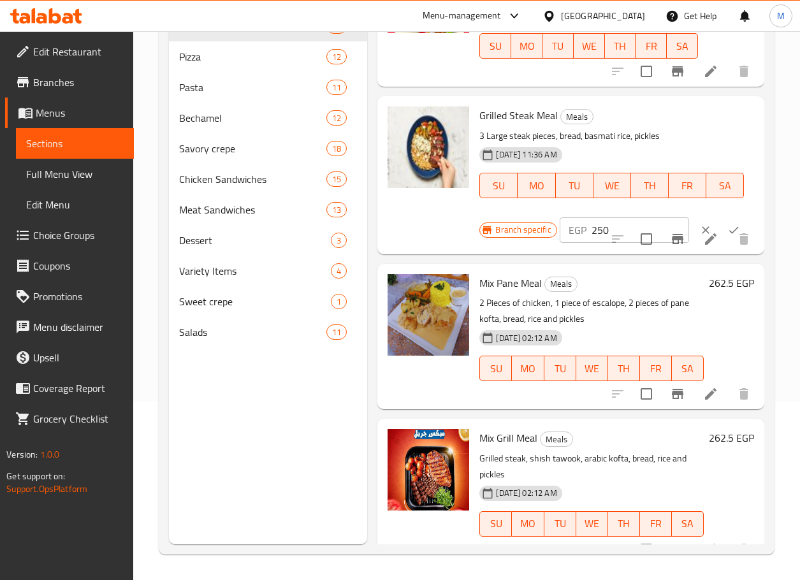
click at [597, 229] on input "250" at bounding box center [640, 229] width 98 height 25
paste input "number"
click at [601, 231] on input "number" at bounding box center [640, 229] width 98 height 25
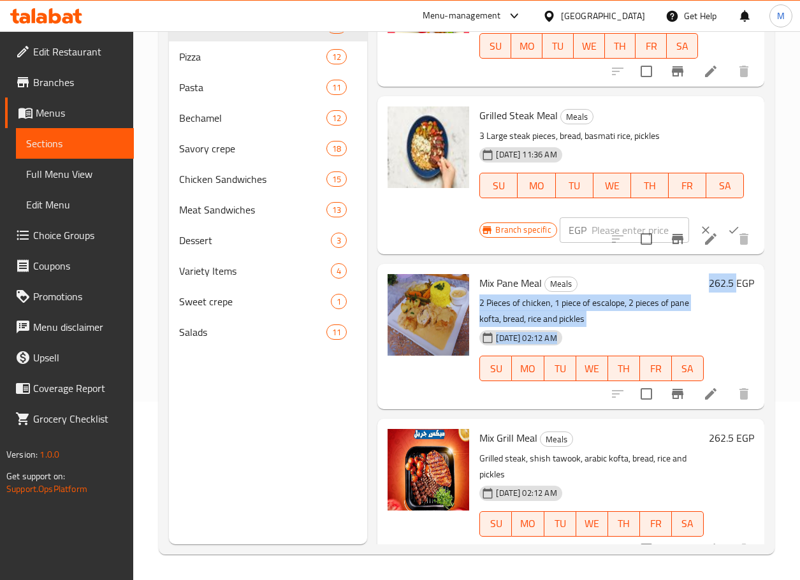
drag, startPoint x: 692, startPoint y: 279, endPoint x: 726, endPoint y: 274, distance: 34.2
click at [726, 274] on div "Mix Pane Meal Meals 2 Pieces of chicken, 1 piece of escalope, 2 pieces of pane …" at bounding box center [616, 336] width 285 height 135
click at [723, 311] on div "262.5 EGP" at bounding box center [729, 336] width 50 height 125
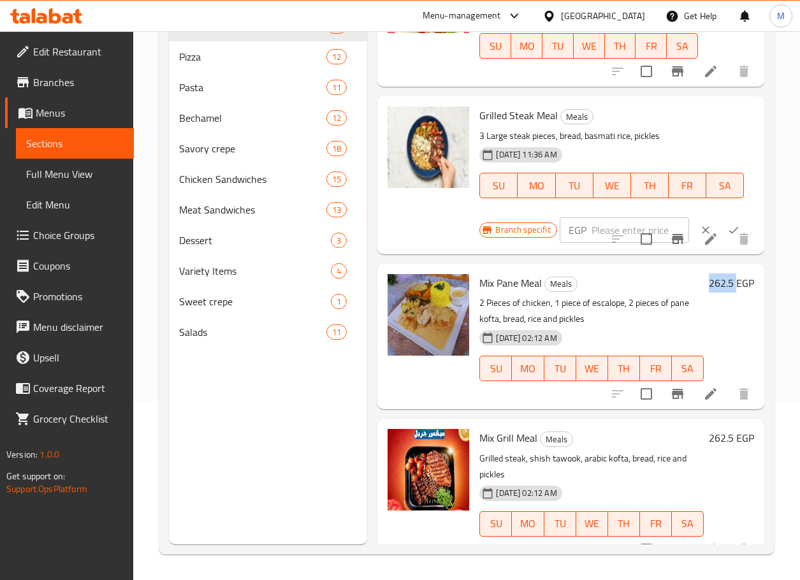
drag, startPoint x: 706, startPoint y: 282, endPoint x: 726, endPoint y: 280, distance: 19.9
click at [726, 280] on h6 "262.5 EGP" at bounding box center [731, 283] width 45 height 18
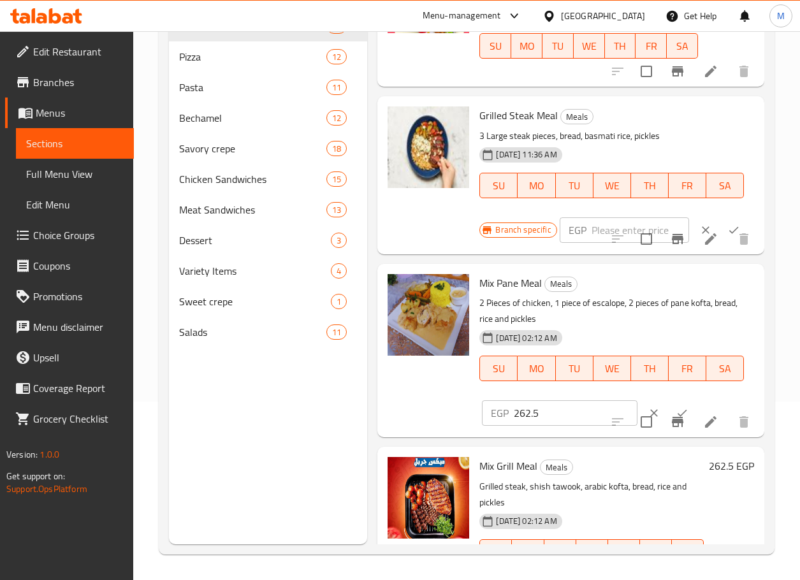
click at [611, 227] on input "number" at bounding box center [640, 229] width 98 height 25
click at [567, 425] on input "262.5" at bounding box center [575, 412] width 123 height 25
click at [640, 405] on button "clear" at bounding box center [654, 413] width 28 height 28
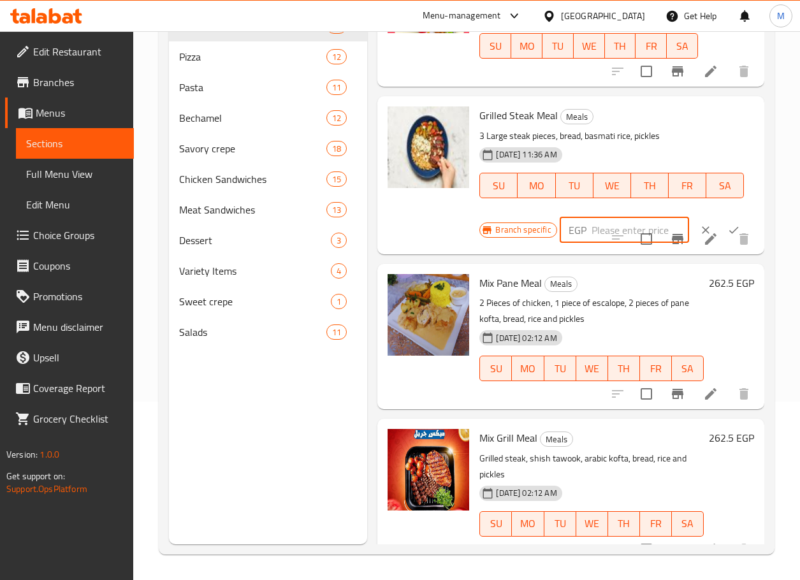
click at [592, 226] on input "number" at bounding box center [640, 229] width 98 height 25
paste input "262.5"
type input "262.5"
click at [725, 222] on button "ok" at bounding box center [734, 230] width 28 height 28
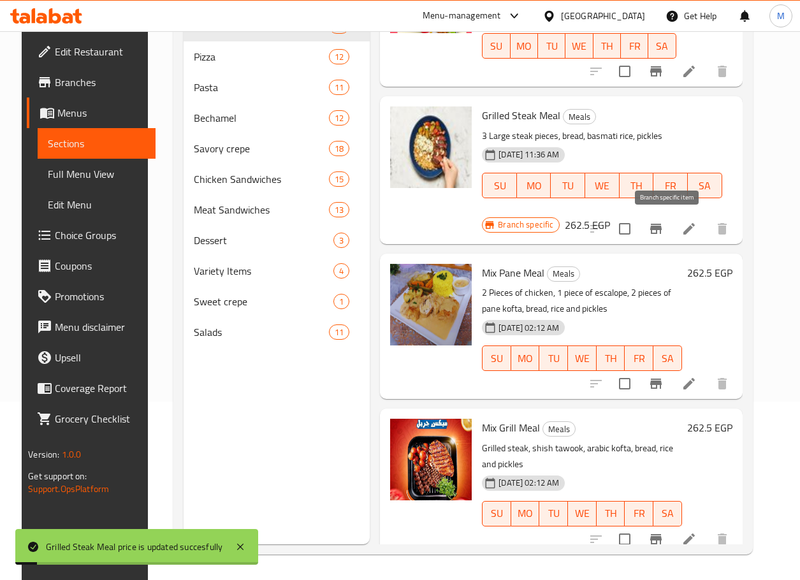
click at [663, 231] on icon "Branch-specific-item" at bounding box center [655, 228] width 15 height 15
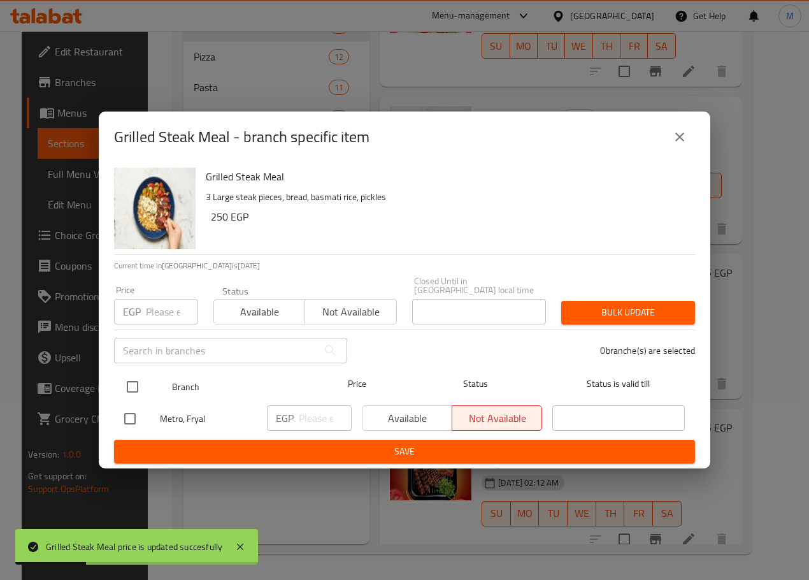
click at [124, 377] on input "checkbox" at bounding box center [132, 386] width 27 height 27
checkbox input "true"
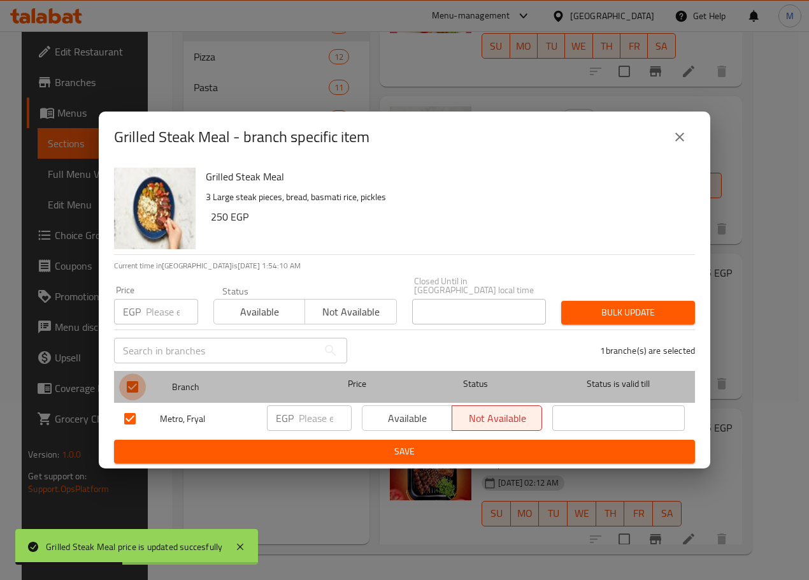
click at [130, 382] on input "checkbox" at bounding box center [132, 386] width 27 height 27
checkbox input "false"
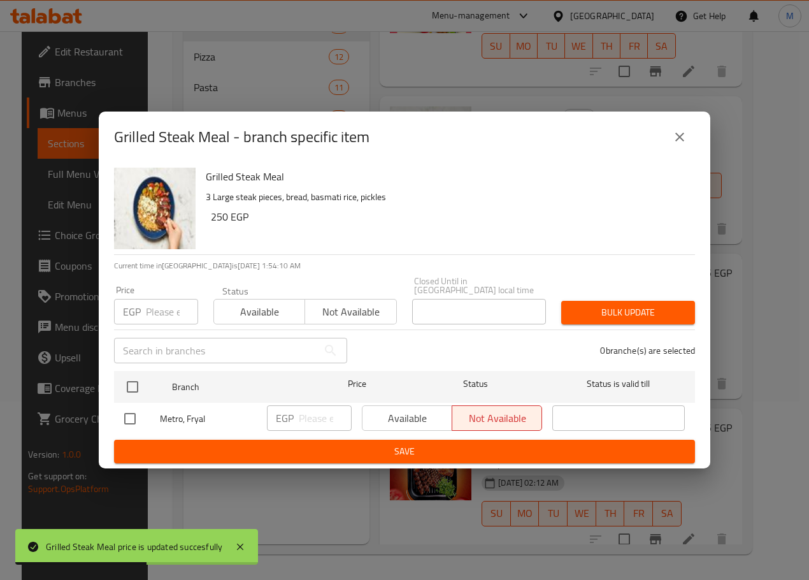
click at [372, 414] on div "Available Not available" at bounding box center [452, 417] width 180 height 25
click at [382, 440] on button "Save" at bounding box center [404, 452] width 581 height 24
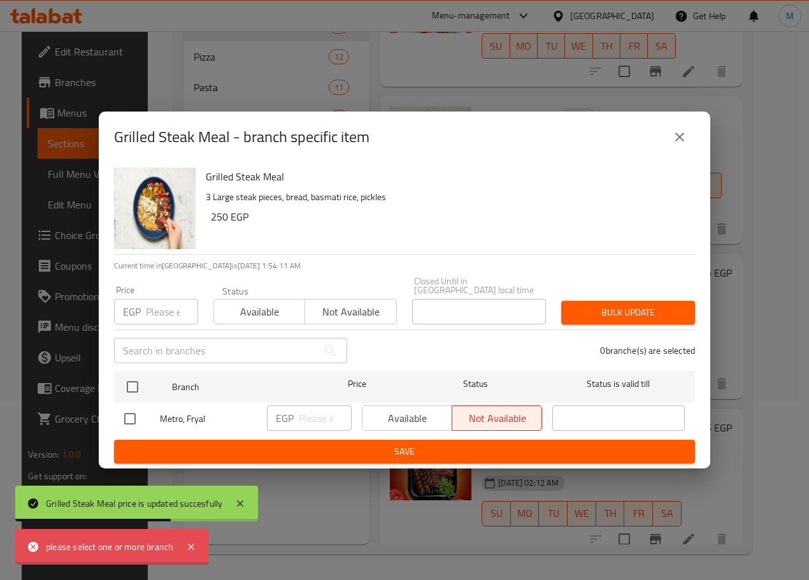
click at [398, 408] on div "Available Not available" at bounding box center [452, 417] width 180 height 25
click at [396, 415] on div "Available Not available" at bounding box center [452, 417] width 180 height 25
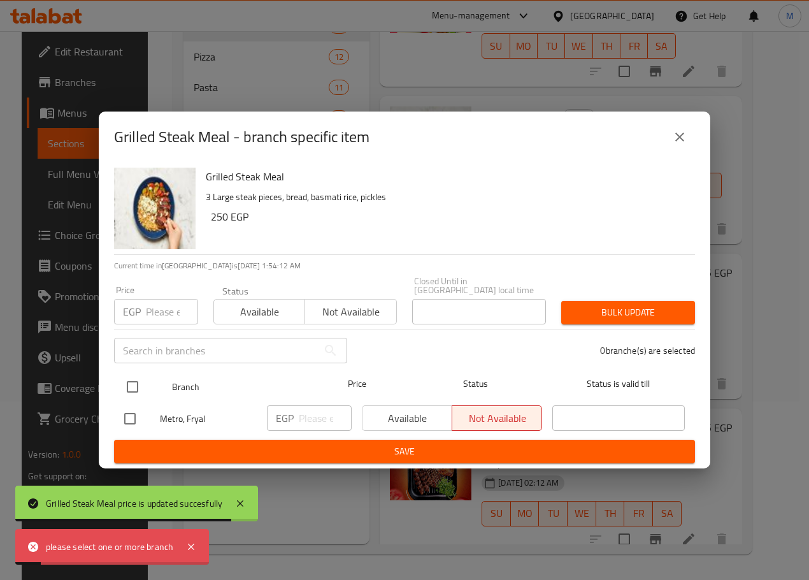
click at [161, 382] on div at bounding box center [143, 386] width 48 height 37
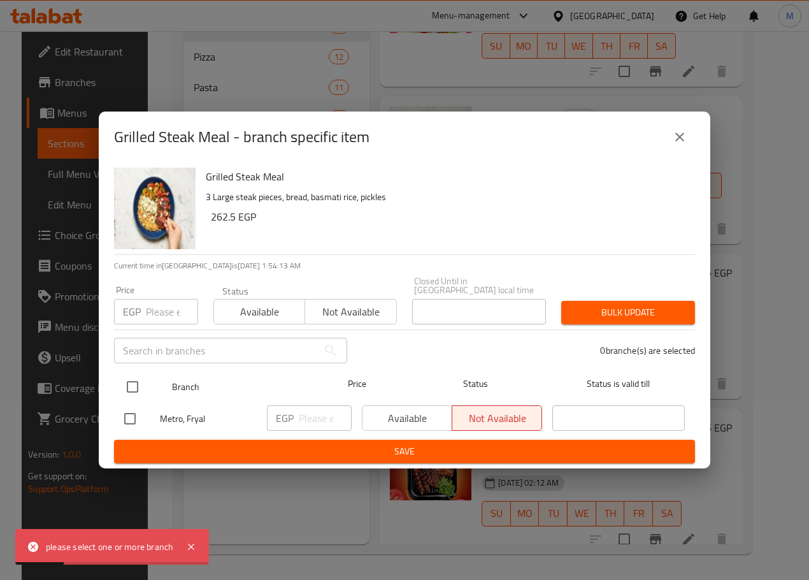
click at [139, 376] on input "checkbox" at bounding box center [132, 386] width 27 height 27
checkbox input "true"
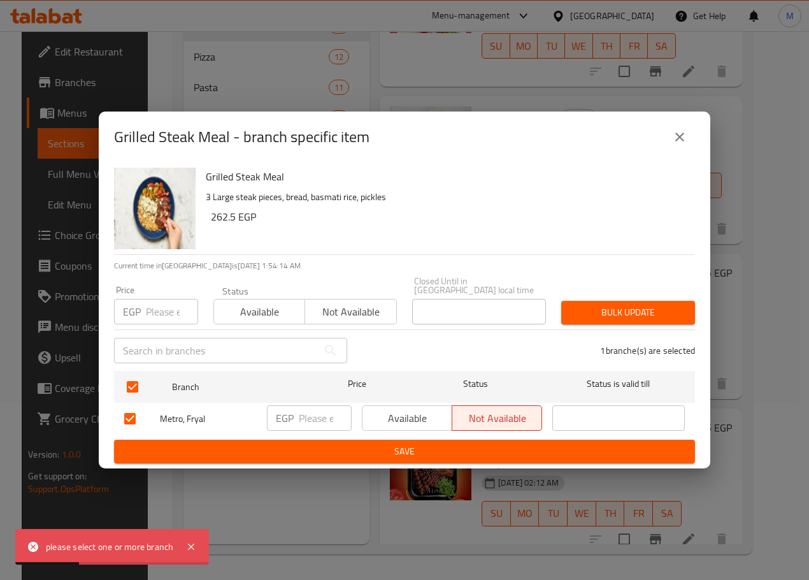
click at [362, 427] on div "Available Not available" at bounding box center [452, 418] width 191 height 37
click at [379, 417] on span "Available" at bounding box center [408, 418] width 80 height 18
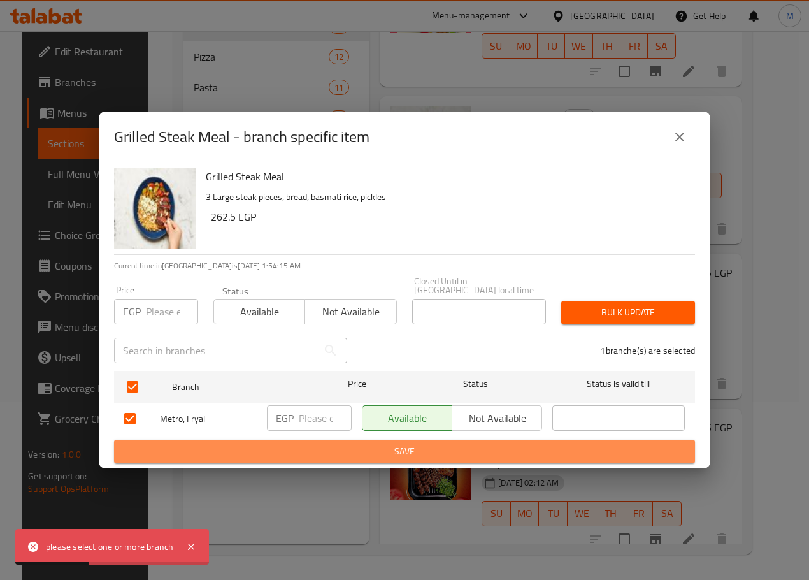
click at [372, 449] on span "Save" at bounding box center [404, 452] width 561 height 16
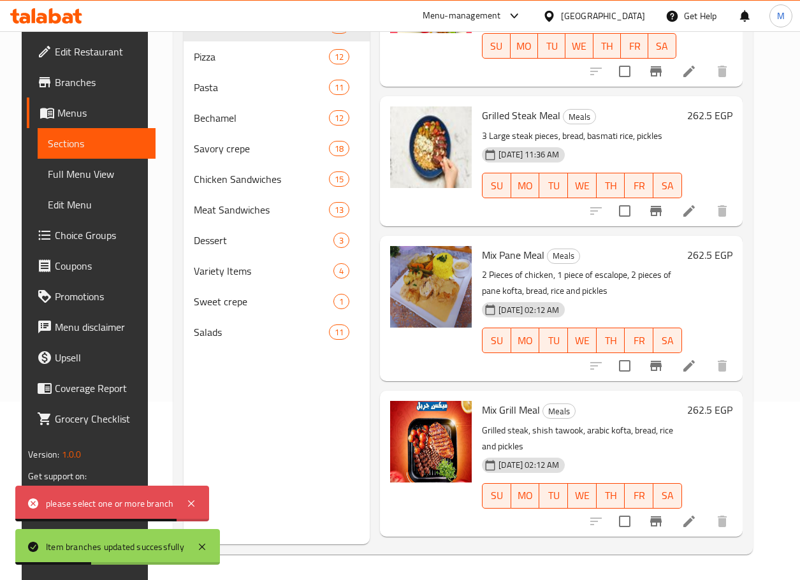
click at [586, 402] on h6 "Mix Grill Meal Meals" at bounding box center [581, 410] width 199 height 18
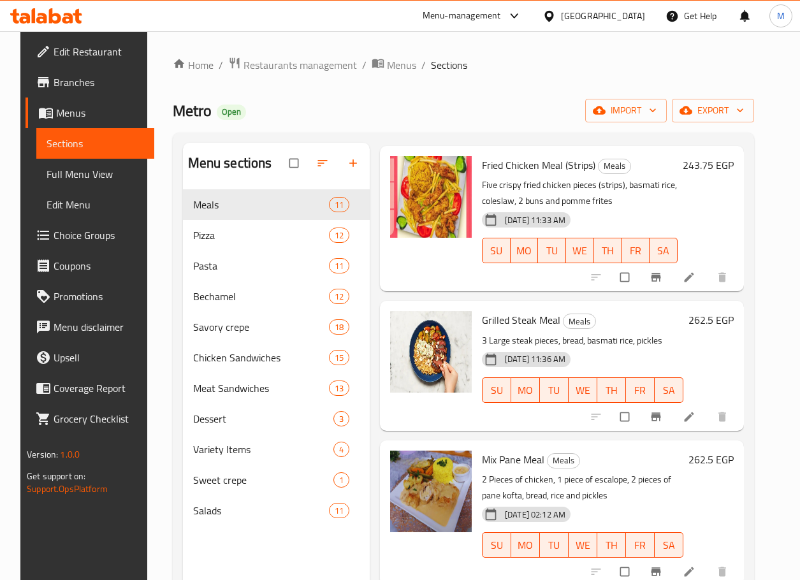
scroll to position [48, 0]
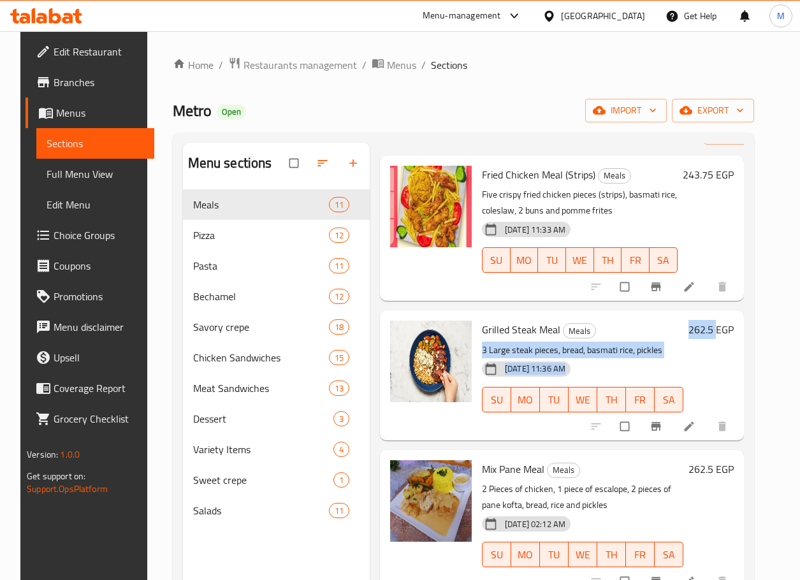
drag, startPoint x: 692, startPoint y: 334, endPoint x: 726, endPoint y: 334, distance: 33.8
click at [726, 334] on div "Grilled Steak Meal Meals 3 Large steak pieces, bread, basmati rice, pickles 27-…" at bounding box center [608, 374] width 262 height 119
click at [725, 345] on div "262.5 EGP" at bounding box center [708, 375] width 50 height 109
drag, startPoint x: 698, startPoint y: 331, endPoint x: 729, endPoint y: 328, distance: 30.8
click at [729, 328] on div "262.5 EGP" at bounding box center [708, 330] width 50 height 18
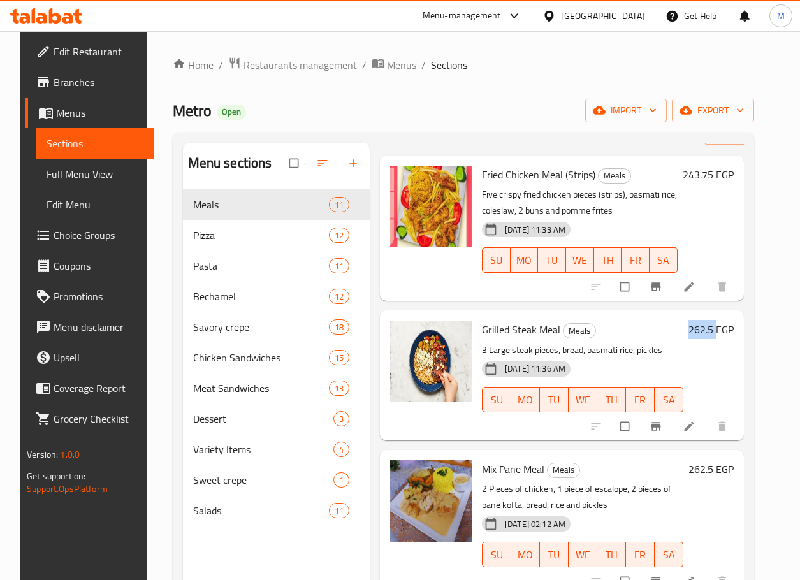
copy h6 "262.5"
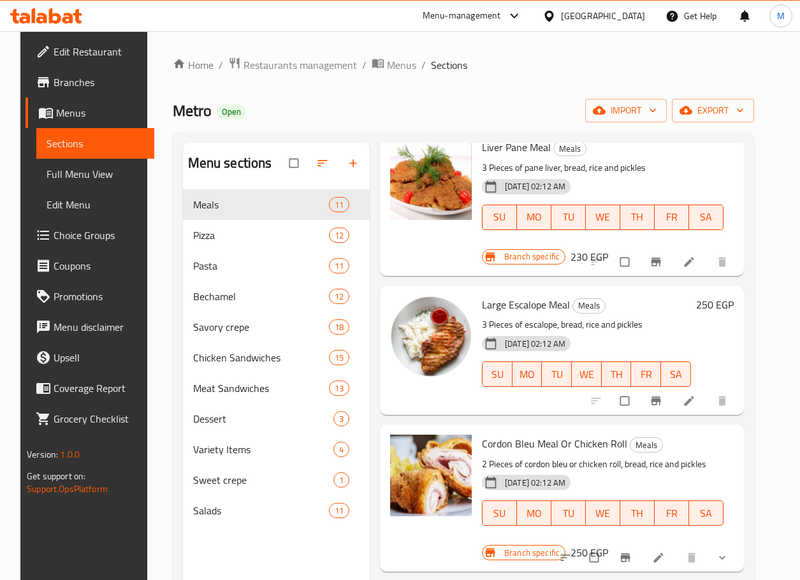
click at [721, 296] on h6 "250 EGP" at bounding box center [715, 305] width 38 height 18
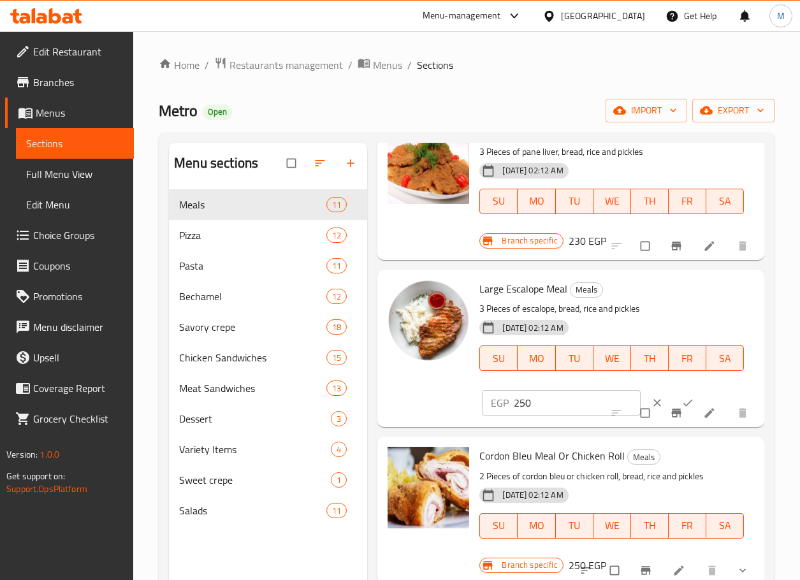
click at [586, 396] on input "250" at bounding box center [577, 402] width 127 height 25
paste input "62.5"
type input "262.5"
click at [674, 393] on button "ok" at bounding box center [689, 403] width 31 height 28
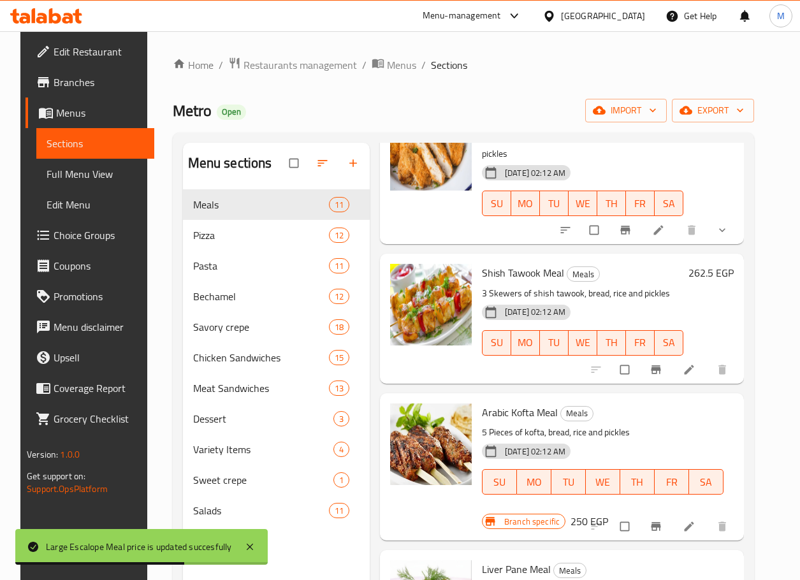
scroll to position [0, 0]
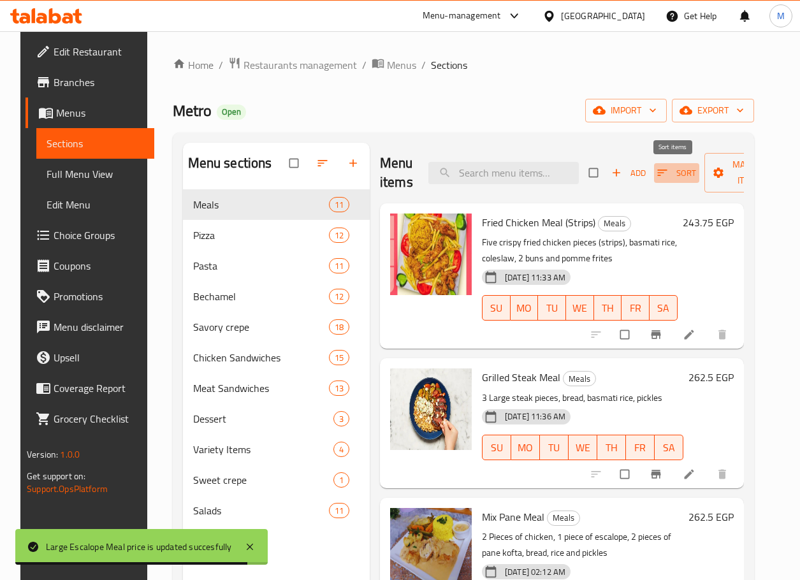
click at [666, 166] on span "button" at bounding box center [663, 172] width 15 height 13
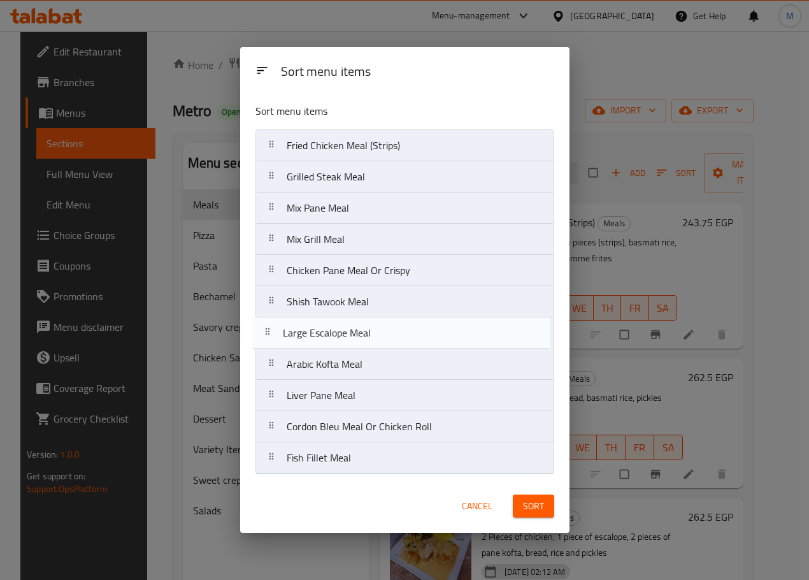
drag, startPoint x: 398, startPoint y: 399, endPoint x: 394, endPoint y: 328, distance: 71.5
click at [394, 328] on nav "Fried Chicken Meal (Strips) Grilled Steak Meal Mix Pane Meal Mix Grill Meal Chi…" at bounding box center [405, 301] width 299 height 345
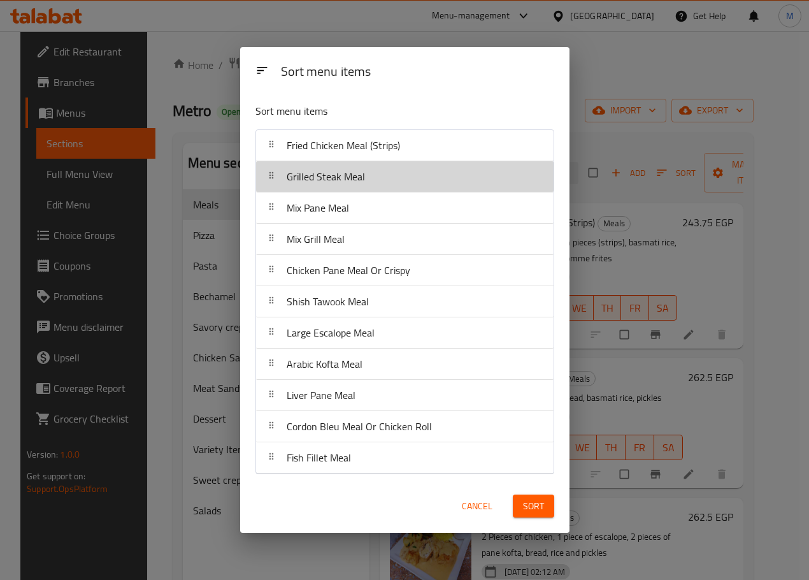
drag, startPoint x: 405, startPoint y: 185, endPoint x: 424, endPoint y: 257, distance: 74.7
click at [424, 257] on nav "Fried Chicken Meal (Strips) Grilled Steak Meal Mix Pane Meal Mix Grill Meal Chi…" at bounding box center [405, 301] width 299 height 345
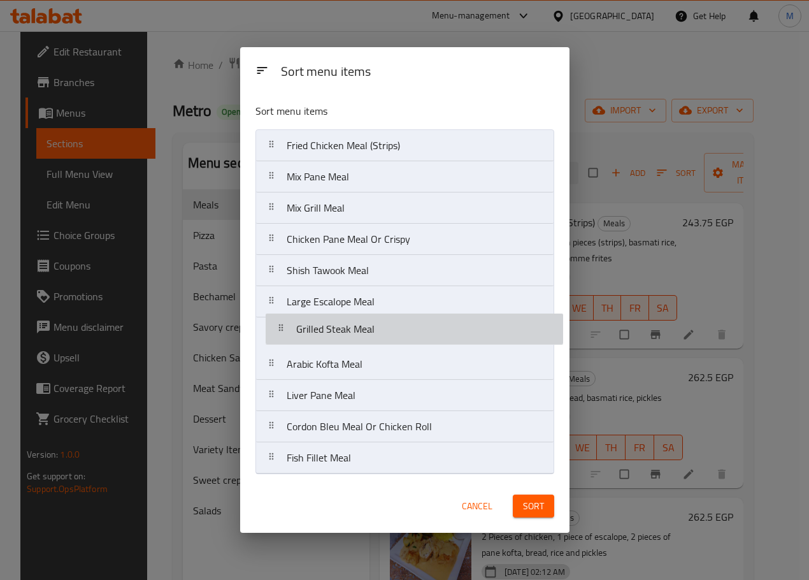
drag, startPoint x: 380, startPoint y: 177, endPoint x: 391, endPoint y: 338, distance: 161.6
click at [391, 338] on nav "Fried Chicken Meal (Strips) Grilled Steak Meal Mix Pane Meal Mix Grill Meal Chi…" at bounding box center [405, 301] width 299 height 345
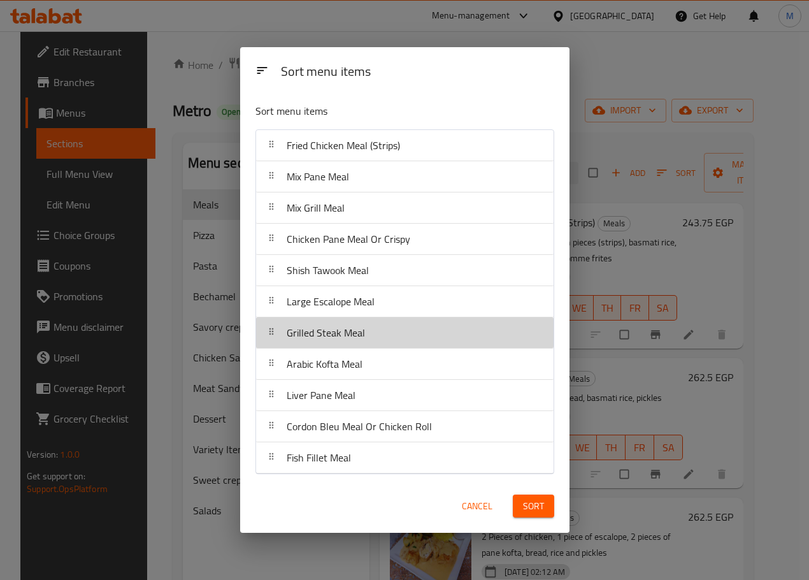
click at [550, 511] on button "Sort" at bounding box center [533, 507] width 41 height 24
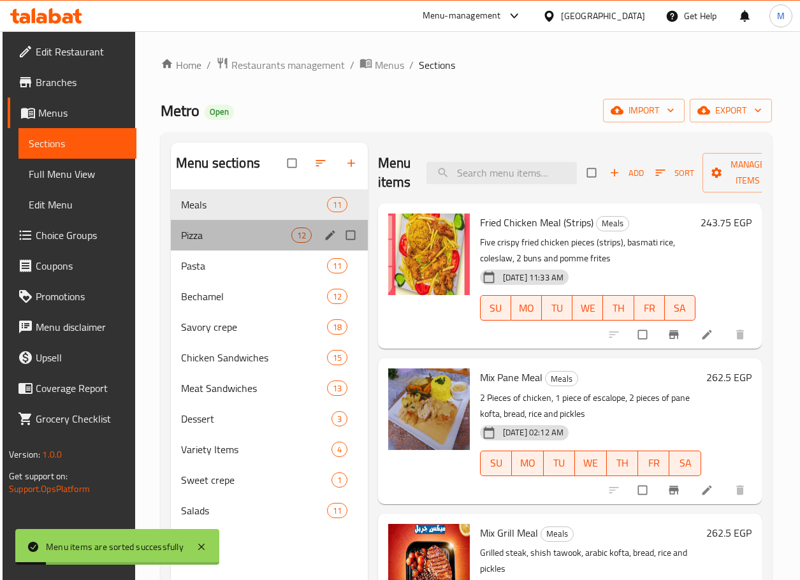
click at [263, 224] on div "Pizza 12" at bounding box center [269, 235] width 197 height 31
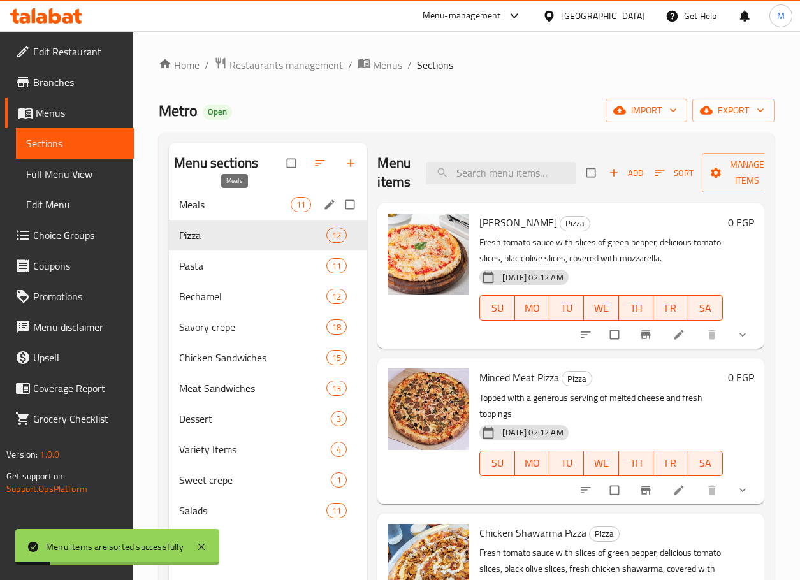
click at [266, 210] on span "Meals" at bounding box center [235, 204] width 112 height 15
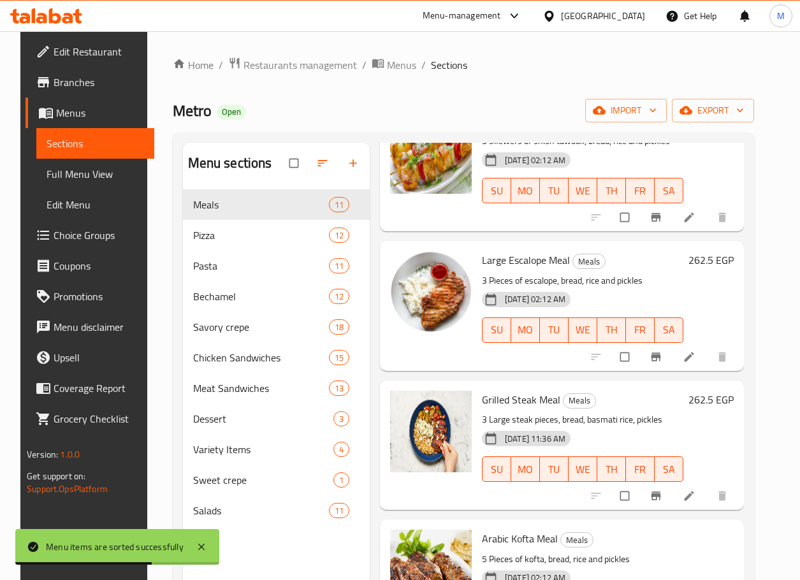
scroll to position [828, 0]
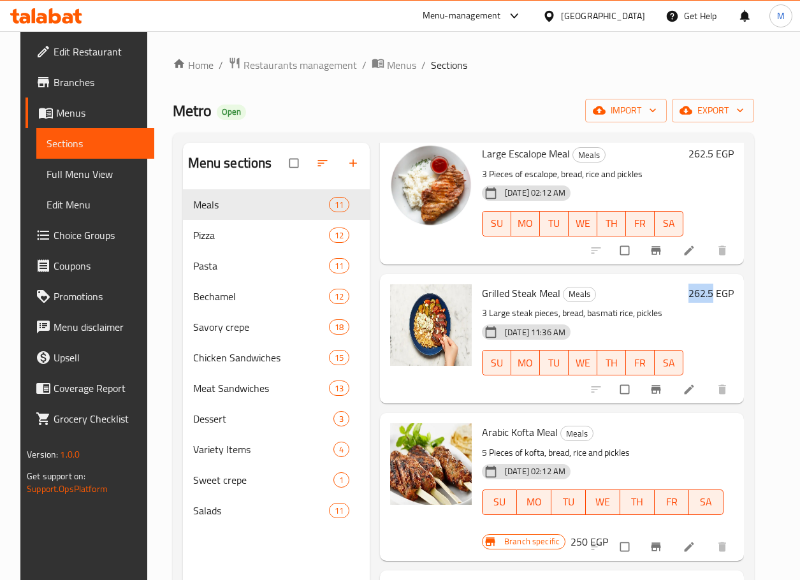
drag, startPoint x: 700, startPoint y: 280, endPoint x: 725, endPoint y: 277, distance: 25.1
click at [725, 284] on h6 "262.5 EGP" at bounding box center [710, 293] width 45 height 18
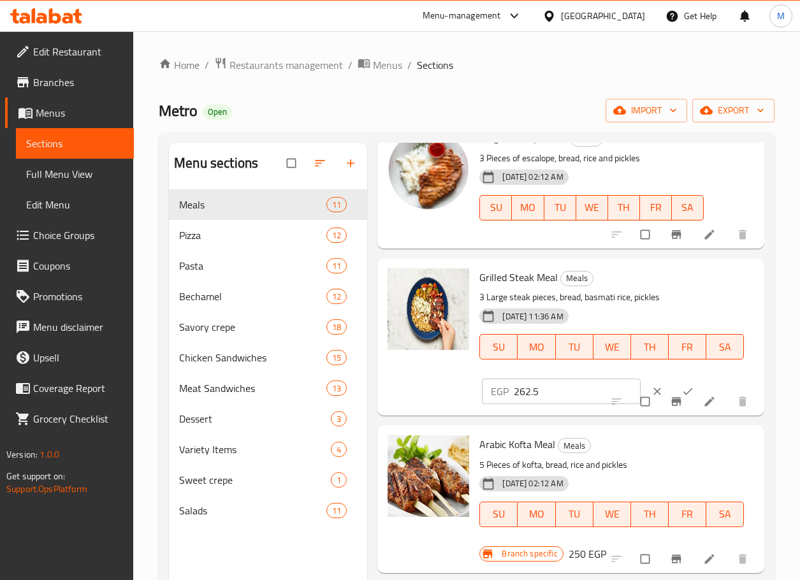
click at [580, 550] on h6 "250 EGP" at bounding box center [587, 554] width 38 height 18
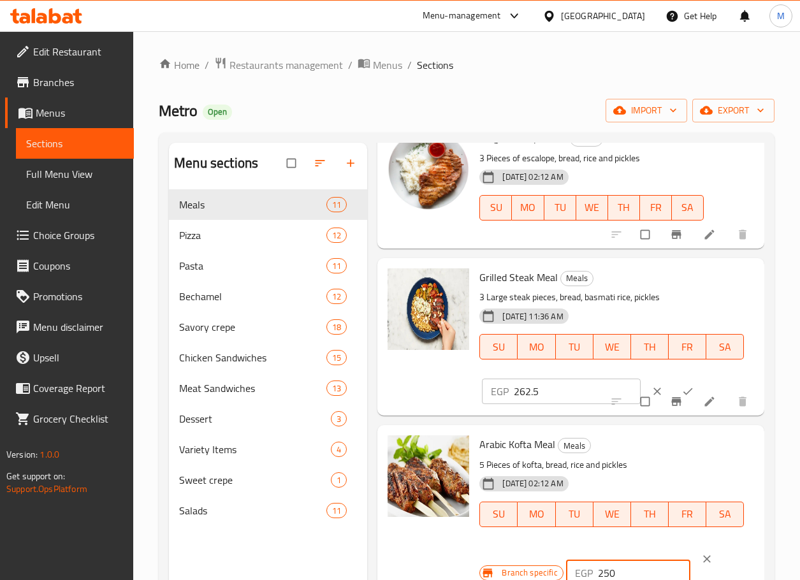
click at [614, 561] on input "250" at bounding box center [644, 572] width 93 height 25
paste input "62.5"
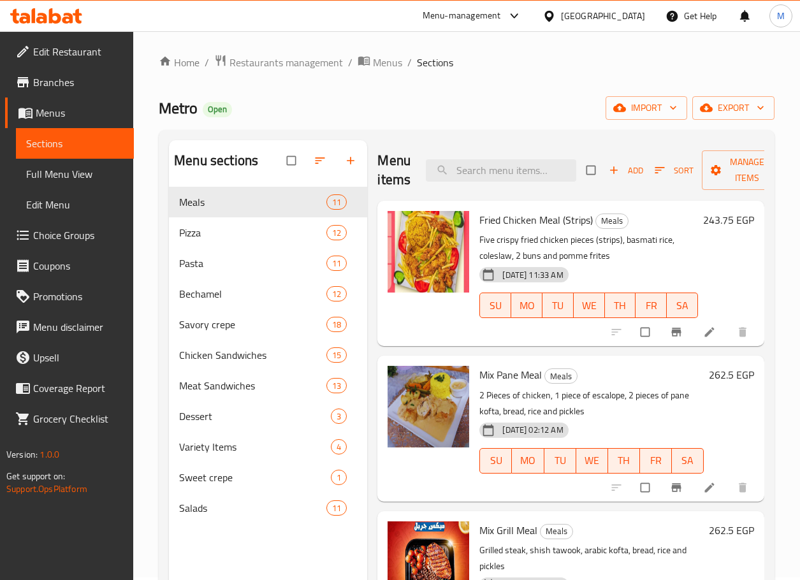
scroll to position [892, 0]
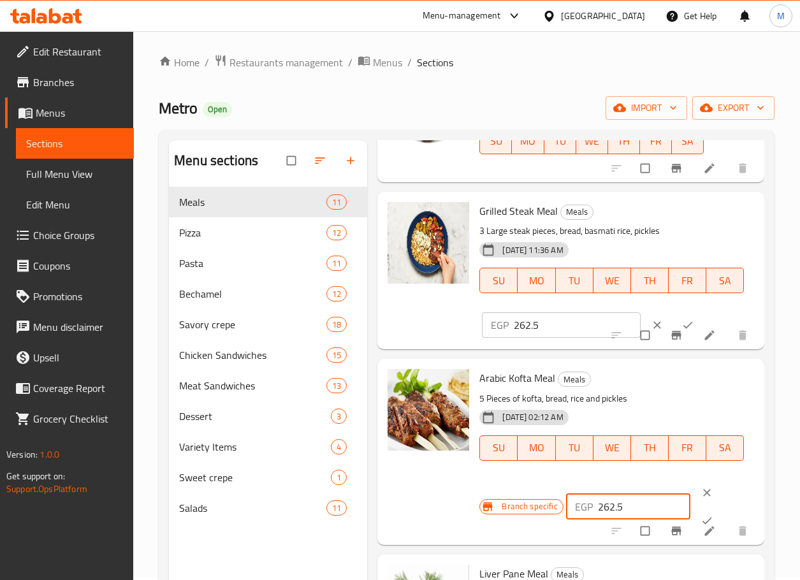
type input "262.5"
click at [701, 510] on button "ok" at bounding box center [708, 521] width 31 height 28
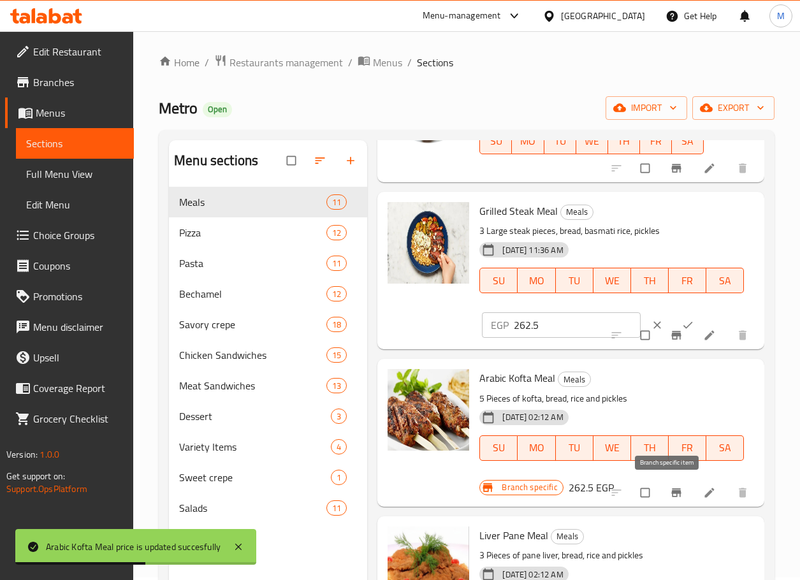
click at [670, 497] on icon "Branch-specific-item" at bounding box center [676, 492] width 13 height 13
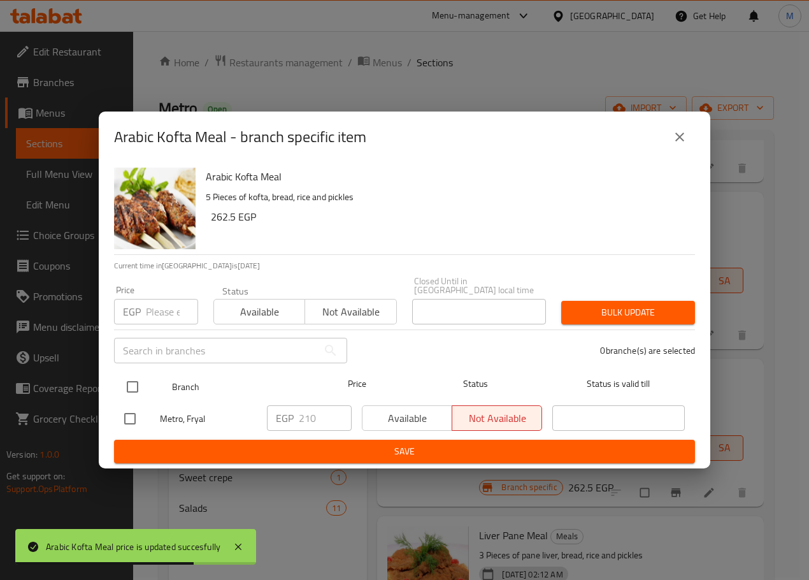
click at [123, 377] on input "checkbox" at bounding box center [132, 386] width 27 height 27
checkbox input "true"
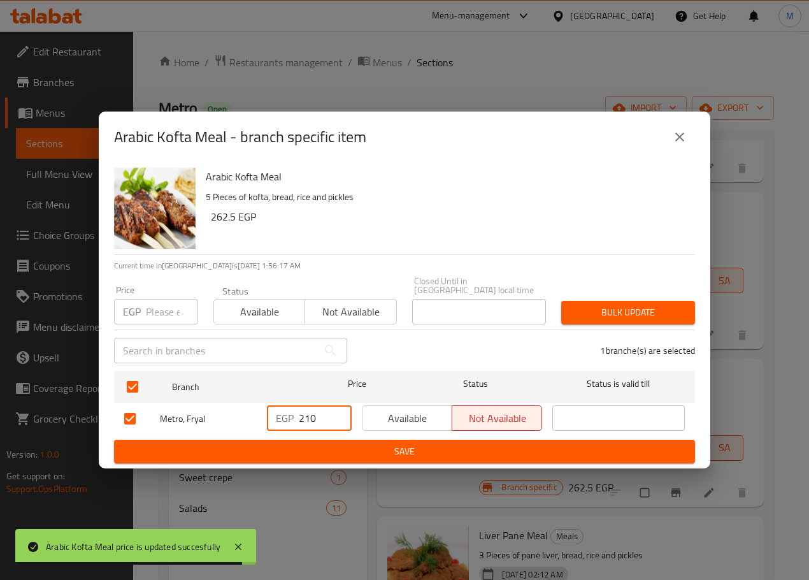
click at [312, 416] on input "210" at bounding box center [325, 417] width 53 height 25
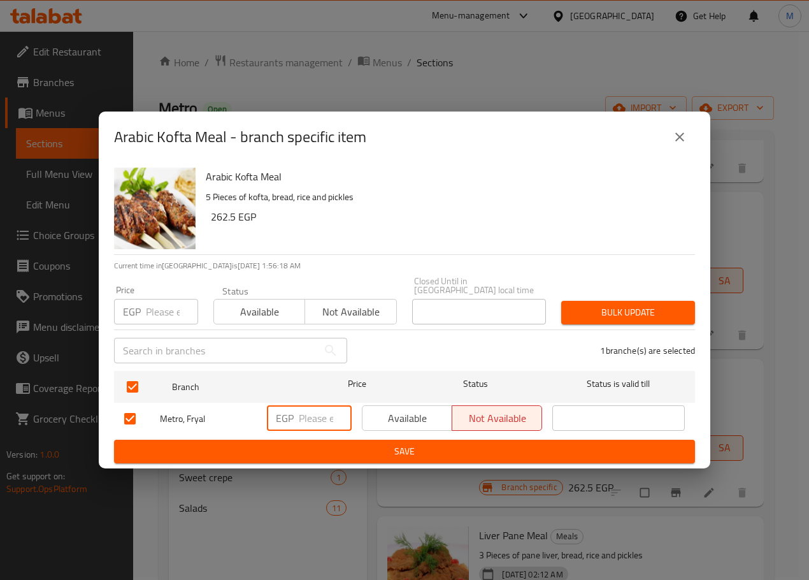
click at [382, 447] on span "Save" at bounding box center [404, 452] width 561 height 16
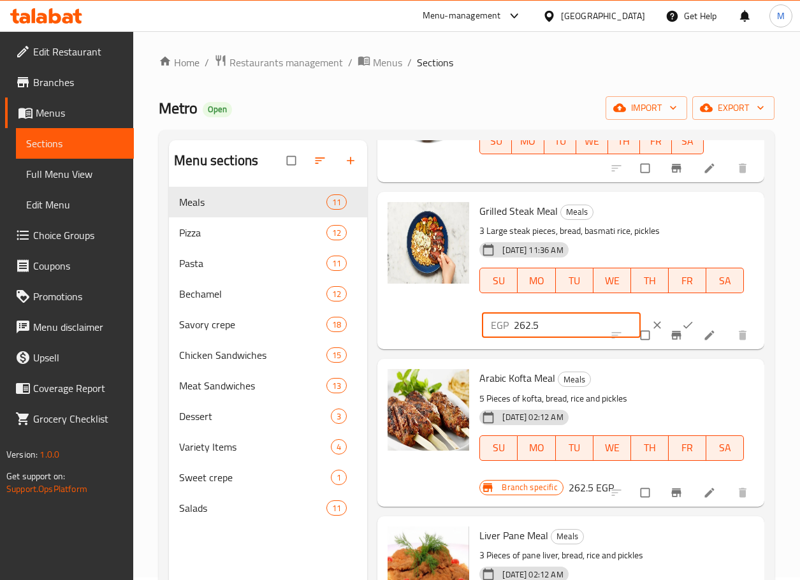
click at [556, 327] on input "262.5" at bounding box center [577, 324] width 127 height 25
click at [579, 479] on h6 "262.5 EGP" at bounding box center [590, 488] width 45 height 18
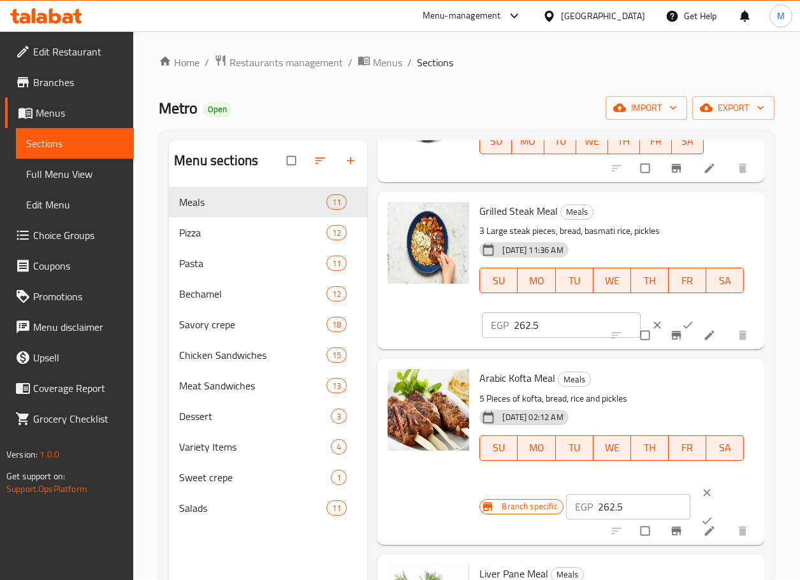
click at [609, 503] on input "262.5" at bounding box center [644, 506] width 93 height 25
click at [700, 518] on icon "ok" at bounding box center [706, 520] width 13 height 13
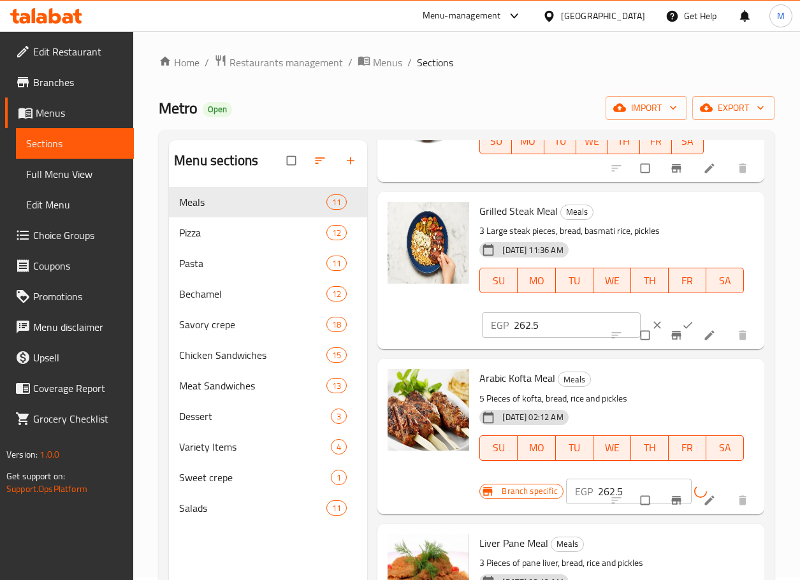
click at [670, 505] on icon "Branch-specific-item" at bounding box center [676, 500] width 13 height 13
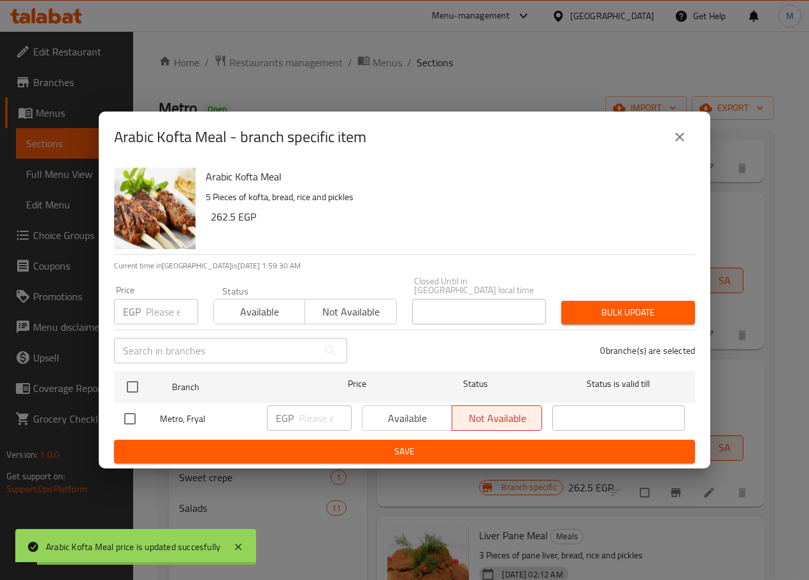
click at [417, 414] on div "Available Not available" at bounding box center [452, 417] width 180 height 25
click at [435, 440] on button "Save" at bounding box center [404, 452] width 581 height 24
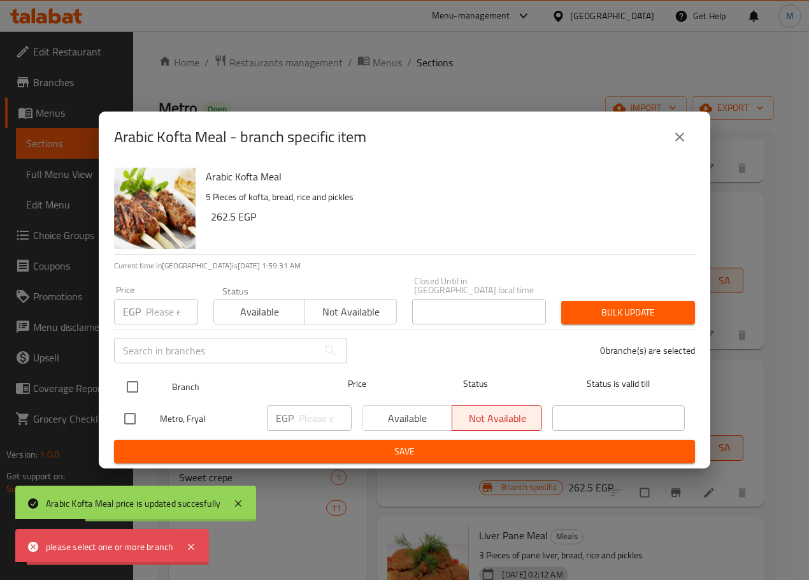
click at [136, 379] on input "checkbox" at bounding box center [132, 386] width 27 height 27
checkbox input "true"
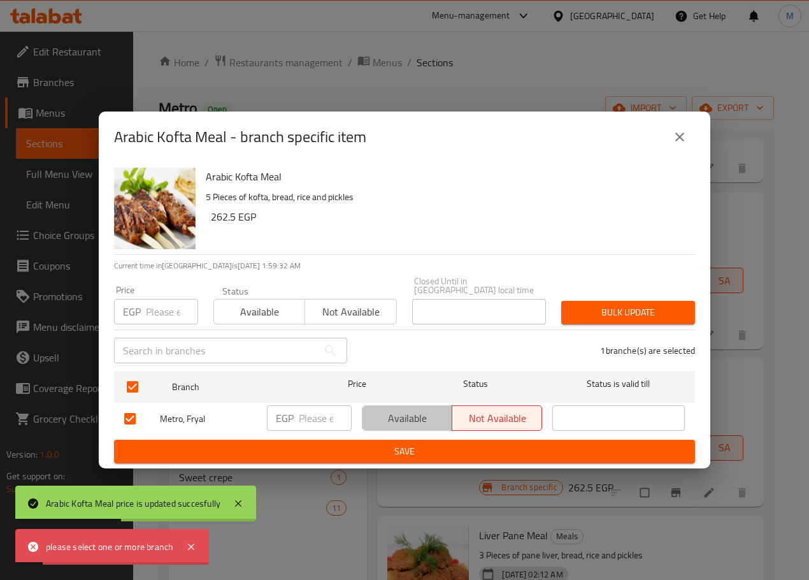
click at [384, 416] on span "Available" at bounding box center [408, 418] width 80 height 18
click at [394, 440] on button "Save" at bounding box center [404, 452] width 581 height 24
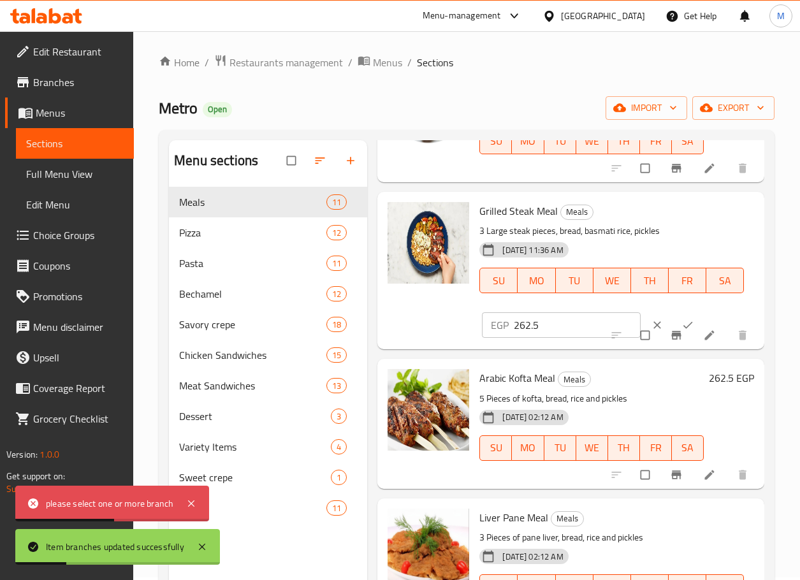
click at [672, 393] on p "5 Pieces of kofta, bread, rice and pickles" at bounding box center [591, 399] width 224 height 16
click at [651, 321] on icon "clear" at bounding box center [657, 325] width 13 height 13
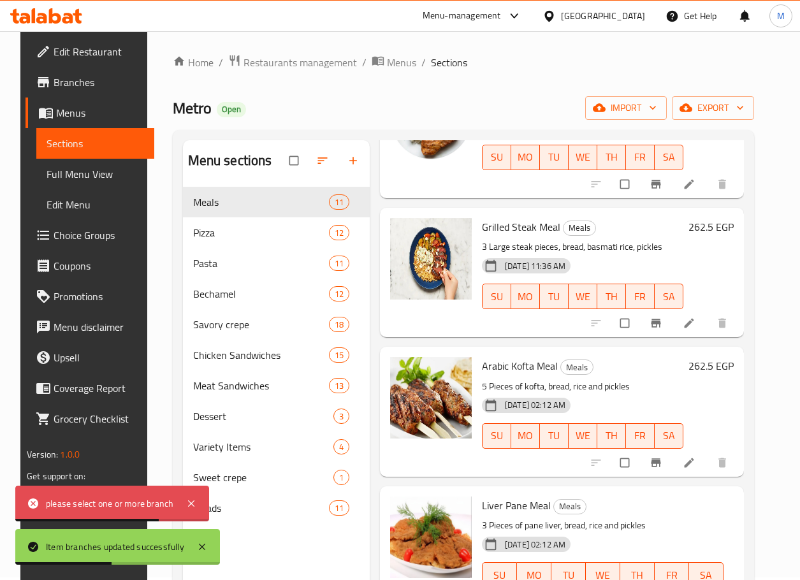
scroll to position [1113, 0]
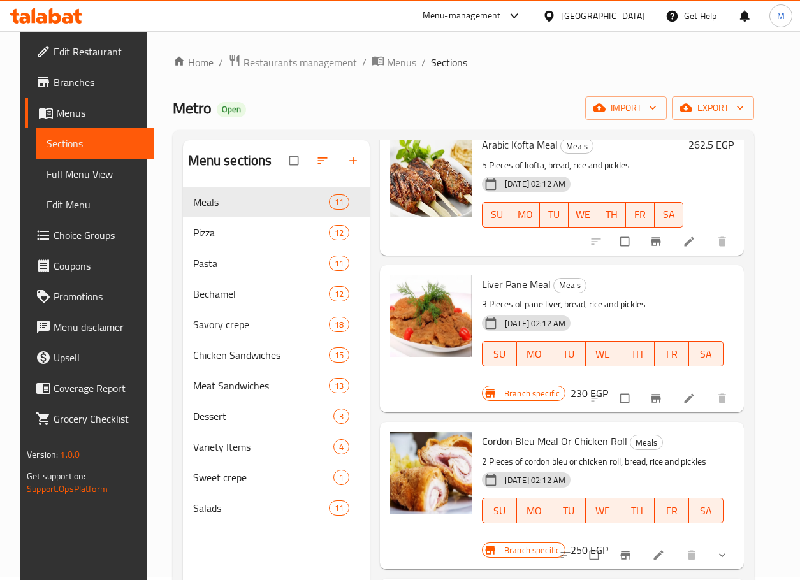
click at [744, 444] on div "Cordon Bleu Meal Or Chicken Roll Meals 2 Pieces of cordon bleu or chicken roll,…" at bounding box center [562, 495] width 364 height 147
click at [584, 384] on h6 "230 EGP" at bounding box center [589, 393] width 38 height 18
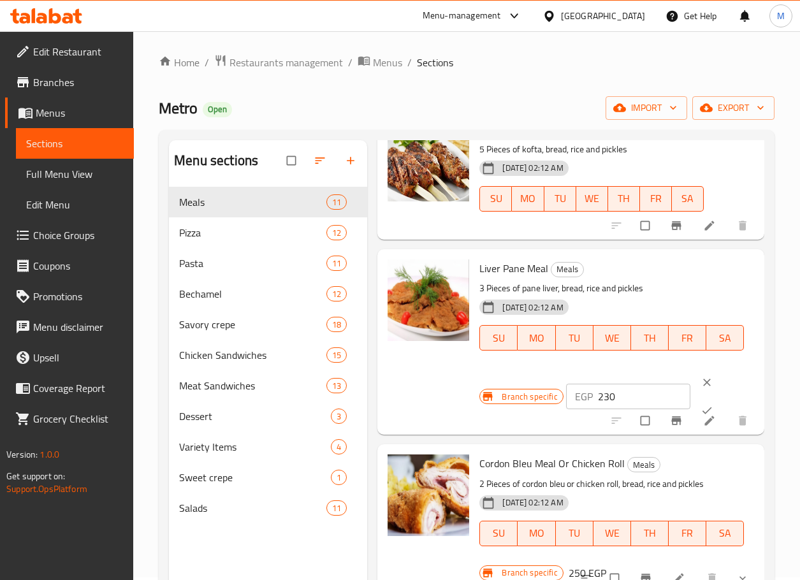
click at [623, 396] on input "230" at bounding box center [644, 396] width 93 height 25
paste input "7.5"
type input "237.5"
click at [700, 405] on icon "ok" at bounding box center [706, 410] width 13 height 13
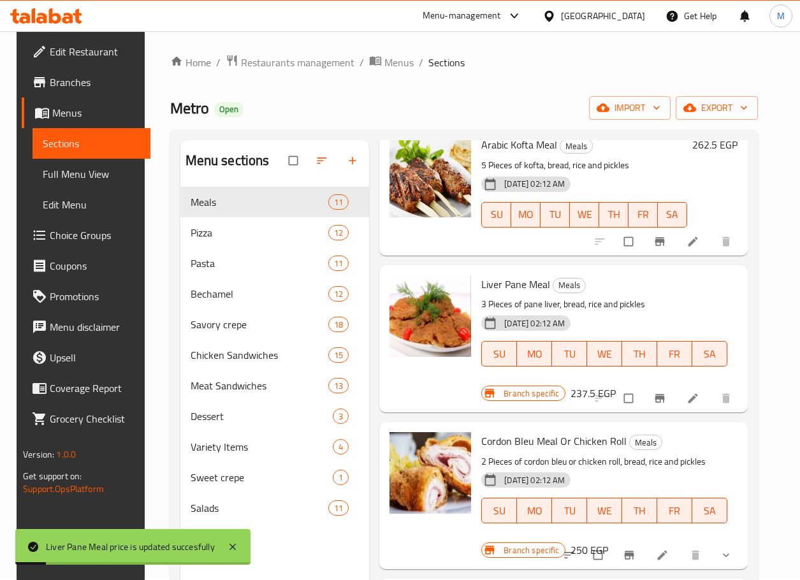
click at [669, 391] on button "Branch-specific-item" at bounding box center [661, 398] width 31 height 28
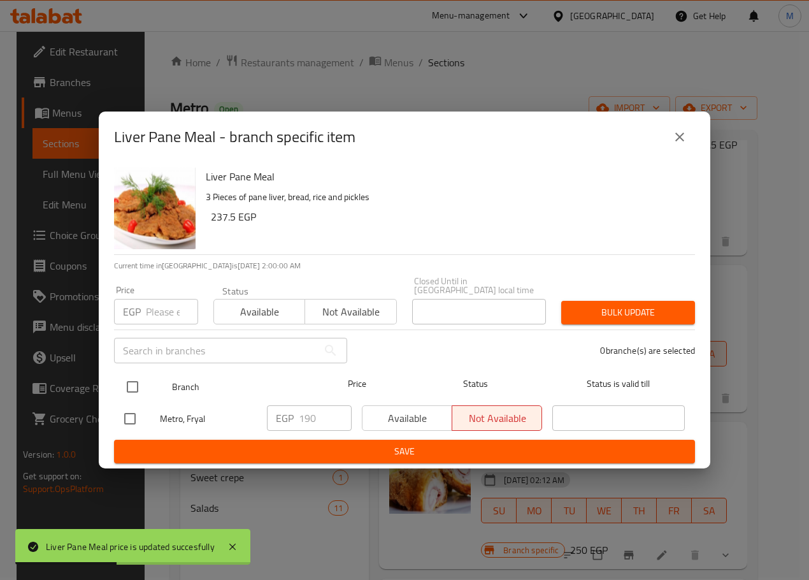
click at [142, 375] on input "checkbox" at bounding box center [132, 386] width 27 height 27
checkbox input "true"
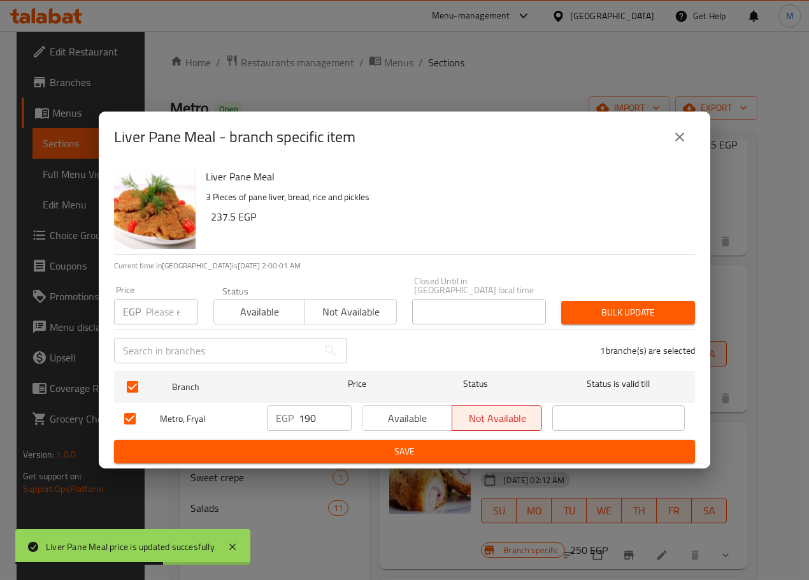
click at [316, 418] on input "190" at bounding box center [325, 417] width 53 height 25
type input "1"
click at [400, 405] on button "Available" at bounding box center [407, 417] width 90 height 25
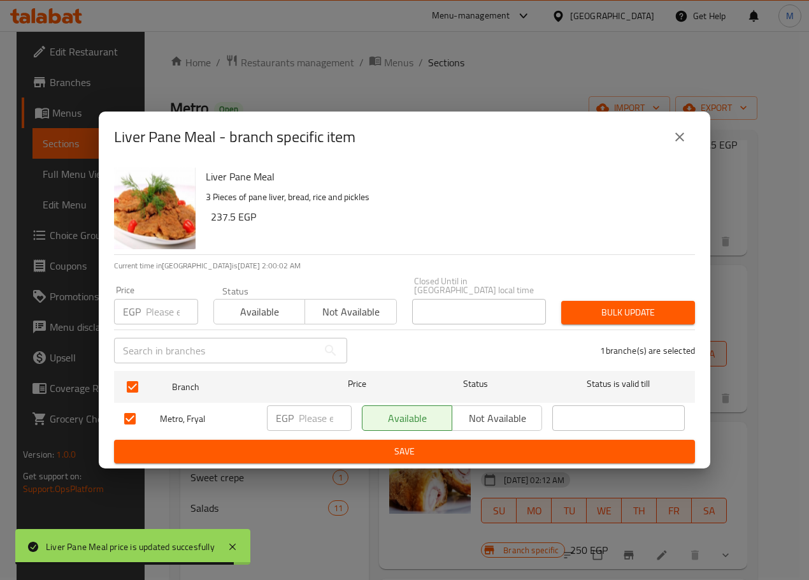
click at [409, 445] on span "Save" at bounding box center [404, 452] width 561 height 16
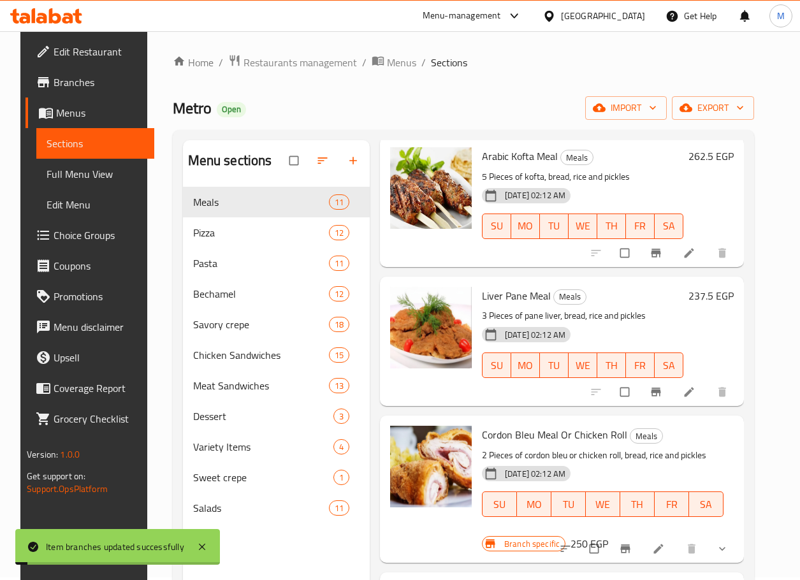
scroll to position [1096, 0]
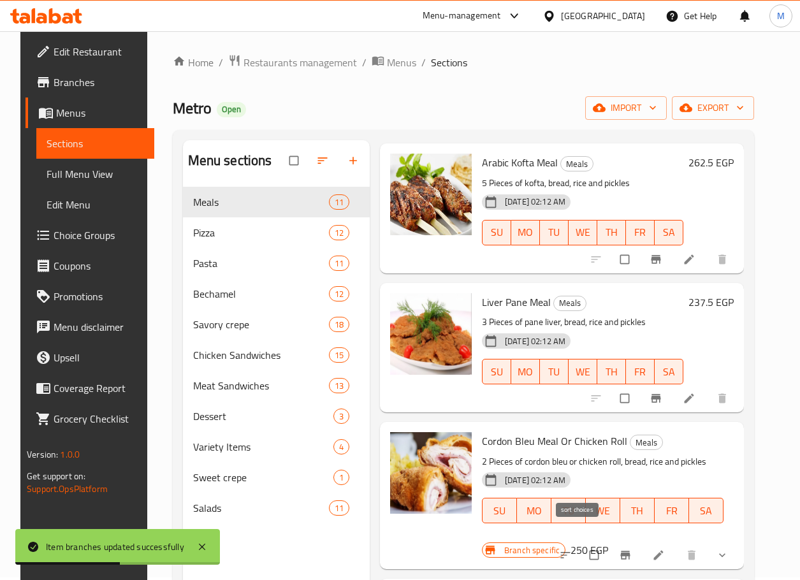
click at [579, 541] on button "sort-choices" at bounding box center [566, 555] width 31 height 28
click at [630, 541] on button "Branch-specific-item" at bounding box center [626, 555] width 31 height 28
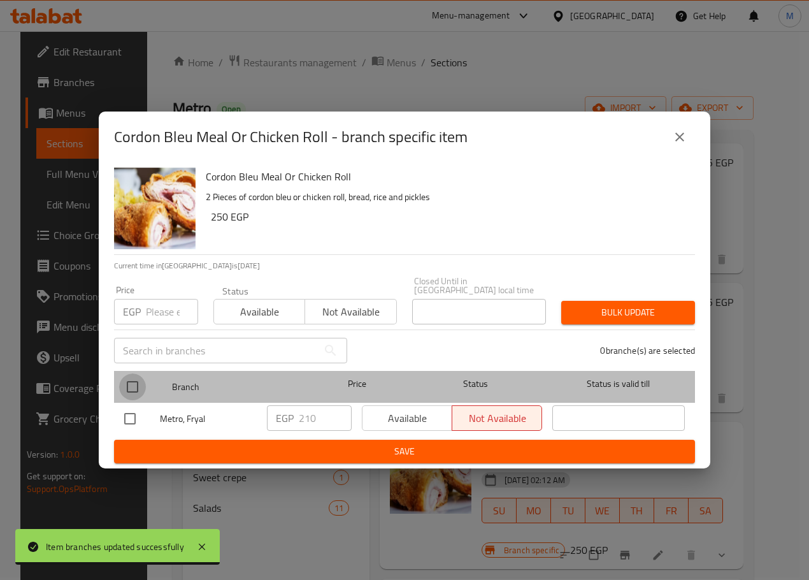
click at [132, 383] on input "checkbox" at bounding box center [132, 386] width 27 height 27
checkbox input "true"
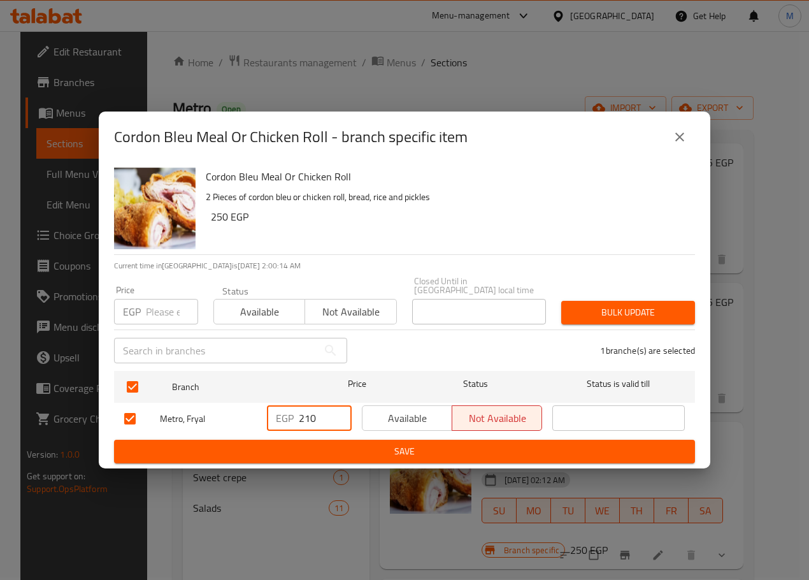
click at [331, 415] on input "210" at bounding box center [325, 417] width 53 height 25
click at [399, 414] on span "Available" at bounding box center [408, 418] width 80 height 18
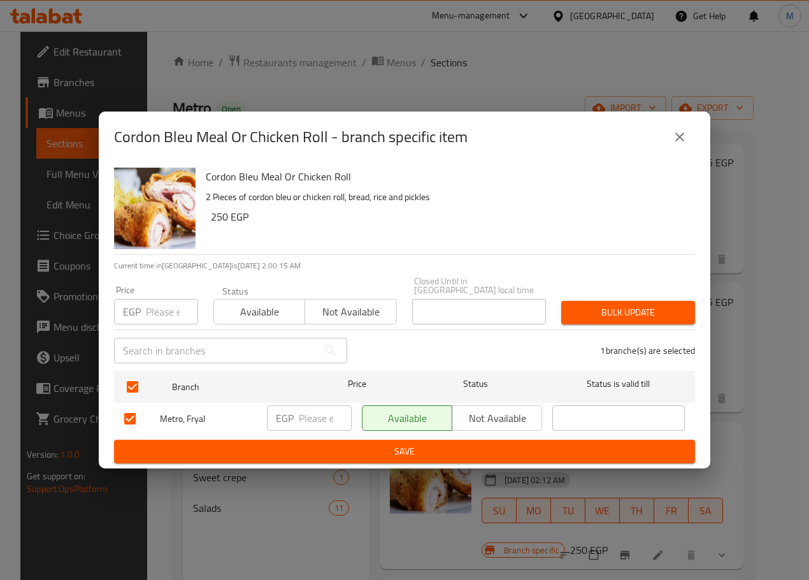
click at [416, 456] on button "Save" at bounding box center [404, 452] width 581 height 24
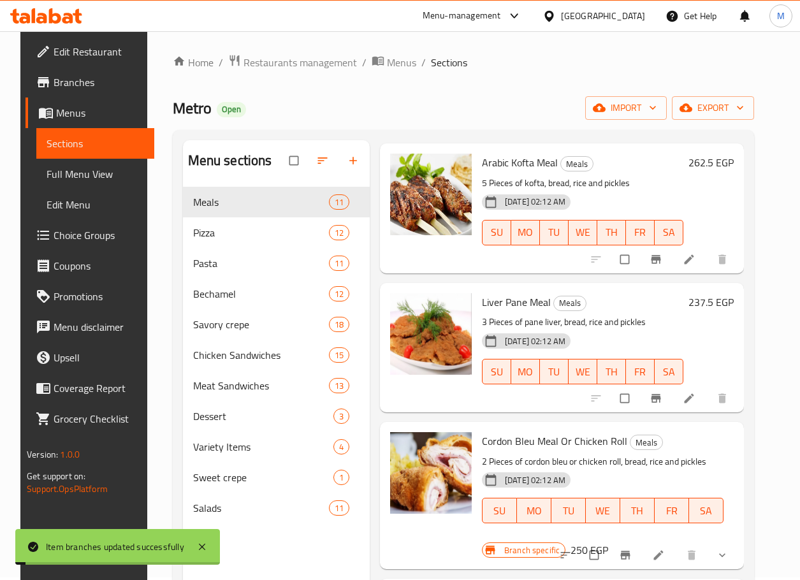
scroll to position [1094, 0]
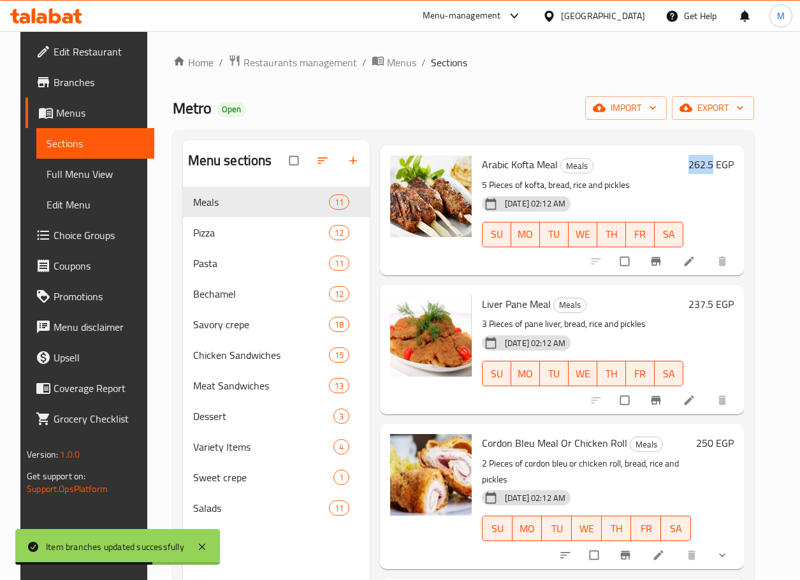
drag, startPoint x: 695, startPoint y: 156, endPoint x: 725, endPoint y: 156, distance: 29.3
click at [725, 156] on div "262.5 EGP" at bounding box center [708, 165] width 50 height 18
copy h6 "262.5"
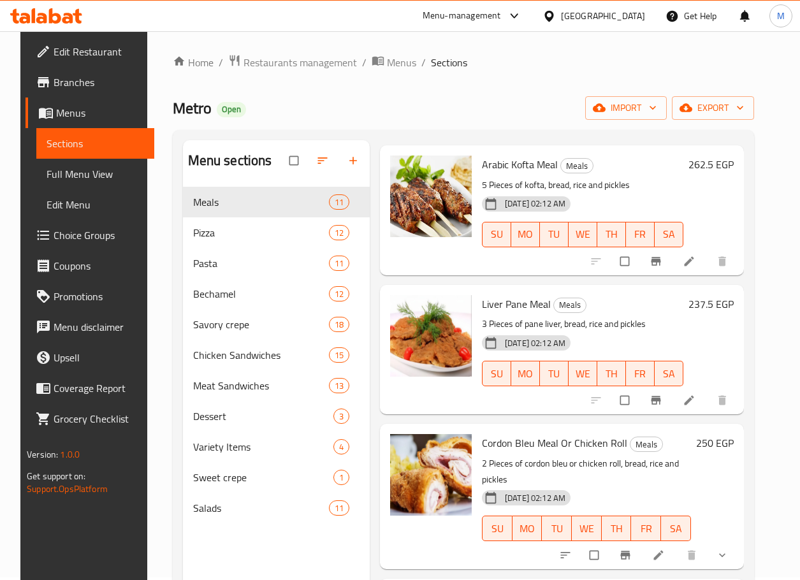
click at [714, 434] on h6 "250 EGP" at bounding box center [715, 443] width 38 height 18
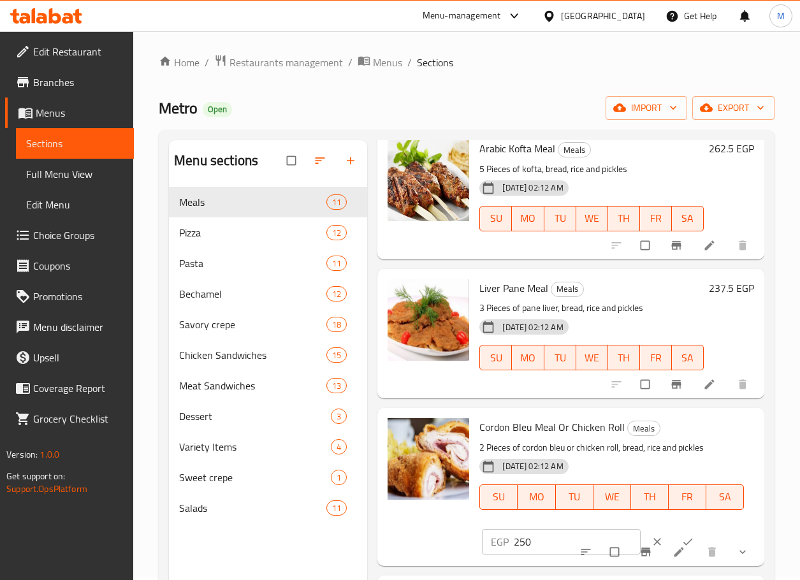
click at [537, 549] on input "250" at bounding box center [577, 541] width 127 height 25
paste input "62.5"
type input "262.5"
click at [677, 528] on div at bounding box center [673, 542] width 61 height 28
click at [681, 540] on span "ok" at bounding box center [688, 541] width 15 height 13
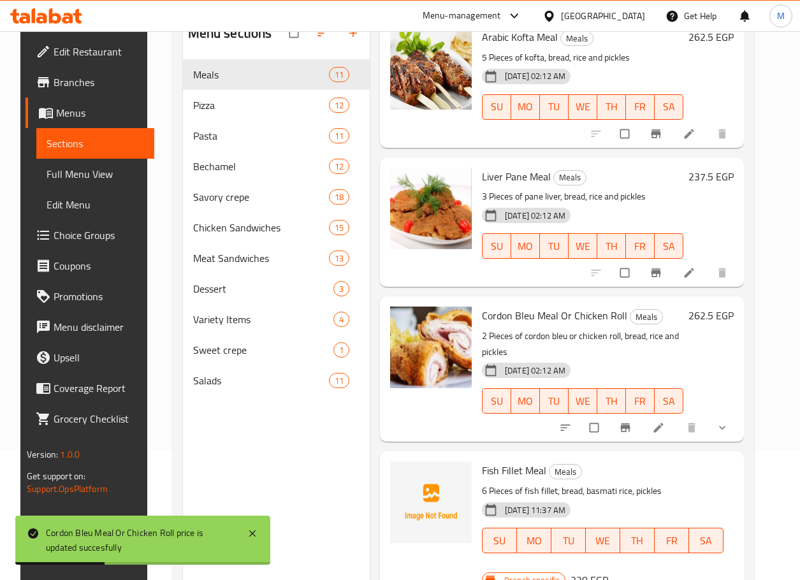
scroll to position [178, 0]
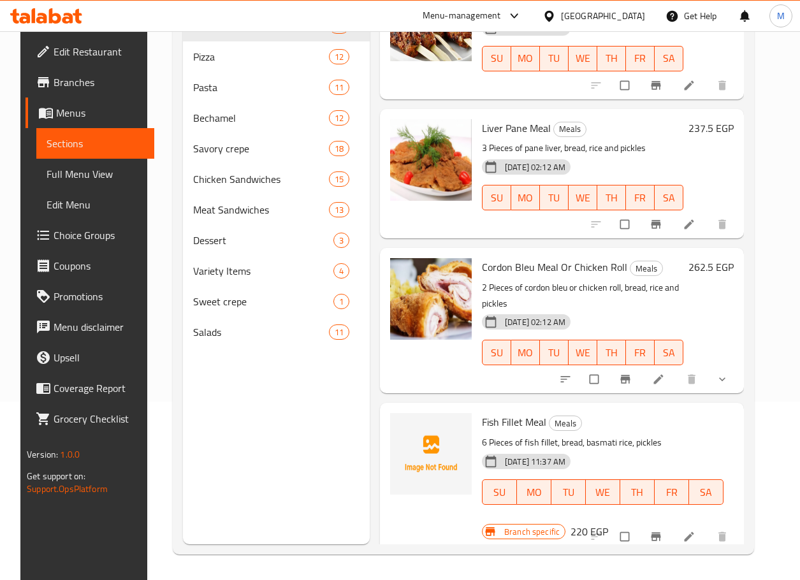
click at [676, 414] on h6 "Fish Fillet Meal Meals" at bounding box center [603, 422] width 242 height 18
click at [581, 523] on h6 "220 EGP" at bounding box center [589, 532] width 38 height 18
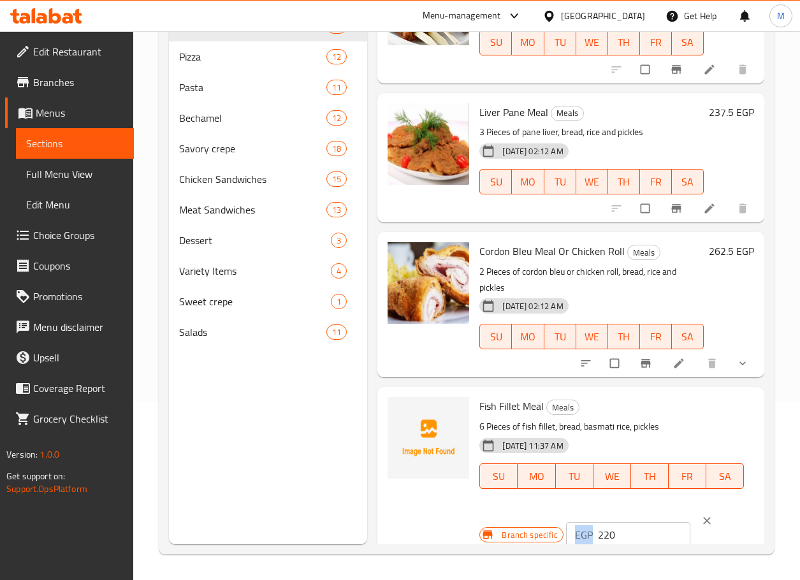
drag, startPoint x: 595, startPoint y: 535, endPoint x: 609, endPoint y: 532, distance: 15.0
click at [609, 532] on div "Fish Fillet Meal Meals 6 Pieces of fish fillet, bread, basmati rice, pickles 27…" at bounding box center [616, 479] width 285 height 175
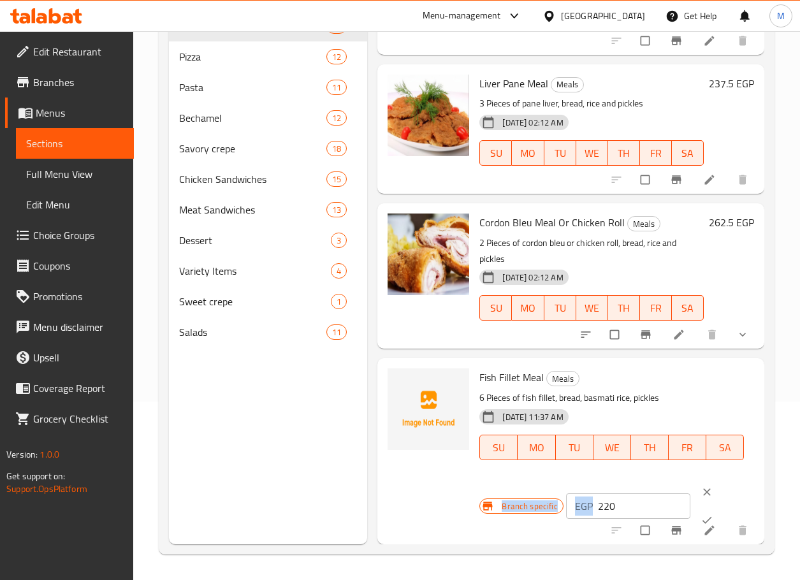
click at [618, 498] on input "220" at bounding box center [644, 505] width 93 height 25
paste input "5"
type input "225"
click at [700, 514] on icon "ok" at bounding box center [706, 520] width 13 height 13
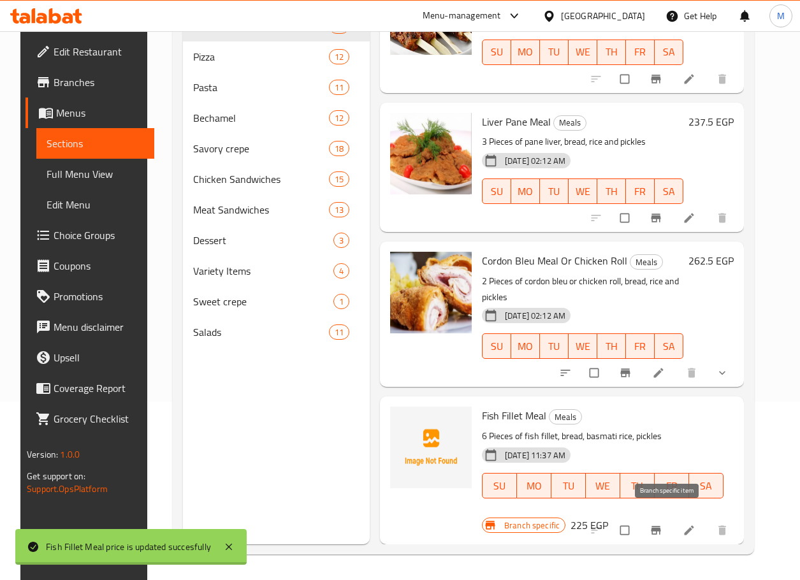
scroll to position [1094, 0]
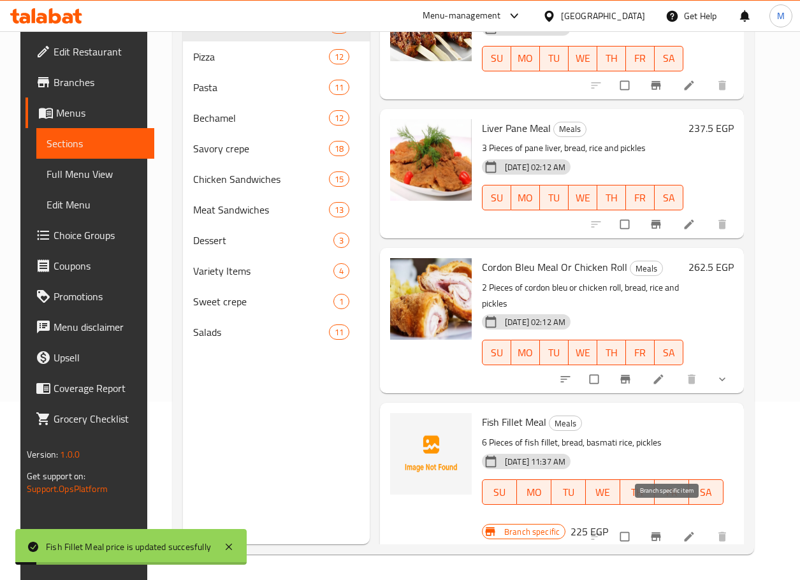
click at [660, 532] on icon "Branch-specific-item" at bounding box center [656, 536] width 10 height 8
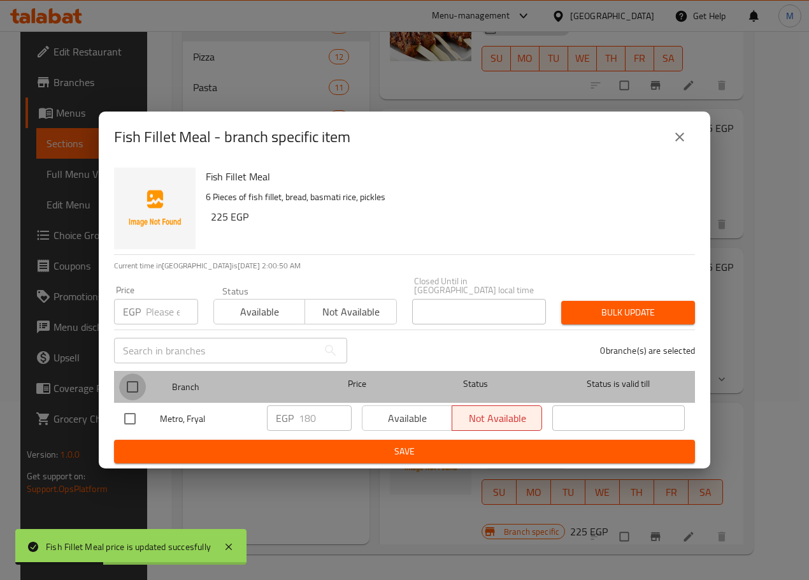
click at [140, 380] on input "checkbox" at bounding box center [132, 386] width 27 height 27
checkbox input "true"
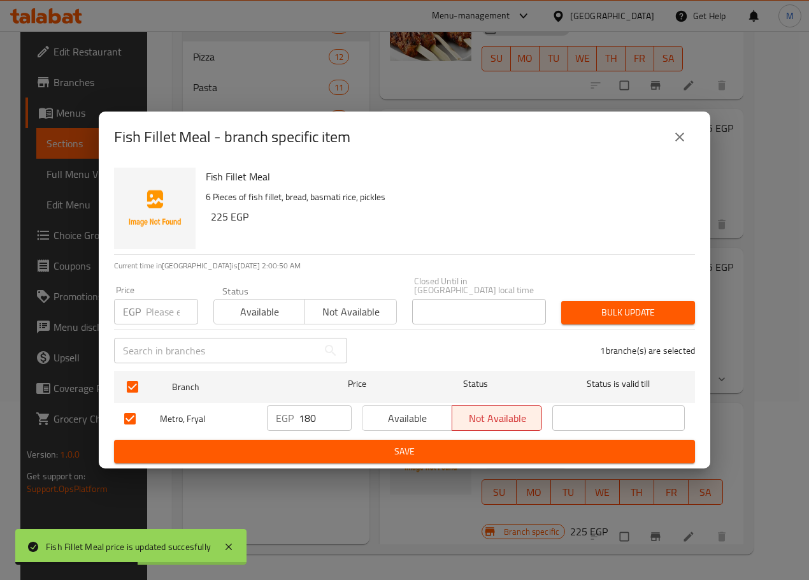
click at [317, 412] on input "180" at bounding box center [325, 417] width 53 height 25
click at [387, 410] on span "Available" at bounding box center [408, 418] width 80 height 18
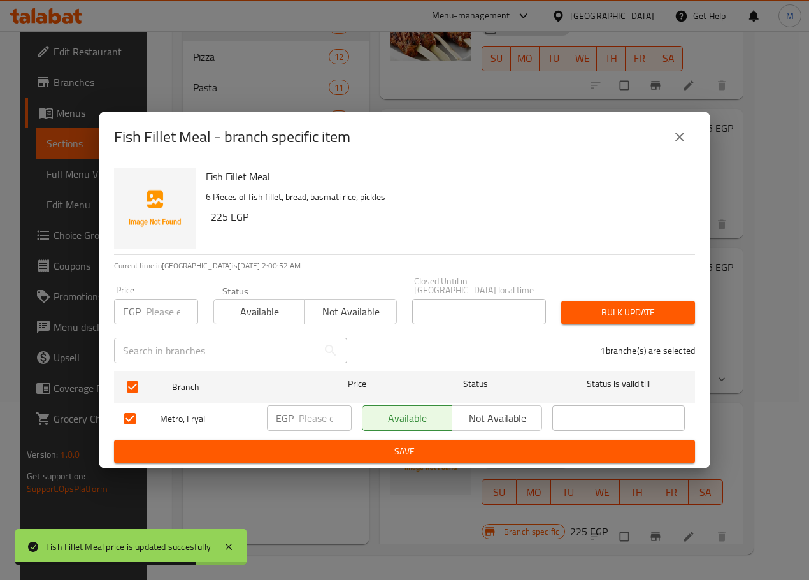
click at [402, 450] on span "Save" at bounding box center [404, 452] width 561 height 16
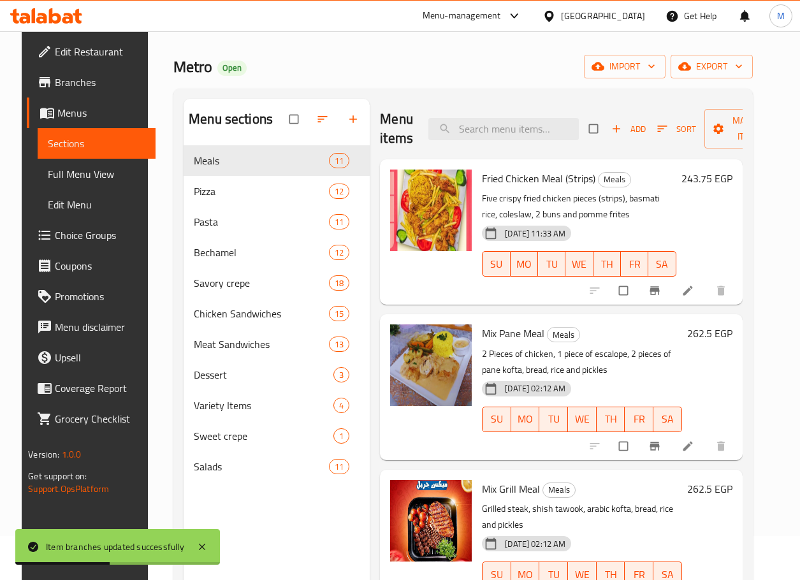
scroll to position [0, 0]
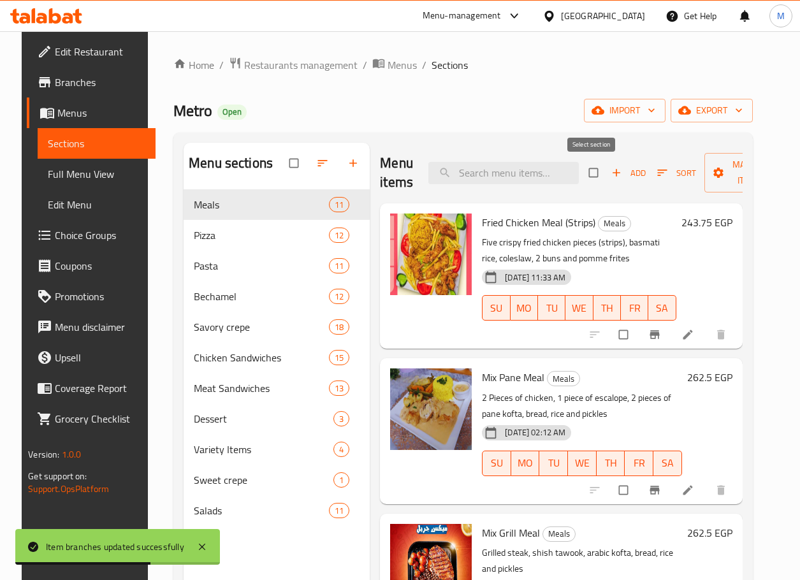
click at [598, 173] on input "checkbox" at bounding box center [594, 173] width 27 height 24
checkbox input "true"
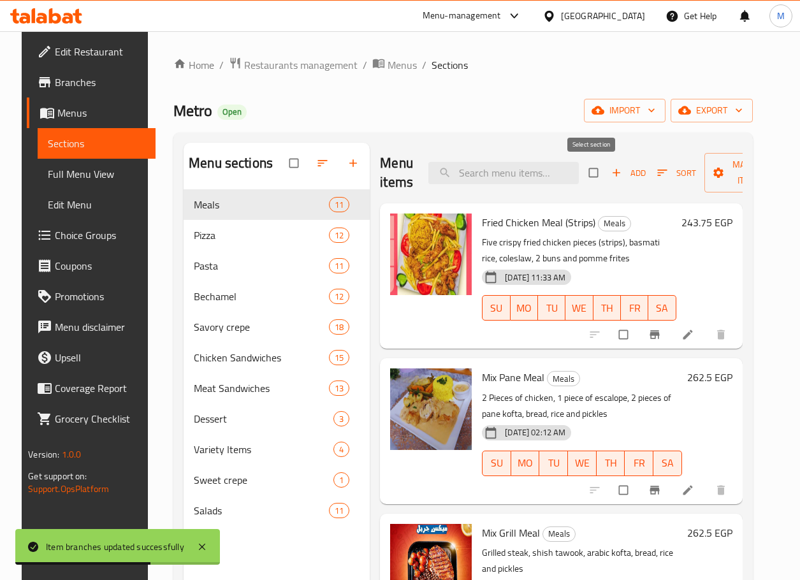
checkbox input "true"
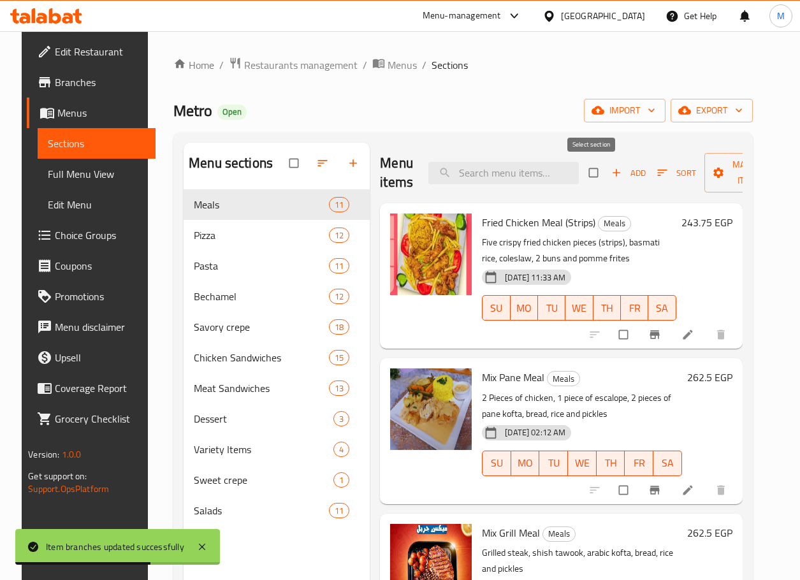
checkbox input "true"
click at [713, 172] on icon "button" at bounding box center [718, 173] width 10 height 10
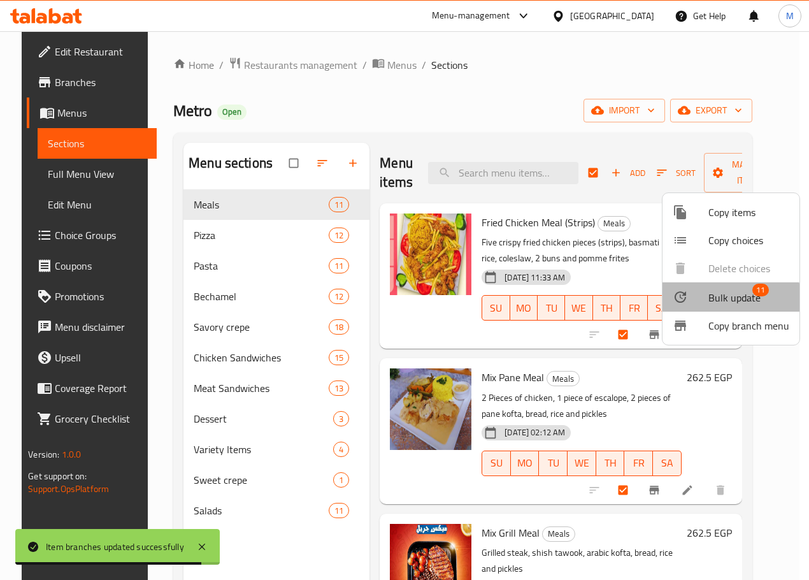
click at [713, 299] on span "Bulk update" at bounding box center [735, 297] width 52 height 15
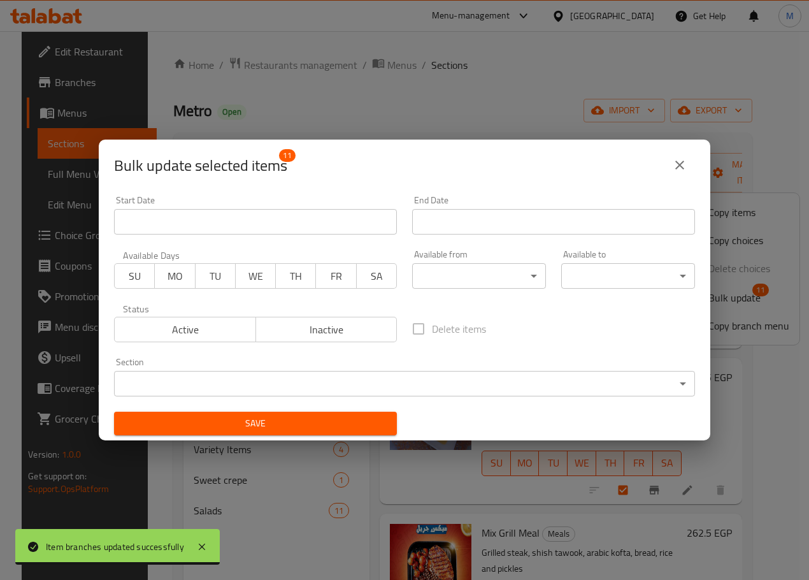
click at [305, 321] on span "Inactive" at bounding box center [326, 330] width 131 height 18
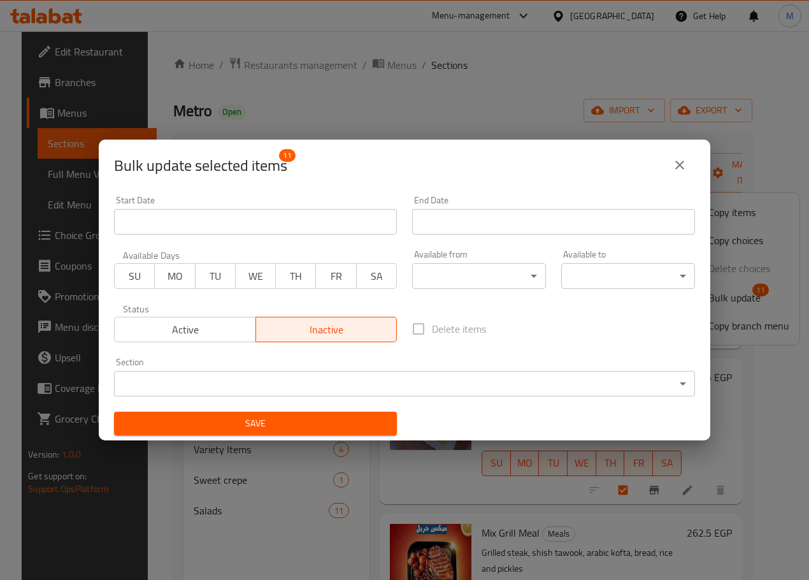
click at [359, 432] on button "Save" at bounding box center [255, 424] width 283 height 24
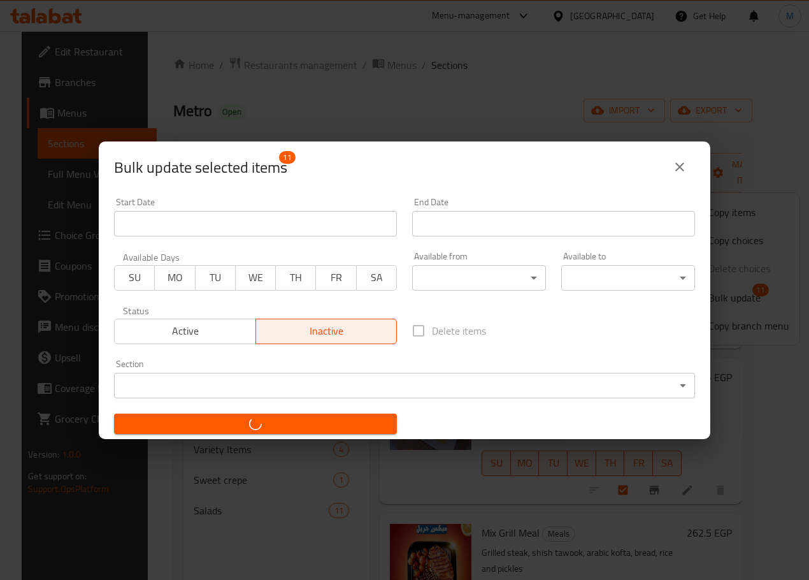
checkbox input "false"
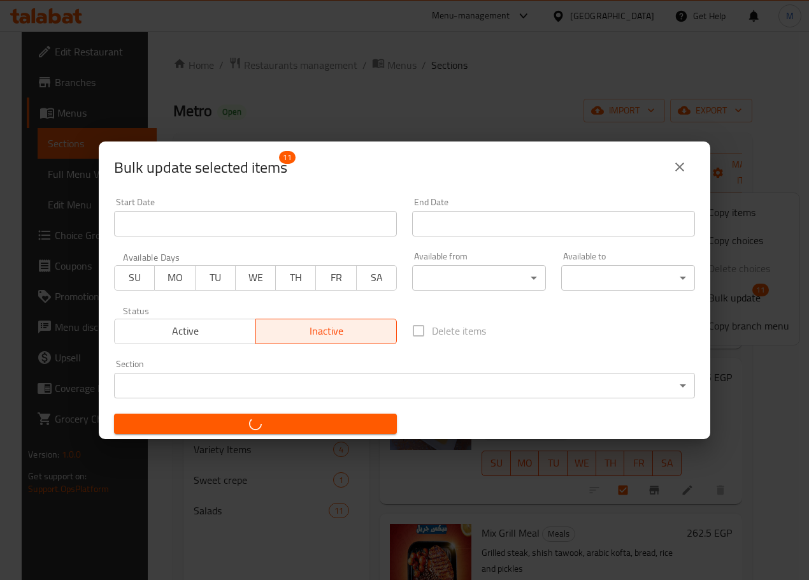
checkbox input "false"
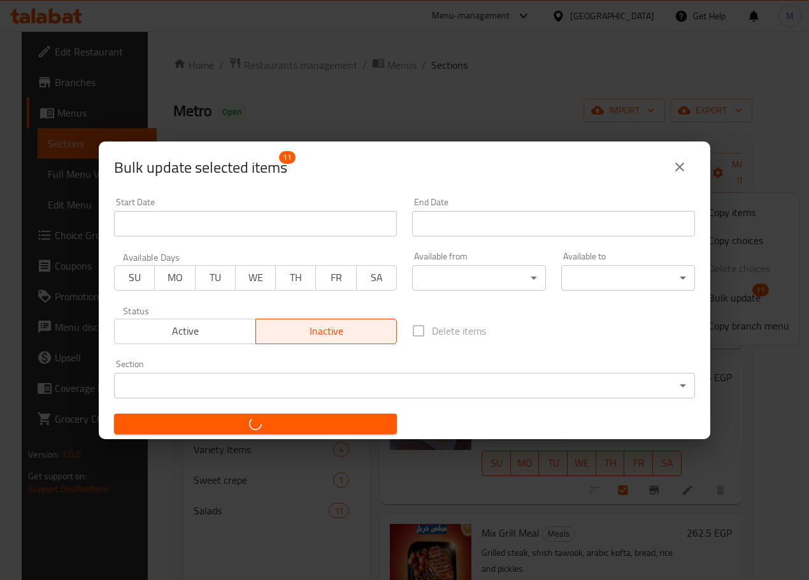
checkbox input "false"
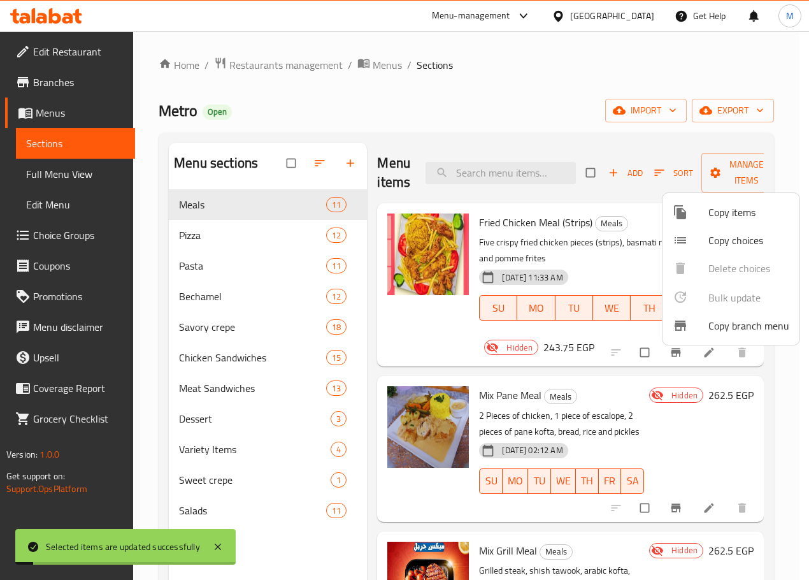
click at [750, 409] on div at bounding box center [404, 290] width 809 height 580
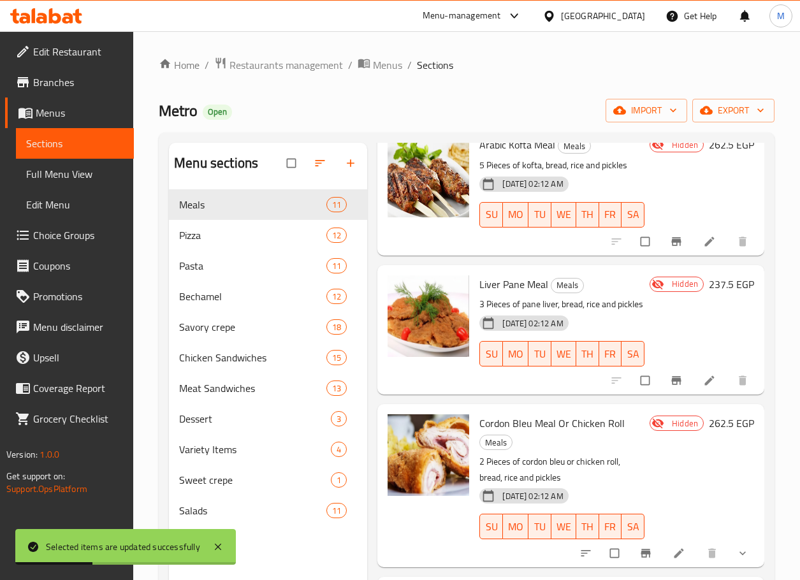
scroll to position [178, 0]
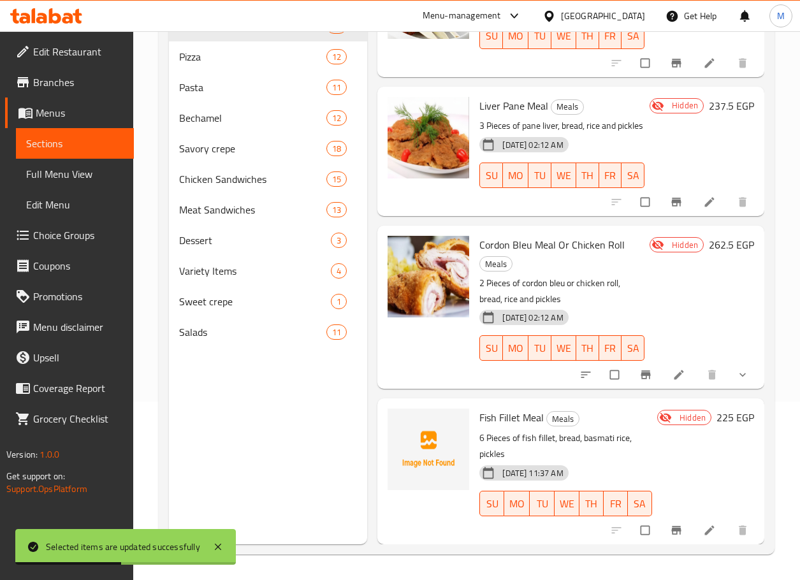
click at [525, 414] on span "Fish Fillet Meal" at bounding box center [511, 417] width 64 height 19
copy h6 "Fish Fillet Meal"
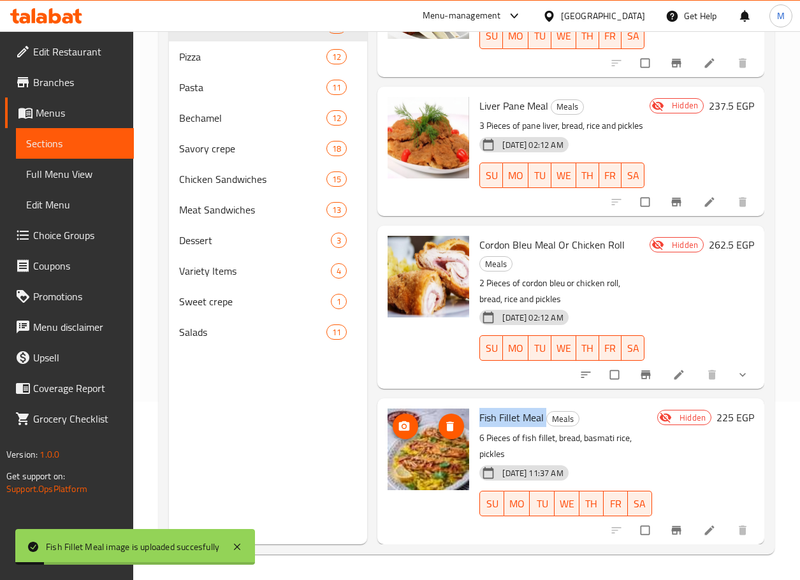
scroll to position [1222, 0]
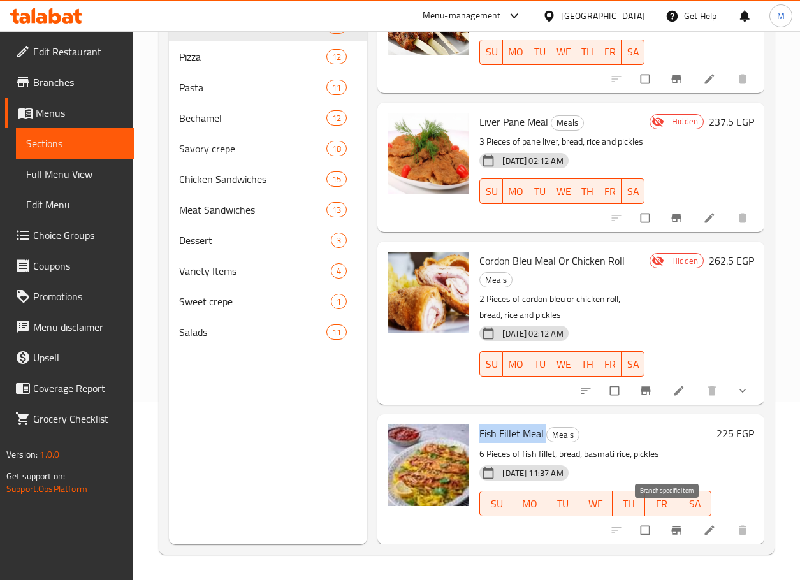
click at [670, 524] on icon "Branch-specific-item" at bounding box center [676, 530] width 13 height 13
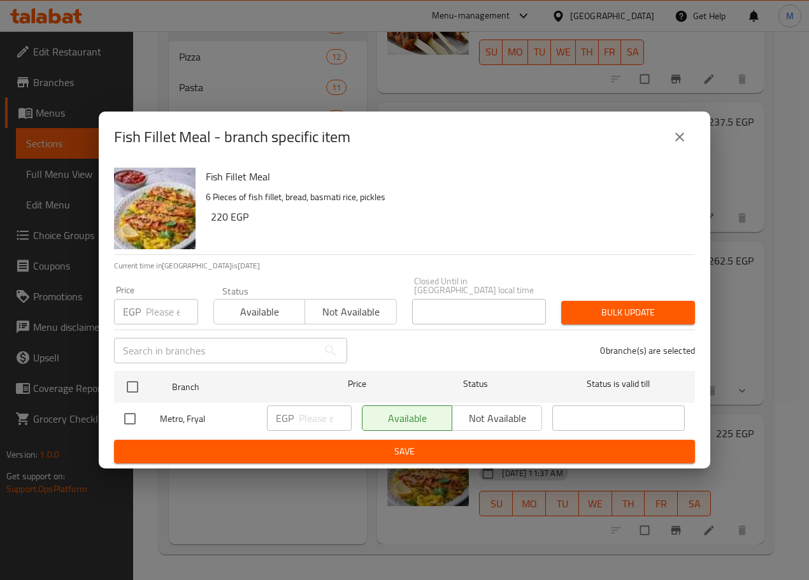
click at [411, 444] on span "Save" at bounding box center [404, 452] width 561 height 16
click at [669, 447] on span "Save" at bounding box center [404, 452] width 561 height 16
click at [682, 139] on icon "close" at bounding box center [680, 137] width 9 height 9
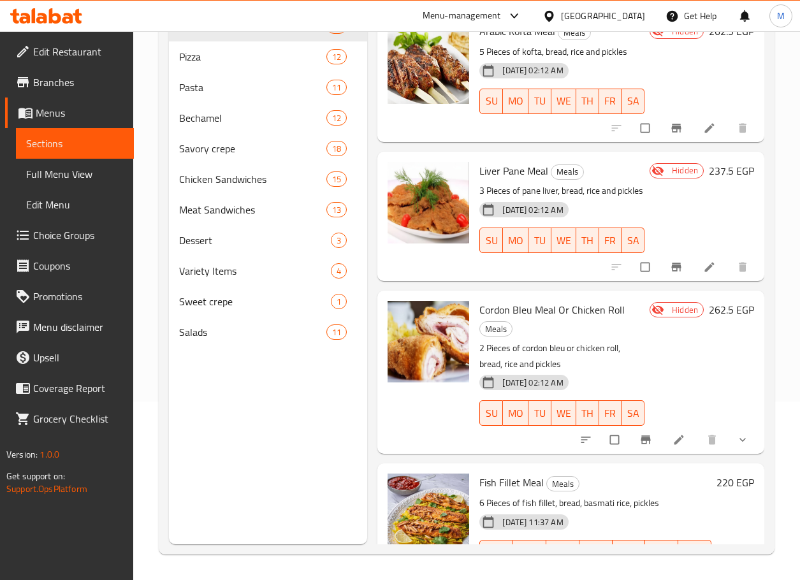
scroll to position [1222, 0]
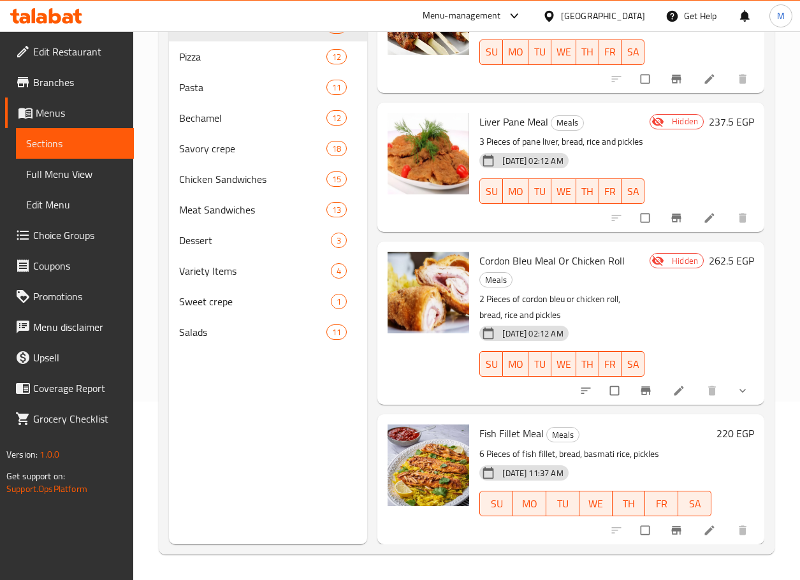
click at [716, 427] on h6 "220 EGP" at bounding box center [735, 433] width 38 height 18
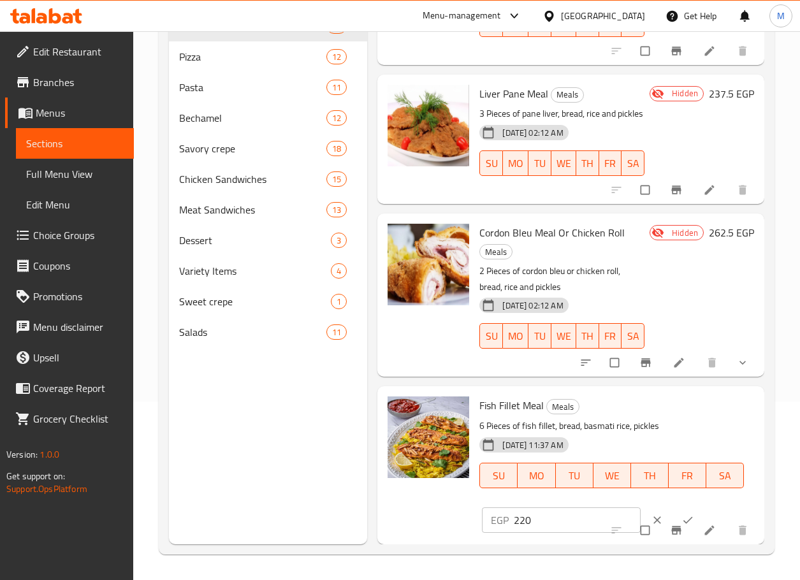
scroll to position [1250, 0]
click at [564, 510] on input "220" at bounding box center [577, 519] width 127 height 25
click at [609, 507] on input "221" at bounding box center [577, 519] width 127 height 25
click at [609, 507] on input "222" at bounding box center [577, 519] width 127 height 25
click at [609, 507] on input "223" at bounding box center [577, 519] width 127 height 25
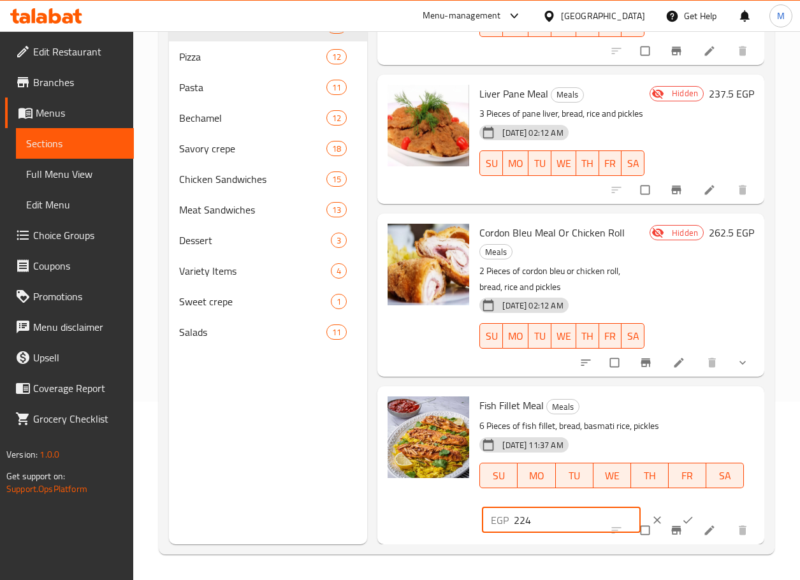
click at [609, 507] on input "224" at bounding box center [577, 519] width 127 height 25
type input "225"
click at [609, 507] on input "225" at bounding box center [577, 519] width 127 height 25
click at [674, 506] on button "ok" at bounding box center [689, 520] width 31 height 28
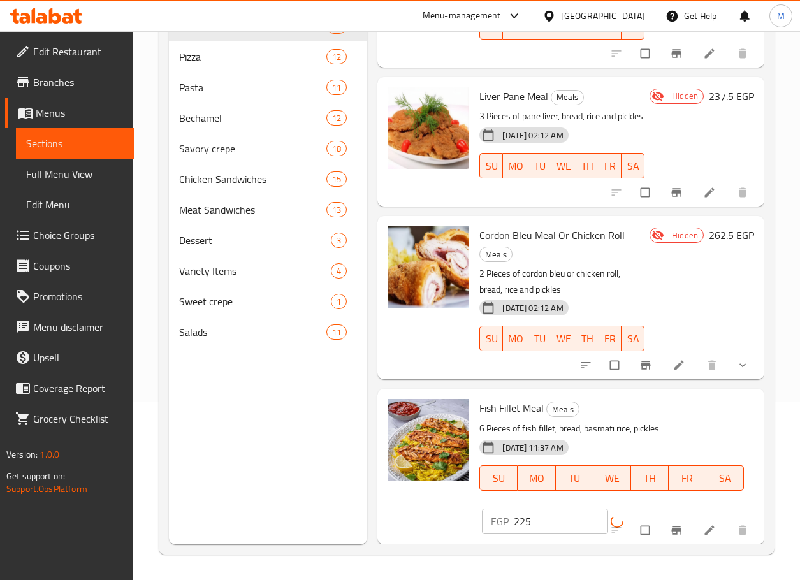
scroll to position [1222, 0]
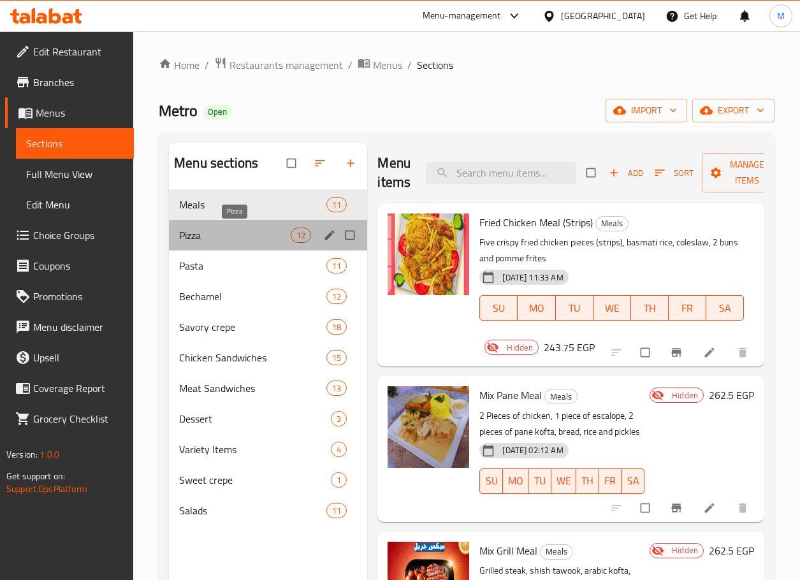
click at [273, 234] on span "Pizza" at bounding box center [235, 235] width 112 height 15
